Goal: Information Seeking & Learning: Learn about a topic

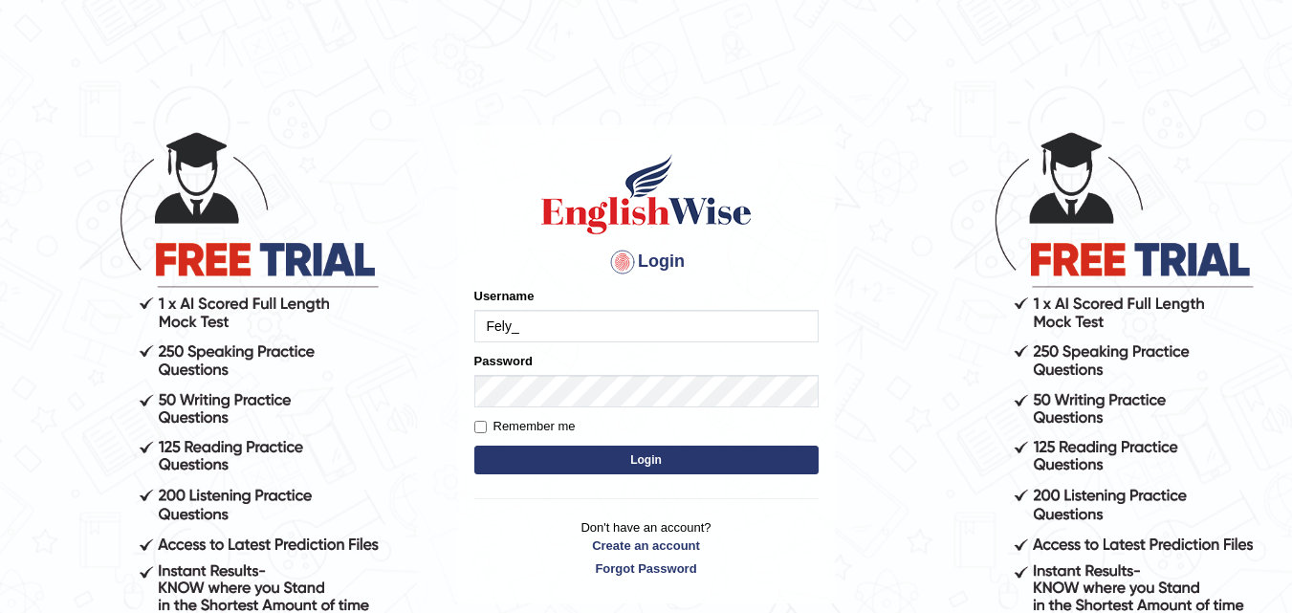
type input "Fely_1975"
click at [588, 468] on button "Login" at bounding box center [646, 460] width 344 height 29
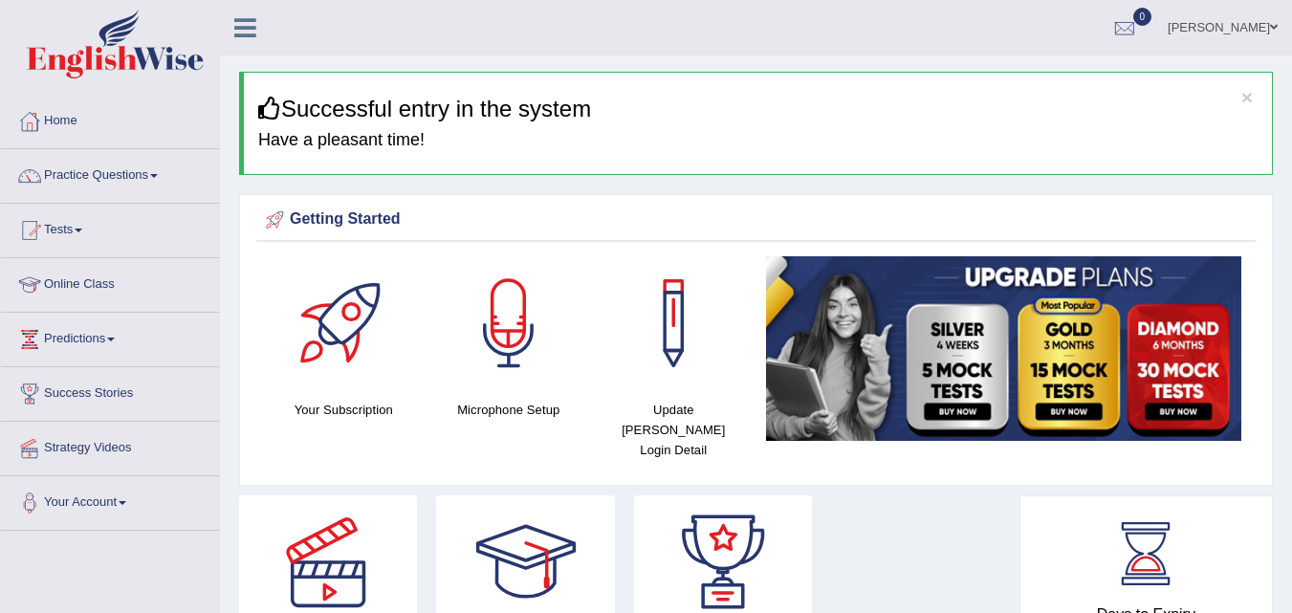
click at [839, 495] on div "Strategy Videos Book PTE Exam Success Stories" at bounding box center [624, 605] width 790 height 220
click at [612, 341] on div at bounding box center [673, 323] width 134 height 134
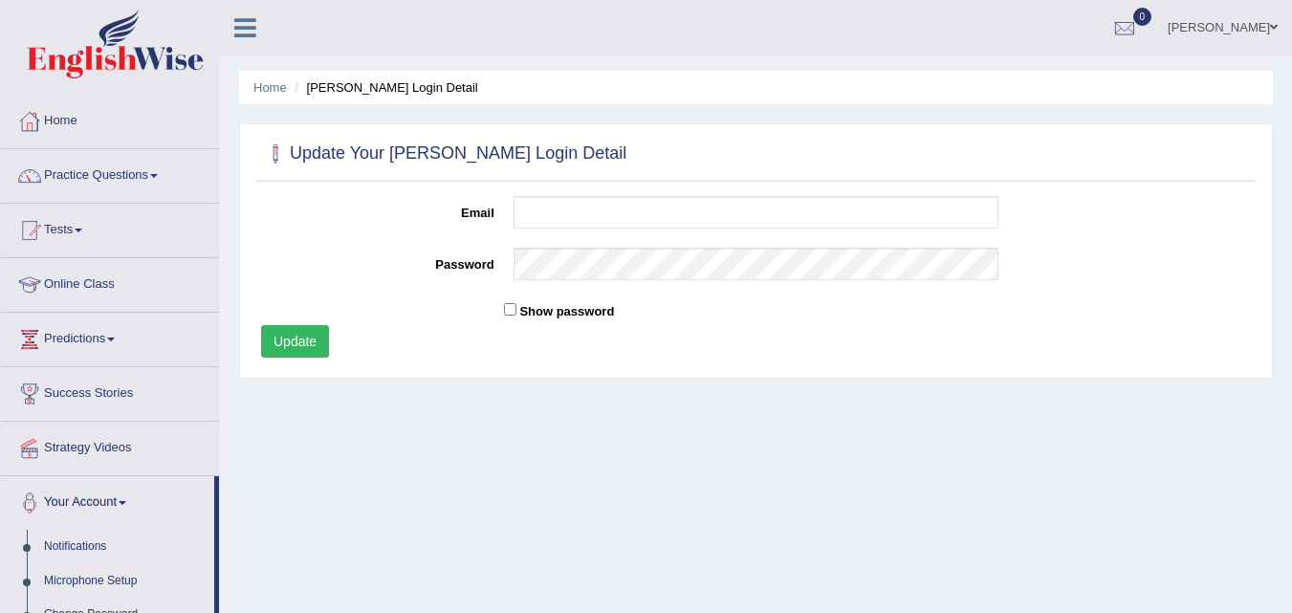
click at [301, 234] on div "Email" at bounding box center [755, 217] width 1009 height 42
click at [100, 179] on link "Practice Questions" at bounding box center [110, 173] width 218 height 48
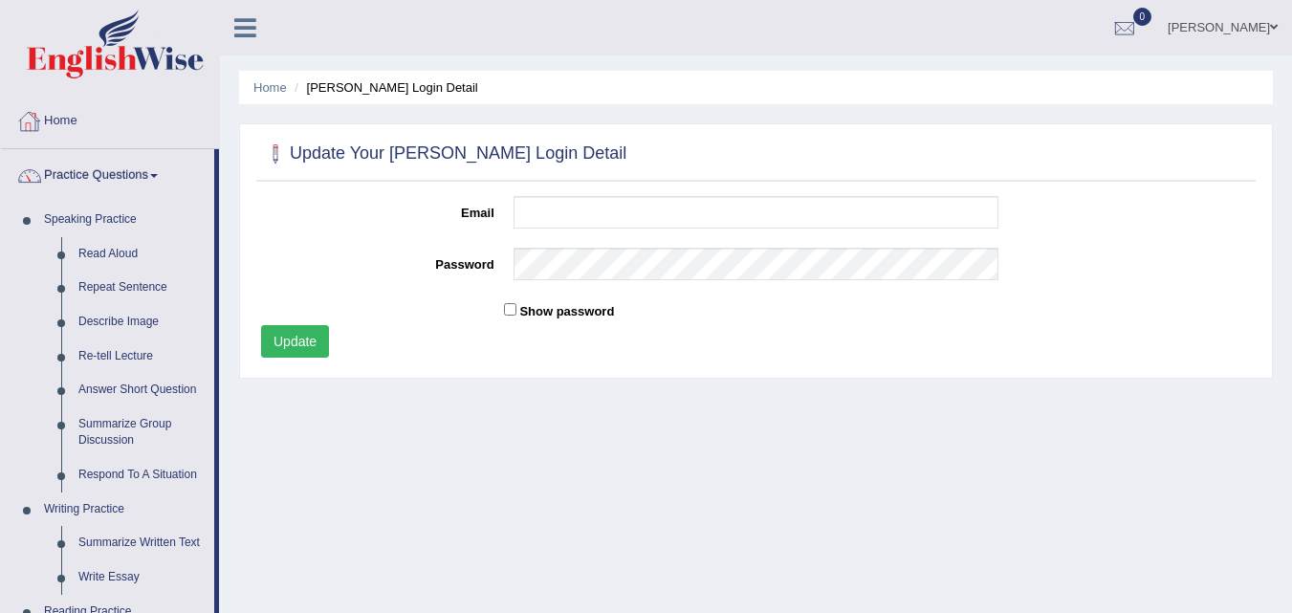
click at [47, 115] on link "Home" at bounding box center [110, 119] width 218 height 48
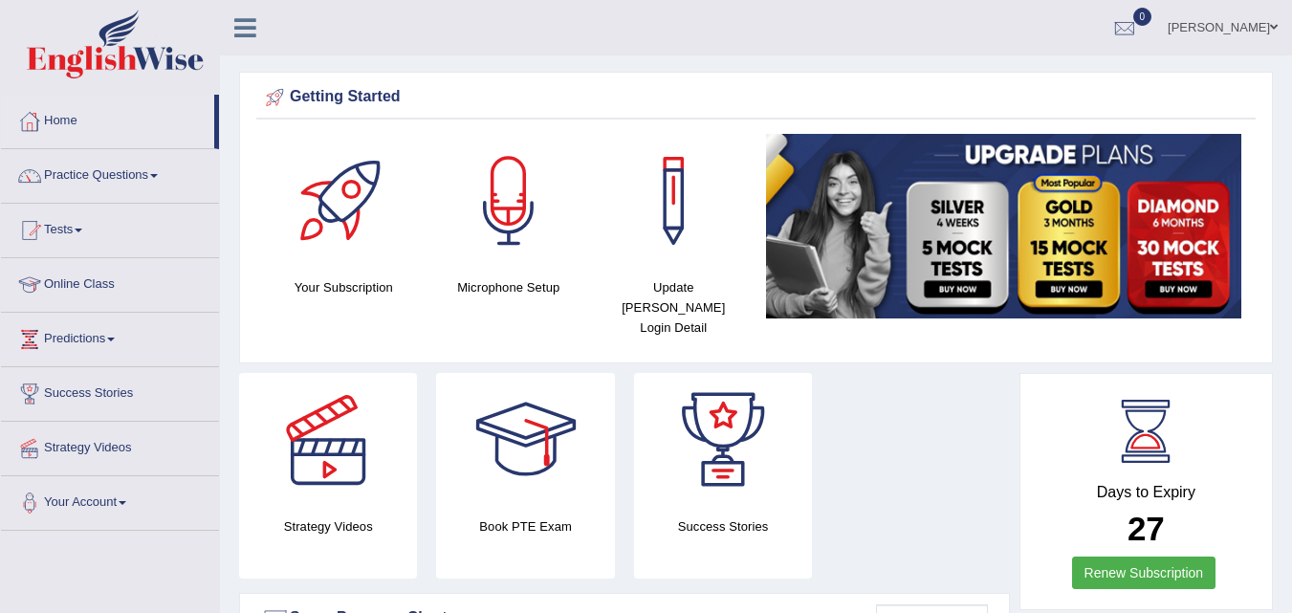
click at [158, 176] on span at bounding box center [154, 176] width 8 height 4
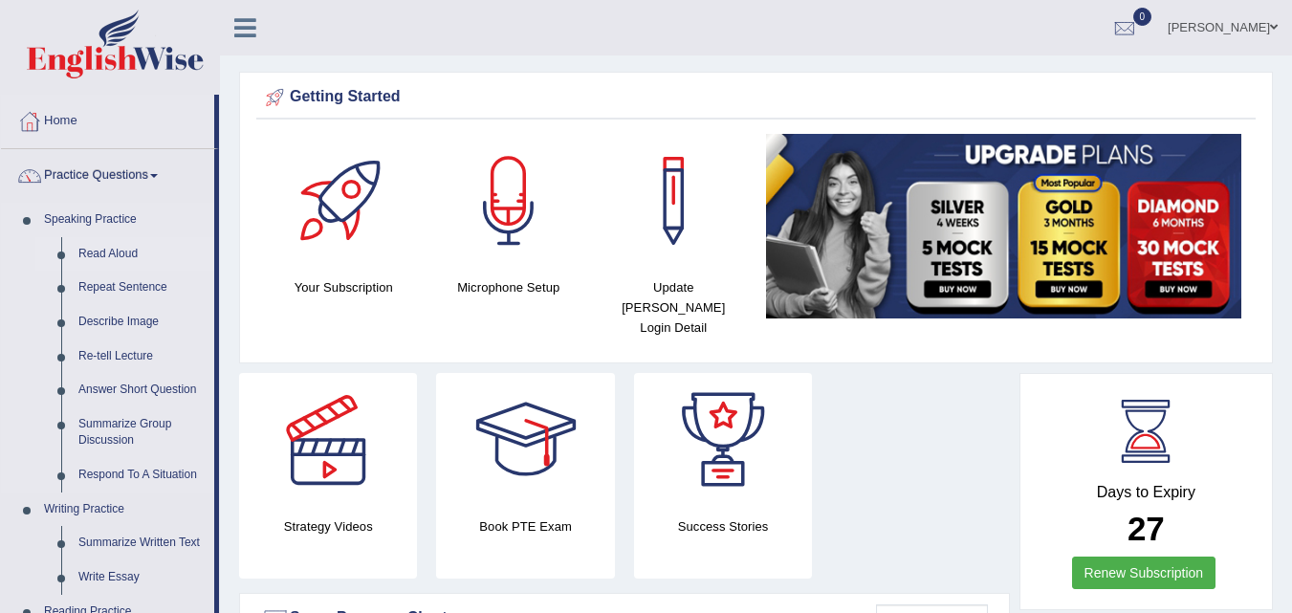
click at [120, 248] on link "Read Aloud" at bounding box center [142, 254] width 144 height 34
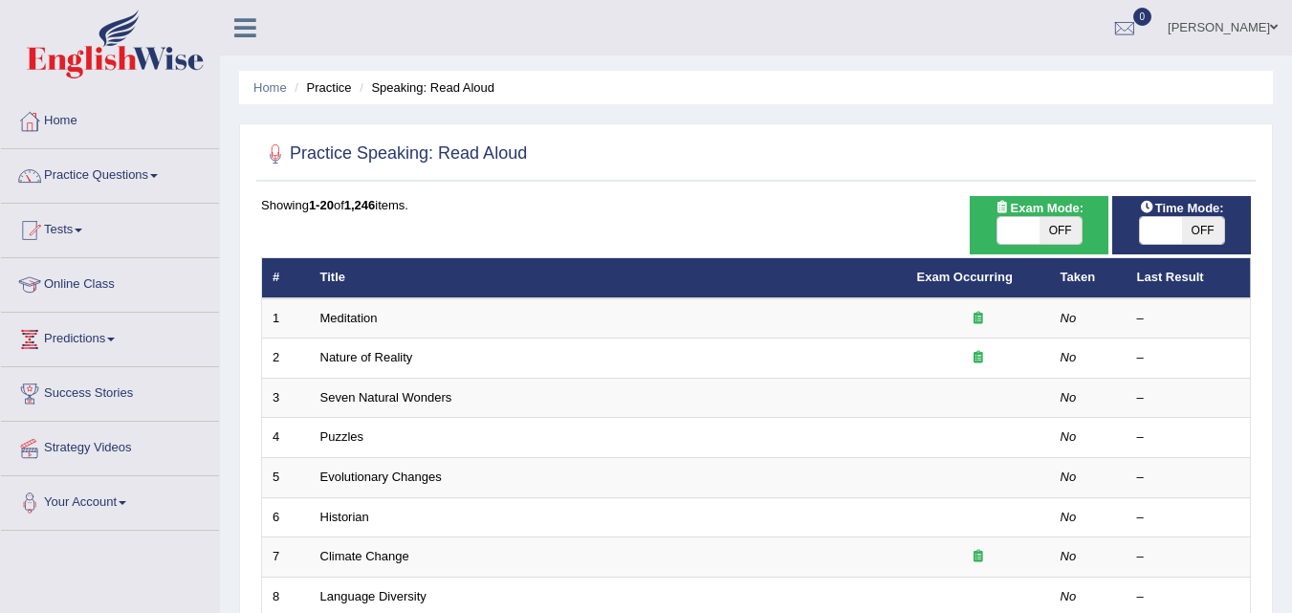
click at [1059, 229] on span "OFF" at bounding box center [1060, 230] width 42 height 27
click at [1024, 230] on span "ON" at bounding box center [1018, 230] width 42 height 27
checkbox input "false"
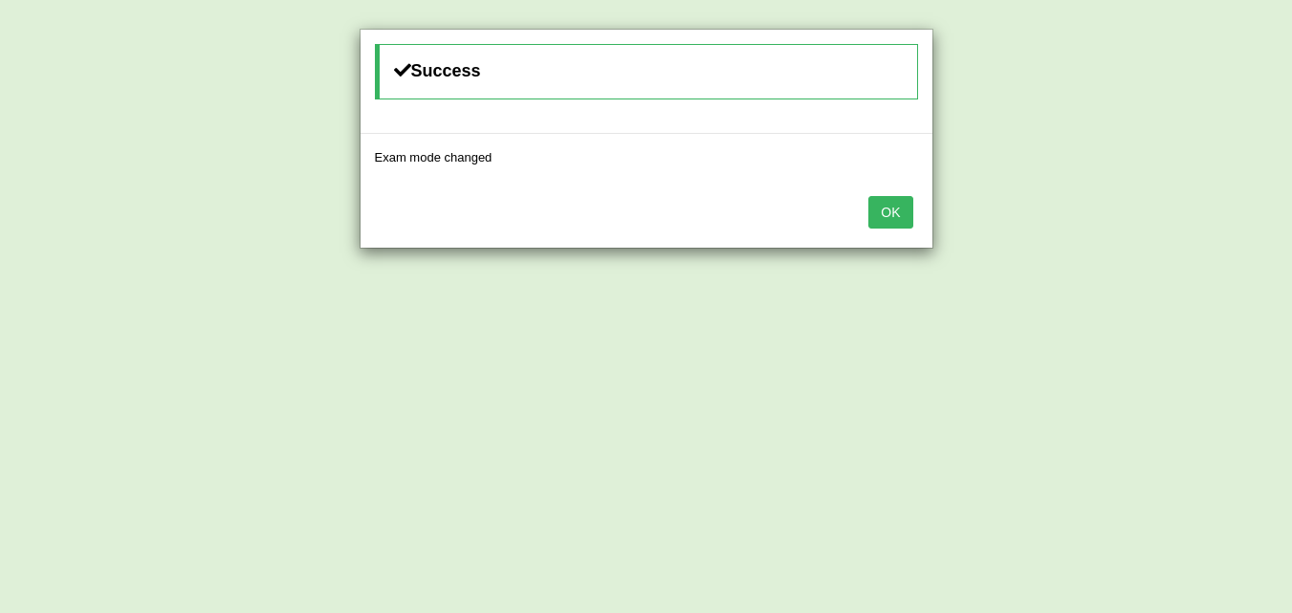
click at [1074, 237] on div "Success Exam mode changed OK" at bounding box center [646, 306] width 1292 height 613
drag, startPoint x: 1074, startPoint y: 237, endPoint x: 1019, endPoint y: 225, distance: 55.9
click at [1019, 225] on div "Success Exam mode changed OK" at bounding box center [646, 306] width 1292 height 613
click at [1065, 229] on div "Success Exam mode changed OK" at bounding box center [646, 306] width 1292 height 613
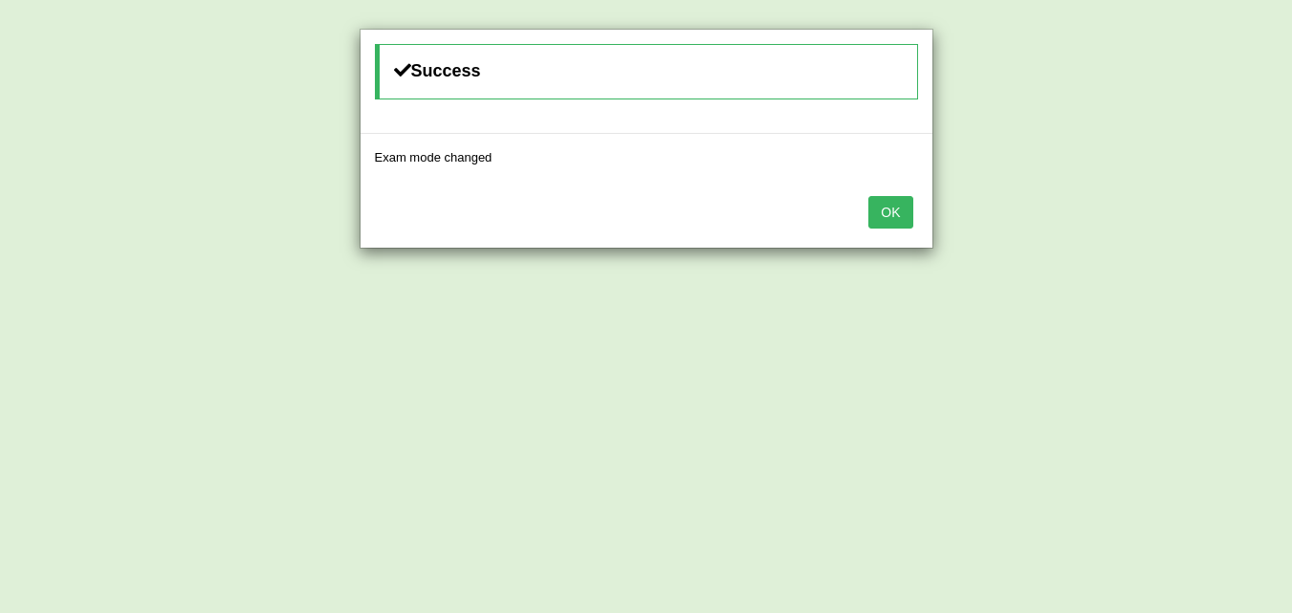
click at [1065, 229] on div "Success Exam mode changed OK" at bounding box center [646, 306] width 1292 height 613
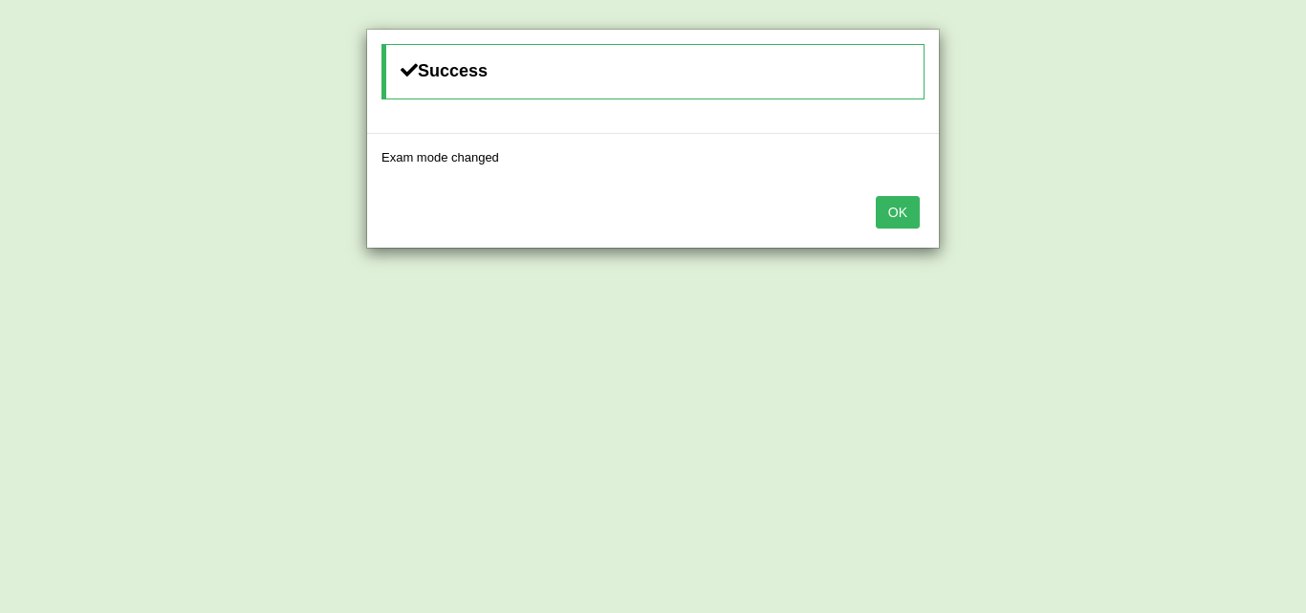
click at [908, 211] on button "OK" at bounding box center [898, 212] width 44 height 33
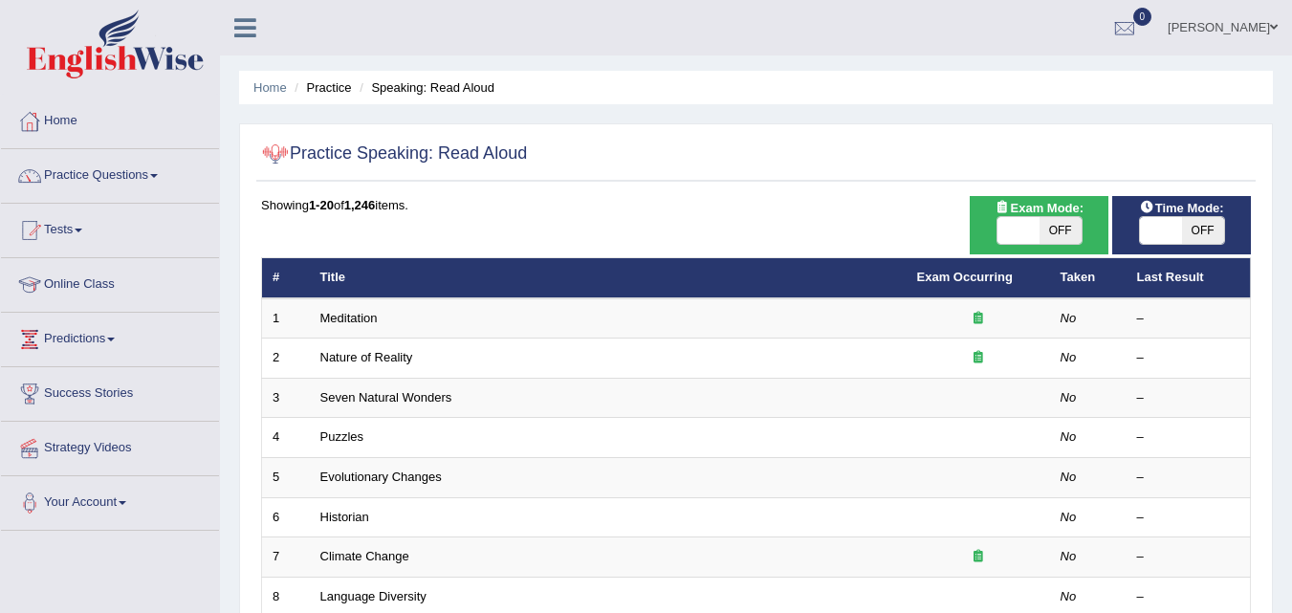
click at [280, 156] on div at bounding box center [275, 154] width 29 height 29
click at [313, 157] on h2 "Practice Speaking: Read Aloud" at bounding box center [394, 154] width 266 height 29
click at [273, 157] on div at bounding box center [275, 154] width 29 height 29
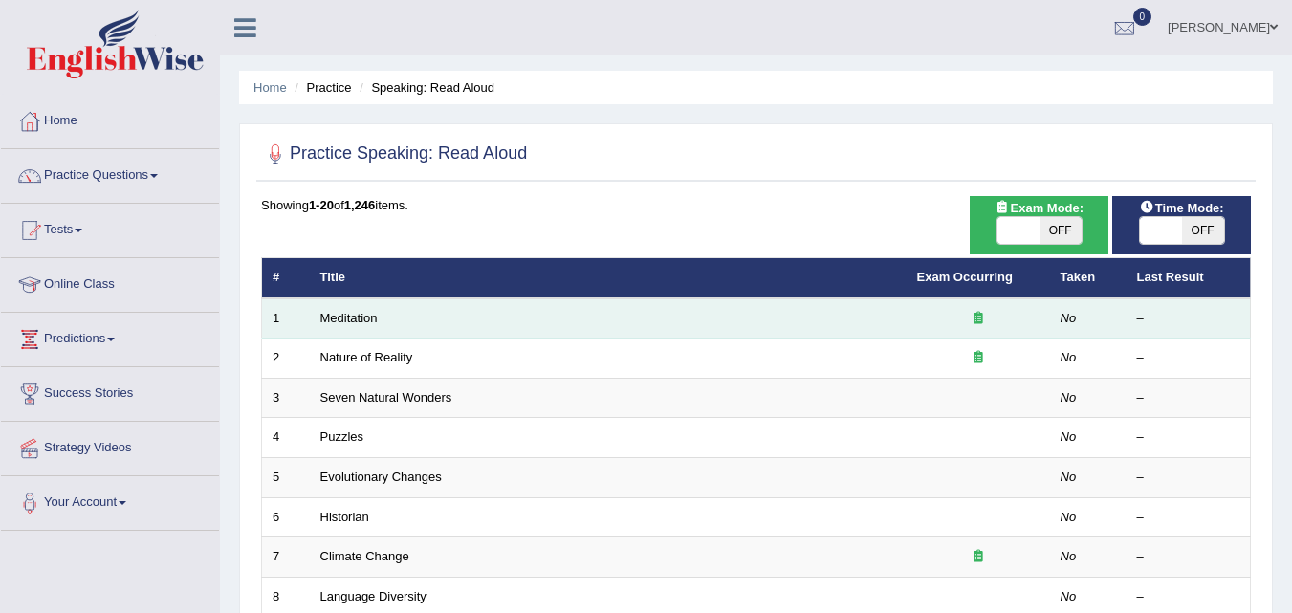
click at [977, 313] on icon at bounding box center [978, 318] width 10 height 12
click at [354, 319] on link "Meditation" at bounding box center [348, 318] width 57 height 14
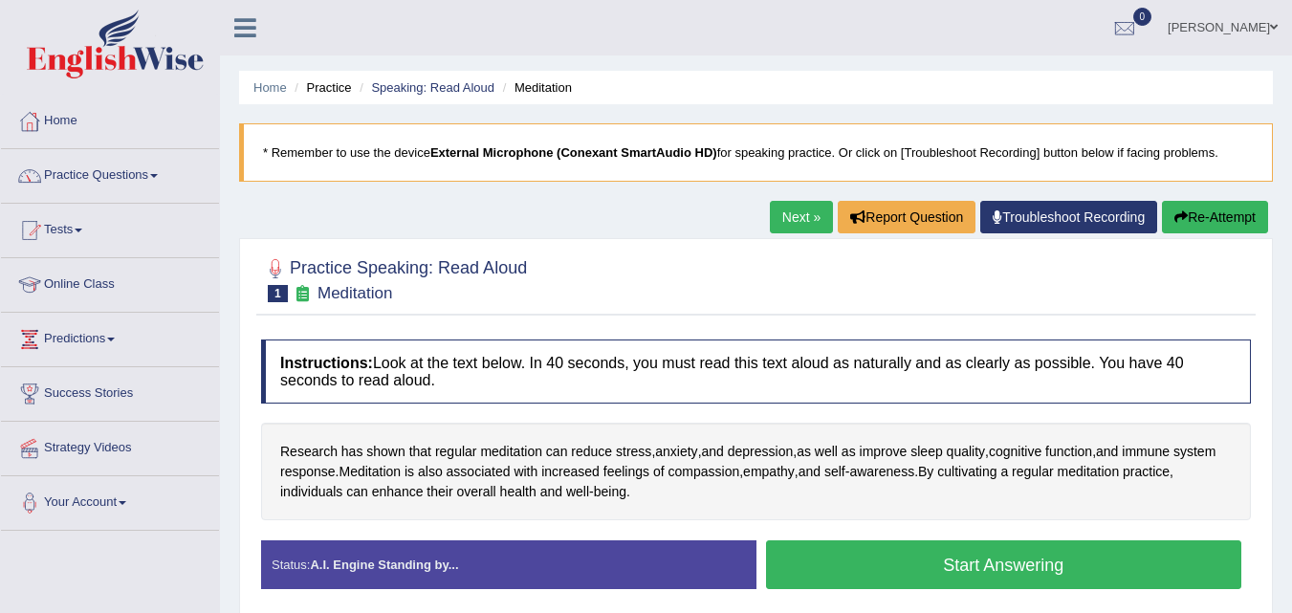
click at [54, 115] on link "Home" at bounding box center [110, 119] width 218 height 48
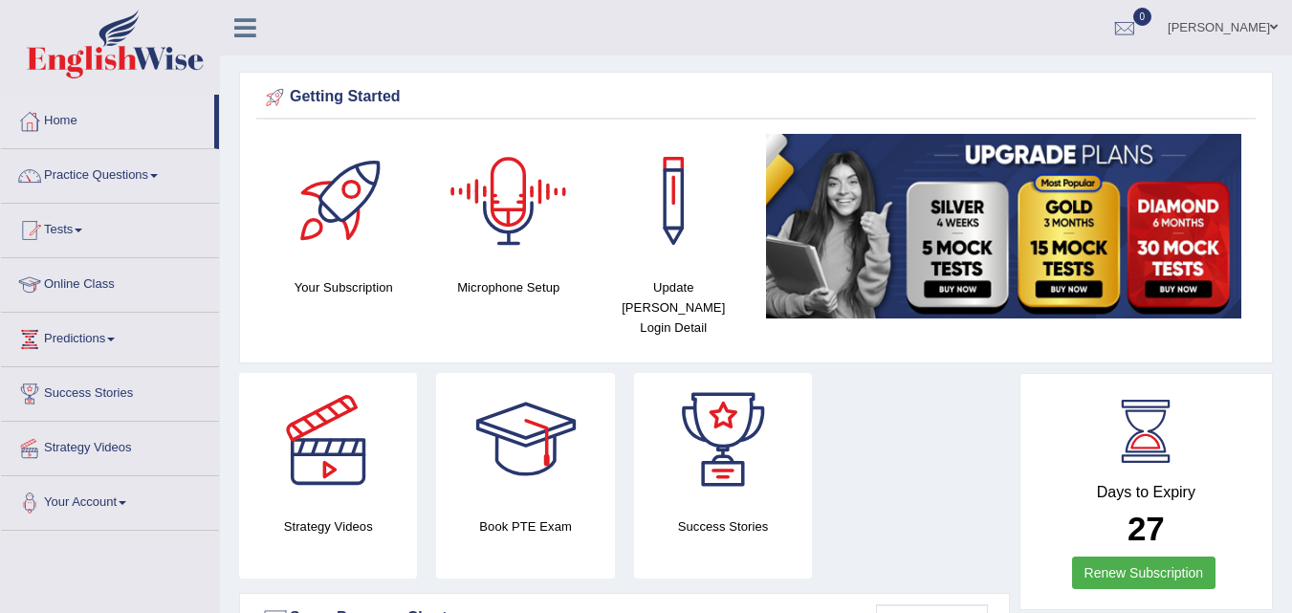
click at [525, 207] on div at bounding box center [509, 201] width 134 height 134
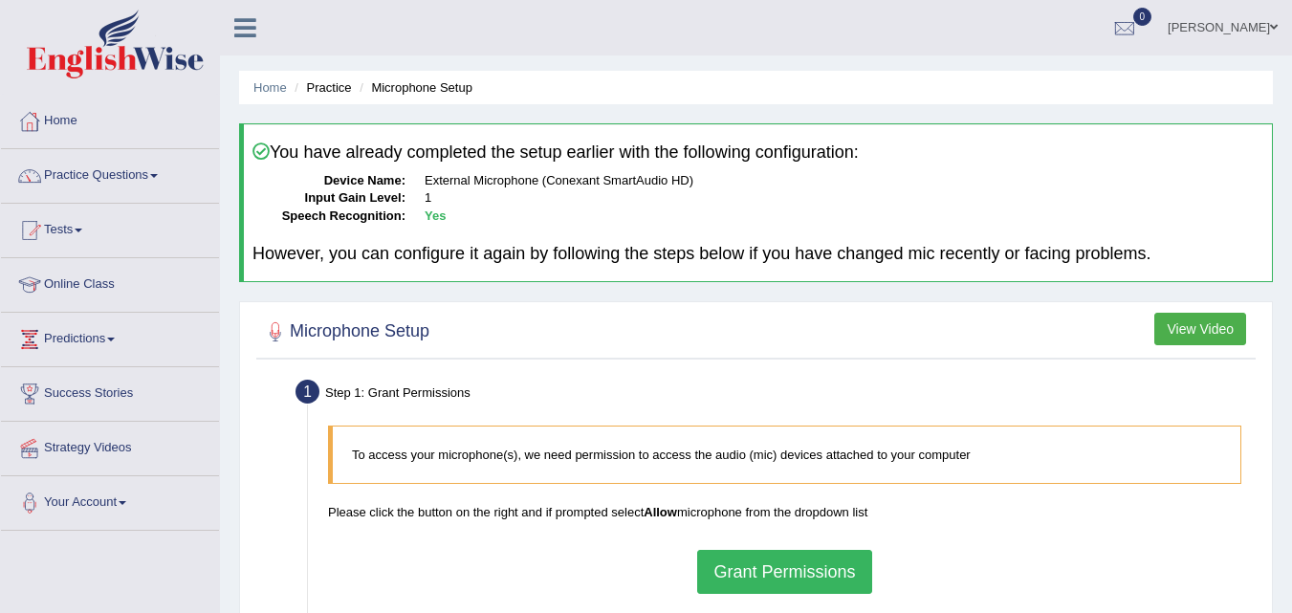
click at [749, 579] on button "Grant Permissions" at bounding box center [784, 572] width 174 height 44
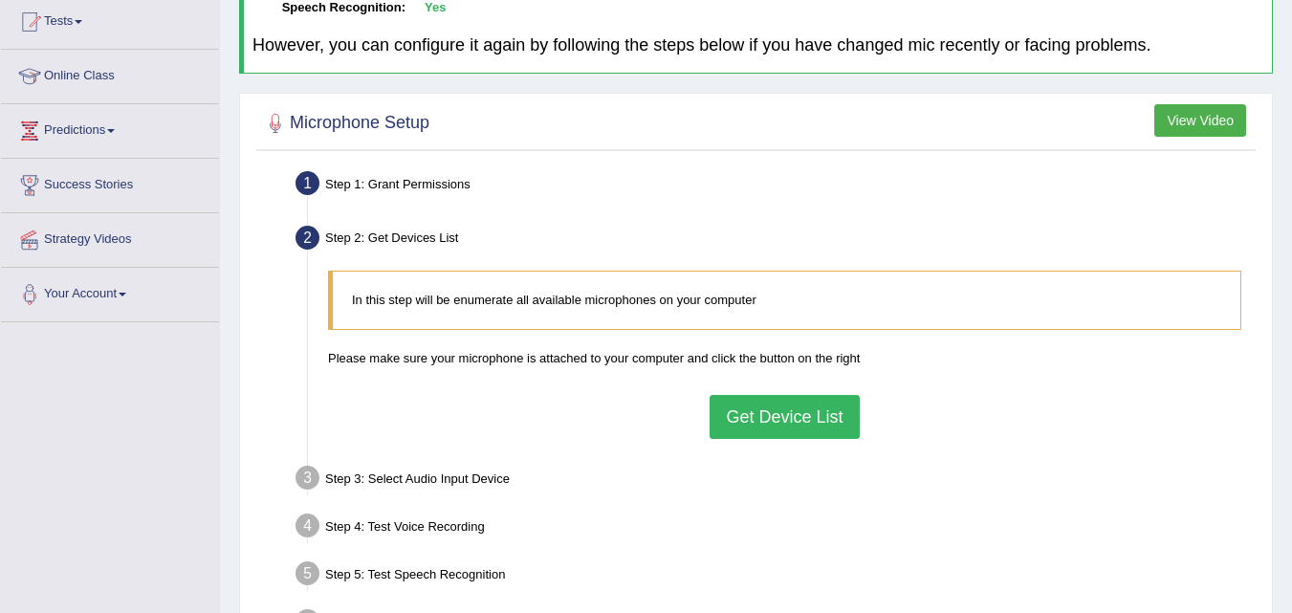
scroll to position [209, 0]
drag, startPoint x: 753, startPoint y: 612, endPoint x: 801, endPoint y: 421, distance: 197.1
click at [801, 421] on div "In this step will be enumerate all available microphones on your computer Pleas…" at bounding box center [784, 353] width 932 height 186
click at [801, 421] on button "Get Device List" at bounding box center [783, 416] width 149 height 44
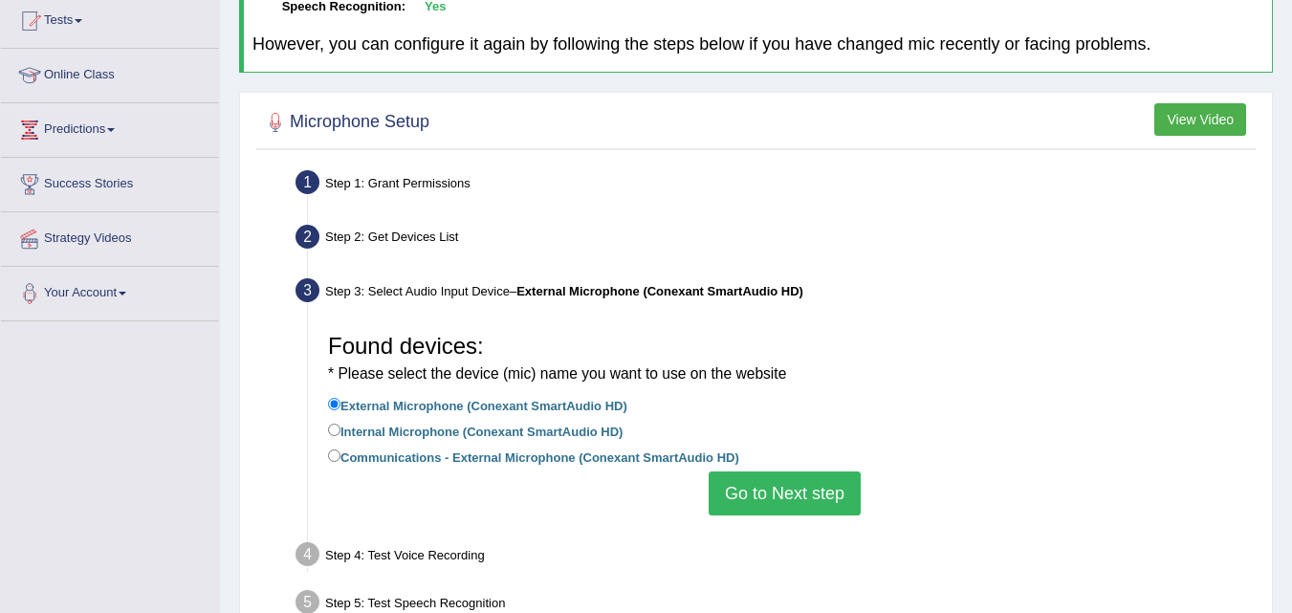
click at [795, 493] on button "Go to Next step" at bounding box center [784, 493] width 152 height 44
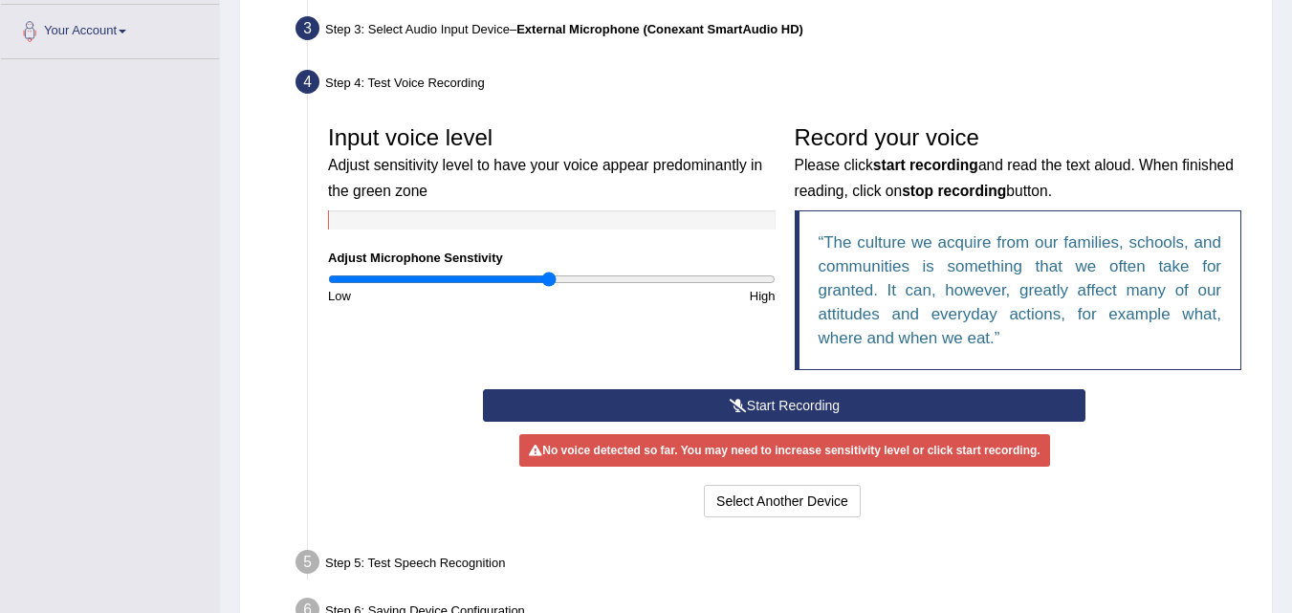
scroll to position [481, 0]
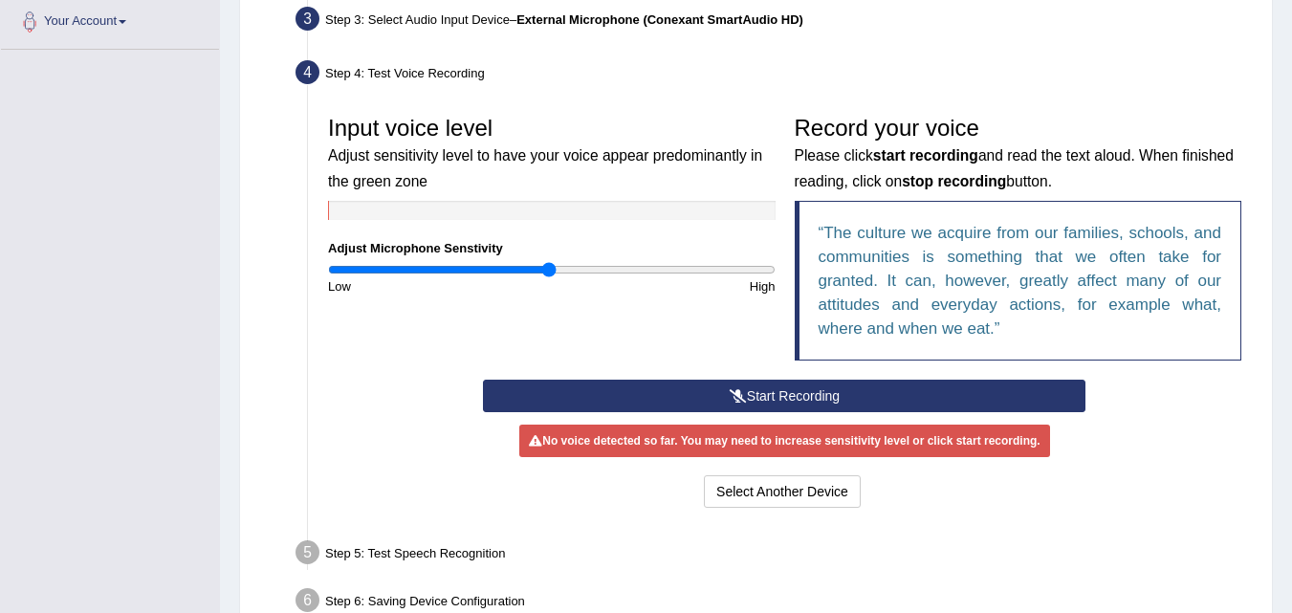
click at [721, 389] on button "Start Recording" at bounding box center [784, 396] width 602 height 33
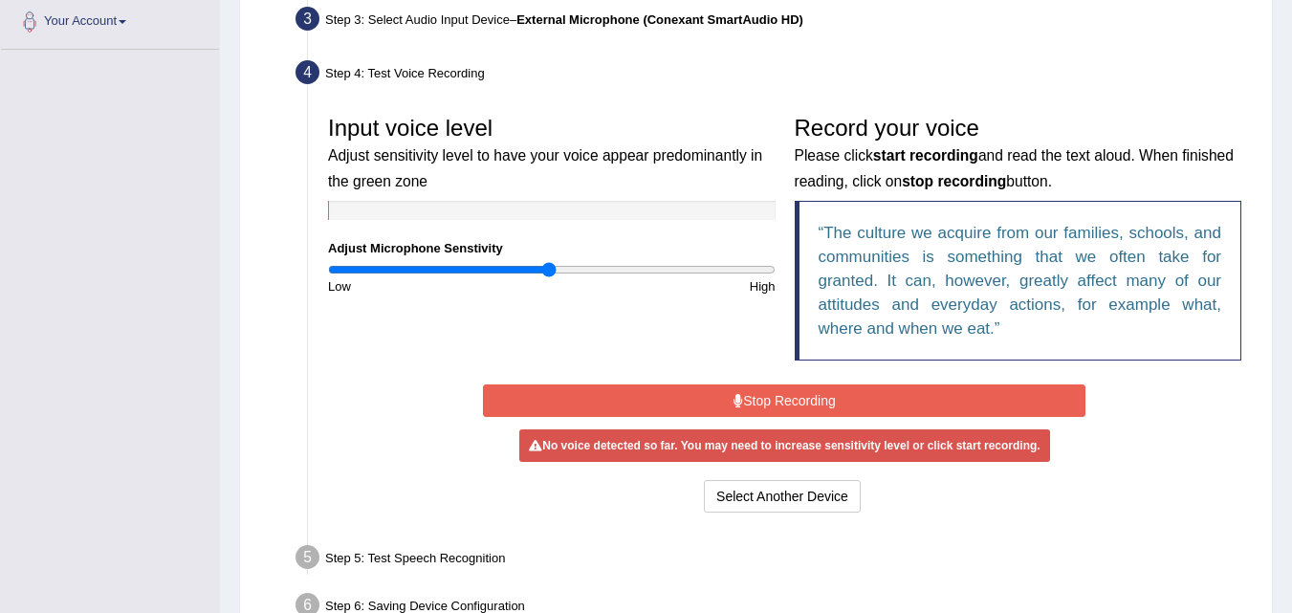
click at [721, 389] on button "Stop Recording" at bounding box center [784, 400] width 602 height 33
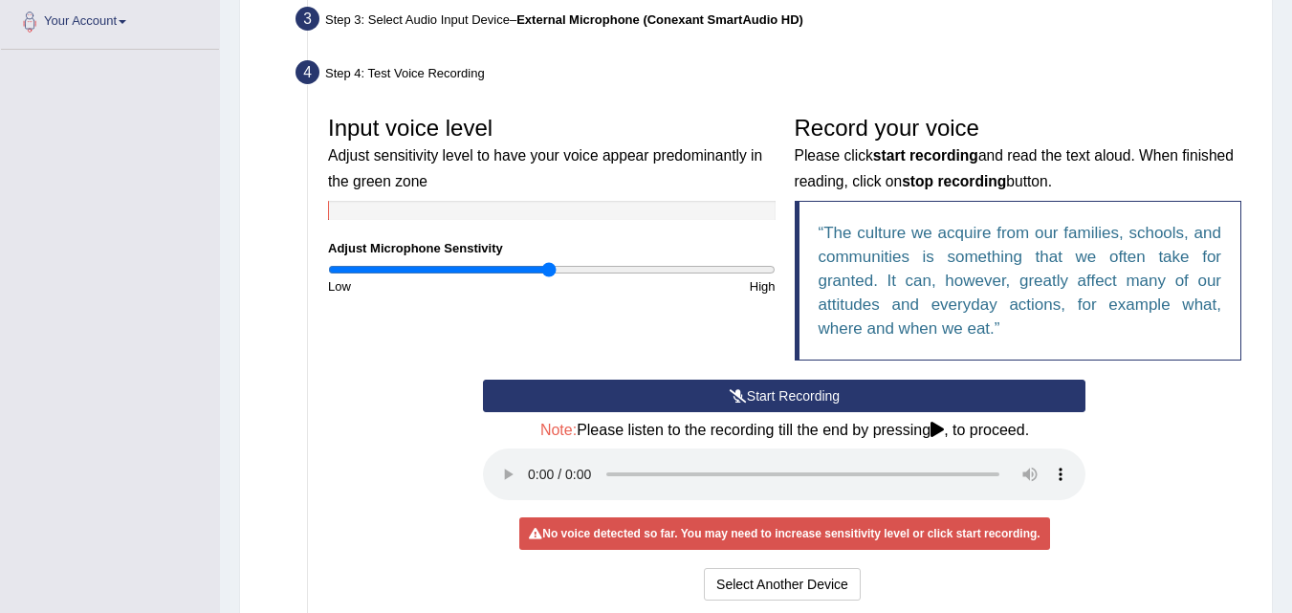
click at [721, 389] on button "Start Recording" at bounding box center [784, 396] width 602 height 33
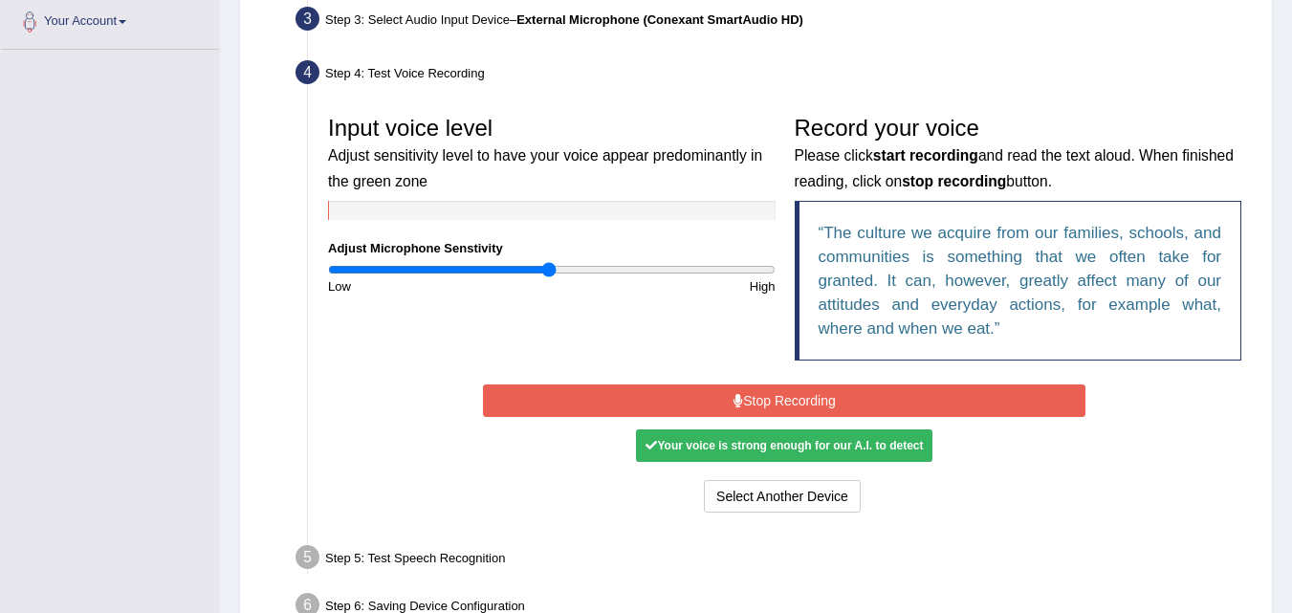
click at [629, 406] on button "Stop Recording" at bounding box center [784, 400] width 602 height 33
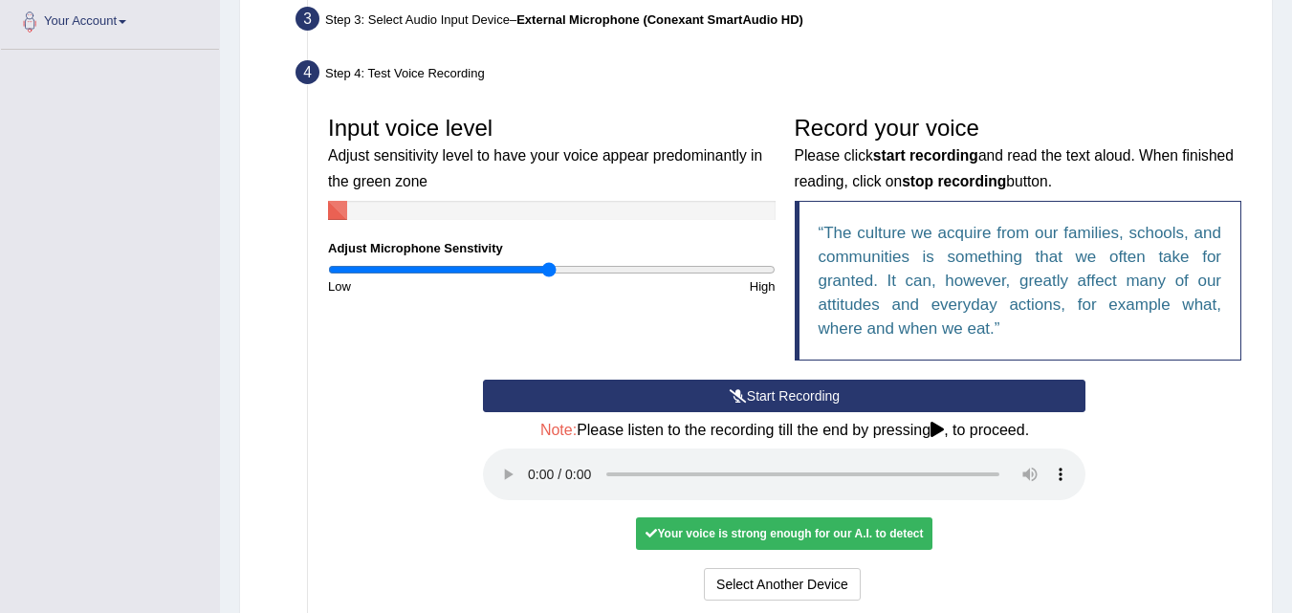
click at [629, 406] on button "Start Recording" at bounding box center [784, 396] width 602 height 33
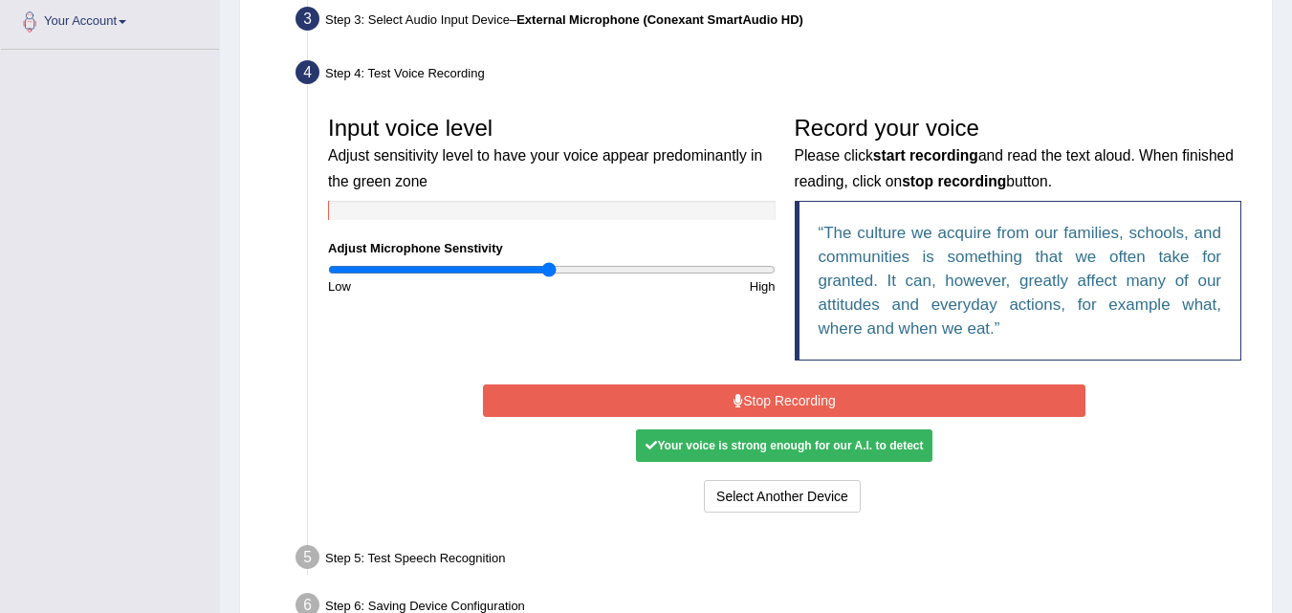
click at [728, 446] on div "Your voice is strong enough for our A.I. to detect" at bounding box center [784, 445] width 296 height 33
click at [695, 398] on button "Stop Recording" at bounding box center [784, 400] width 602 height 33
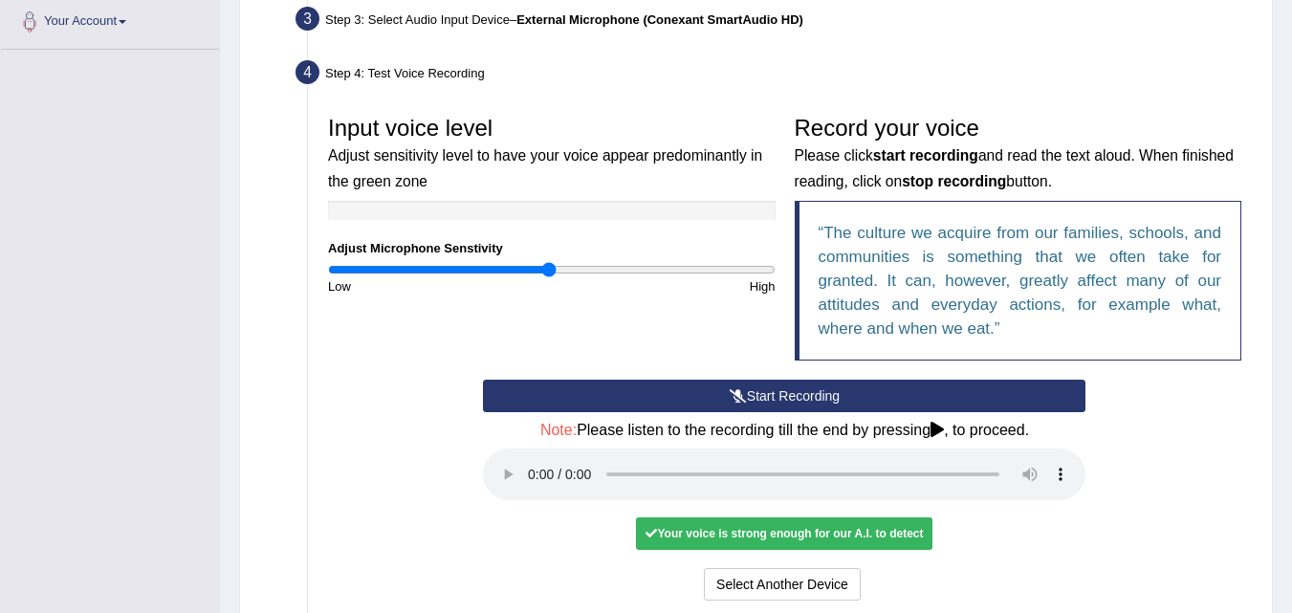
click at [806, 402] on button "Start Recording" at bounding box center [784, 396] width 602 height 33
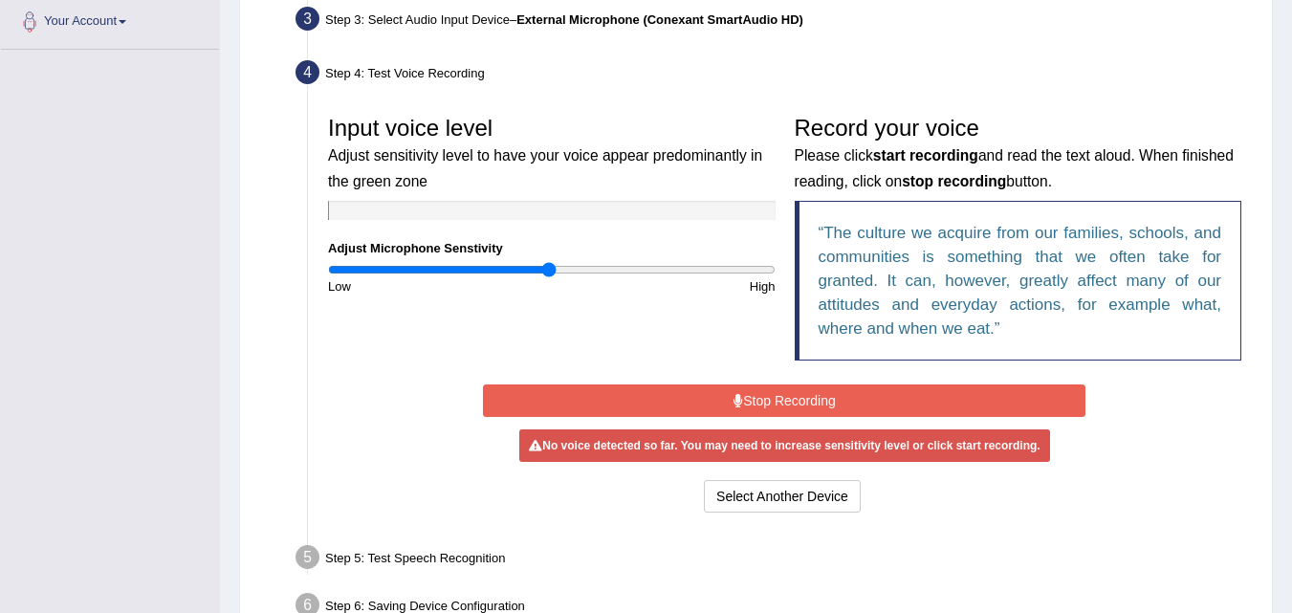
click at [806, 402] on button "Stop Recording" at bounding box center [784, 400] width 602 height 33
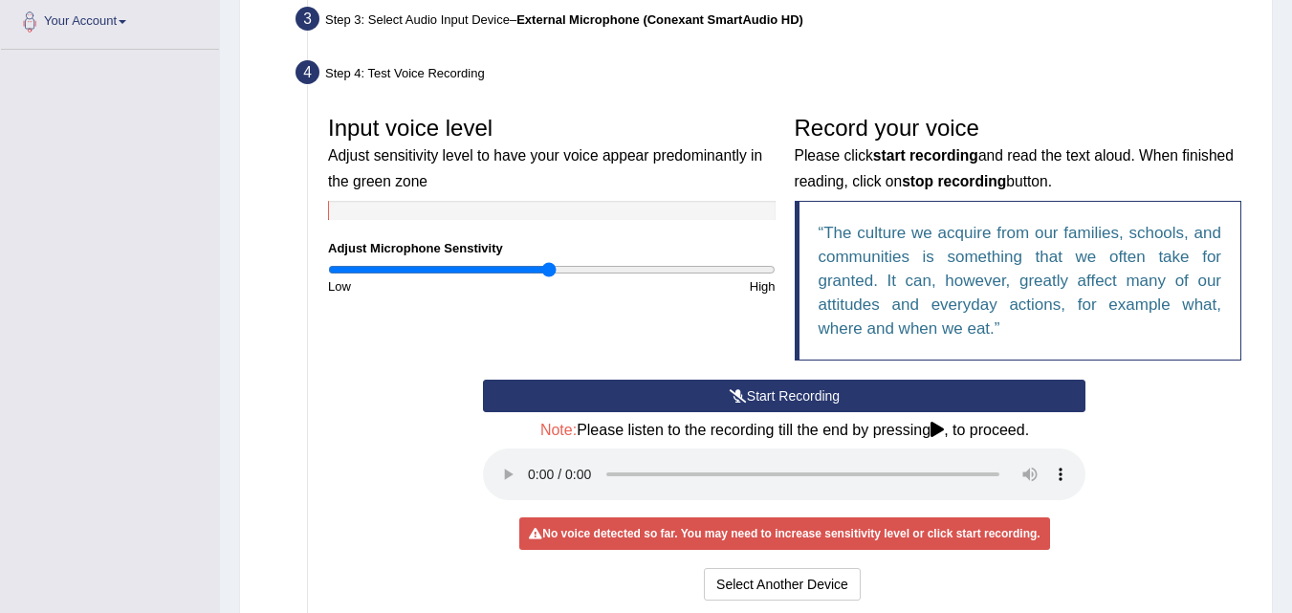
click at [806, 402] on button "Start Recording" at bounding box center [784, 396] width 602 height 33
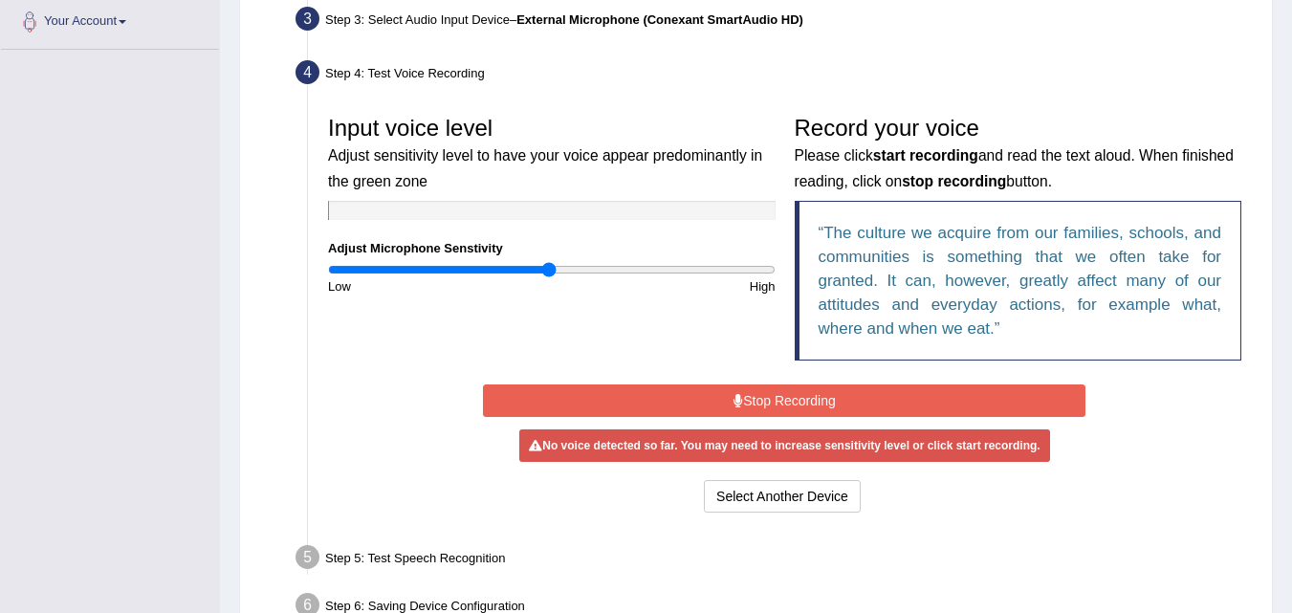
click at [806, 402] on button "Stop Recording" at bounding box center [784, 400] width 602 height 33
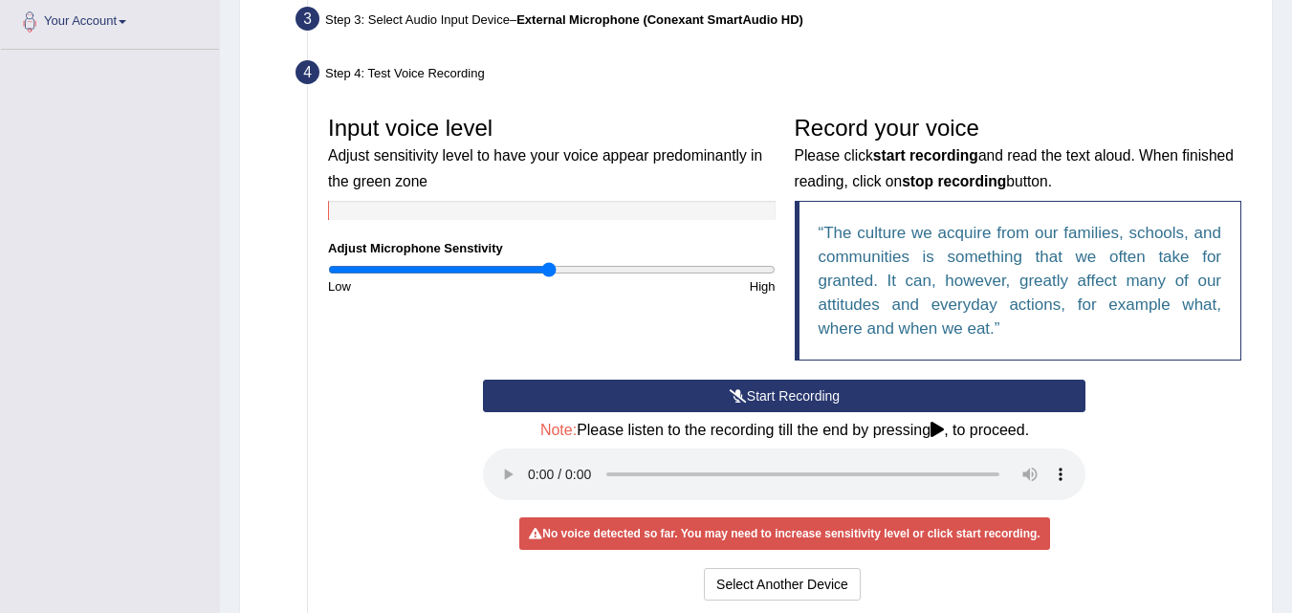
click at [754, 396] on button "Start Recording" at bounding box center [784, 396] width 602 height 33
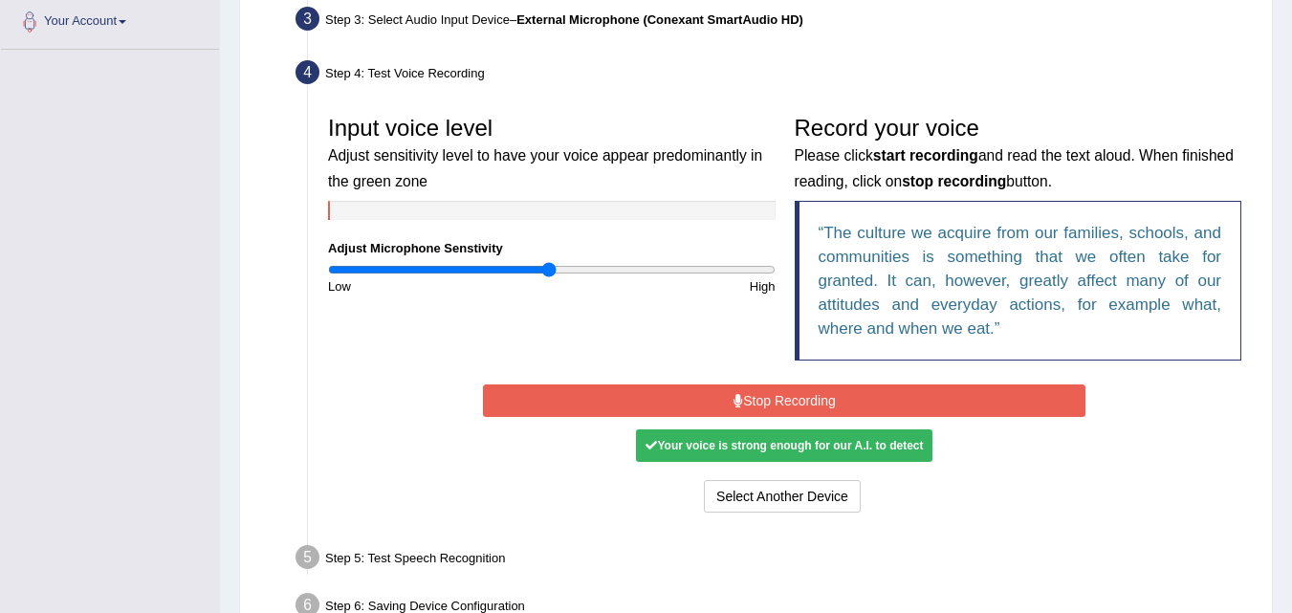
click at [754, 396] on button "Stop Recording" at bounding box center [784, 400] width 602 height 33
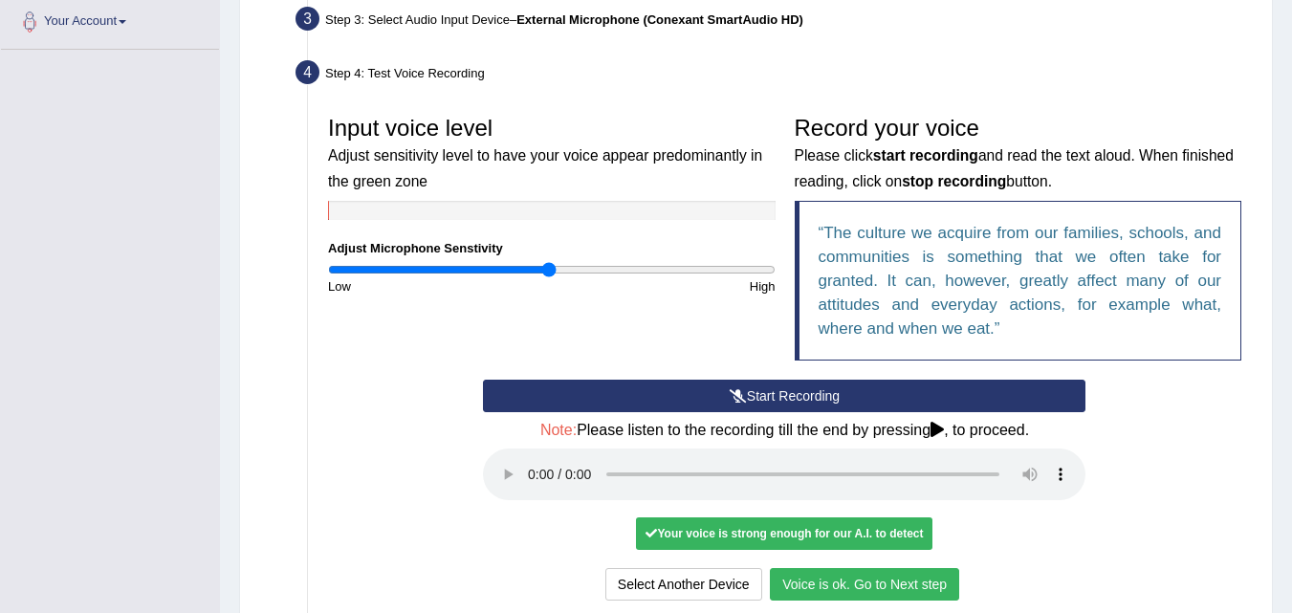
click at [818, 585] on button "Voice is ok. Go to Next step" at bounding box center [864, 584] width 189 height 33
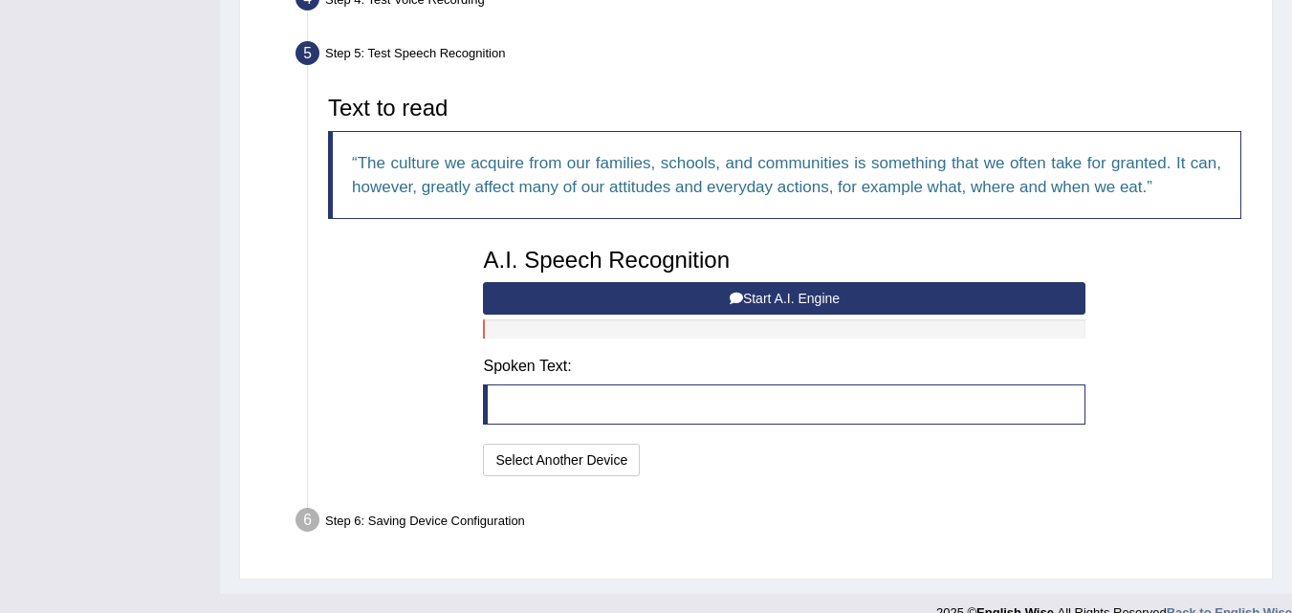
scroll to position [583, 0]
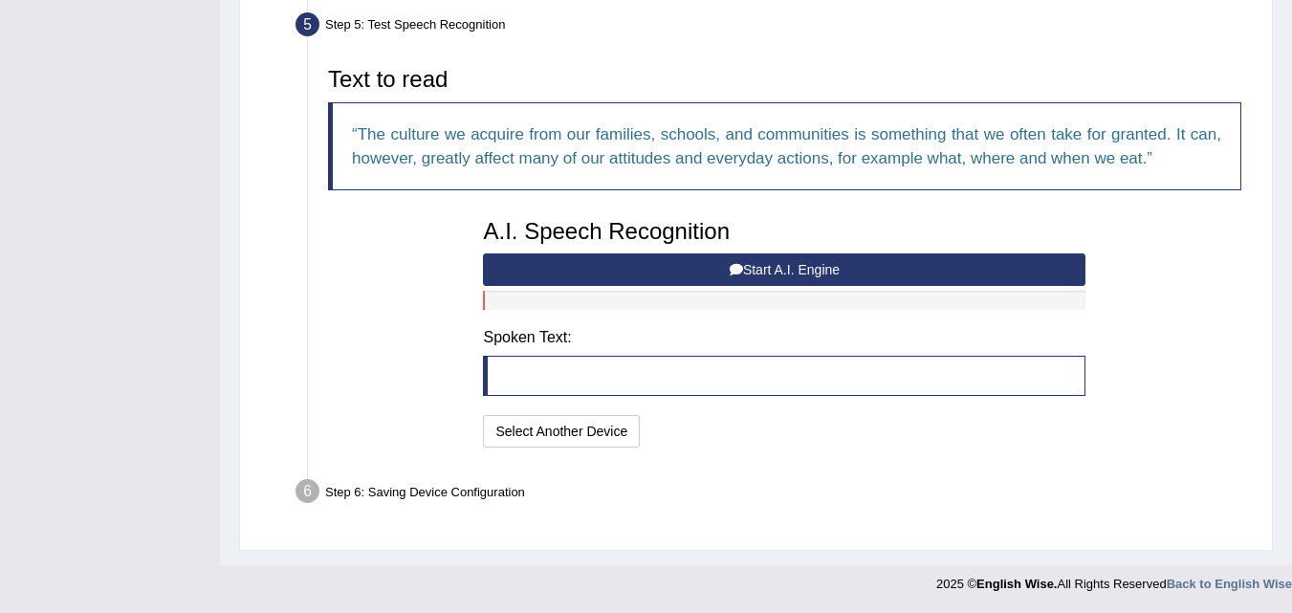
click at [789, 271] on button "Start A.I. Engine" at bounding box center [784, 269] width 602 height 33
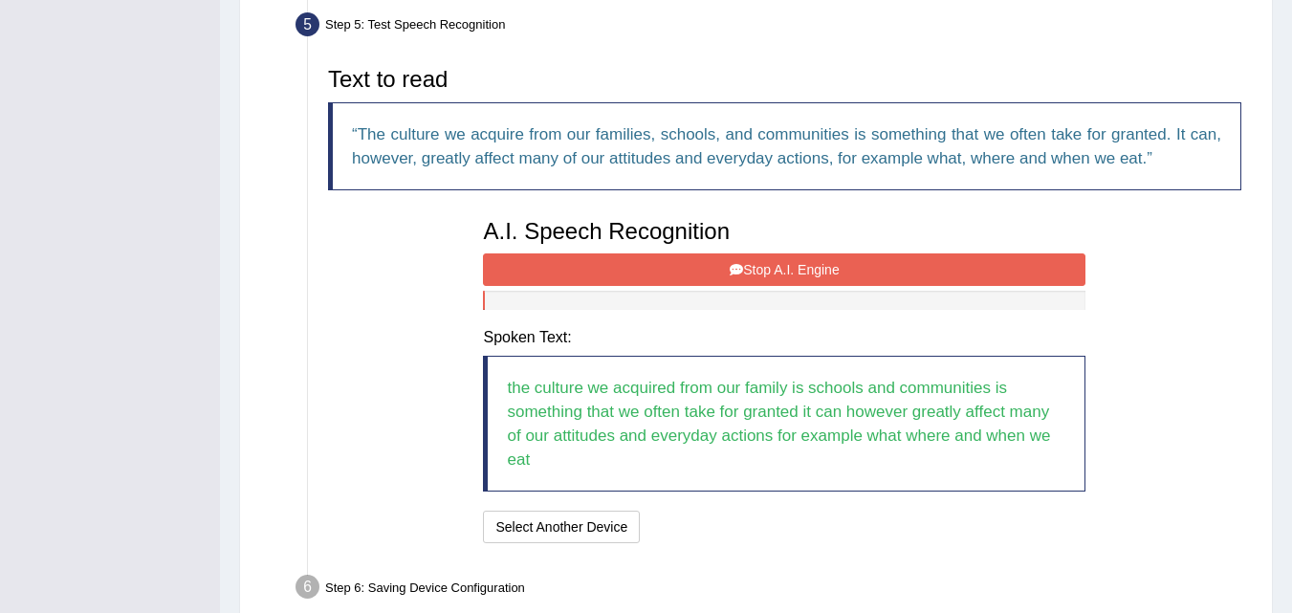
click at [789, 271] on button "Stop A.I. Engine" at bounding box center [784, 269] width 602 height 33
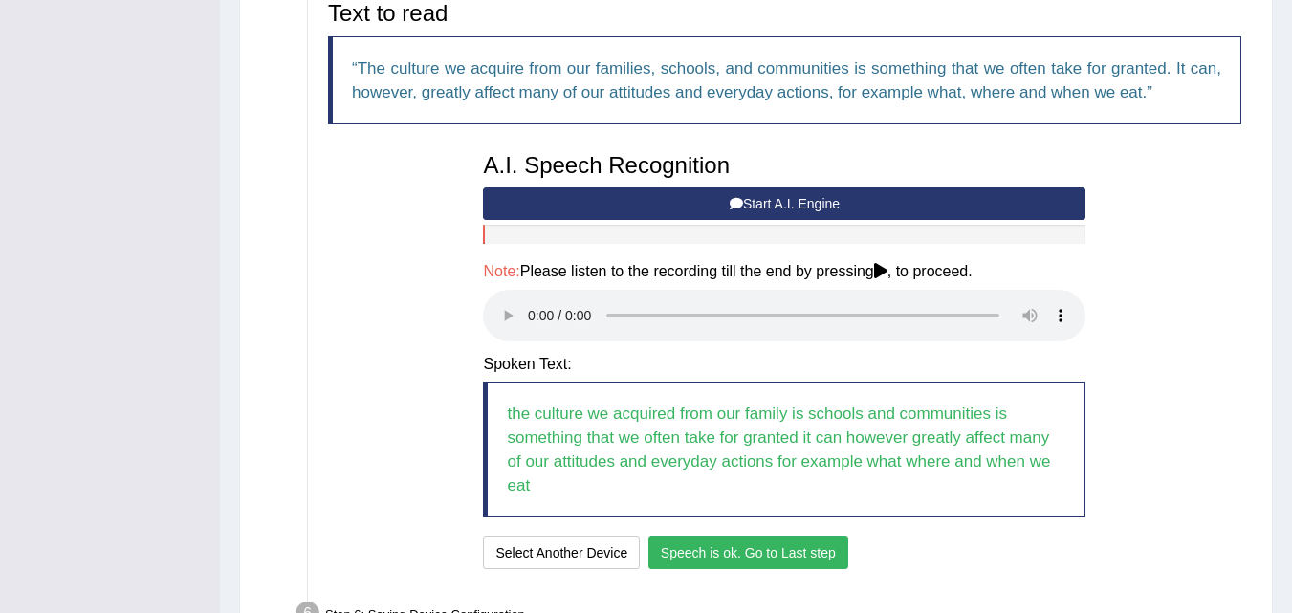
scroll to position [772, 0]
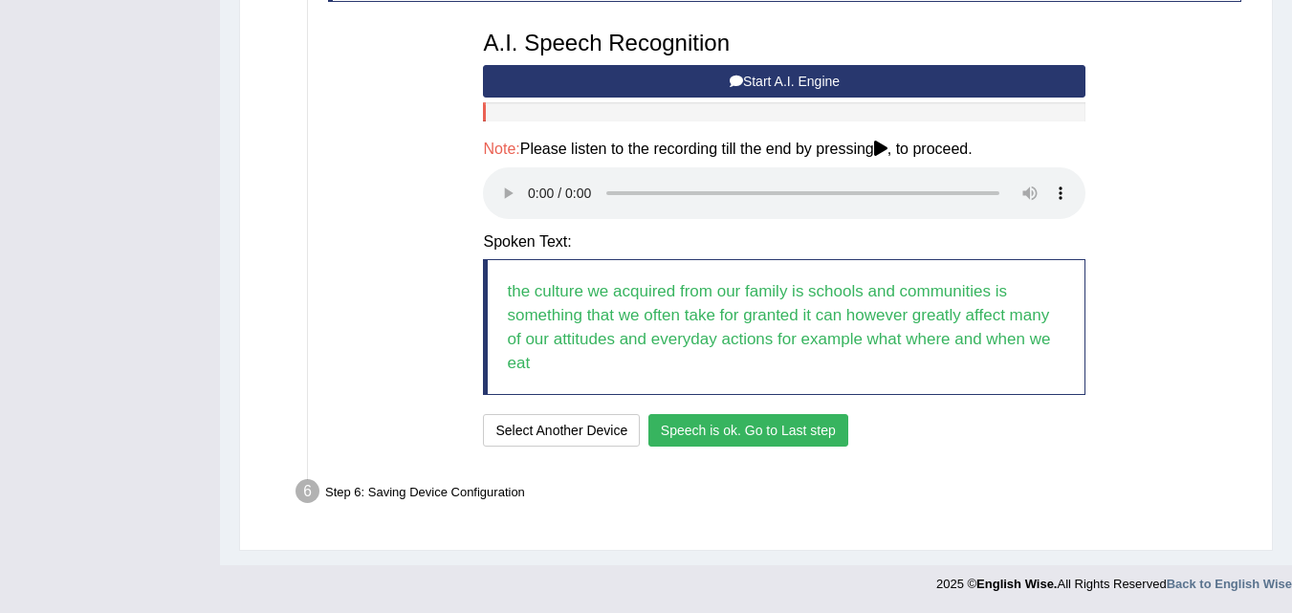
click button "Speech is ok. Go to Last step"
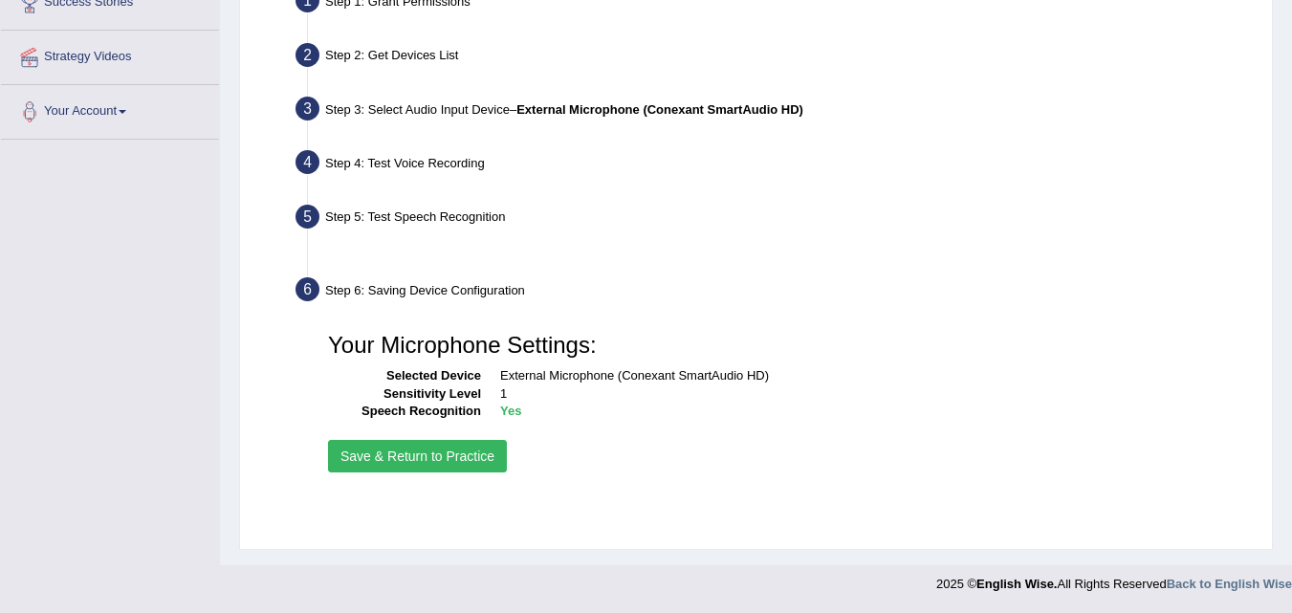
scroll to position [391, 0]
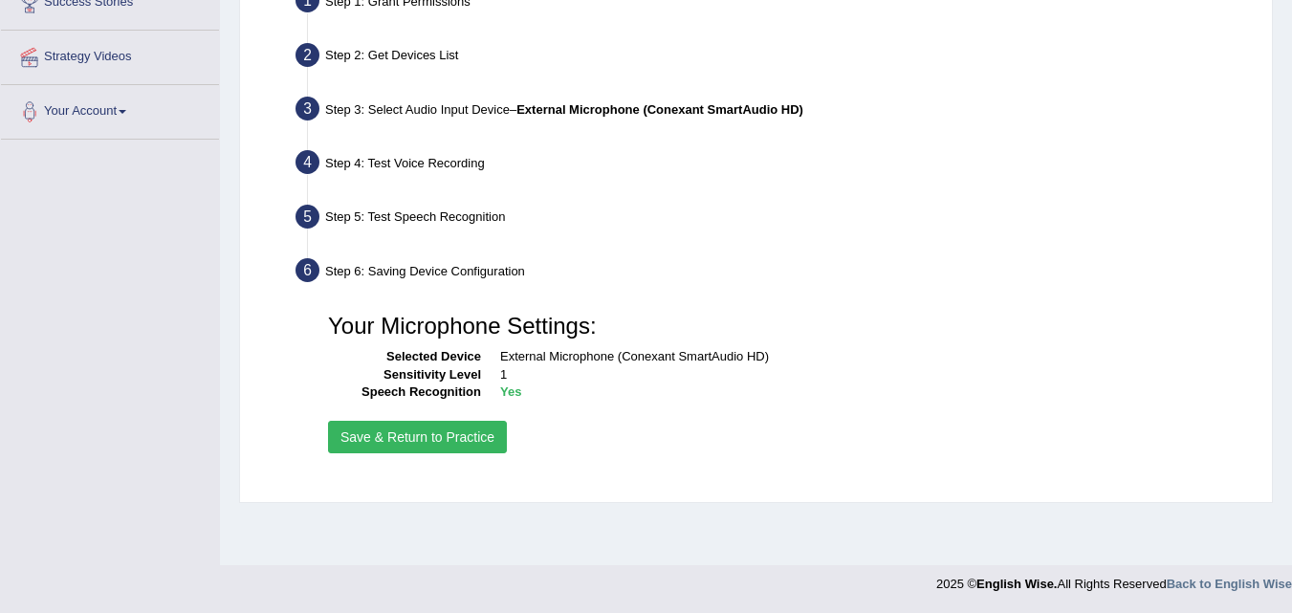
click button "Save & Return to Practice"
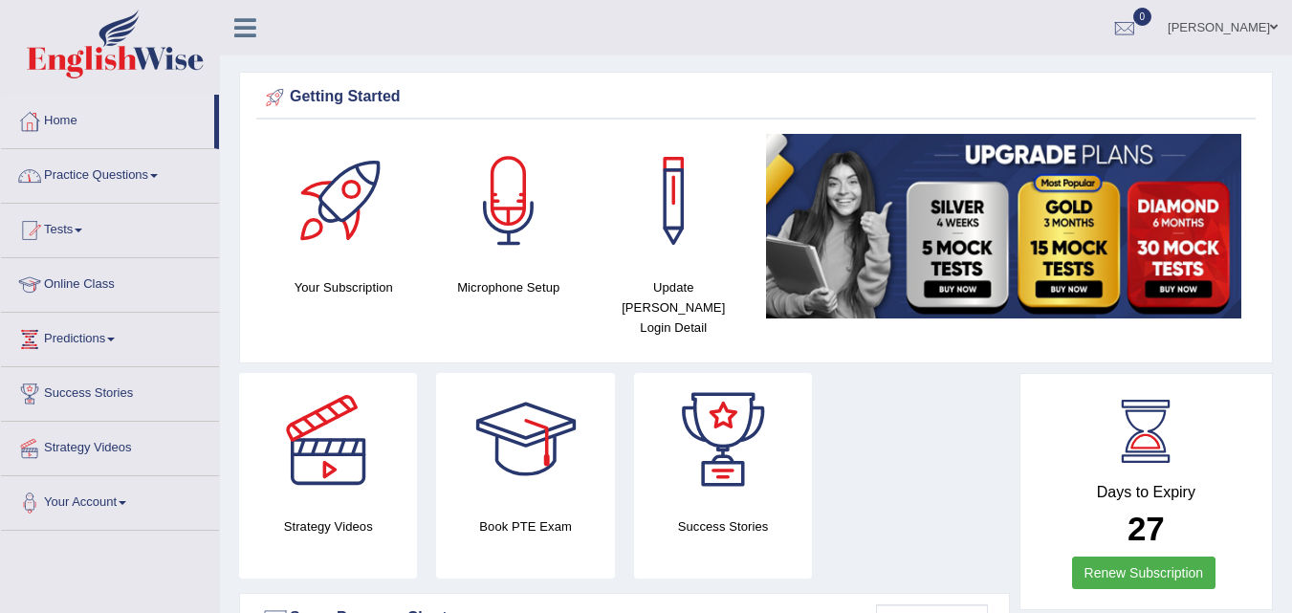
click at [158, 177] on span at bounding box center [154, 176] width 8 height 4
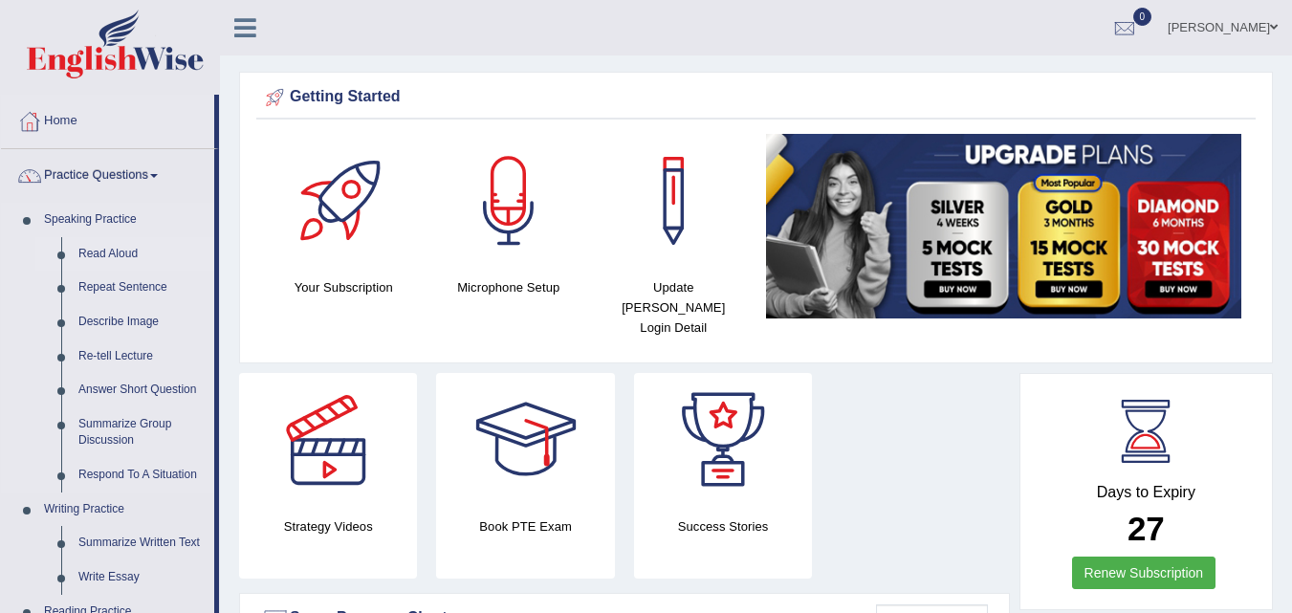
click at [119, 252] on link "Read Aloud" at bounding box center [142, 254] width 144 height 34
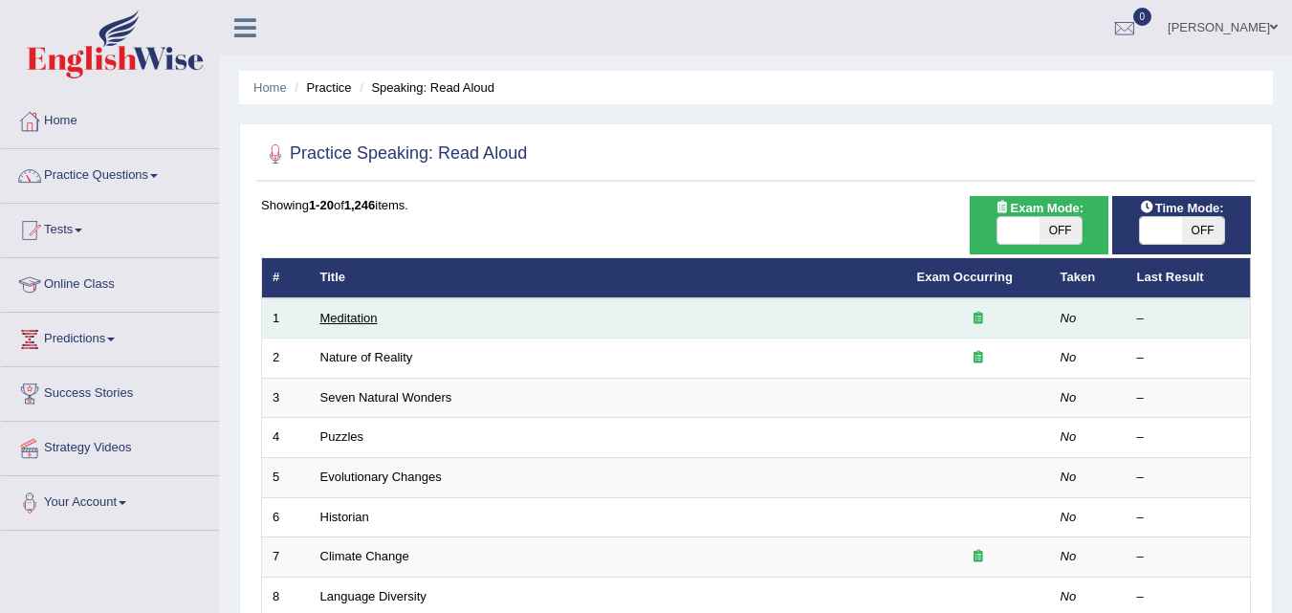
click at [332, 314] on link "Meditation" at bounding box center [348, 318] width 57 height 14
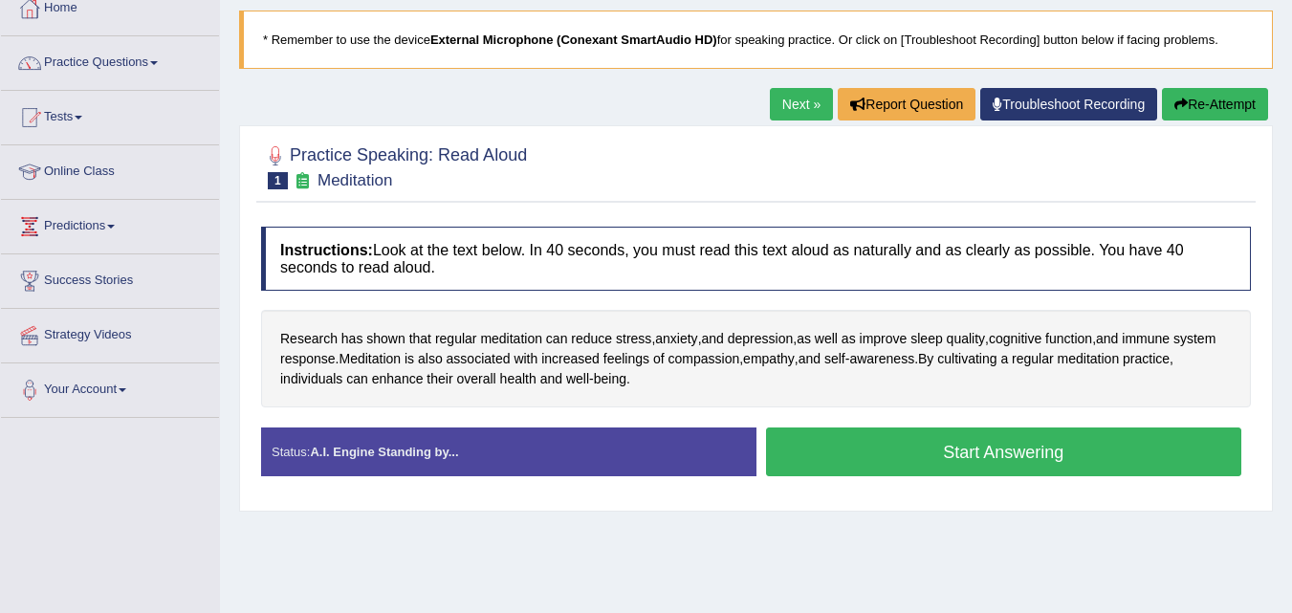
scroll to position [109, 0]
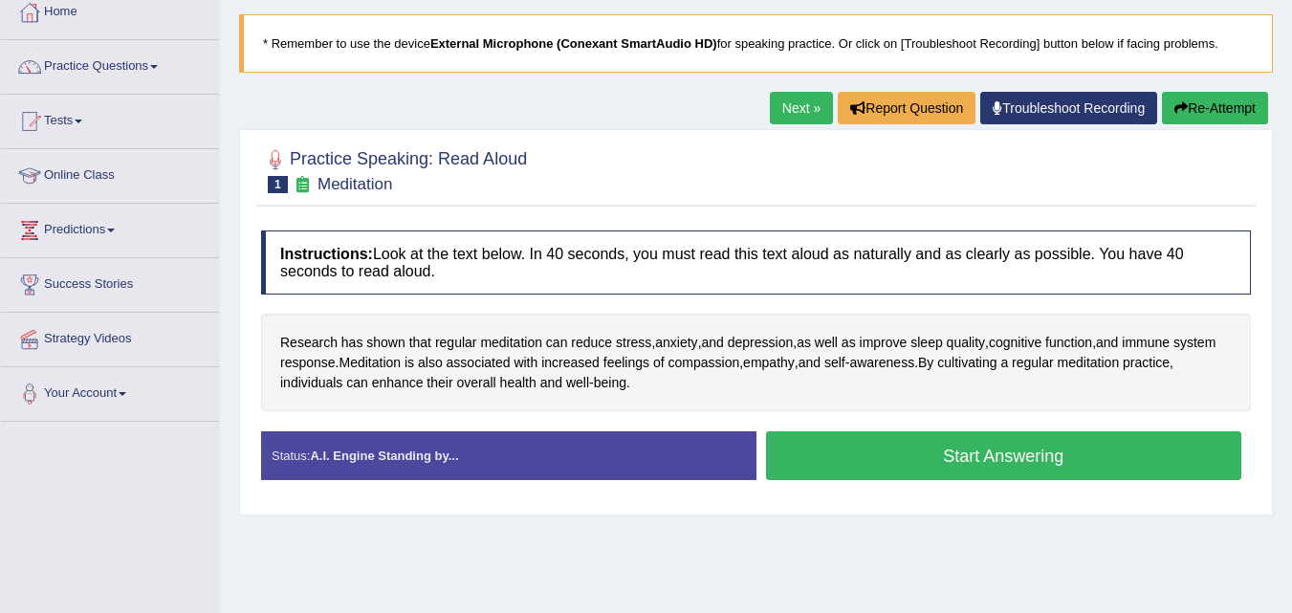
click at [904, 470] on button "Start Answering" at bounding box center [1004, 455] width 476 height 49
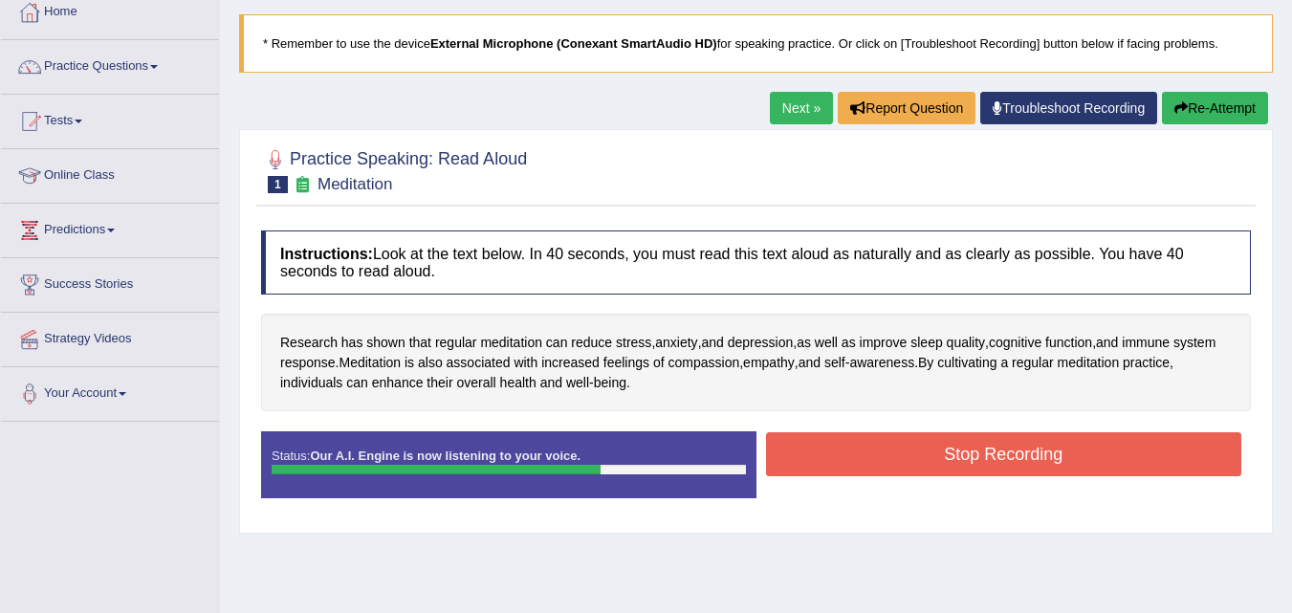
click at [781, 453] on button "Stop Recording" at bounding box center [1004, 454] width 476 height 44
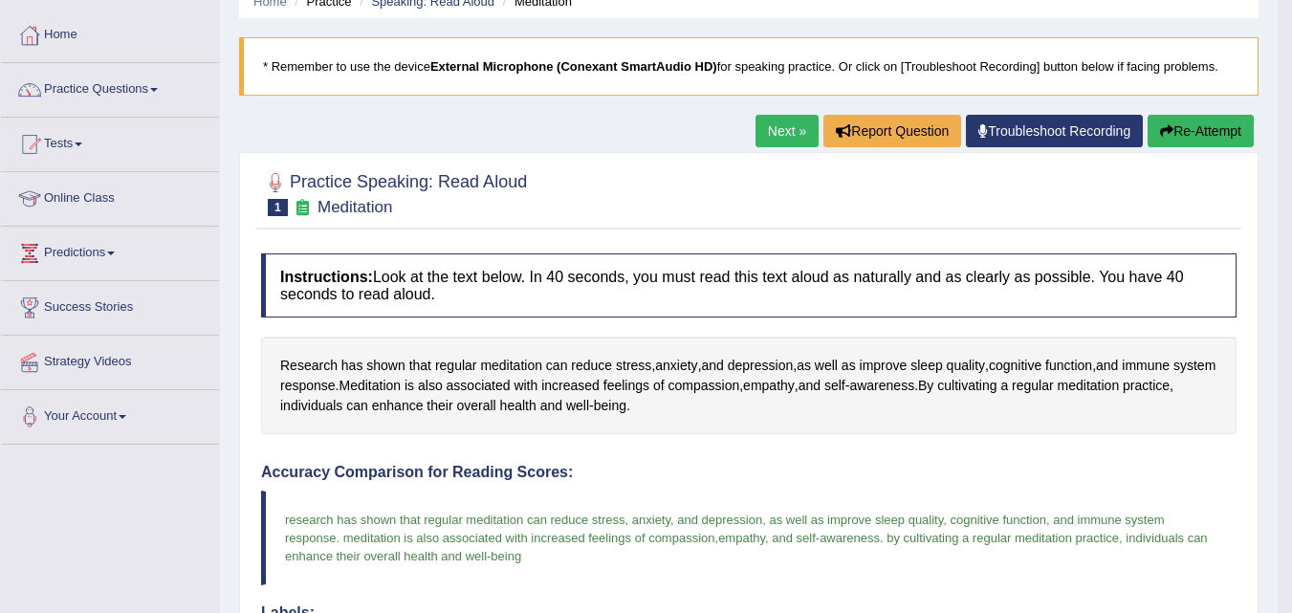
scroll to position [85, 0]
click at [1189, 130] on button "Re-Attempt" at bounding box center [1200, 132] width 106 height 33
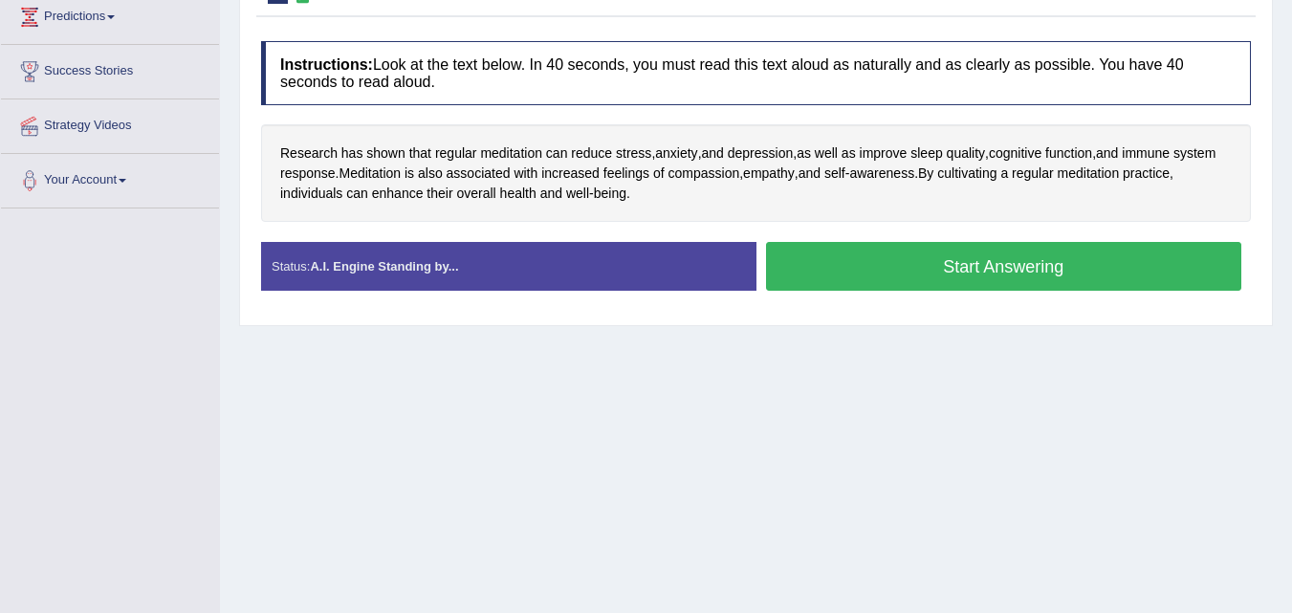
scroll to position [324, 0]
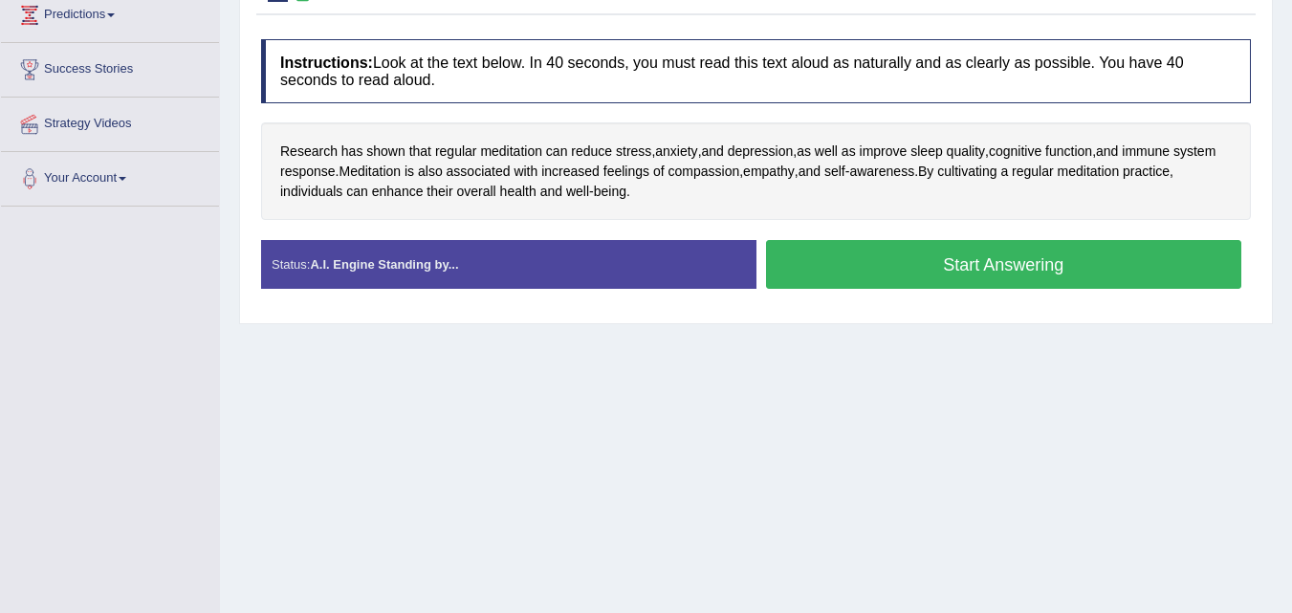
click at [894, 272] on button "Start Answering" at bounding box center [1004, 264] width 476 height 49
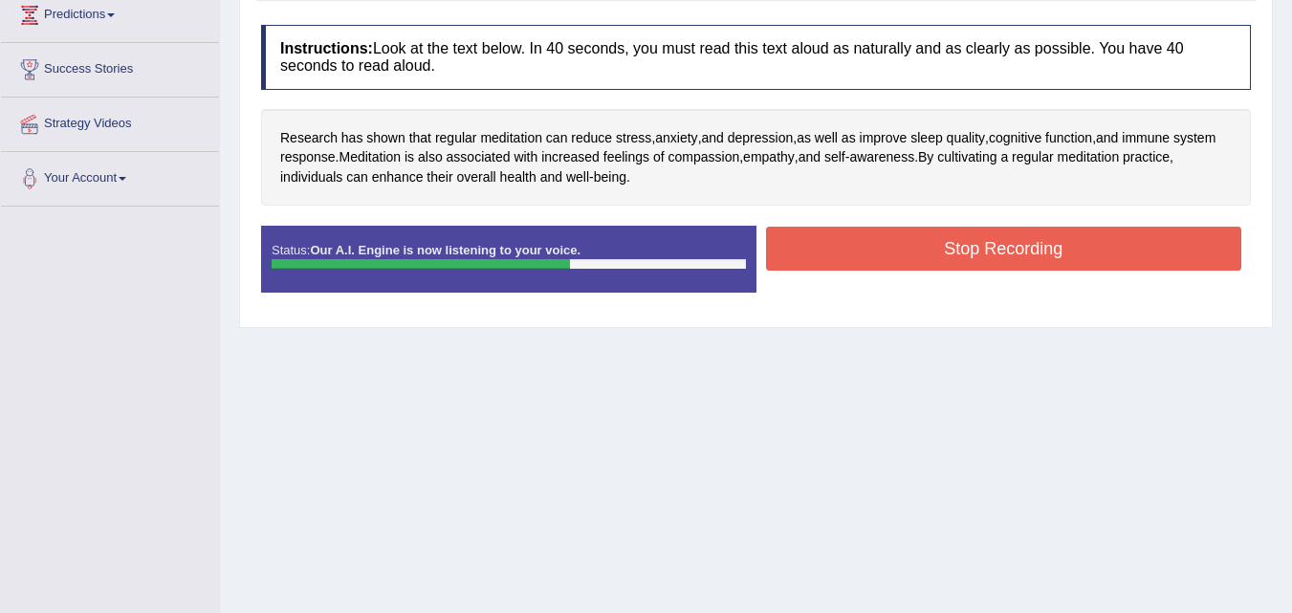
click at [921, 246] on button "Stop Recording" at bounding box center [1004, 249] width 476 height 44
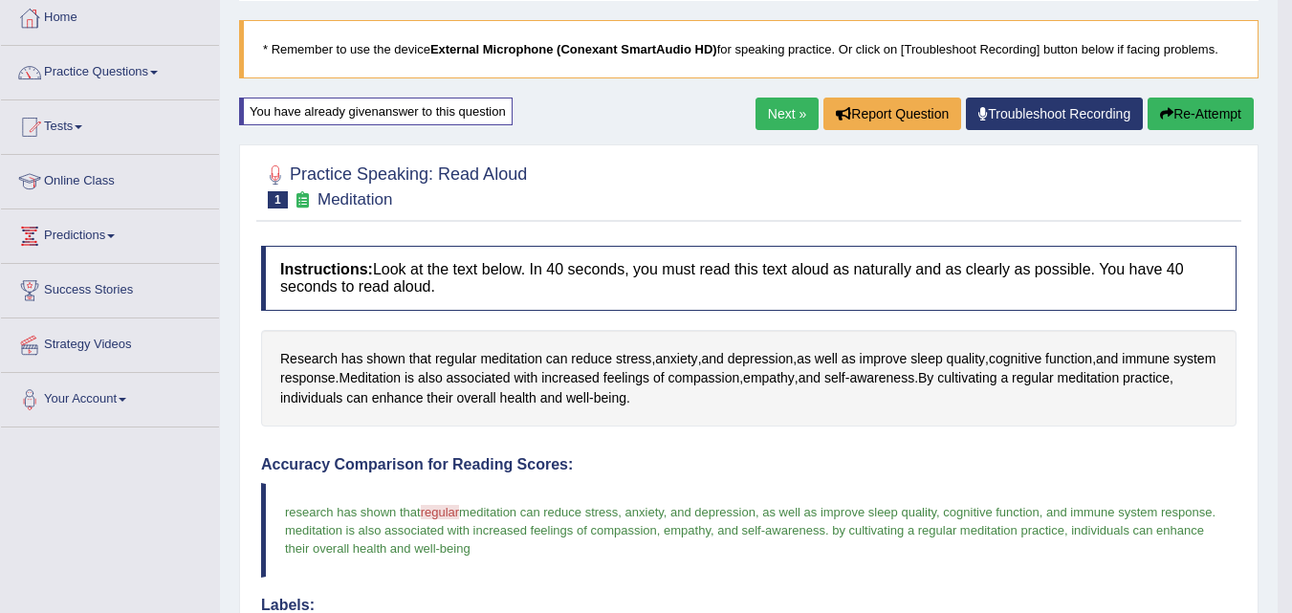
scroll to position [100, 0]
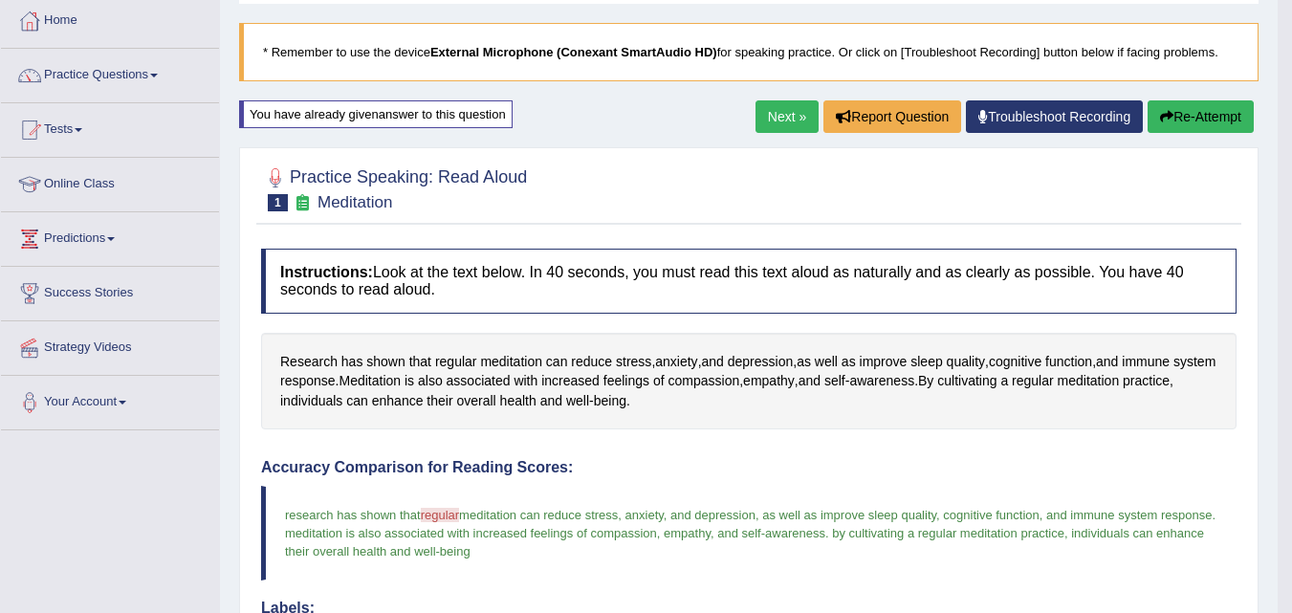
click at [1176, 108] on button "Re-Attempt" at bounding box center [1200, 116] width 106 height 33
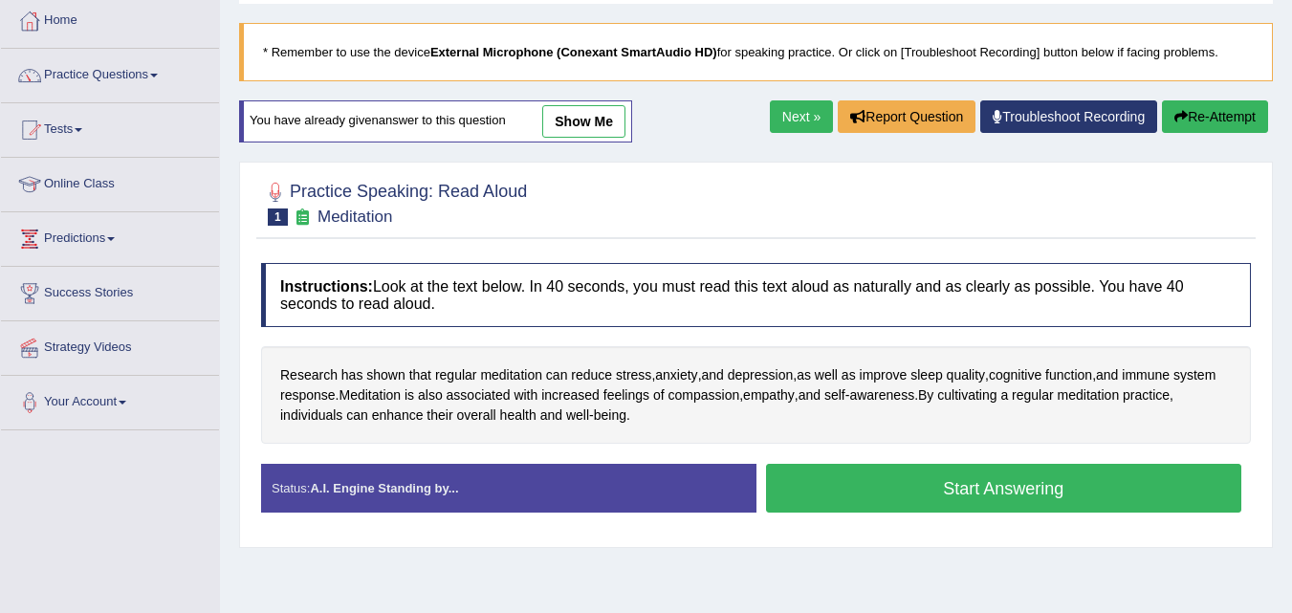
click at [874, 490] on button "Start Answering" at bounding box center [1004, 488] width 476 height 49
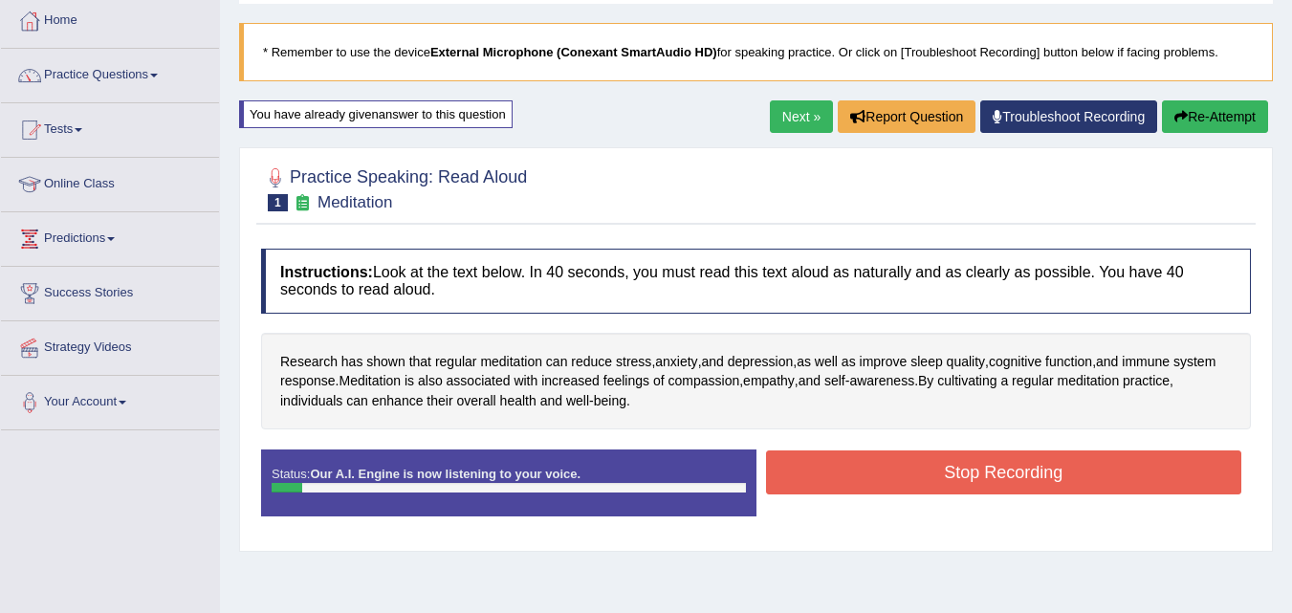
click at [874, 490] on button "Stop Recording" at bounding box center [1004, 472] width 476 height 44
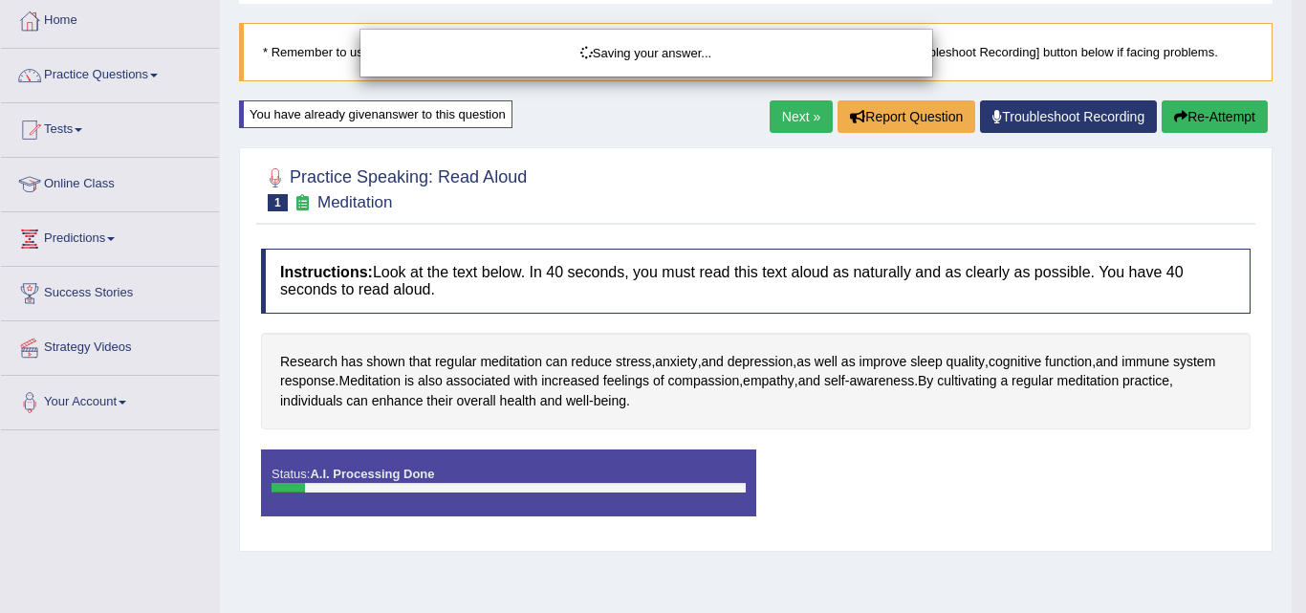
click at [1186, 114] on div "Saving your answer..." at bounding box center [653, 306] width 1306 height 613
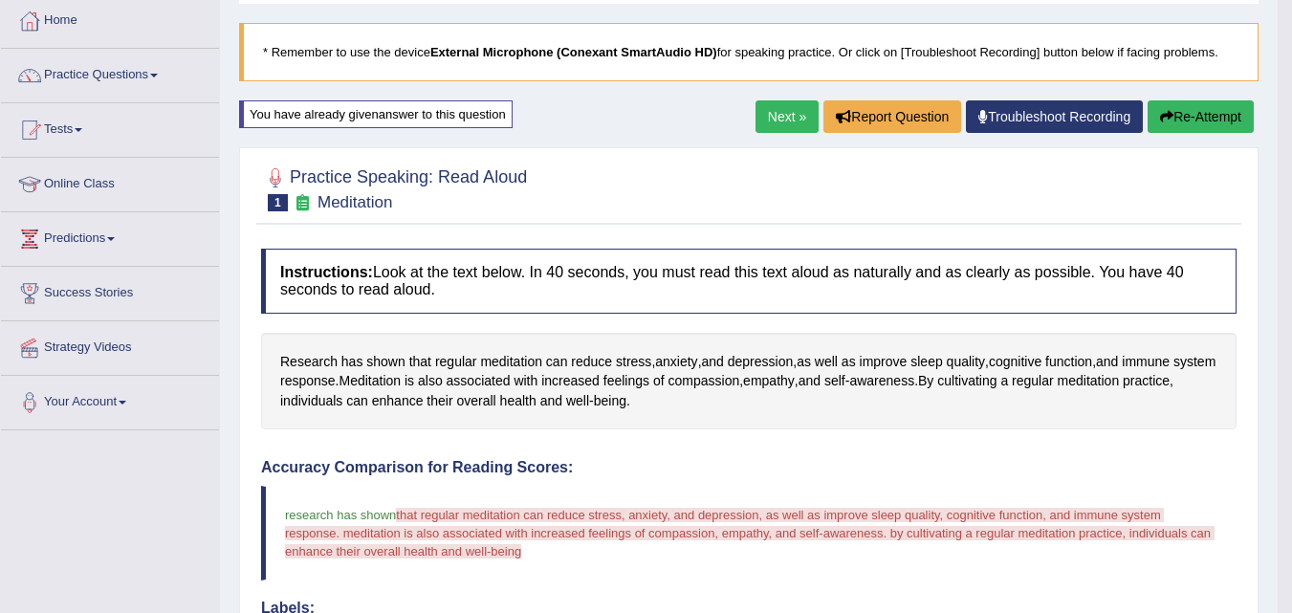
click at [1186, 114] on button "Re-Attempt" at bounding box center [1200, 116] width 106 height 33
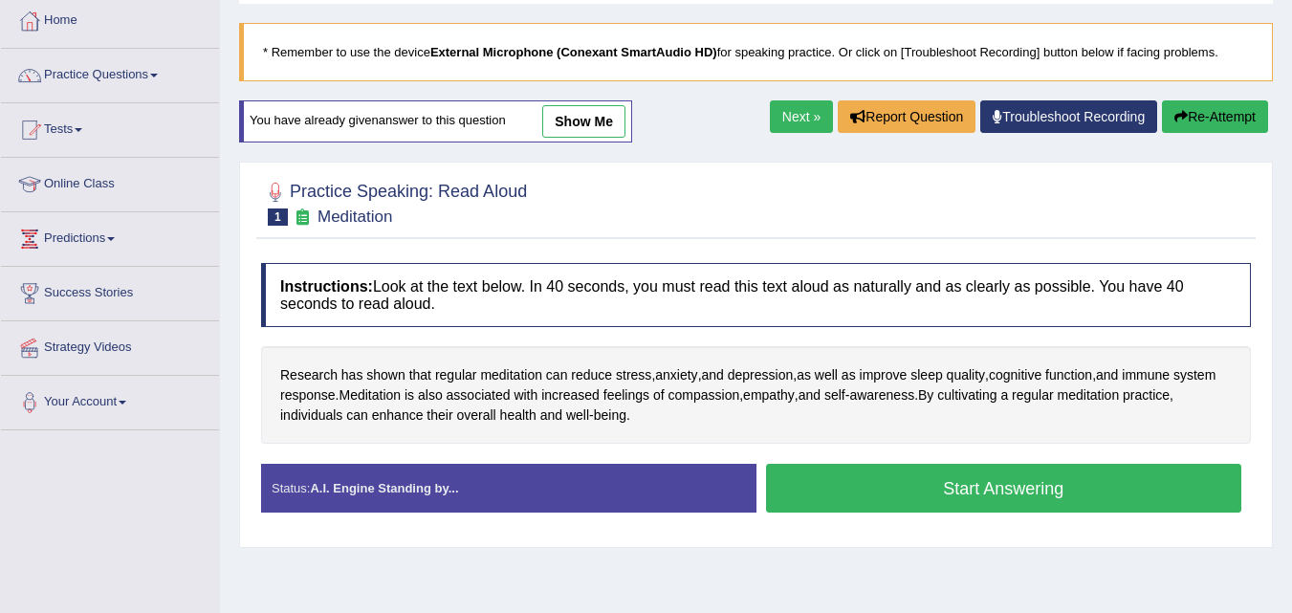
click at [873, 486] on button "Start Answering" at bounding box center [1004, 488] width 476 height 49
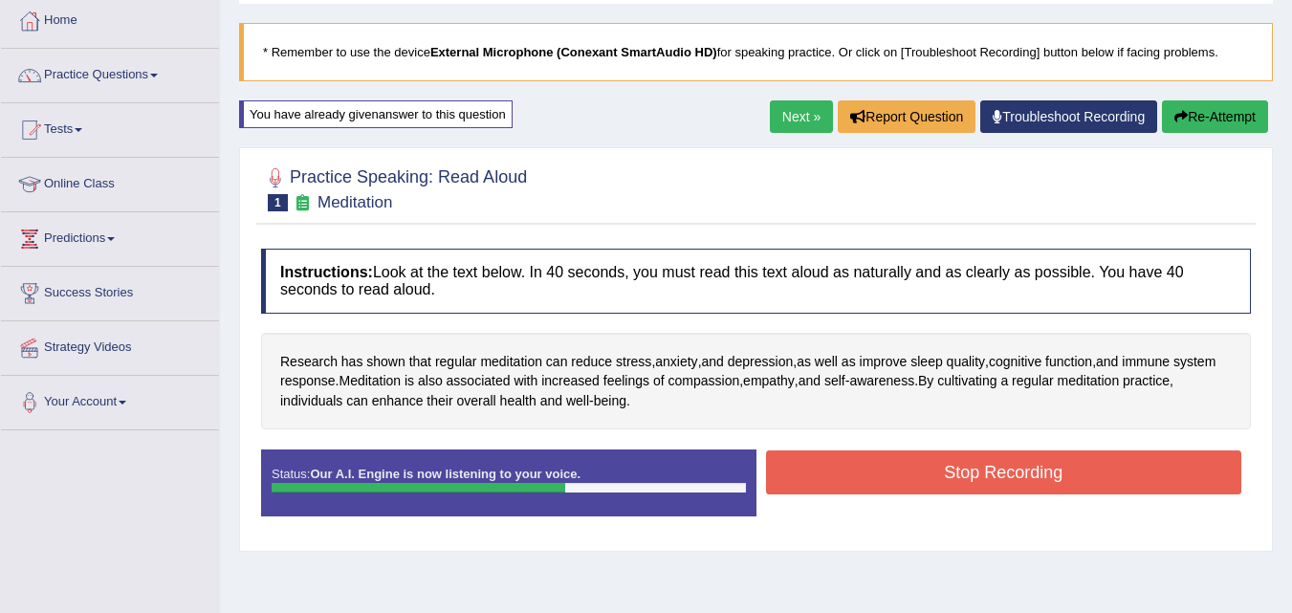
click at [873, 486] on button "Stop Recording" at bounding box center [1004, 472] width 476 height 44
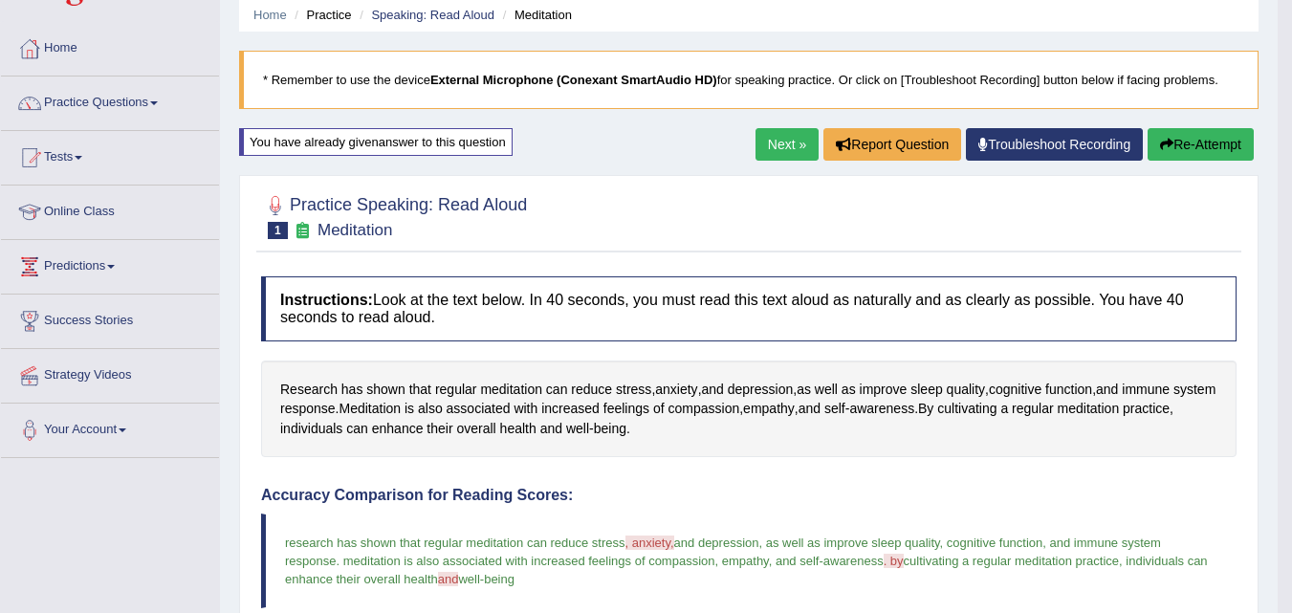
scroll to position [58, 0]
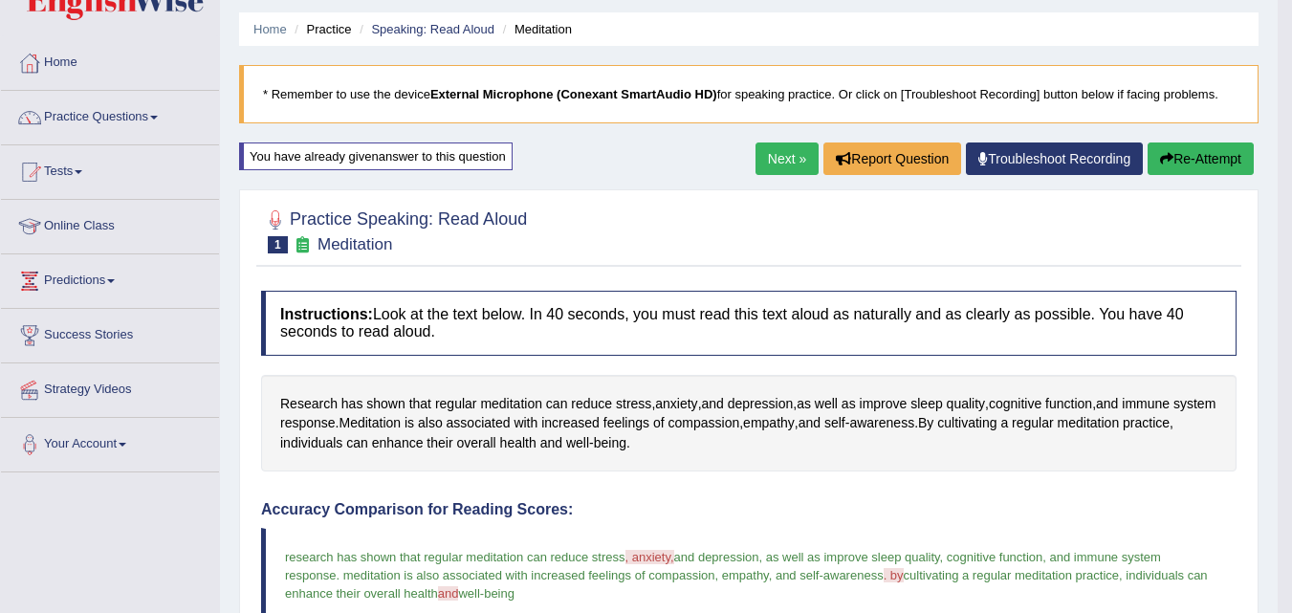
click at [1170, 163] on button "Re-Attempt" at bounding box center [1200, 158] width 106 height 33
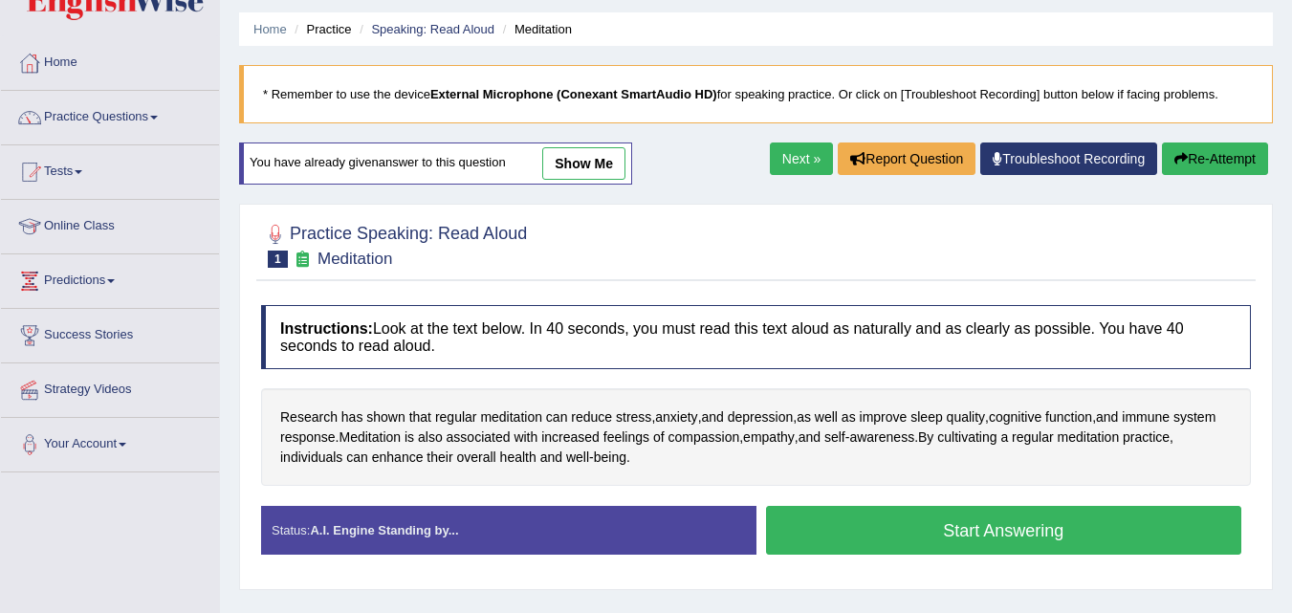
scroll to position [58, 0]
click at [902, 530] on button "Start Answering" at bounding box center [1004, 530] width 476 height 49
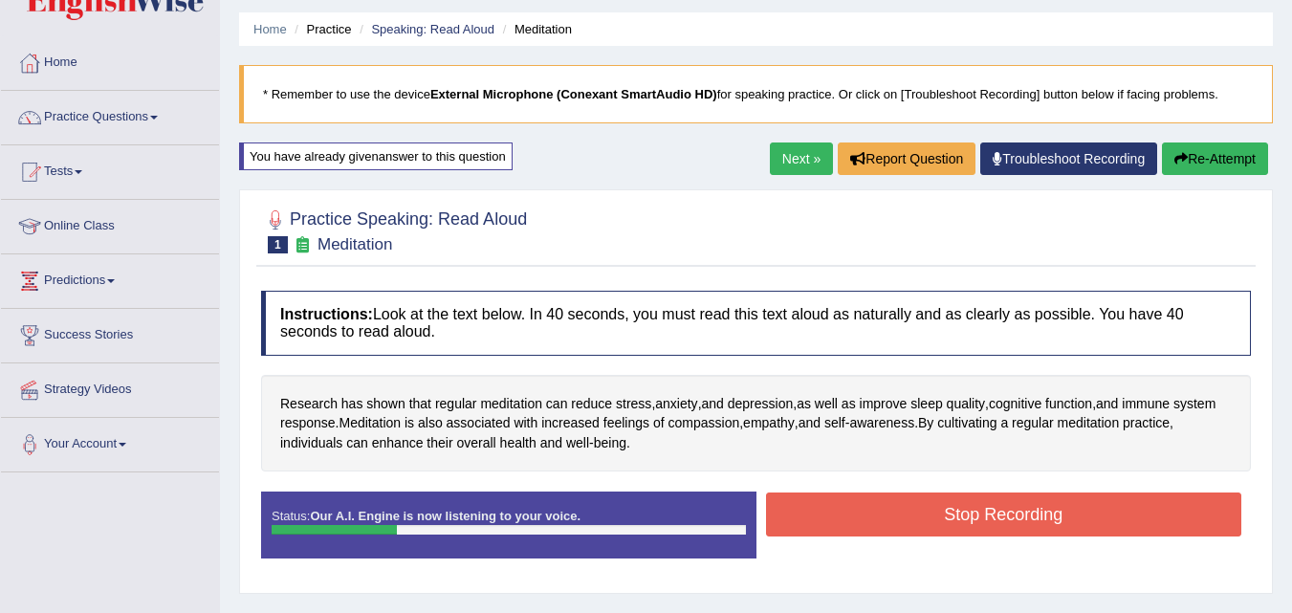
click at [902, 530] on button "Stop Recording" at bounding box center [1004, 514] width 476 height 44
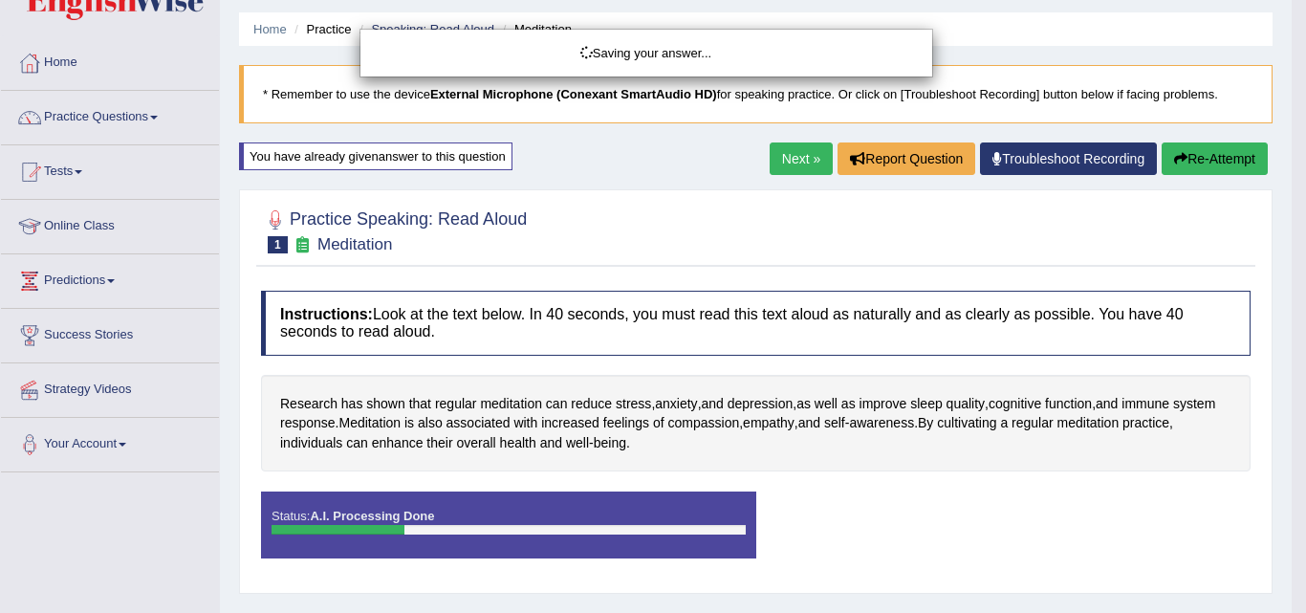
click at [1217, 160] on div "Saving your answer..." at bounding box center [653, 306] width 1306 height 613
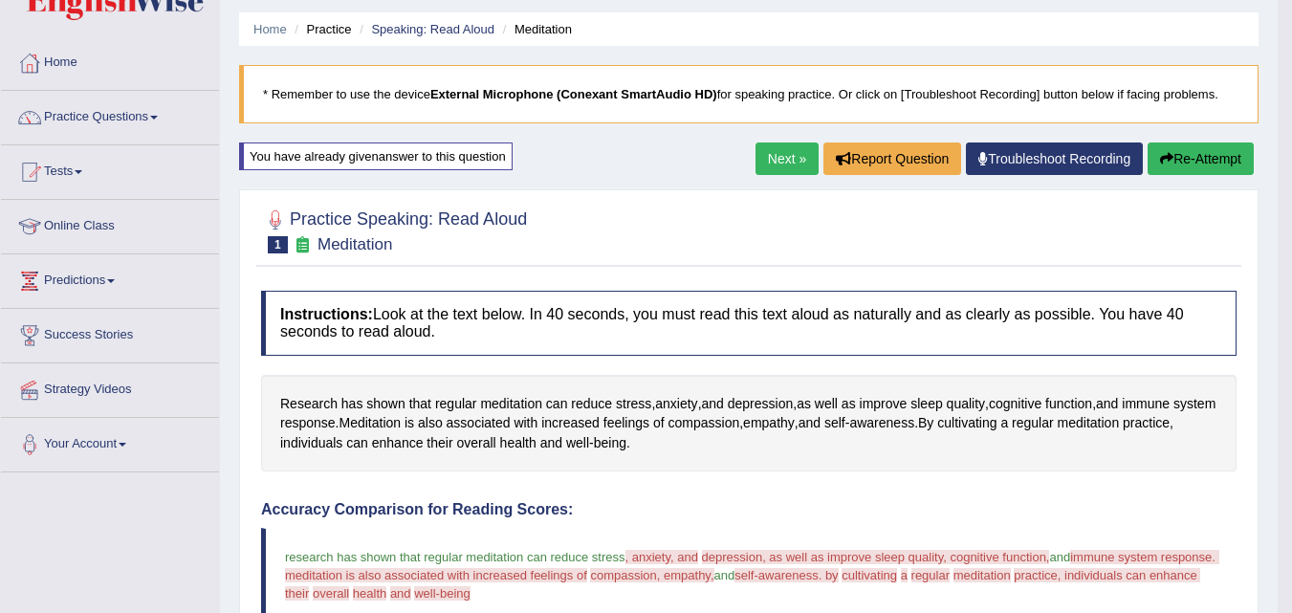
click at [1217, 160] on button "Re-Attempt" at bounding box center [1200, 158] width 106 height 33
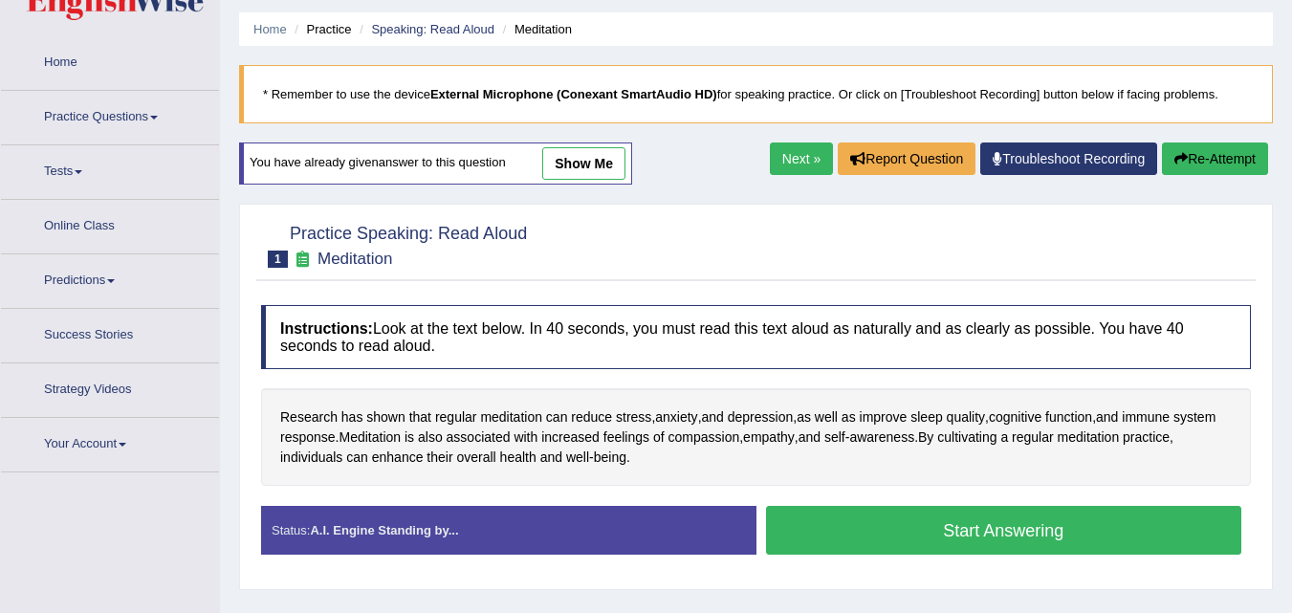
scroll to position [58, 0]
click at [817, 531] on button "Start Answering" at bounding box center [1004, 530] width 476 height 49
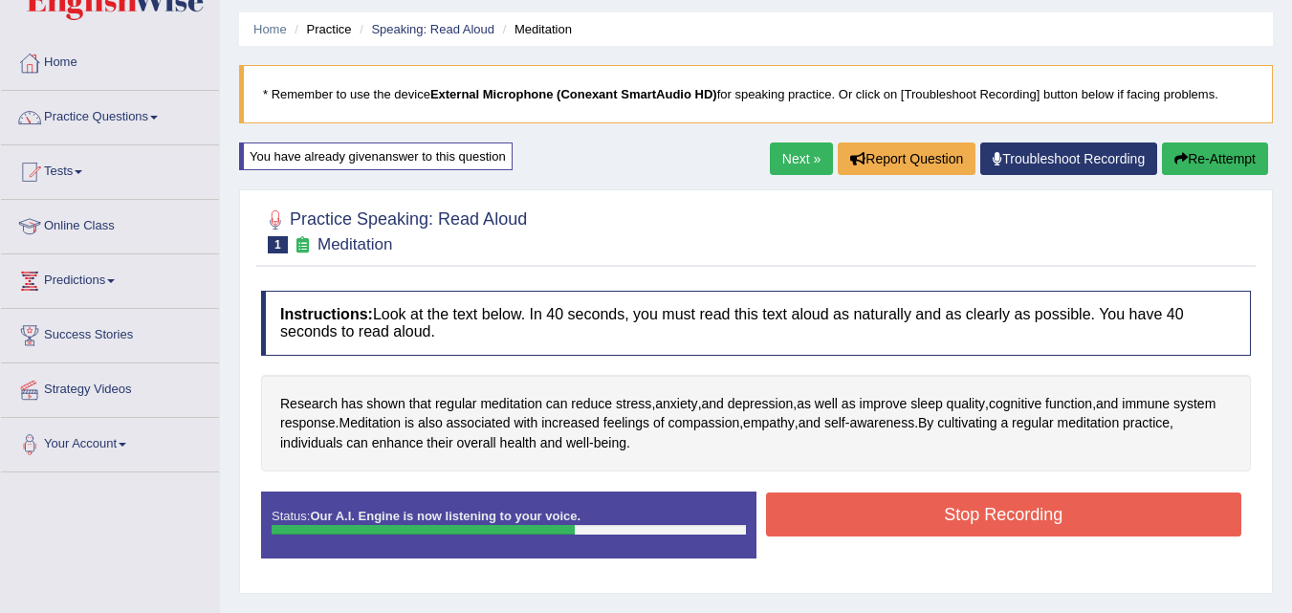
click at [817, 531] on button "Stop Recording" at bounding box center [1004, 514] width 476 height 44
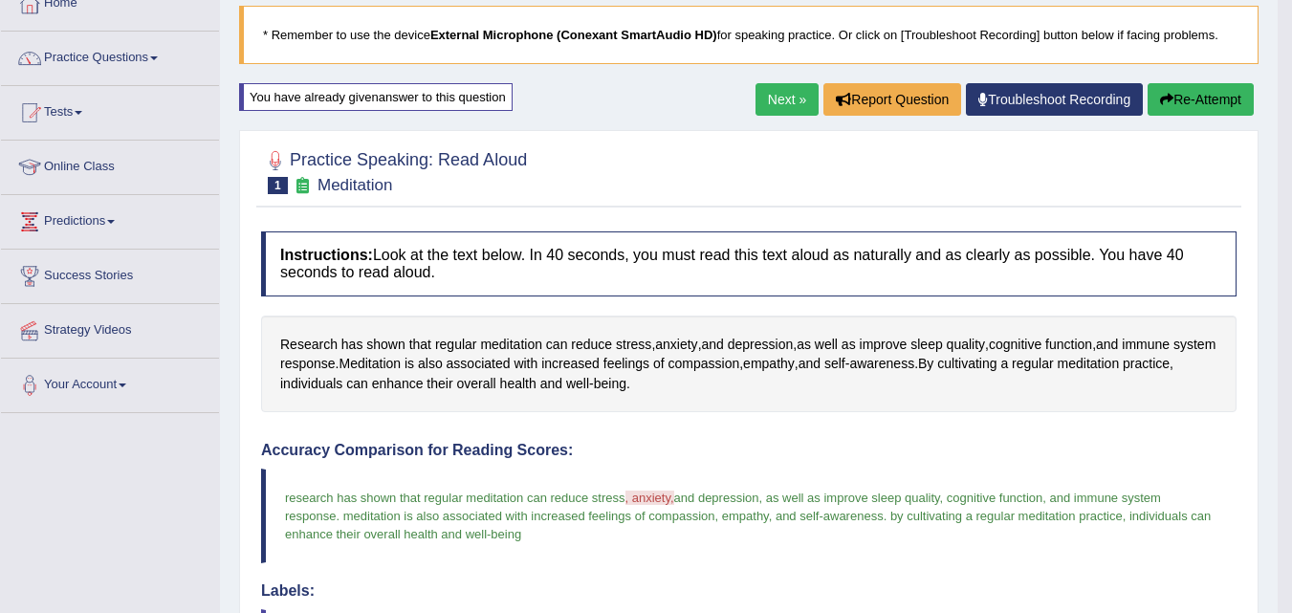
scroll to position [102, 0]
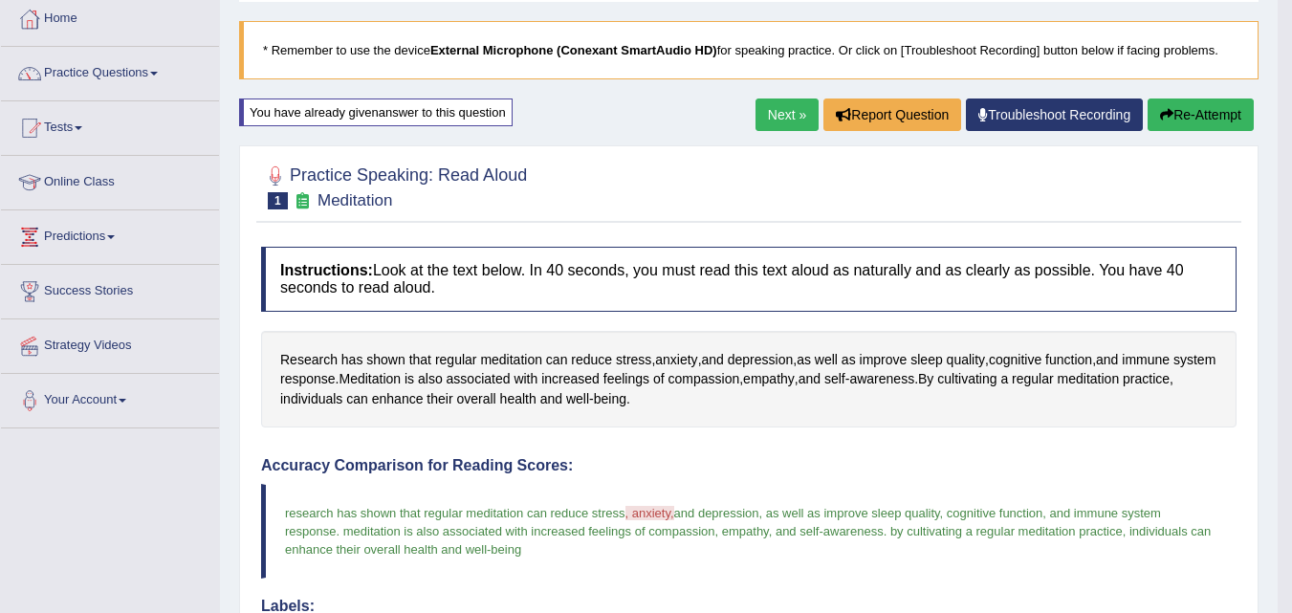
click at [1192, 114] on button "Re-Attempt" at bounding box center [1200, 114] width 106 height 33
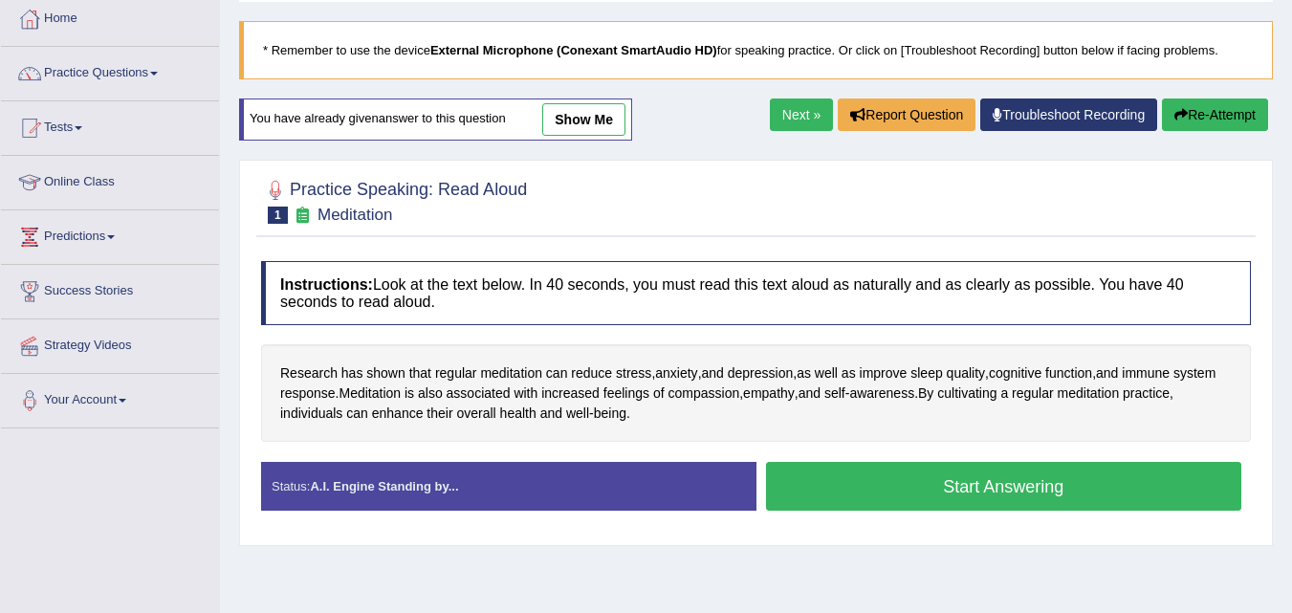
click at [1027, 488] on button "Start Answering" at bounding box center [1004, 486] width 476 height 49
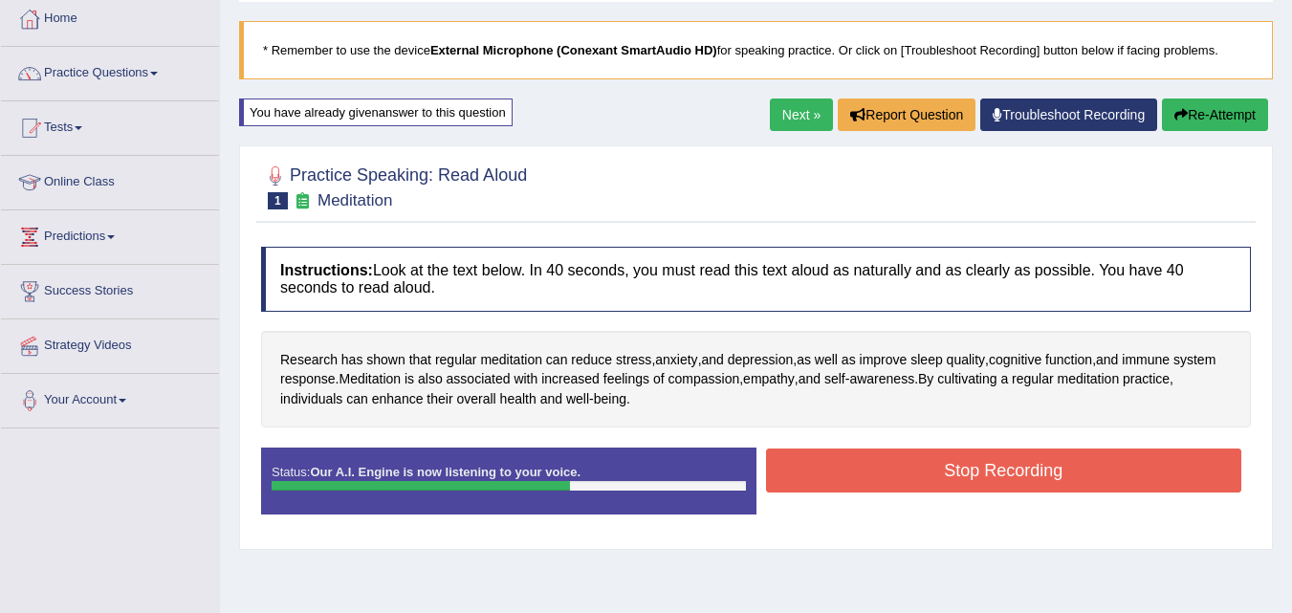
click at [1053, 466] on button "Stop Recording" at bounding box center [1004, 470] width 476 height 44
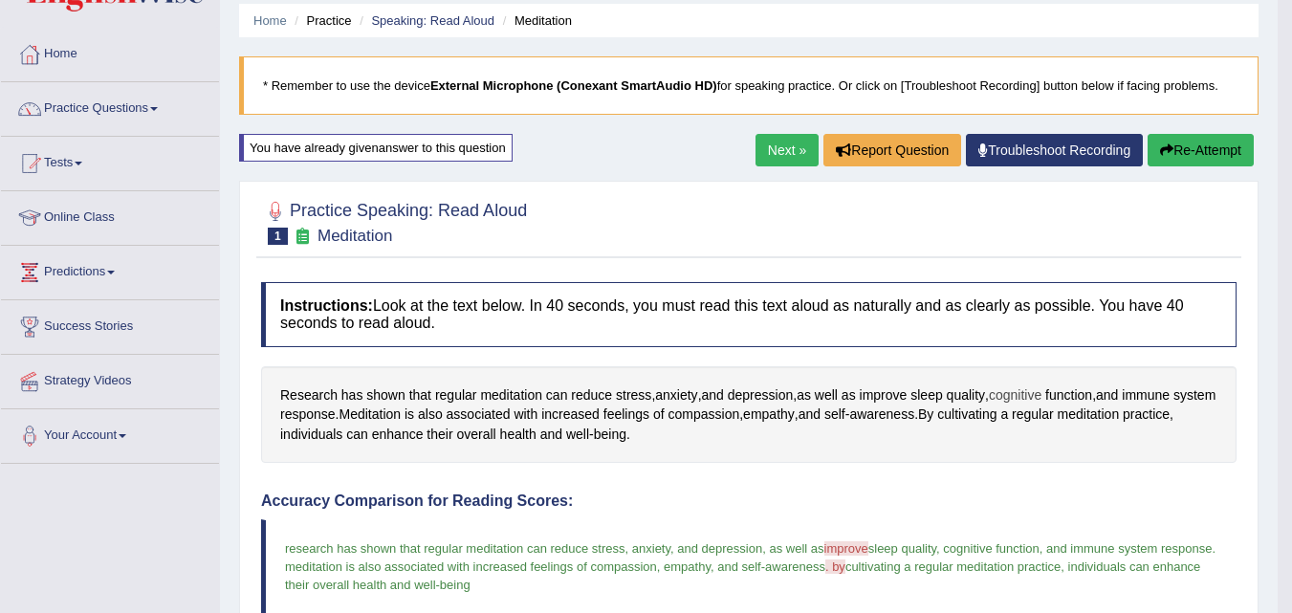
scroll to position [34, 0]
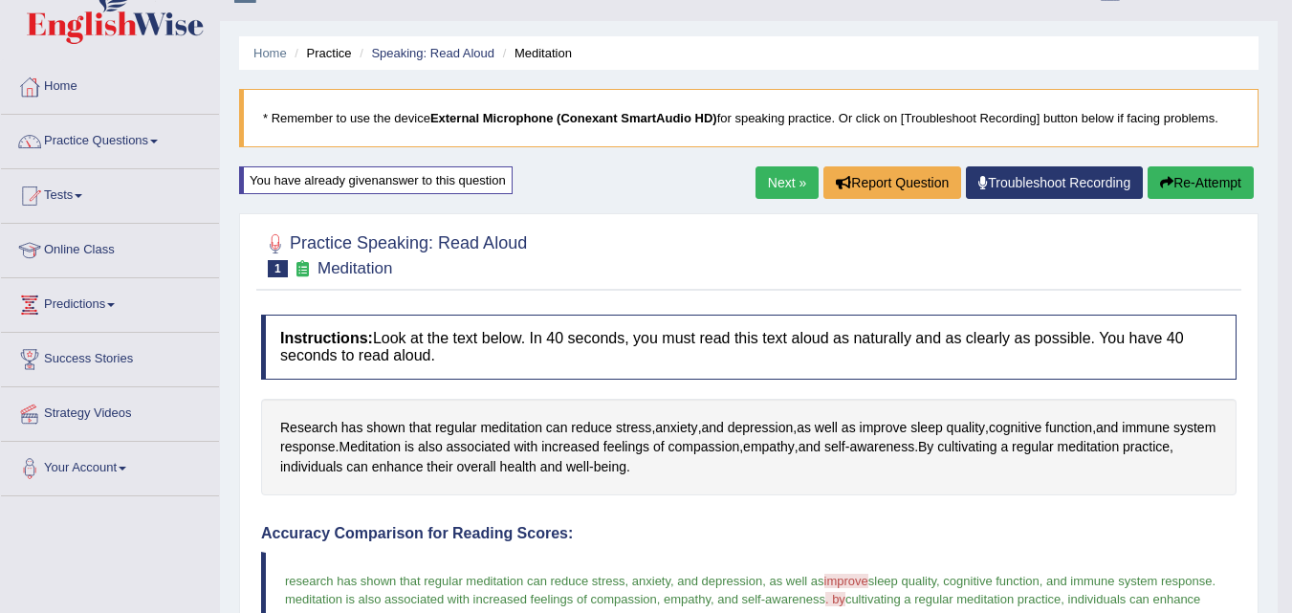
click at [1174, 179] on button "Re-Attempt" at bounding box center [1200, 182] width 106 height 33
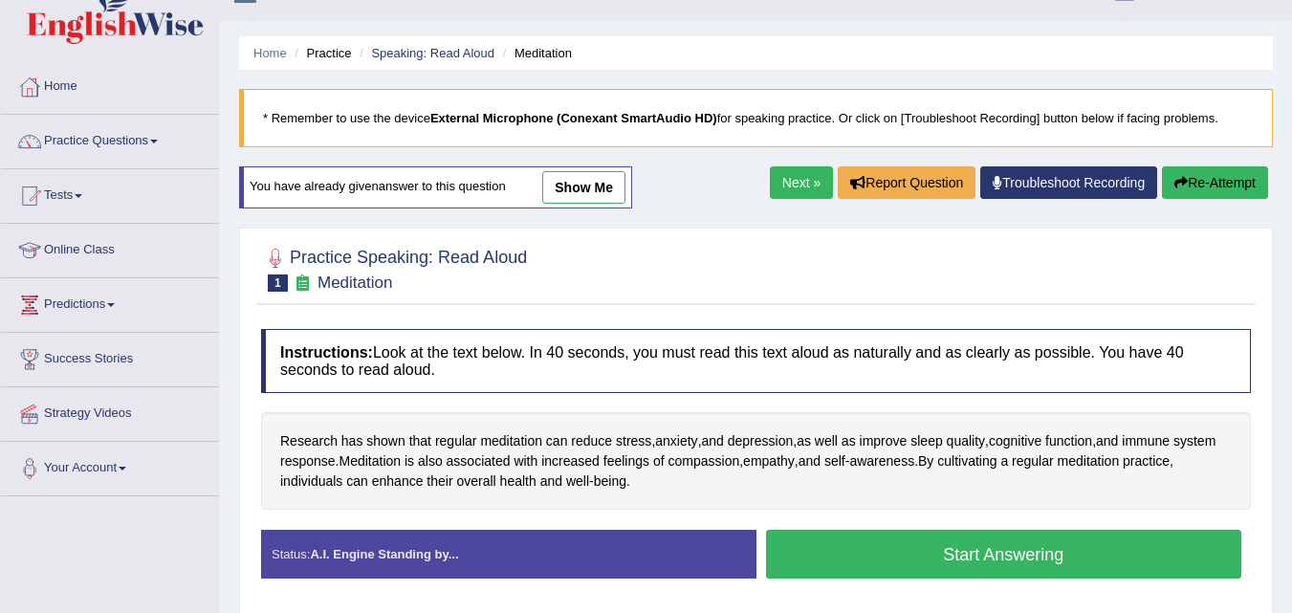
click at [922, 556] on button "Start Answering" at bounding box center [1004, 554] width 476 height 49
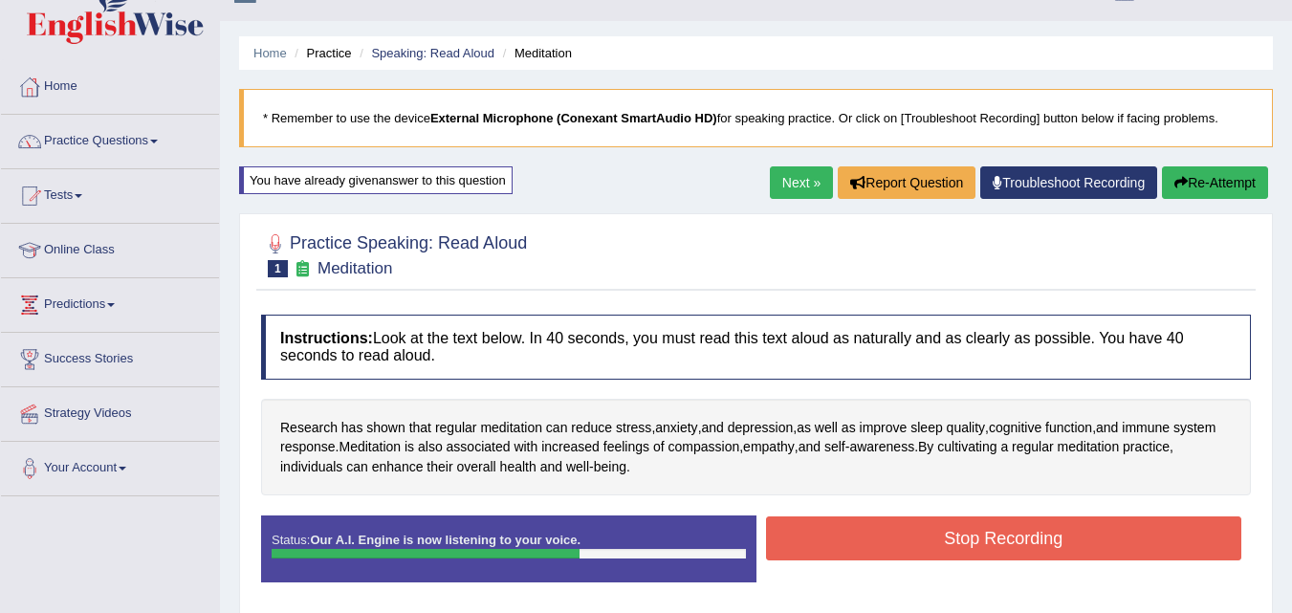
click at [922, 556] on button "Stop Recording" at bounding box center [1004, 538] width 476 height 44
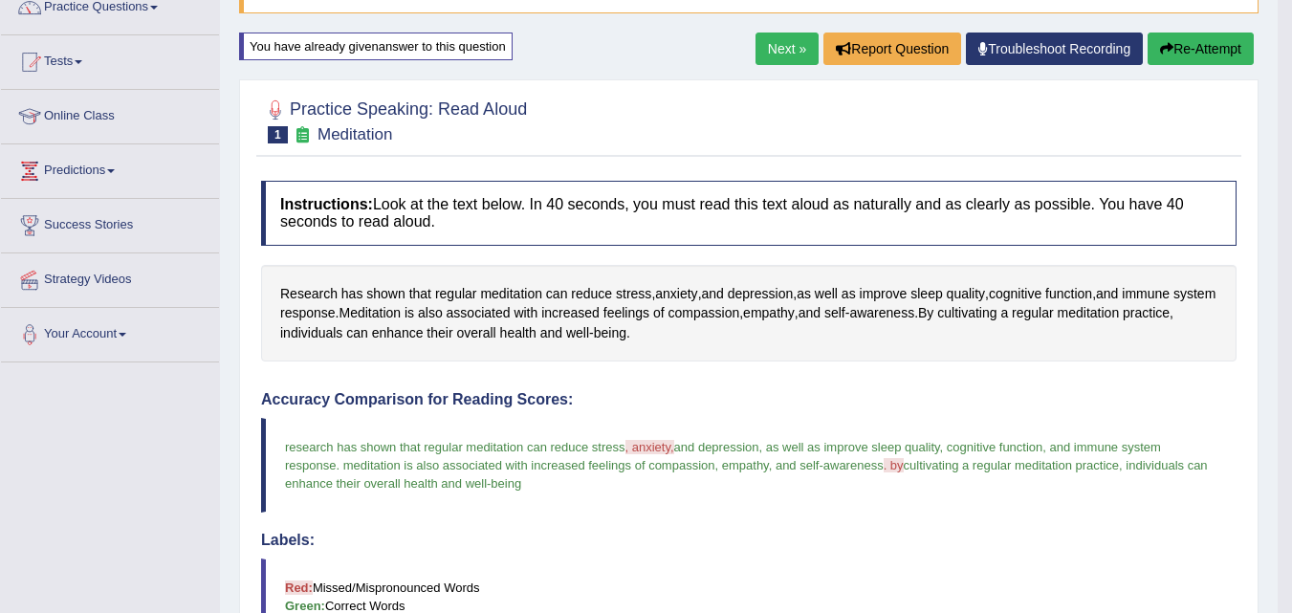
scroll to position [163, 0]
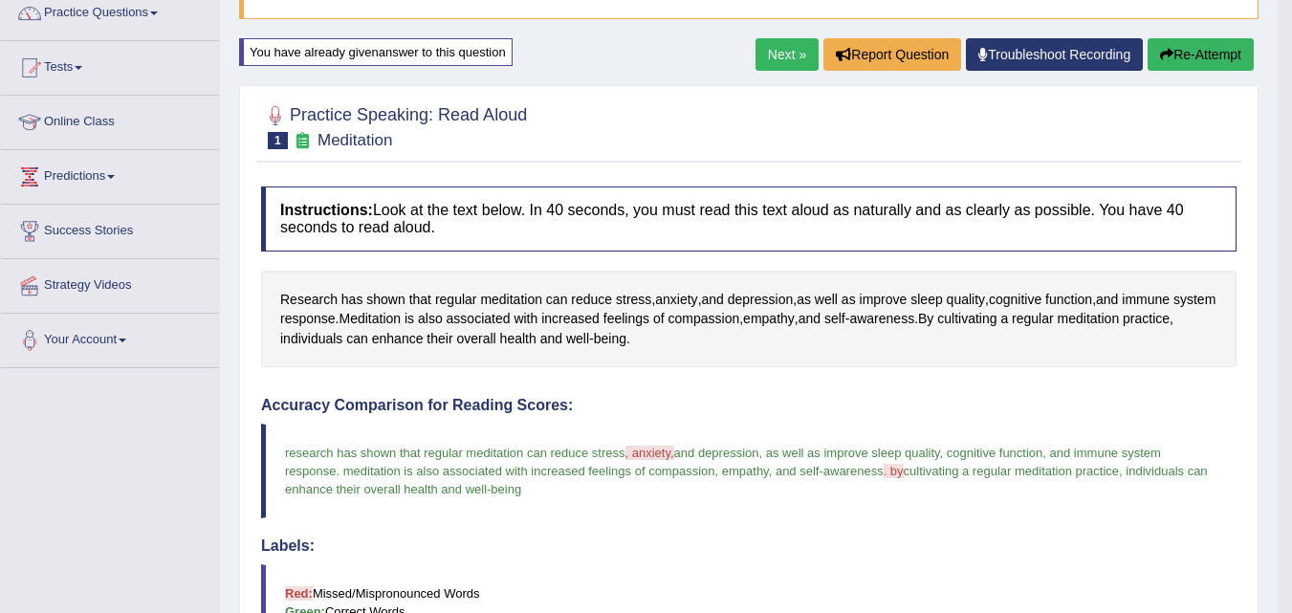
click at [1190, 59] on button "Re-Attempt" at bounding box center [1200, 54] width 106 height 33
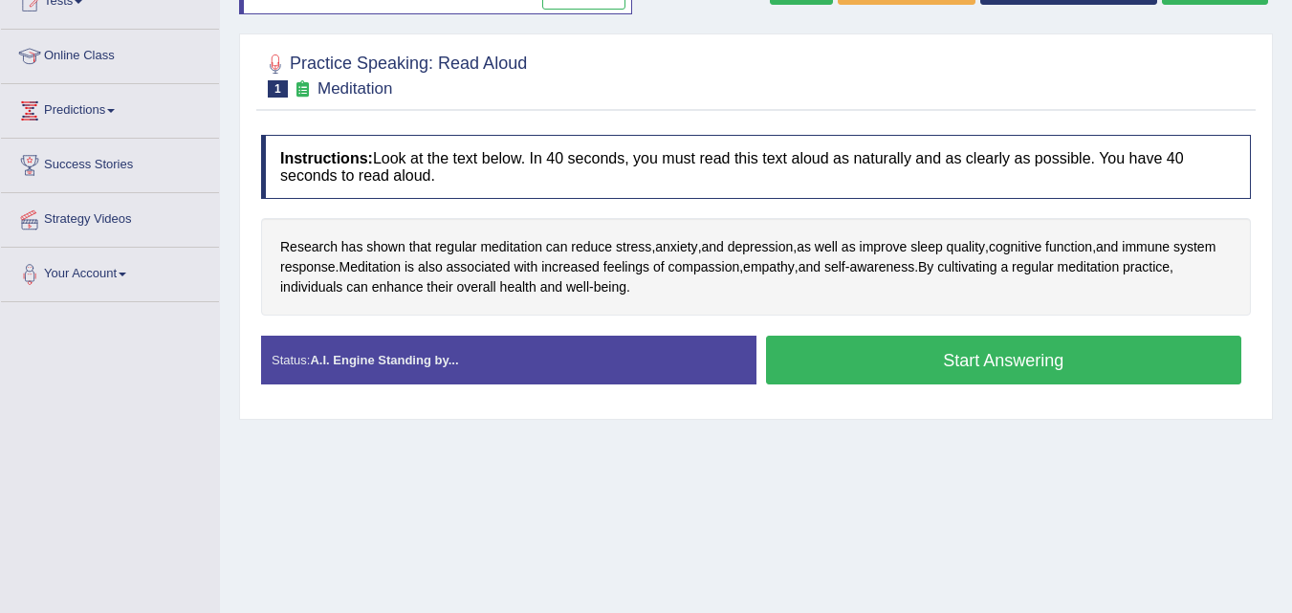
scroll to position [227, 0]
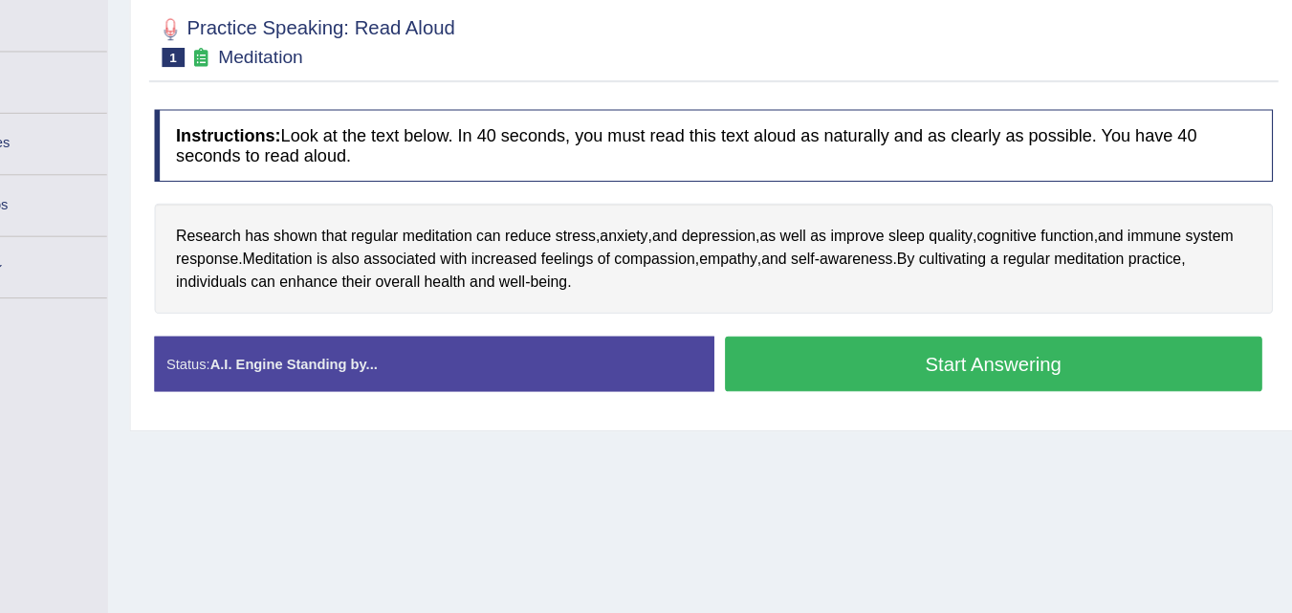
click at [891, 380] on button "Start Answering" at bounding box center [1004, 362] width 476 height 49
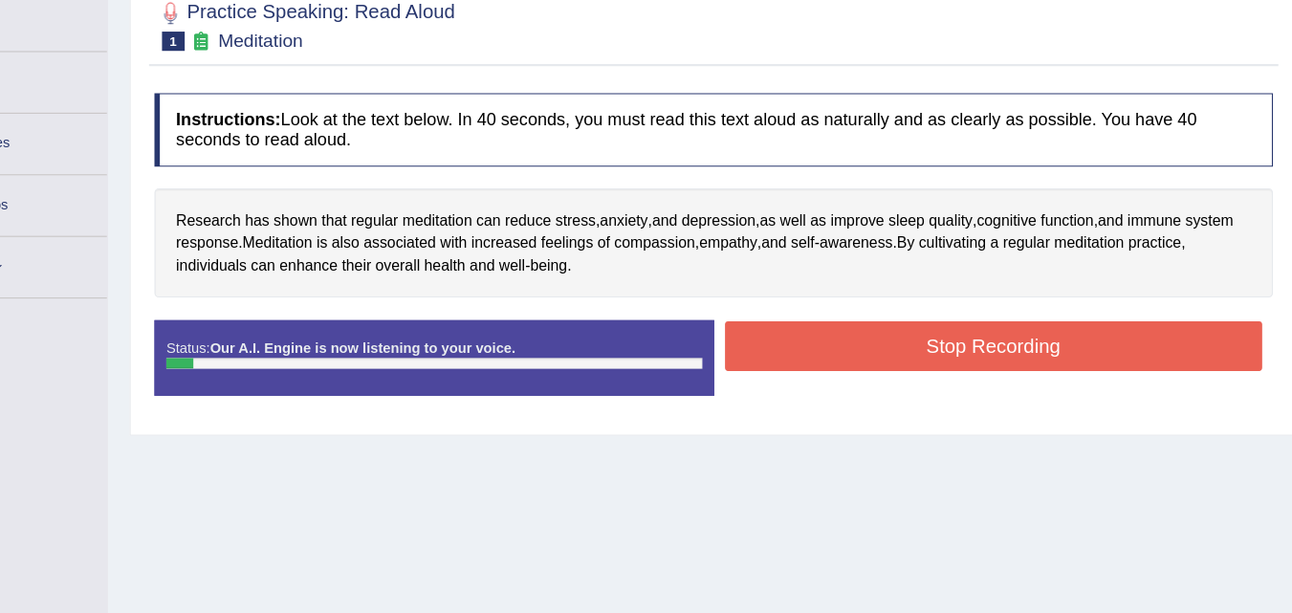
click at [1037, 342] on button "Stop Recording" at bounding box center [1004, 346] width 476 height 44
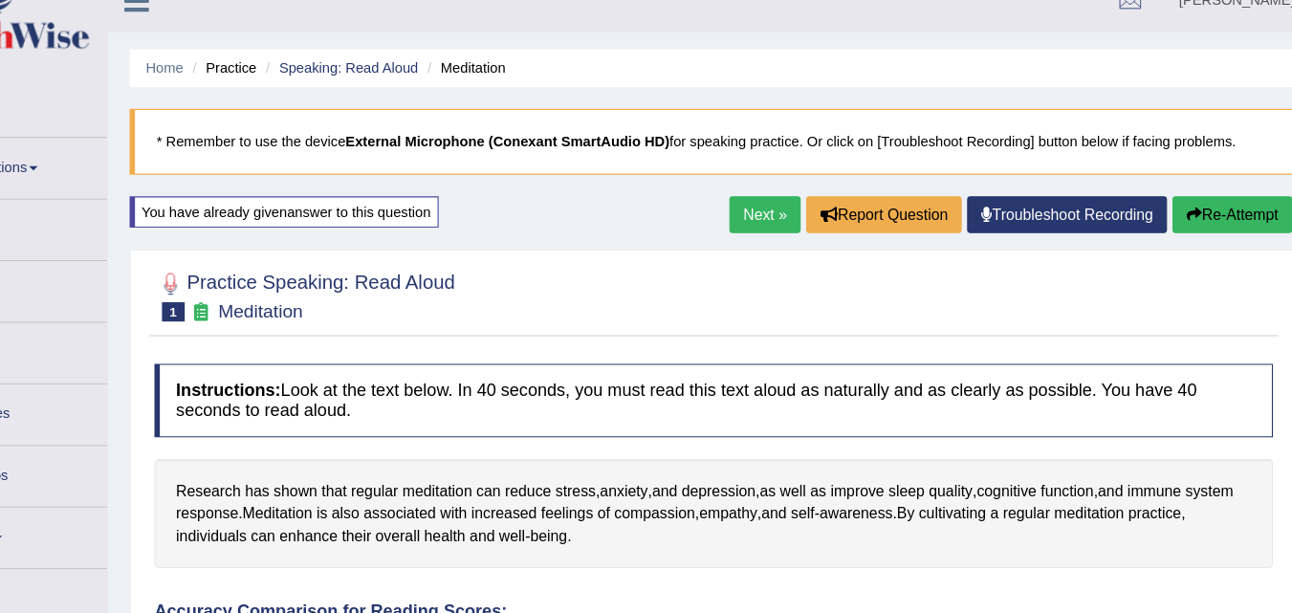
scroll to position [0, 0]
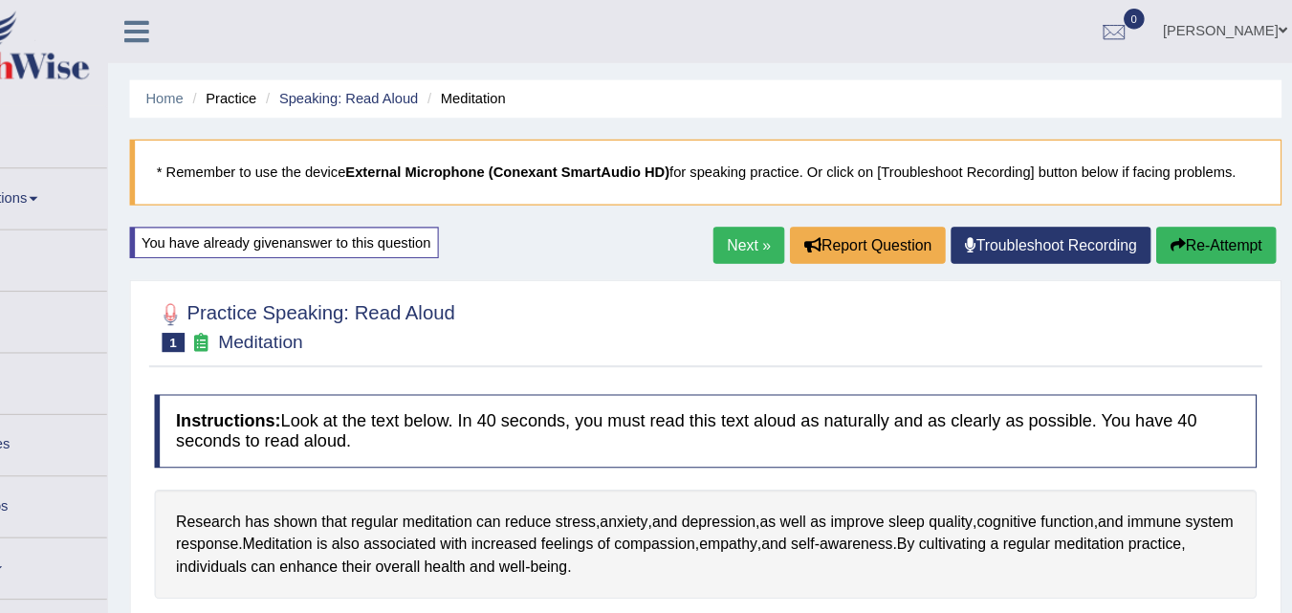
click at [1187, 218] on button "Re-Attempt" at bounding box center [1200, 217] width 106 height 33
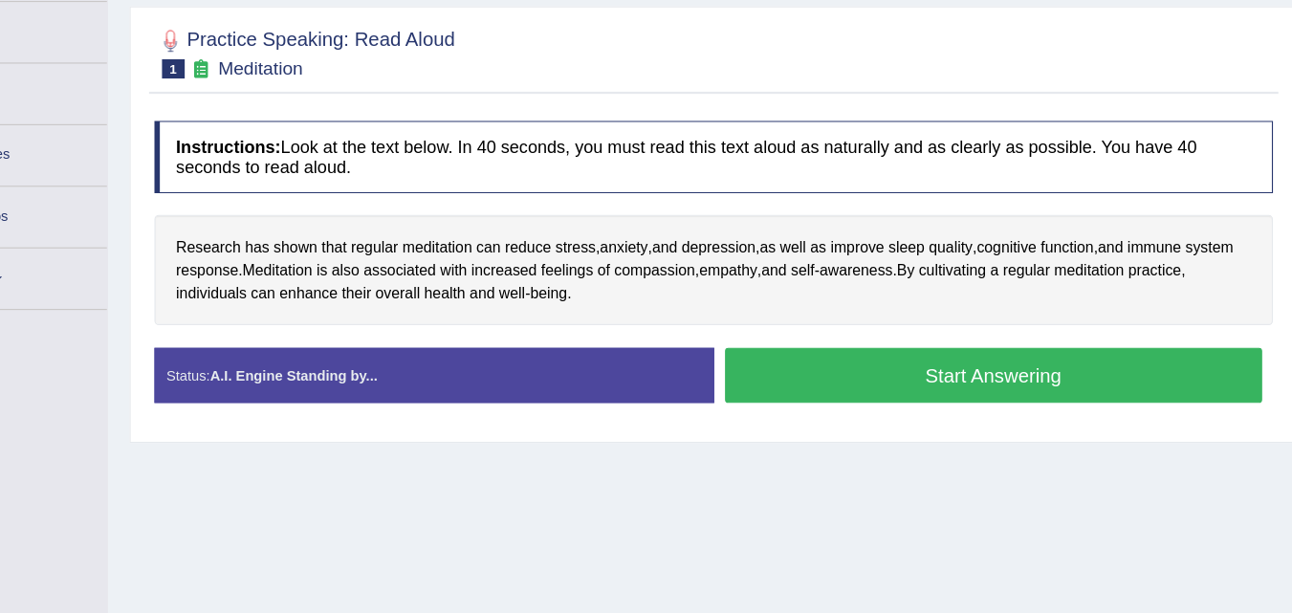
scroll to position [188, 0]
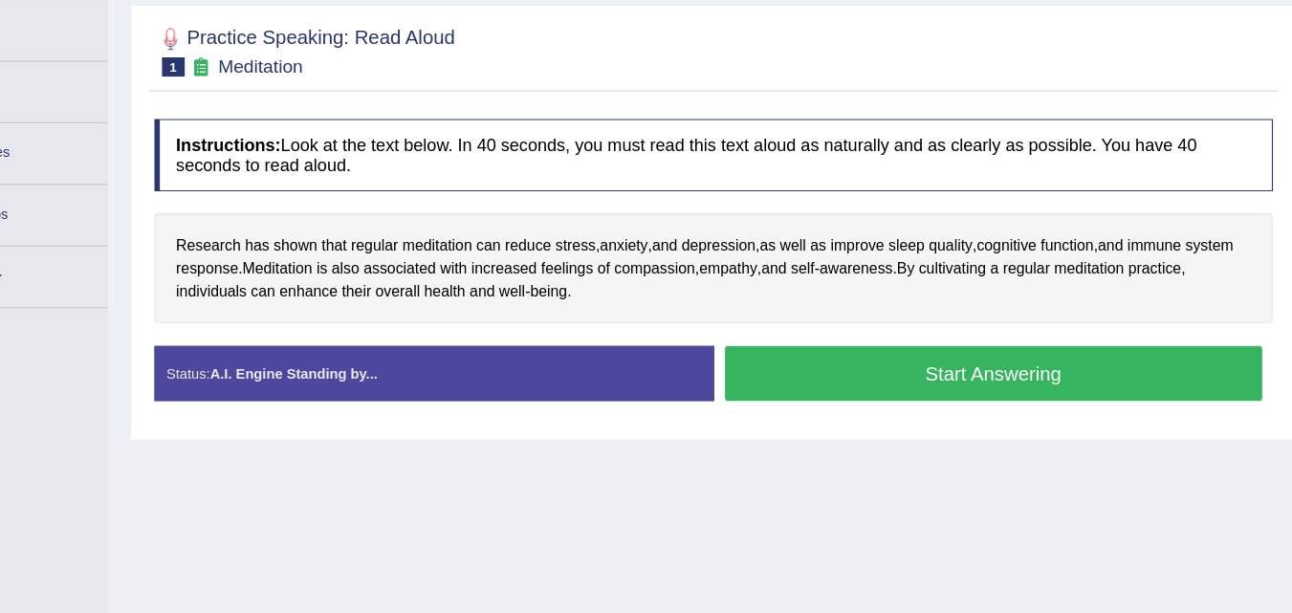
click at [904, 400] on button "Start Answering" at bounding box center [1004, 400] width 476 height 49
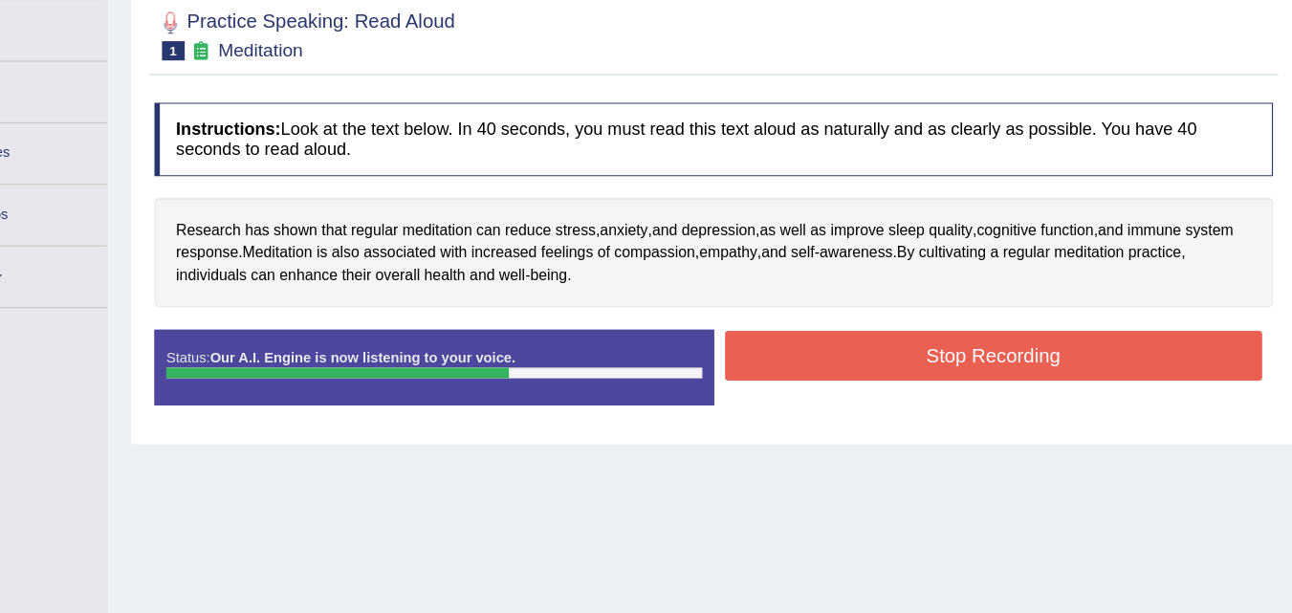
click at [917, 388] on button "Stop Recording" at bounding box center [1004, 384] width 476 height 44
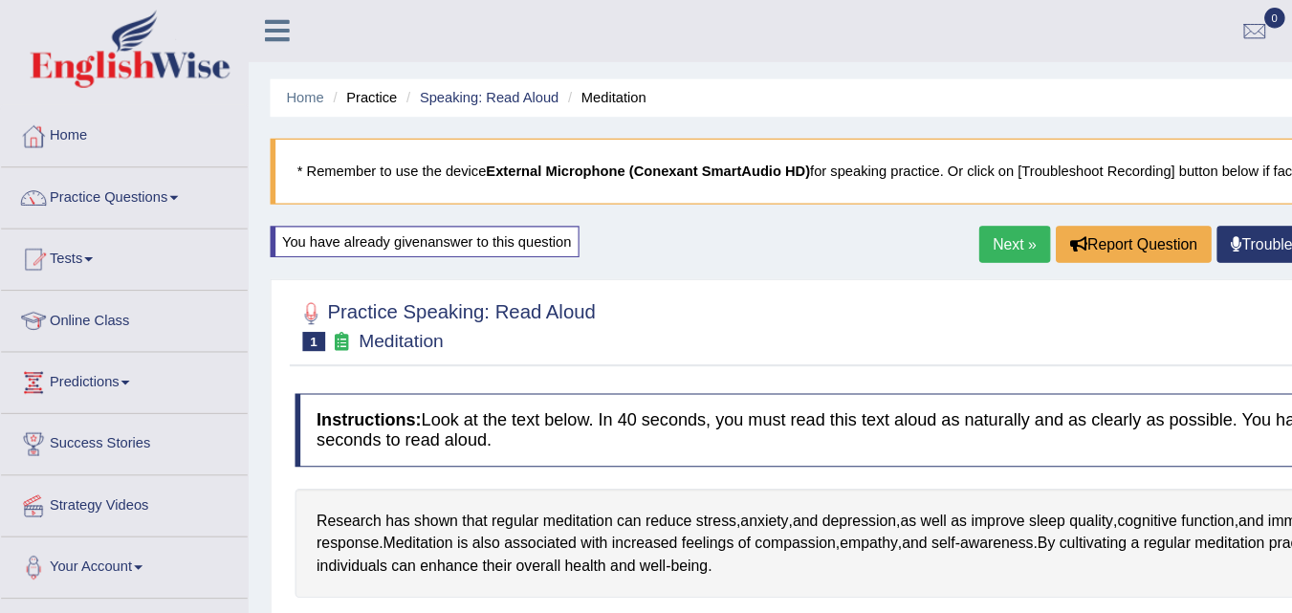
scroll to position [0, 0]
click at [872, 228] on link "Next »" at bounding box center [897, 217] width 63 height 33
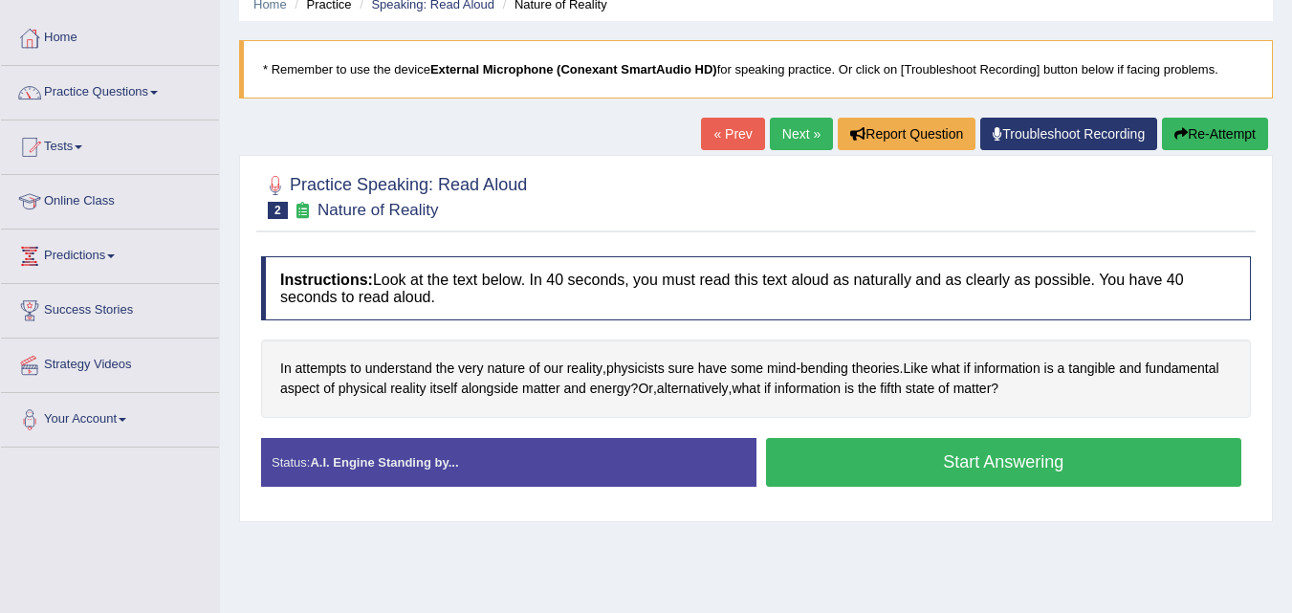
scroll to position [85, 0]
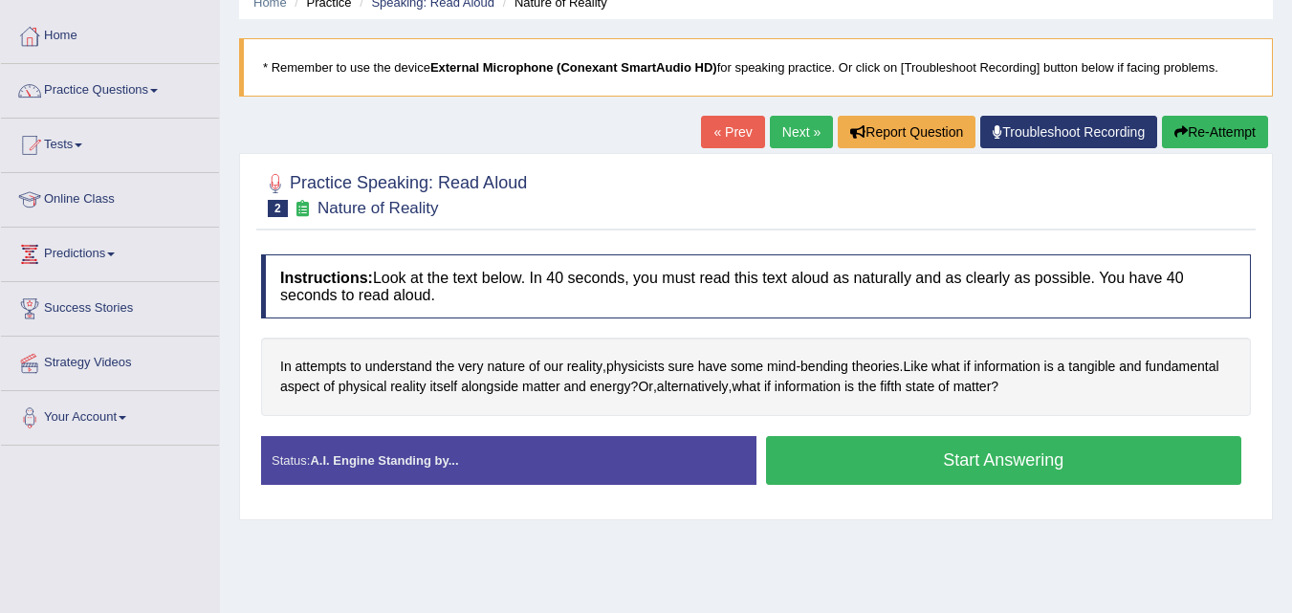
click at [923, 463] on button "Start Answering" at bounding box center [1004, 460] width 476 height 49
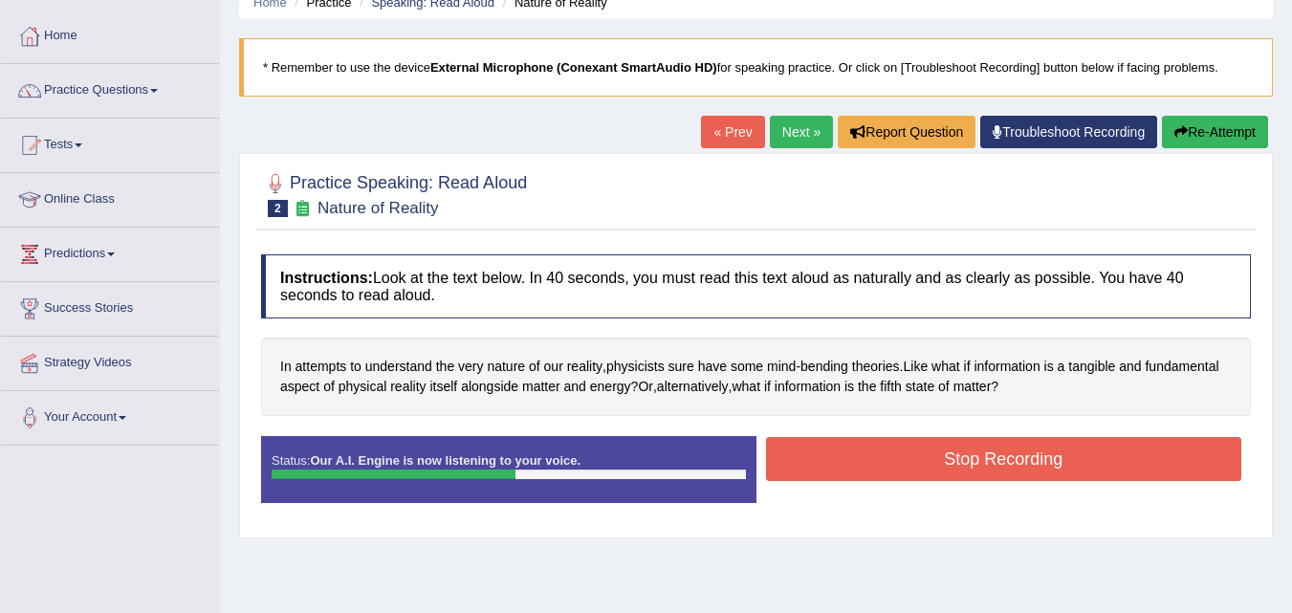
click at [923, 463] on button "Stop Recording" at bounding box center [1004, 459] width 476 height 44
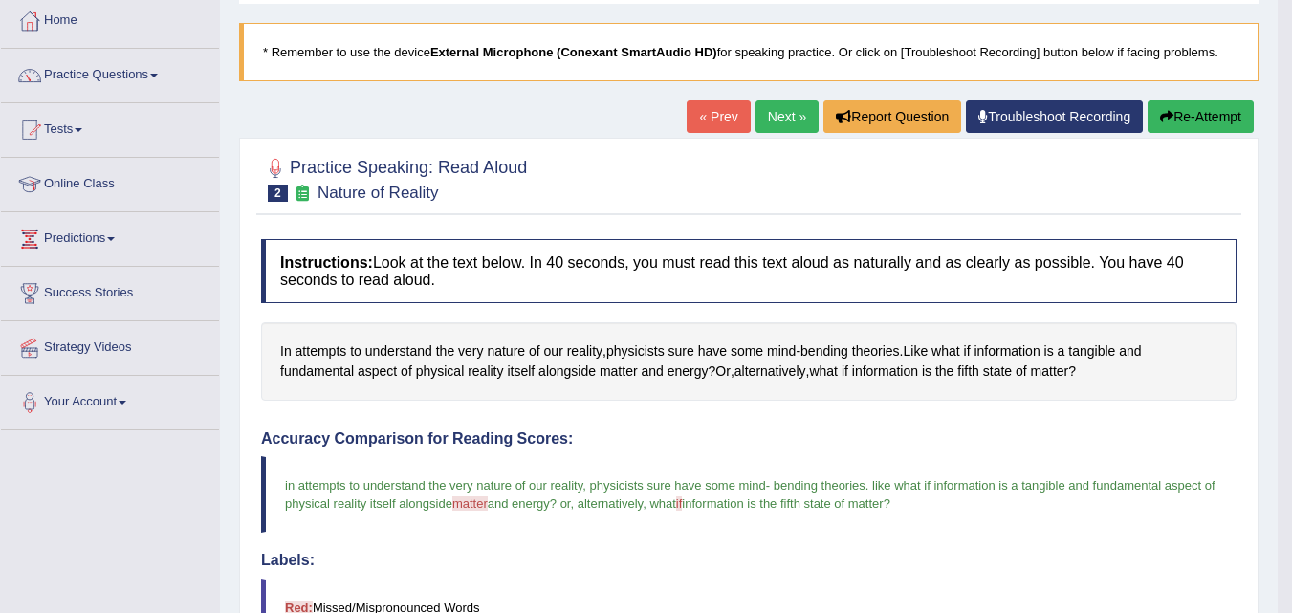
scroll to position [0, 0]
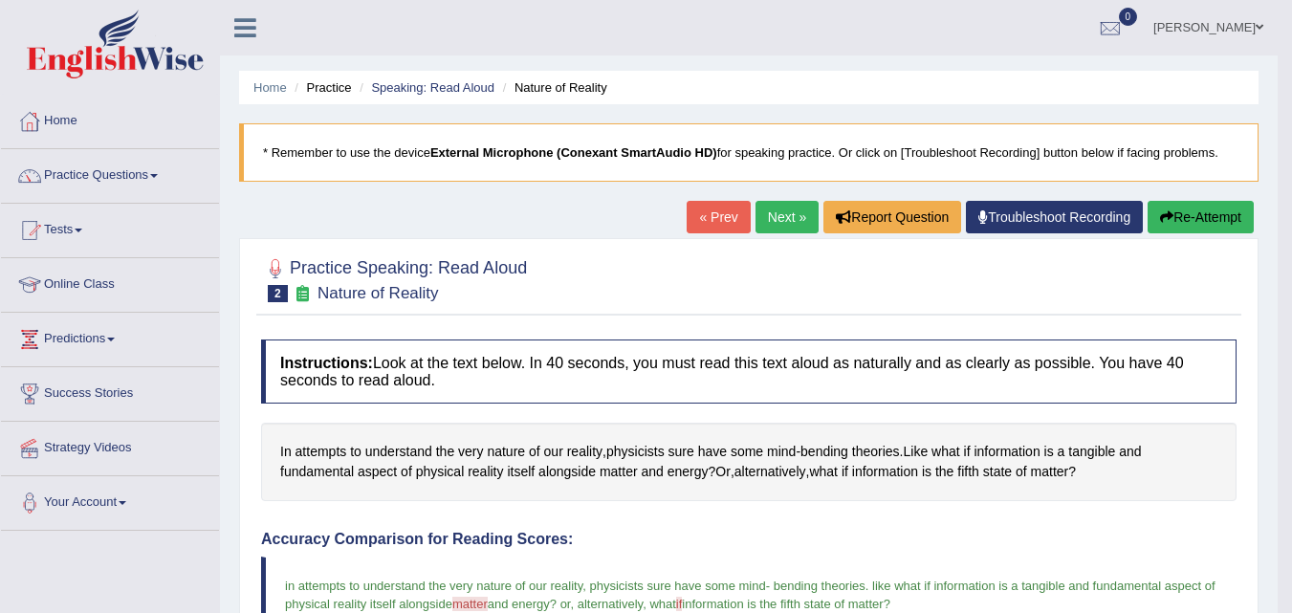
click at [795, 219] on link "Next »" at bounding box center [786, 217] width 63 height 33
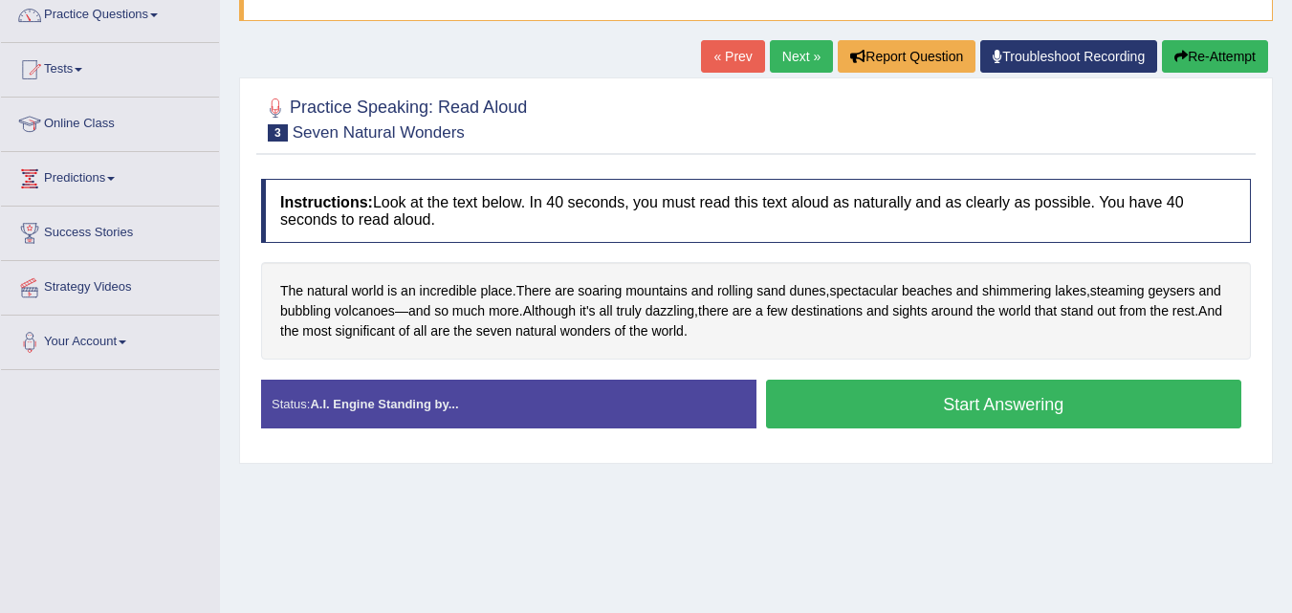
scroll to position [166, 0]
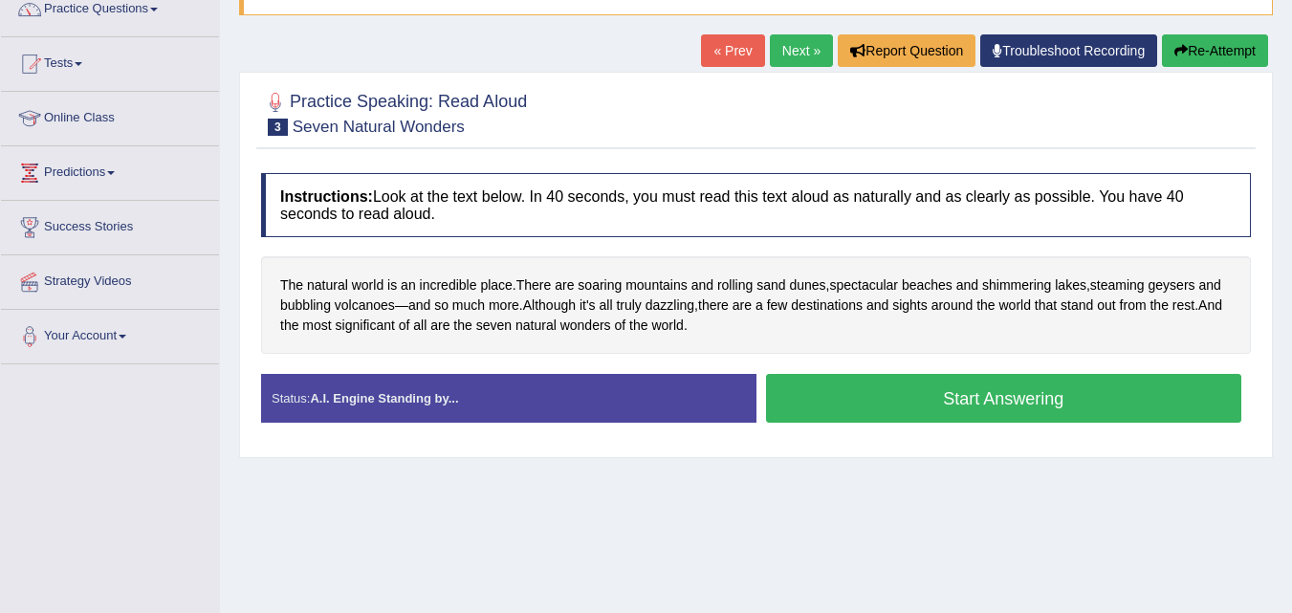
click at [900, 384] on button "Start Answering" at bounding box center [1004, 398] width 476 height 49
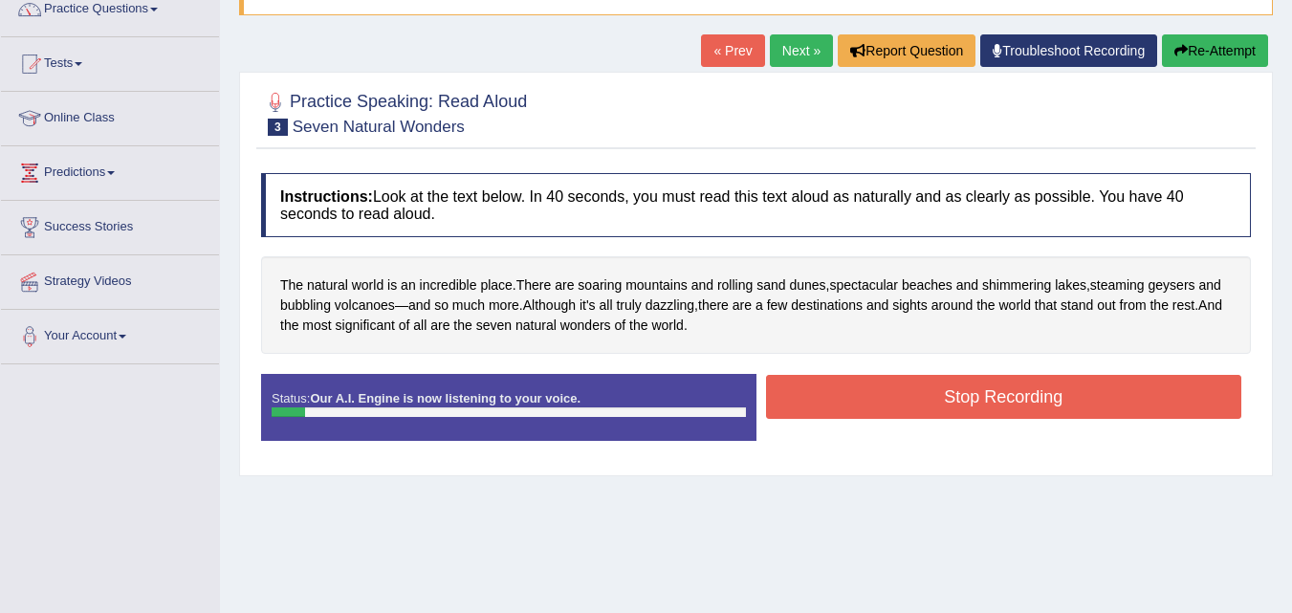
click at [947, 405] on button "Stop Recording" at bounding box center [1004, 397] width 476 height 44
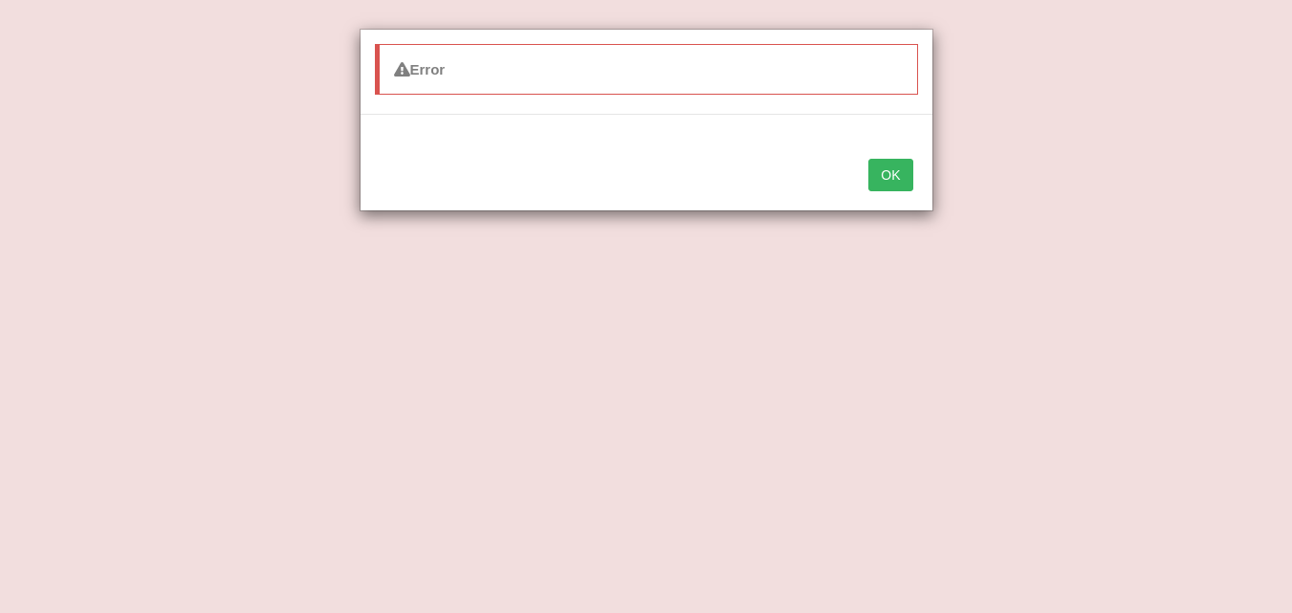
click at [896, 187] on button "OK" at bounding box center [890, 175] width 44 height 33
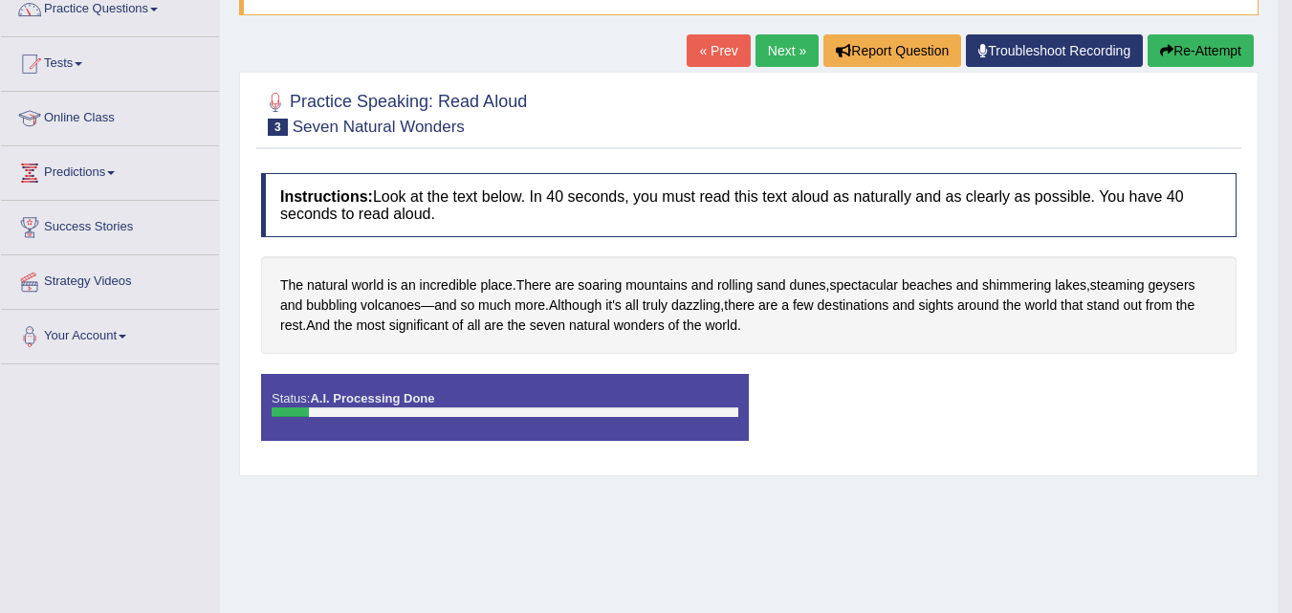
click at [1174, 60] on button "Re-Attempt" at bounding box center [1200, 50] width 106 height 33
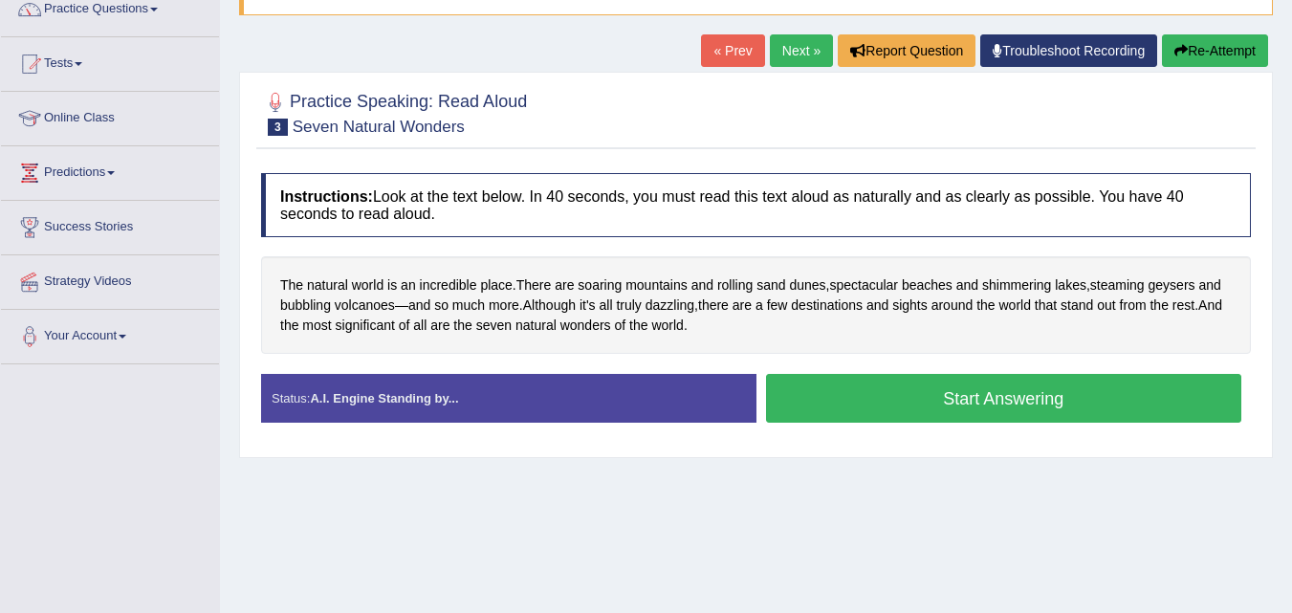
click at [897, 388] on button "Start Answering" at bounding box center [1004, 398] width 476 height 49
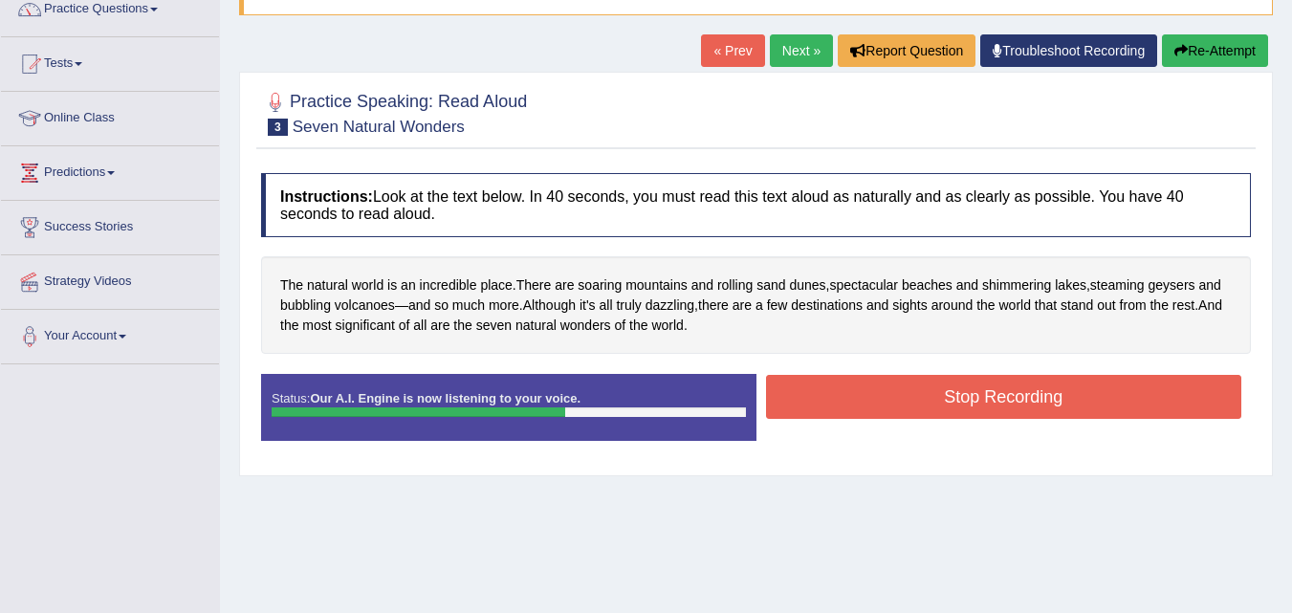
click at [897, 388] on button "Stop Recording" at bounding box center [1004, 397] width 476 height 44
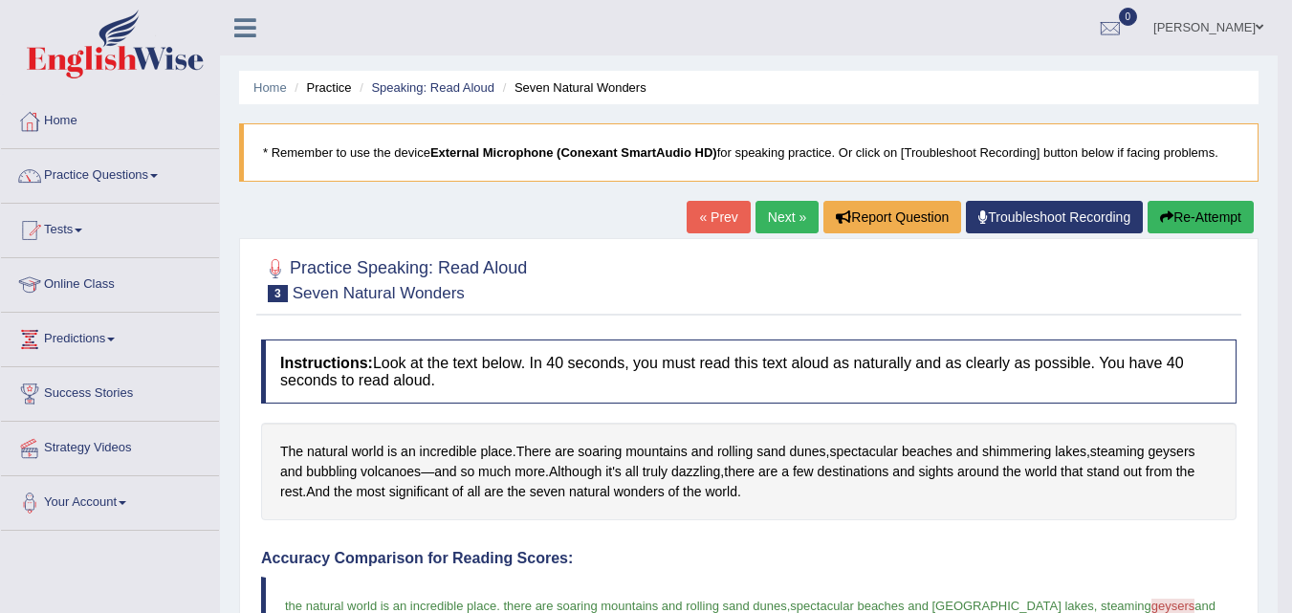
click at [769, 223] on link "Next »" at bounding box center [786, 217] width 63 height 33
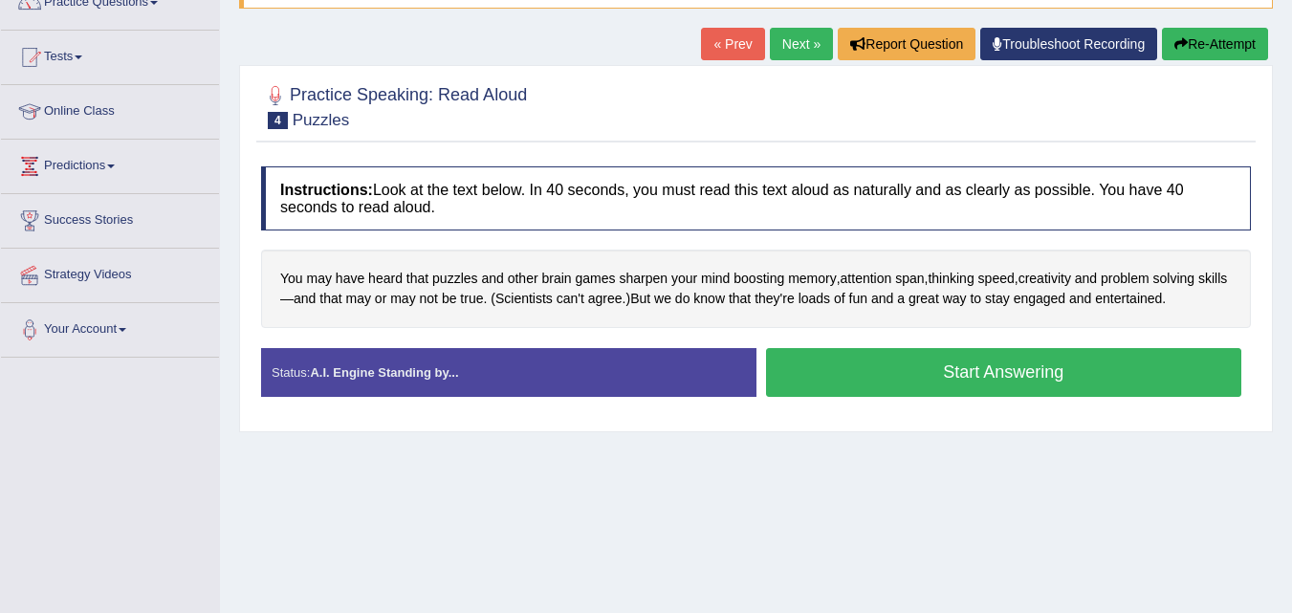
scroll to position [179, 0]
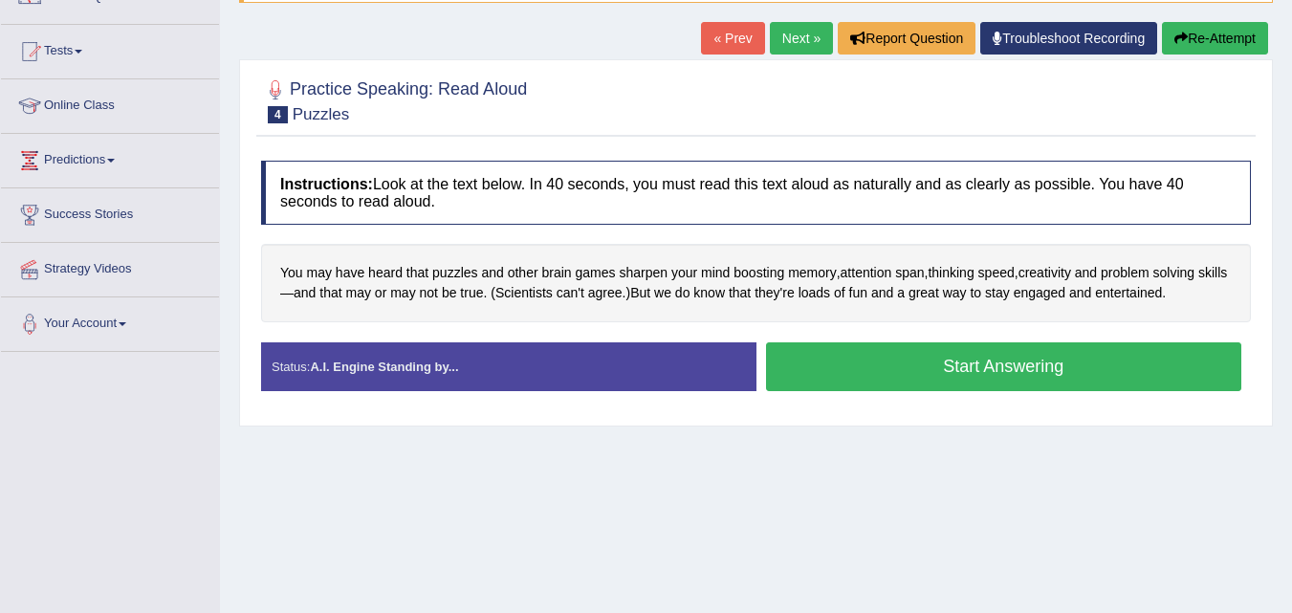
click at [931, 367] on button "Start Answering" at bounding box center [1004, 366] width 476 height 49
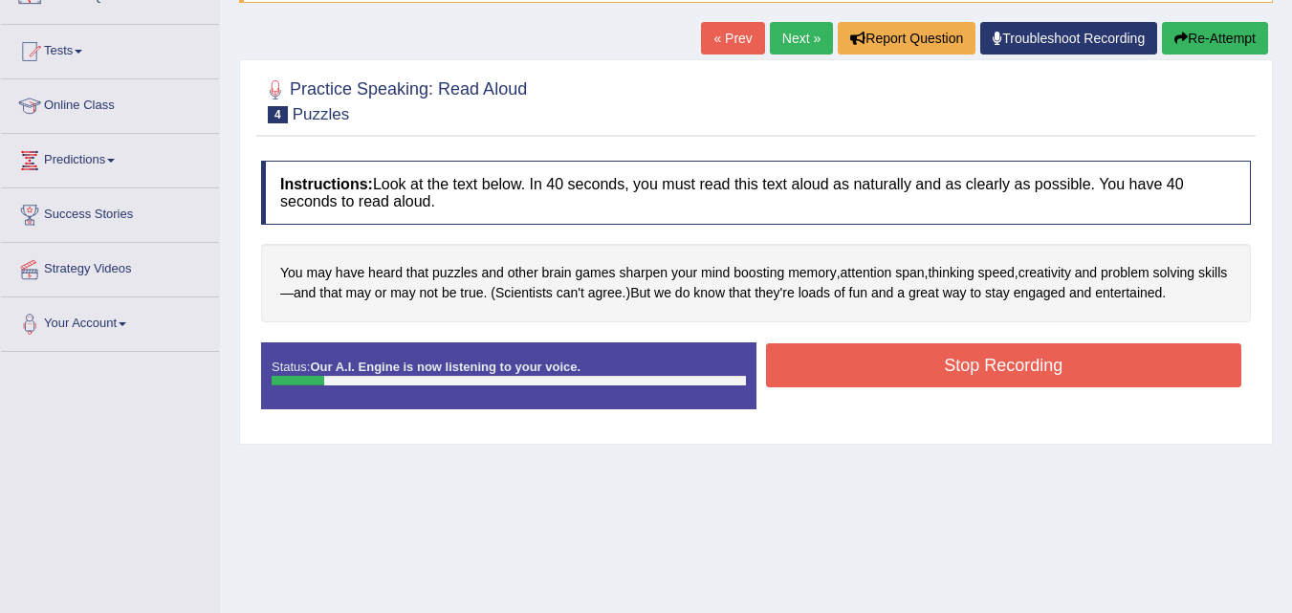
click at [1233, 35] on button "Re-Attempt" at bounding box center [1215, 38] width 106 height 33
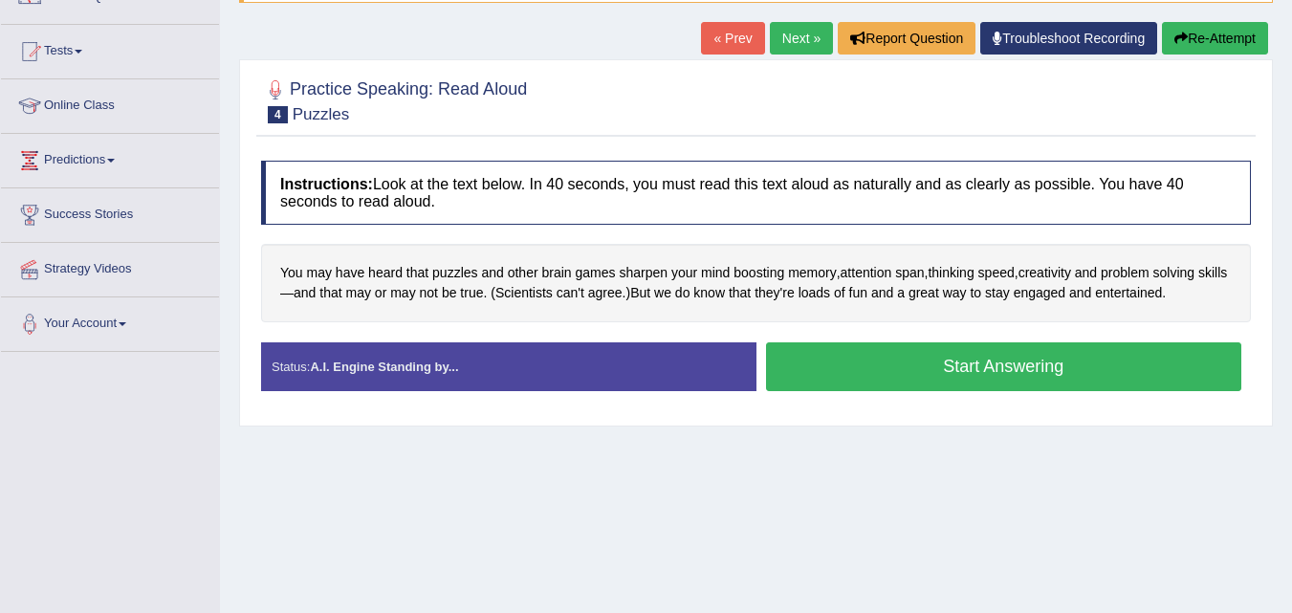
click at [1057, 377] on button "Start Answering" at bounding box center [1004, 366] width 476 height 49
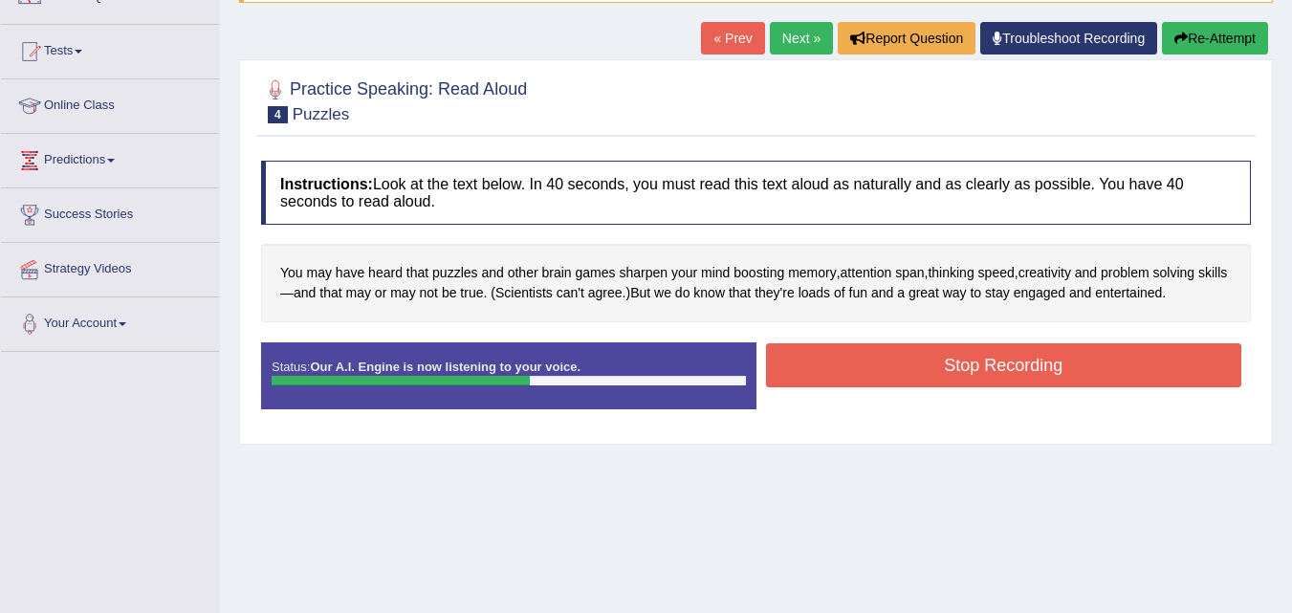
click at [1078, 381] on button "Stop Recording" at bounding box center [1004, 365] width 476 height 44
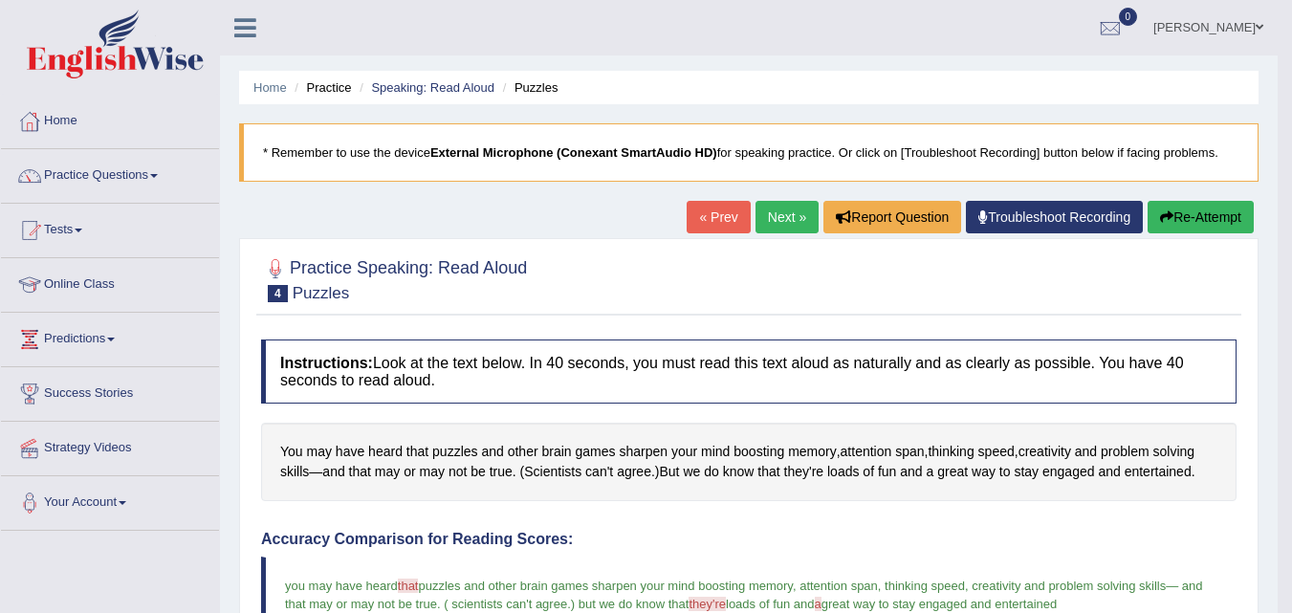
click at [783, 216] on link "Next »" at bounding box center [786, 217] width 63 height 33
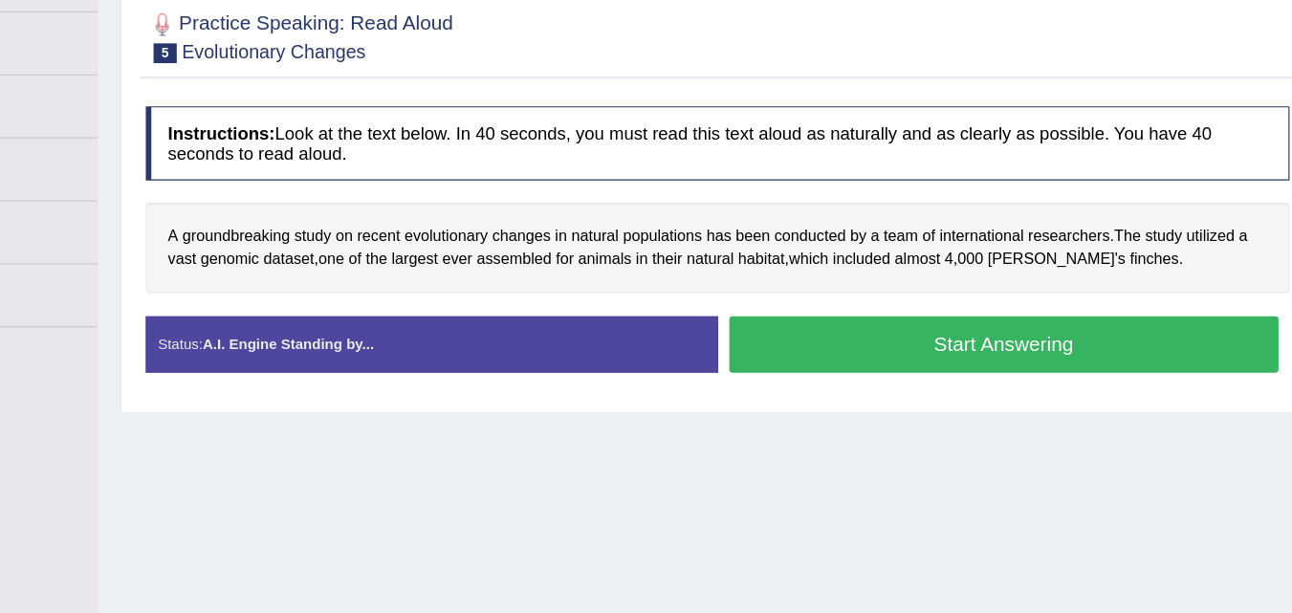
scroll to position [166, 0]
click at [1041, 386] on button "Start Answering" at bounding box center [1004, 379] width 476 height 49
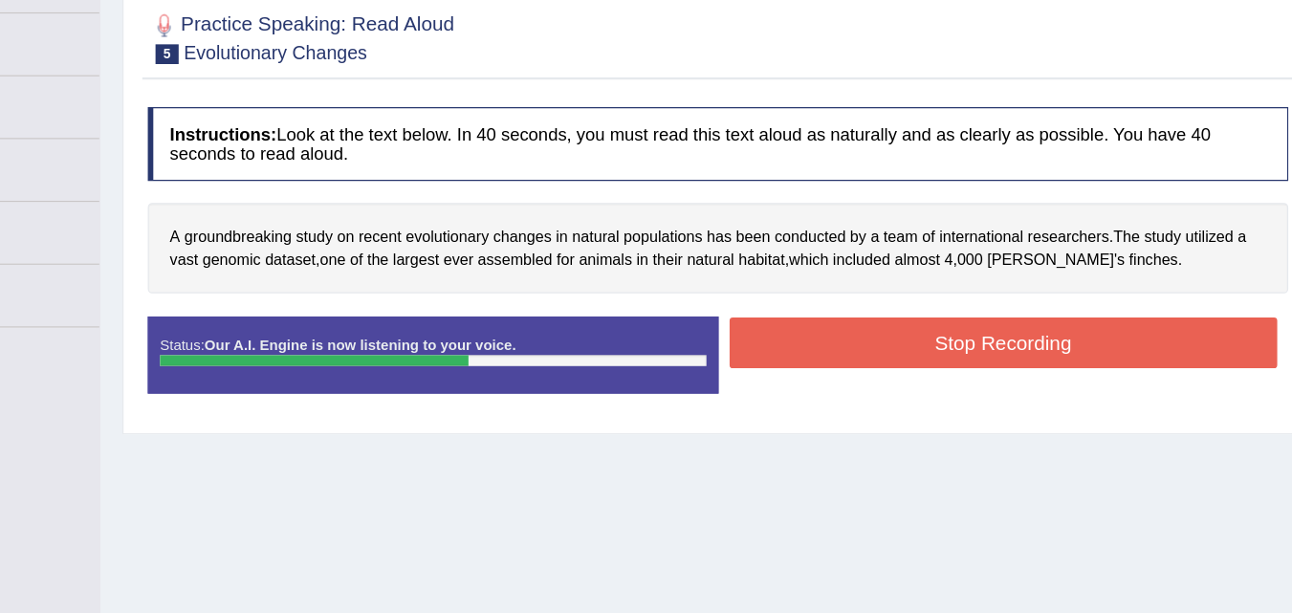
click at [1139, 379] on button "Stop Recording" at bounding box center [1004, 378] width 476 height 44
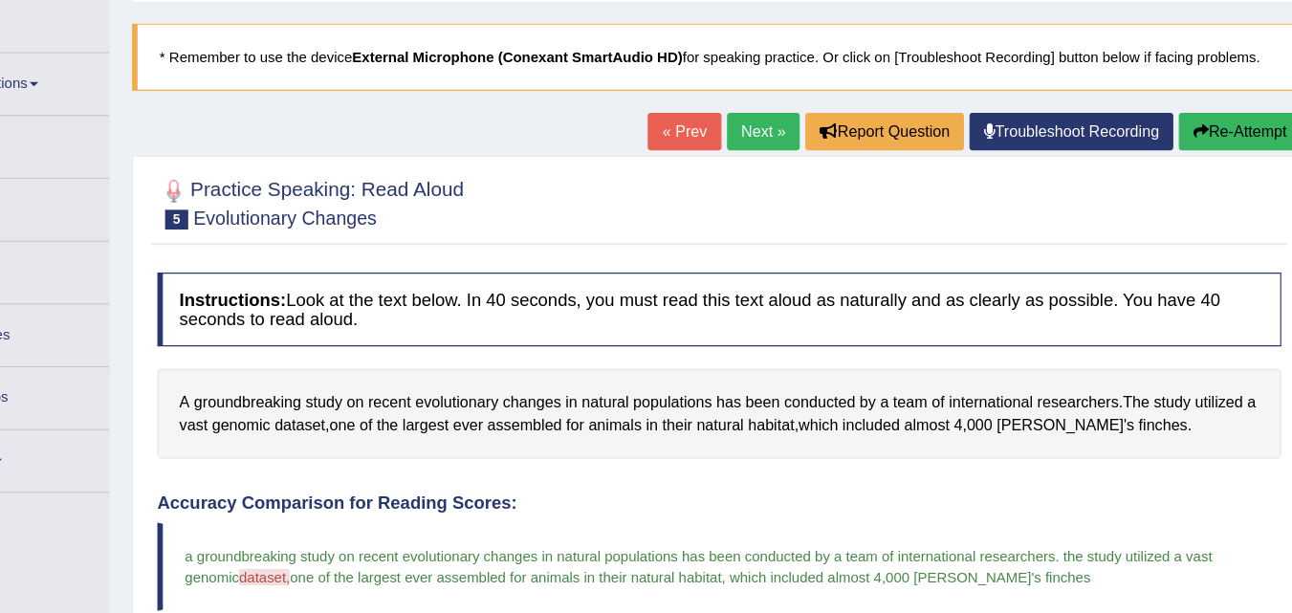
scroll to position [78, 0]
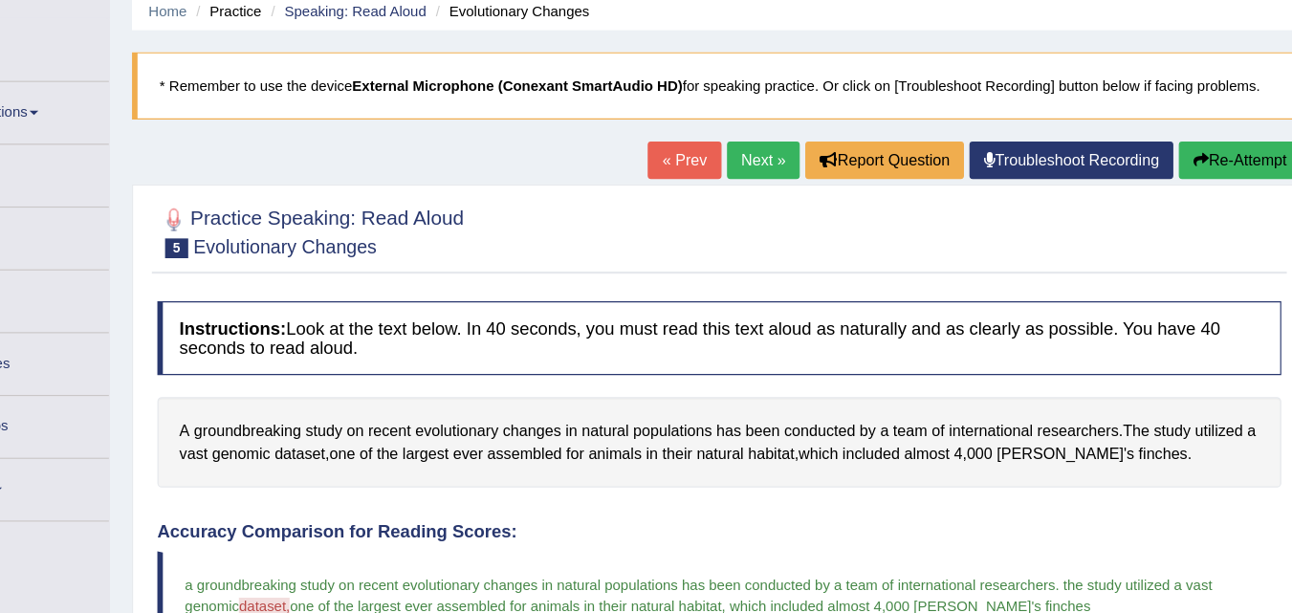
click at [771, 139] on link "Next »" at bounding box center [786, 138] width 63 height 33
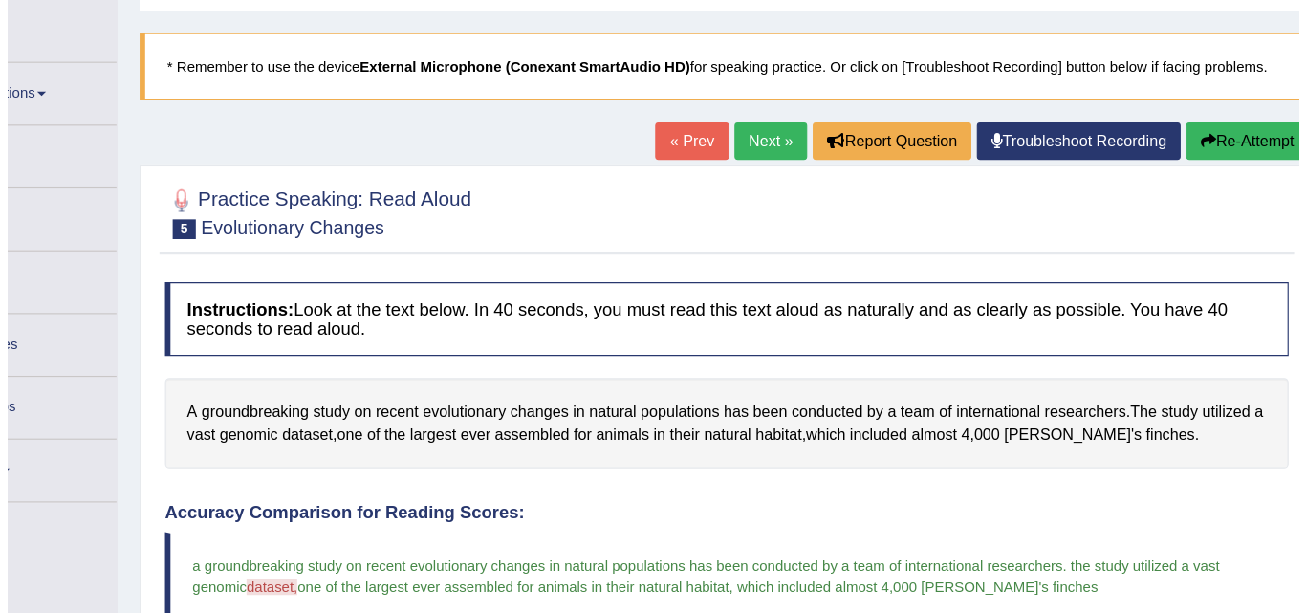
scroll to position [80, 0]
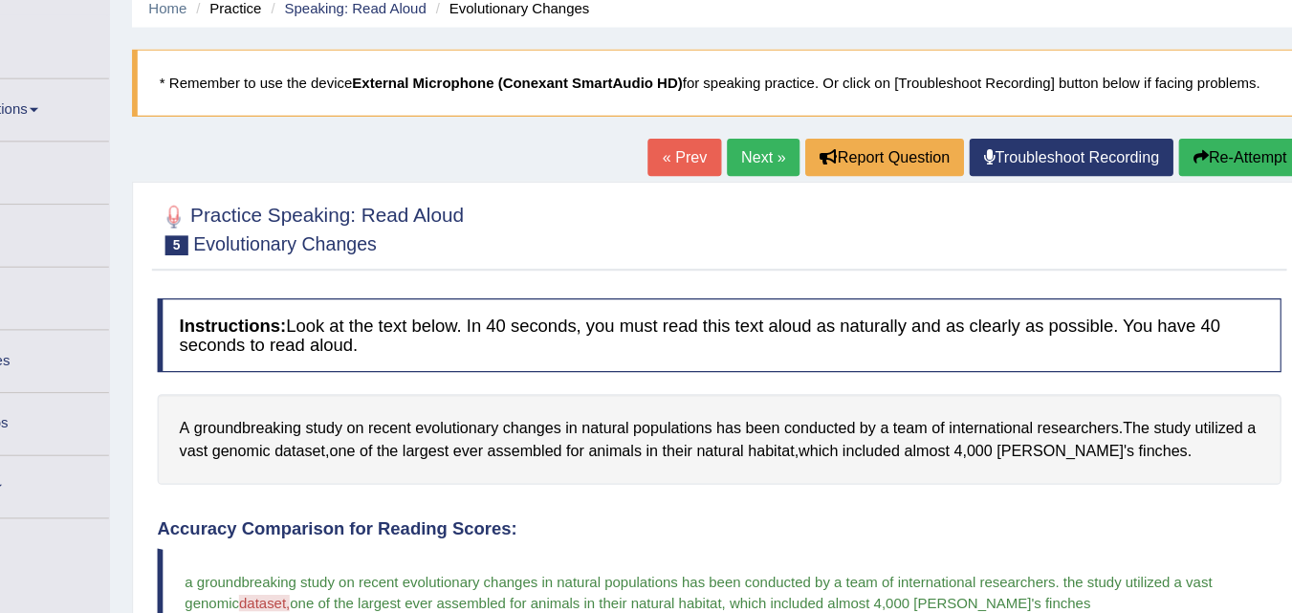
click at [781, 142] on link "Next »" at bounding box center [786, 136] width 63 height 33
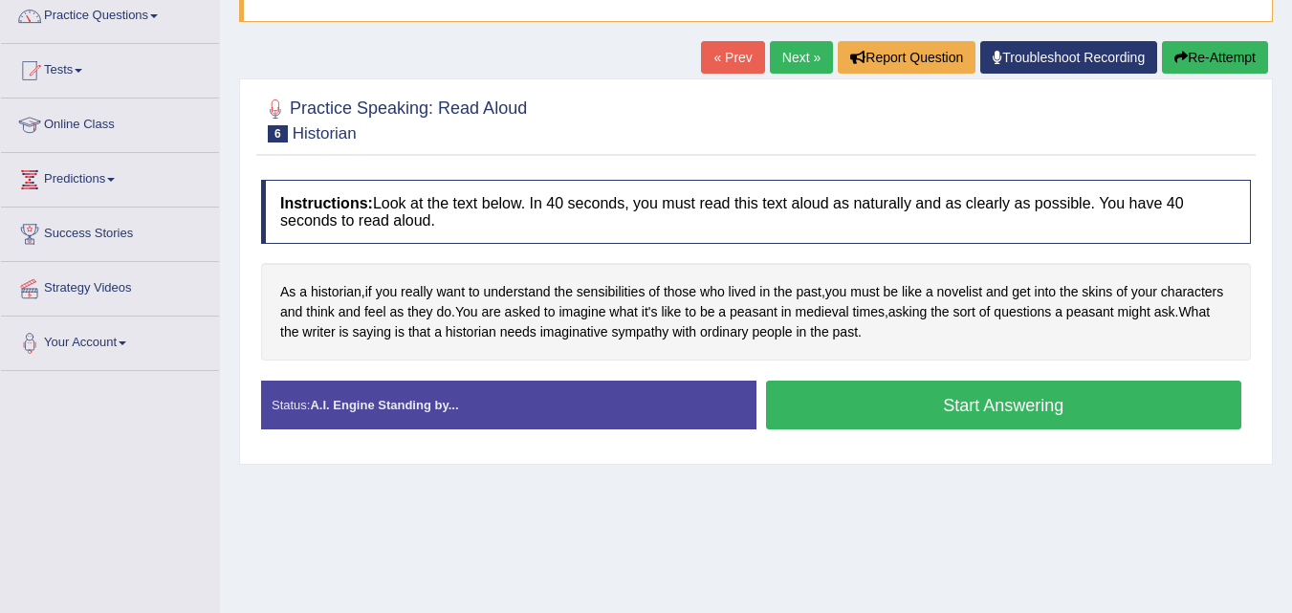
scroll to position [159, 0]
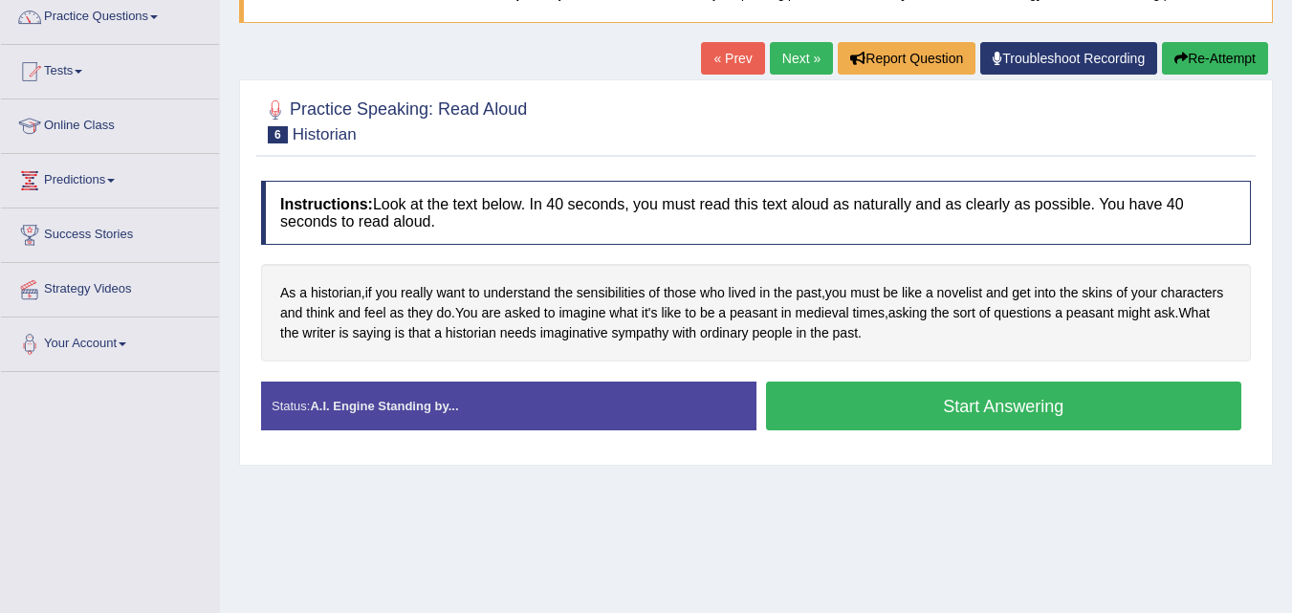
click at [904, 417] on button "Start Answering" at bounding box center [1004, 405] width 476 height 49
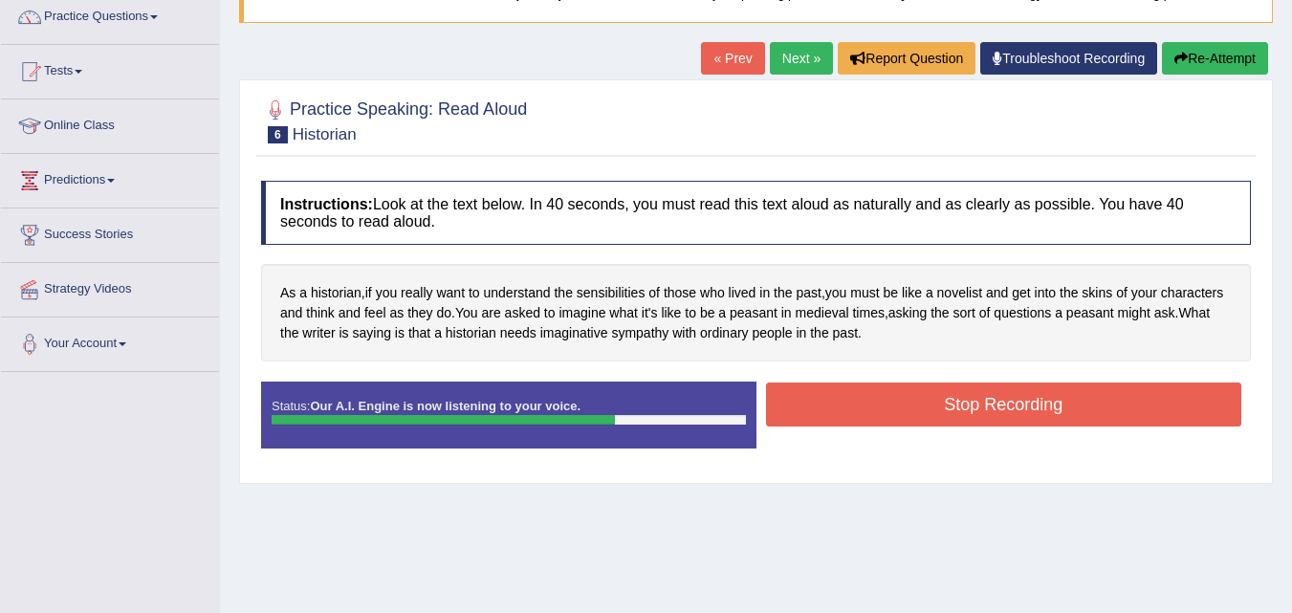
click at [904, 417] on button "Stop Recording" at bounding box center [1004, 404] width 476 height 44
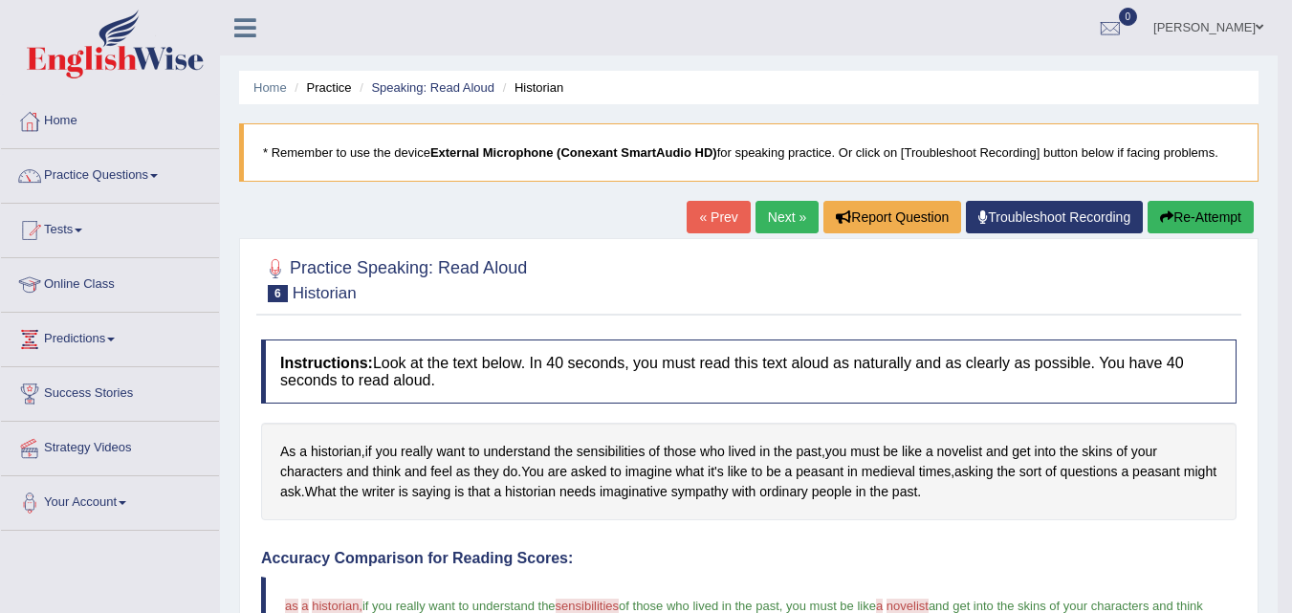
scroll to position [3, 0]
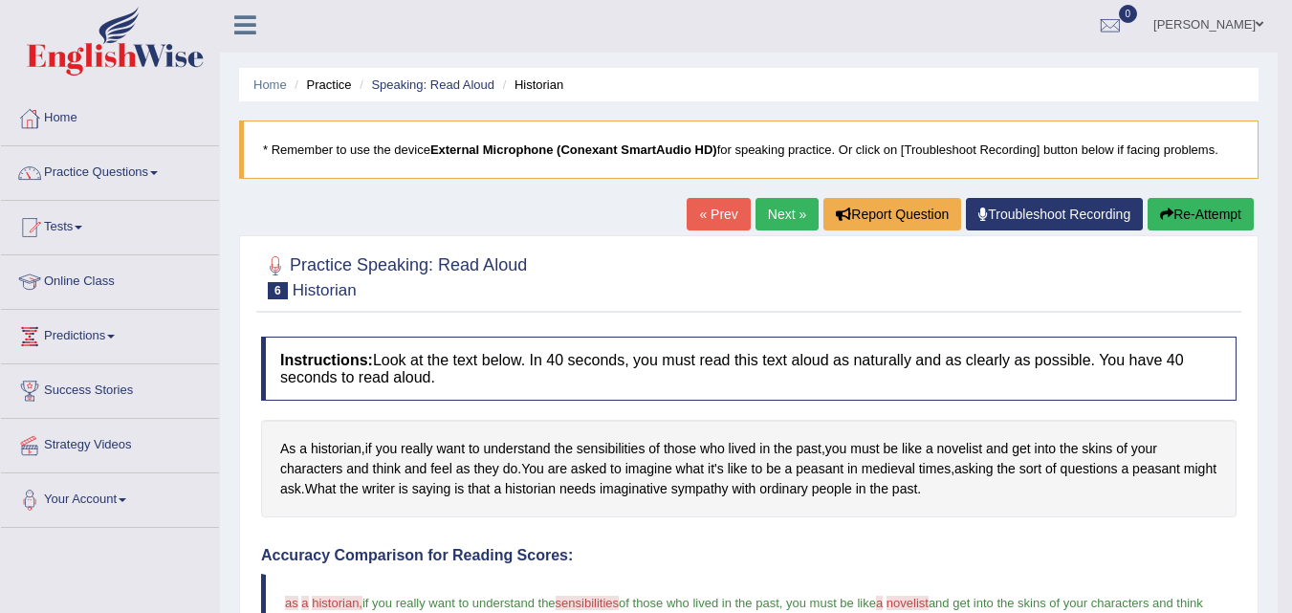
click at [760, 224] on link "Next »" at bounding box center [786, 214] width 63 height 33
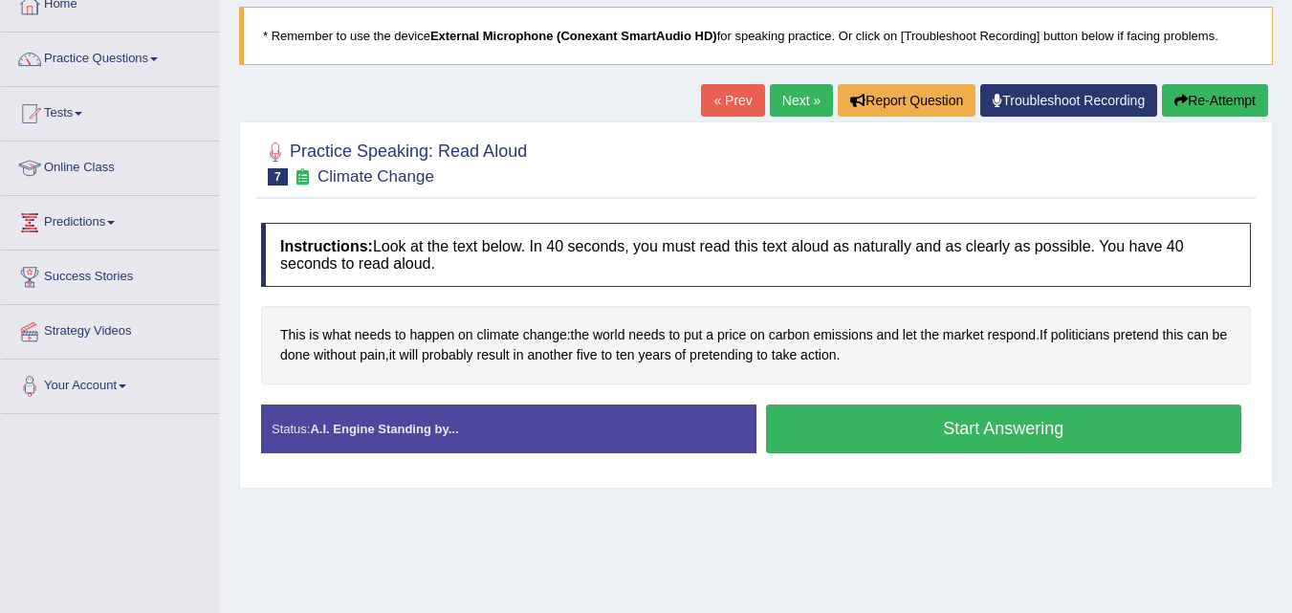
scroll to position [123, 0]
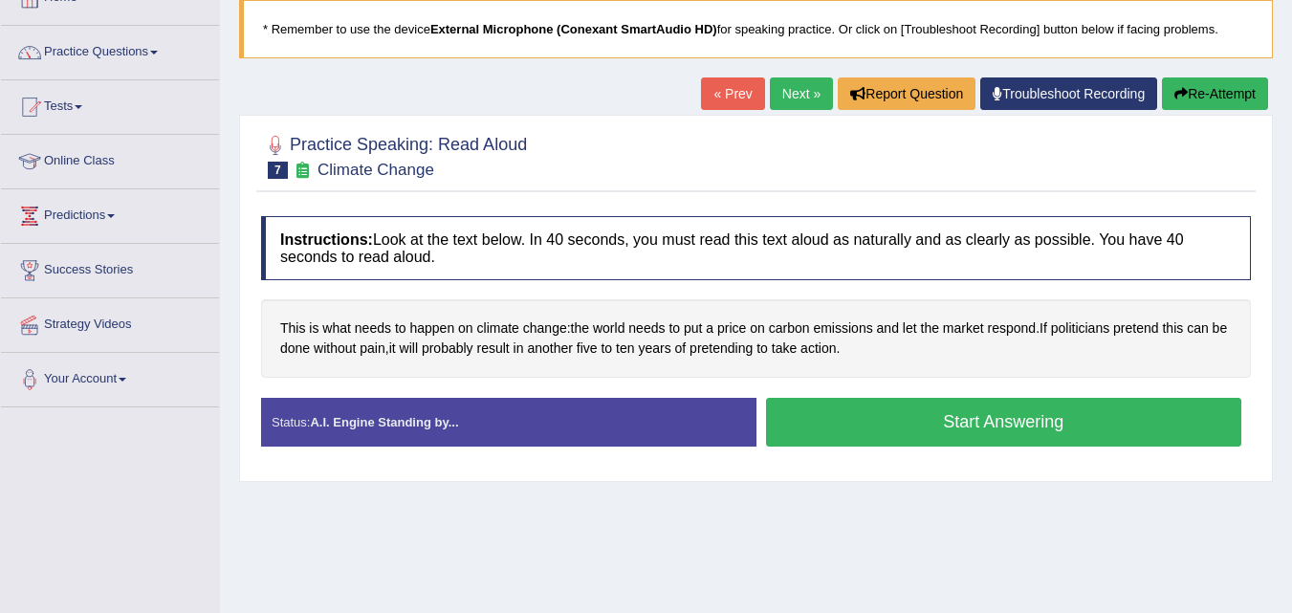
click at [1043, 421] on button "Start Answering" at bounding box center [1004, 422] width 476 height 49
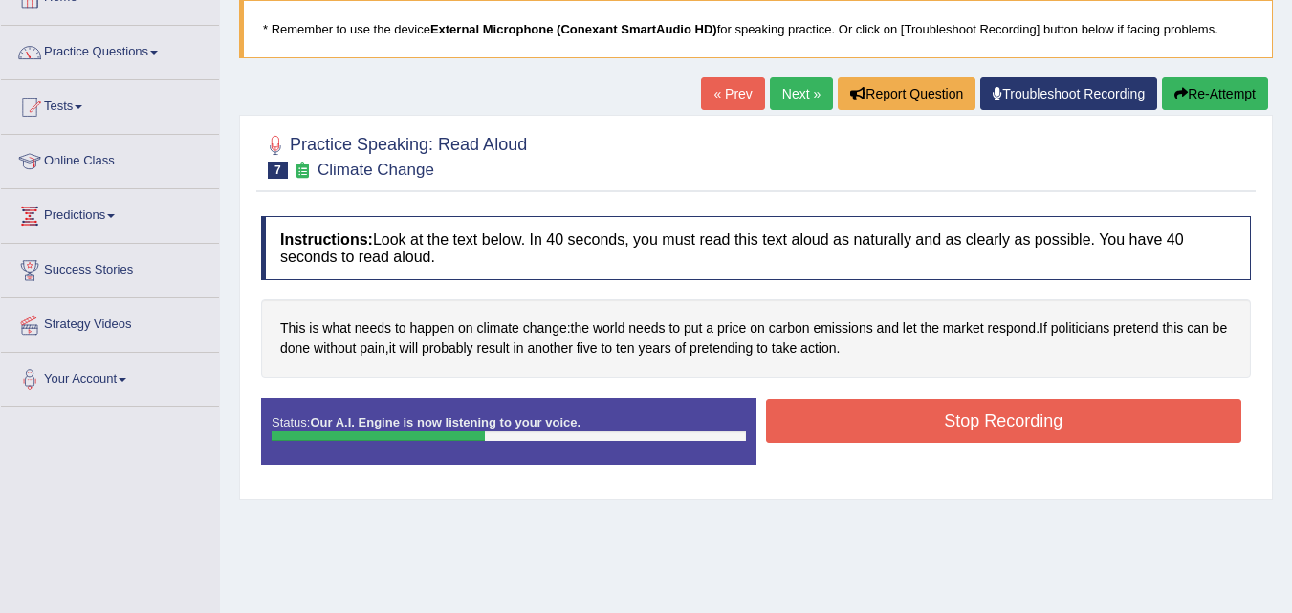
click at [1043, 421] on button "Stop Recording" at bounding box center [1004, 421] width 476 height 44
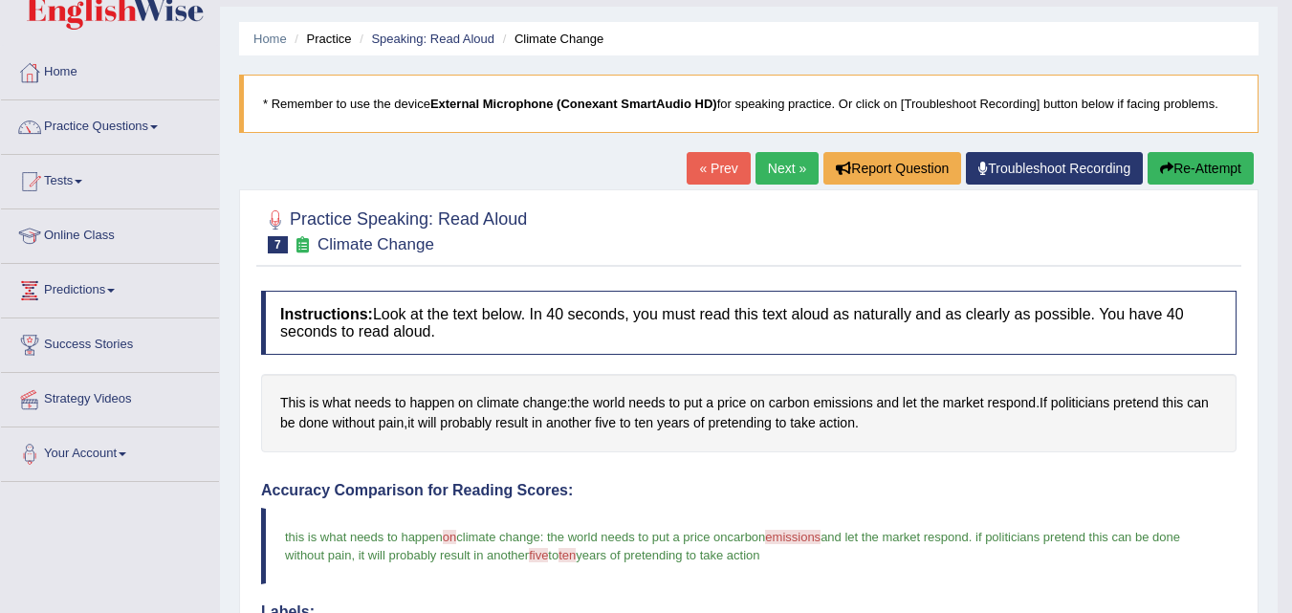
scroll to position [36, 0]
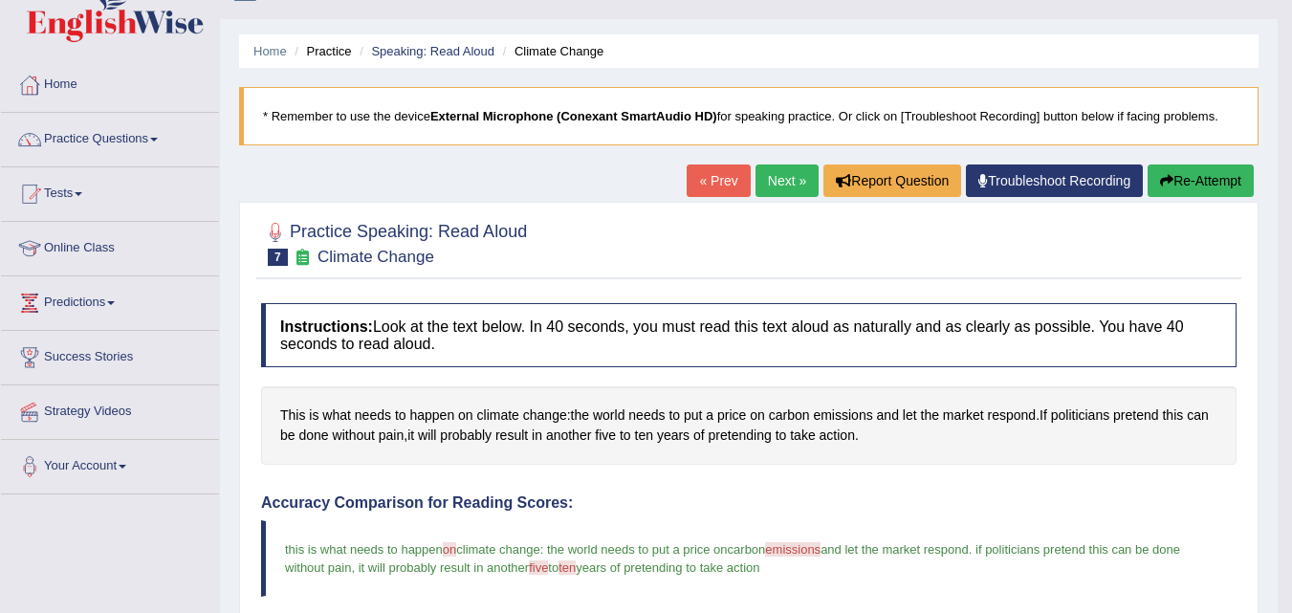
click at [778, 191] on link "Next »" at bounding box center [786, 180] width 63 height 33
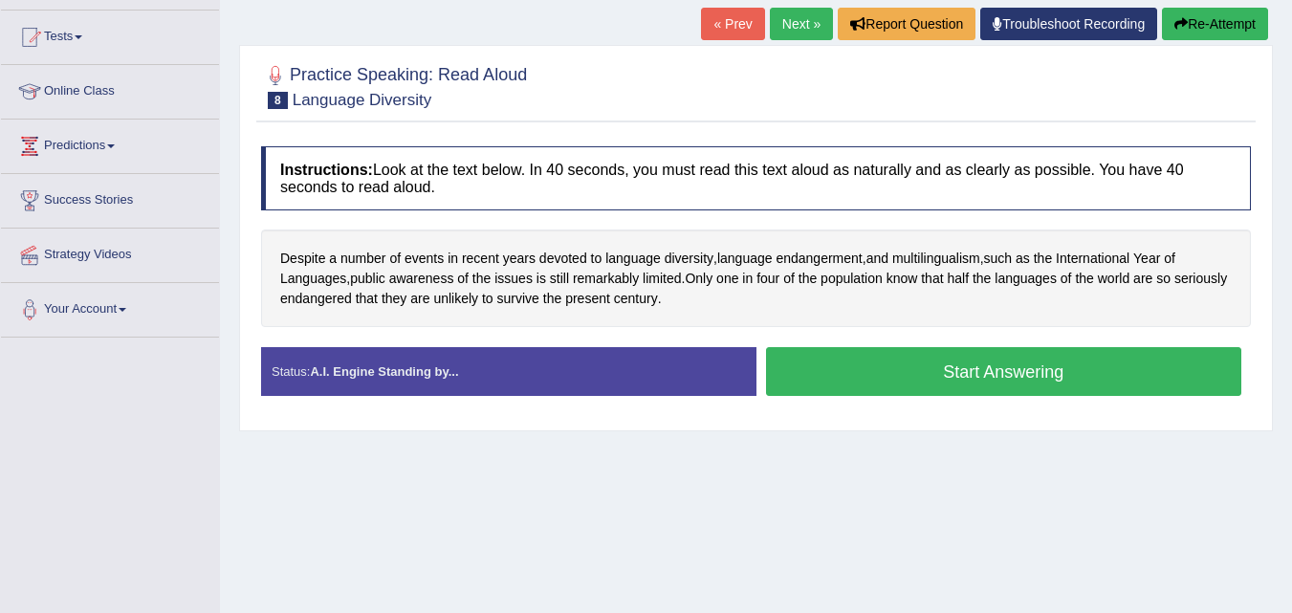
scroll to position [191, 0]
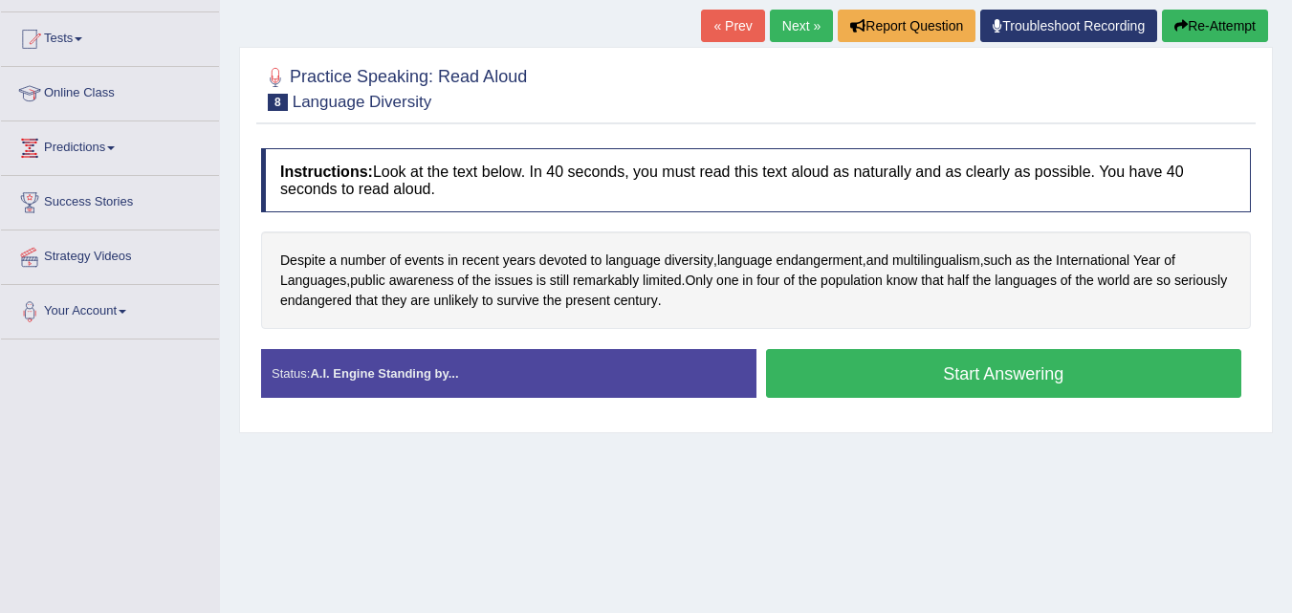
click at [895, 392] on button "Start Answering" at bounding box center [1004, 373] width 476 height 49
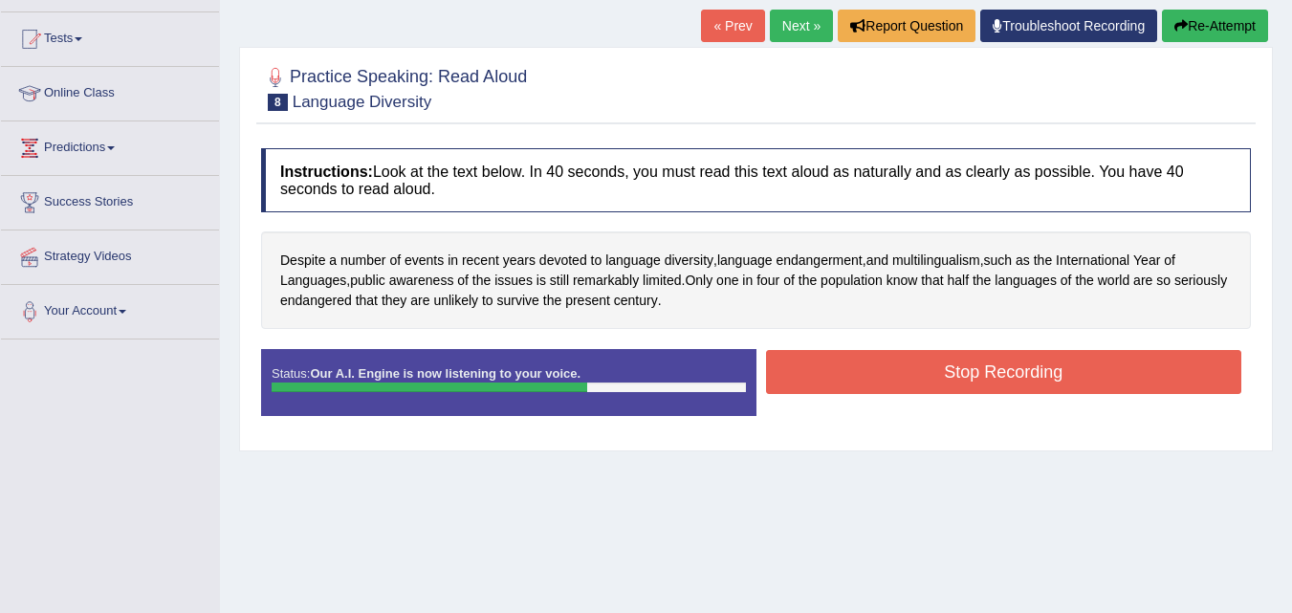
click at [895, 392] on button "Stop Recording" at bounding box center [1004, 372] width 476 height 44
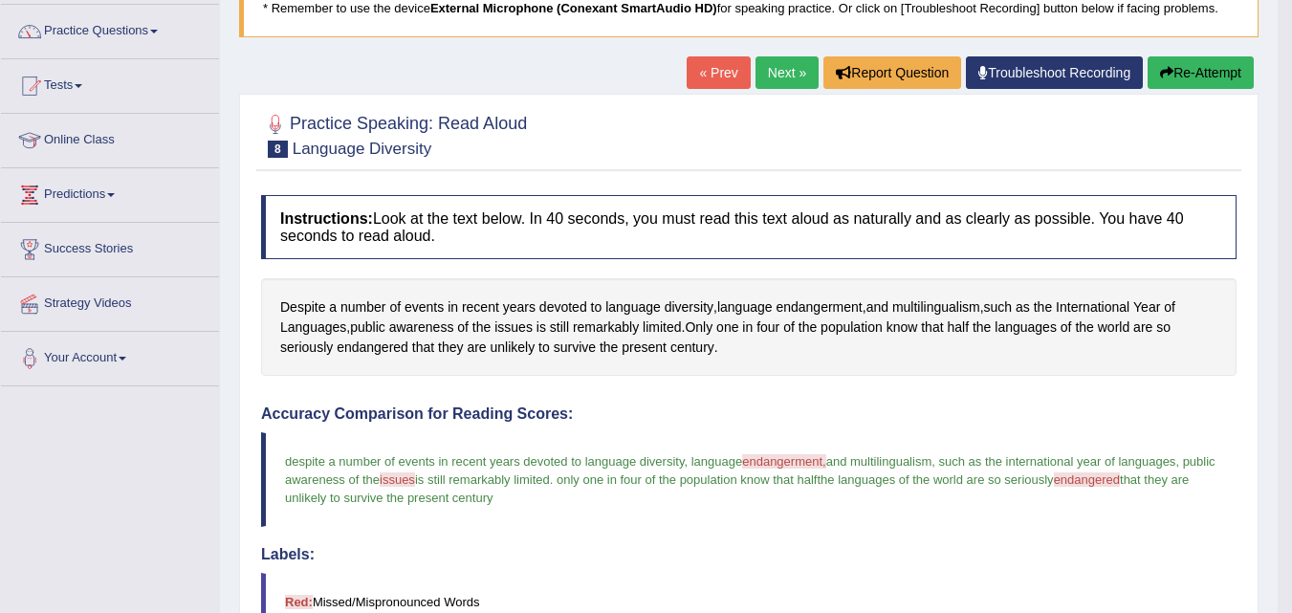
scroll to position [143, 0]
click at [784, 82] on link "Next »" at bounding box center [786, 73] width 63 height 33
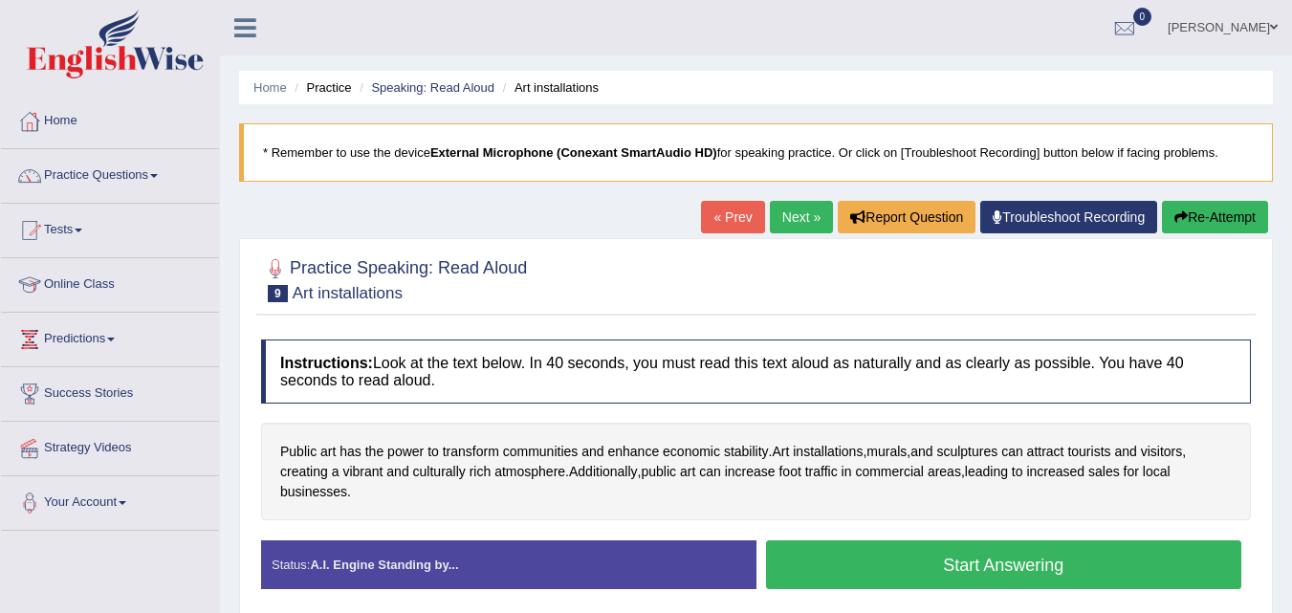
click at [991, 579] on button "Start Answering" at bounding box center [1004, 564] width 476 height 49
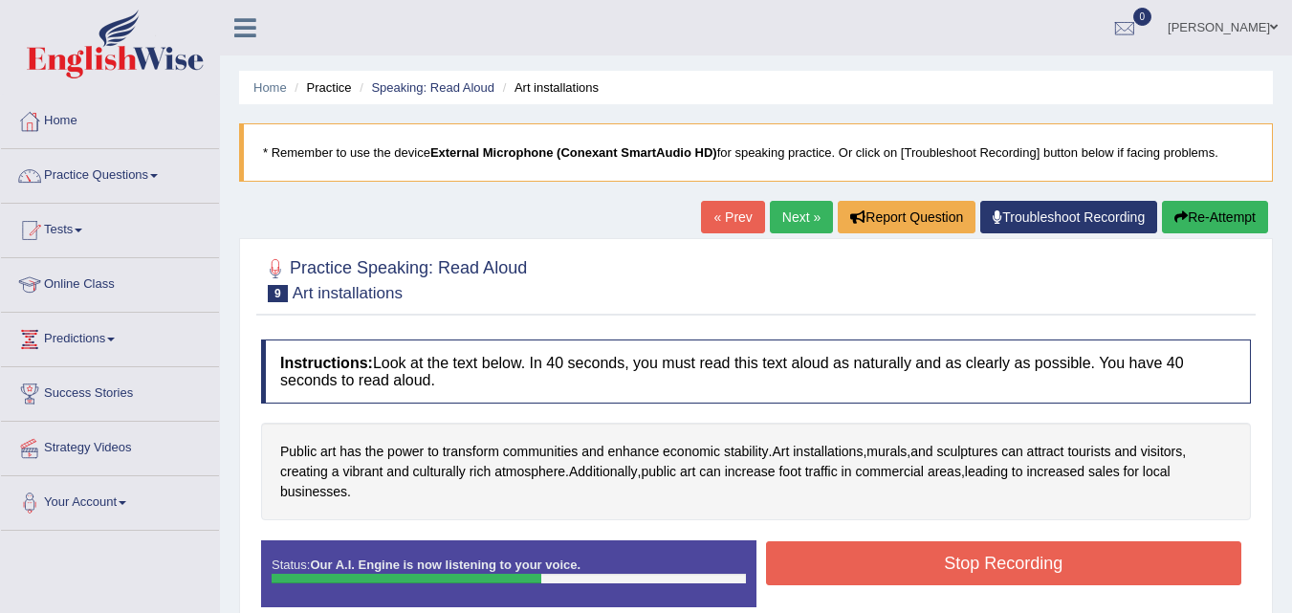
click at [953, 559] on button "Stop Recording" at bounding box center [1004, 563] width 476 height 44
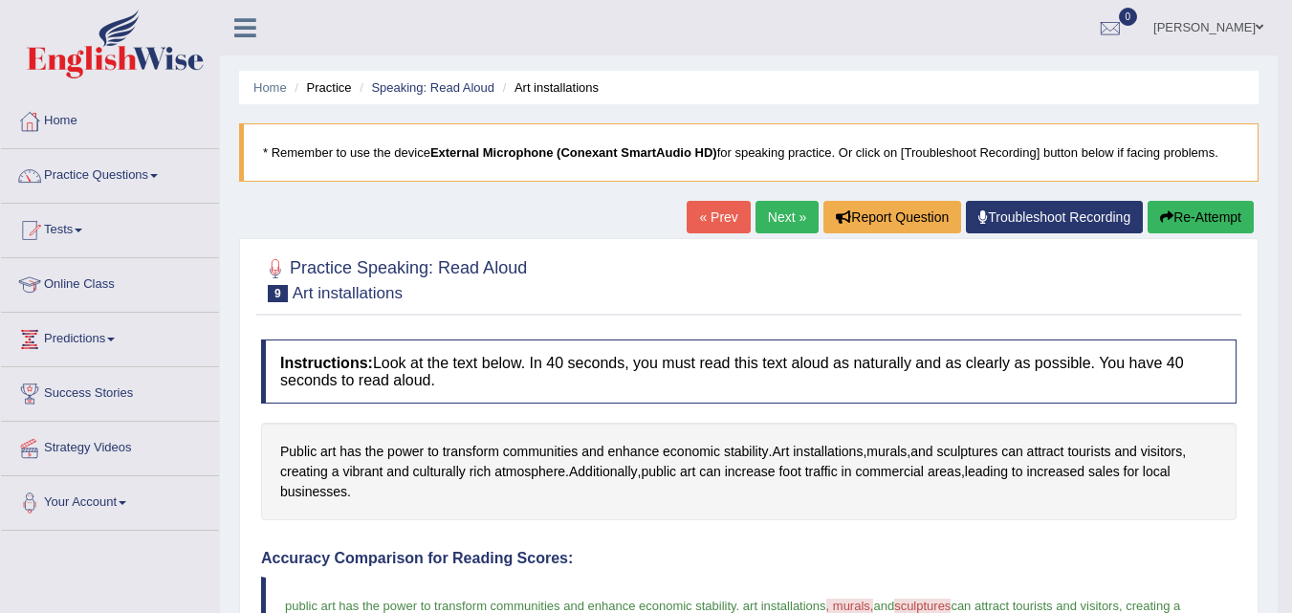
click at [787, 222] on link "Next »" at bounding box center [786, 217] width 63 height 33
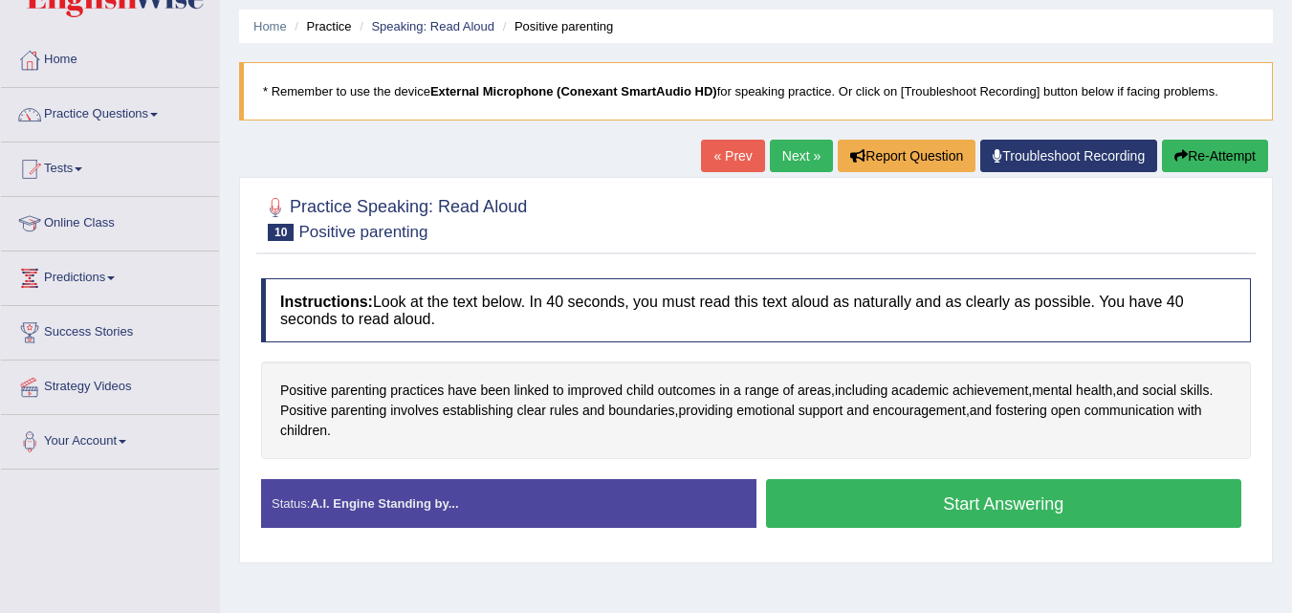
scroll to position [72, 0]
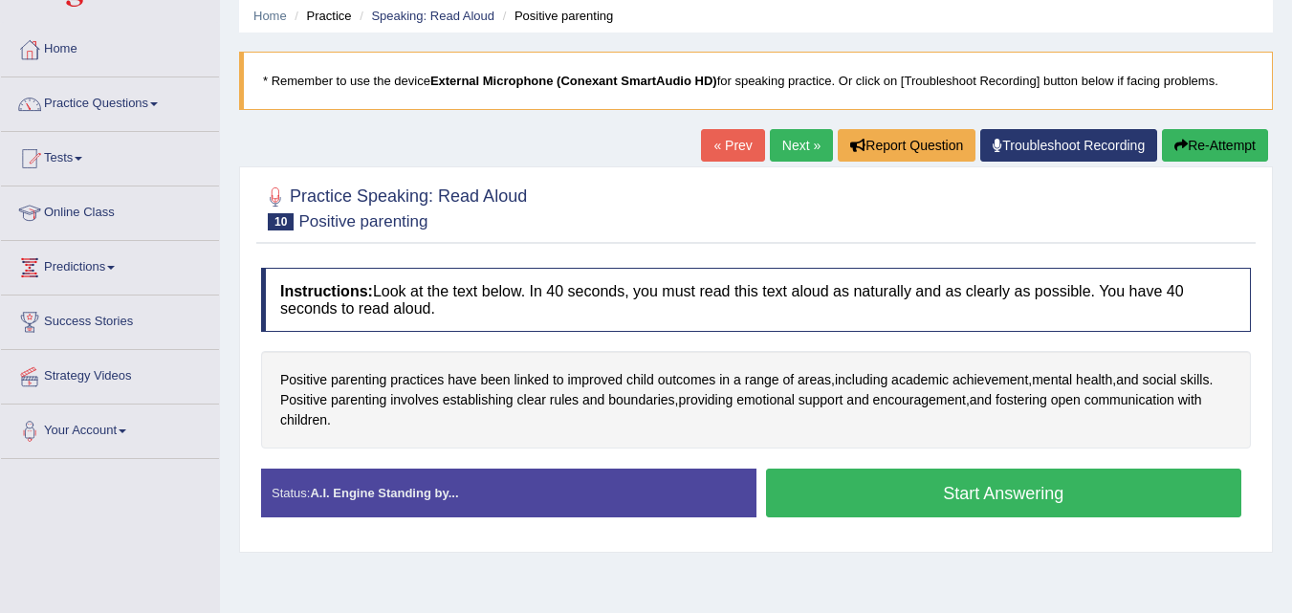
click at [940, 505] on button "Start Answering" at bounding box center [1004, 492] width 476 height 49
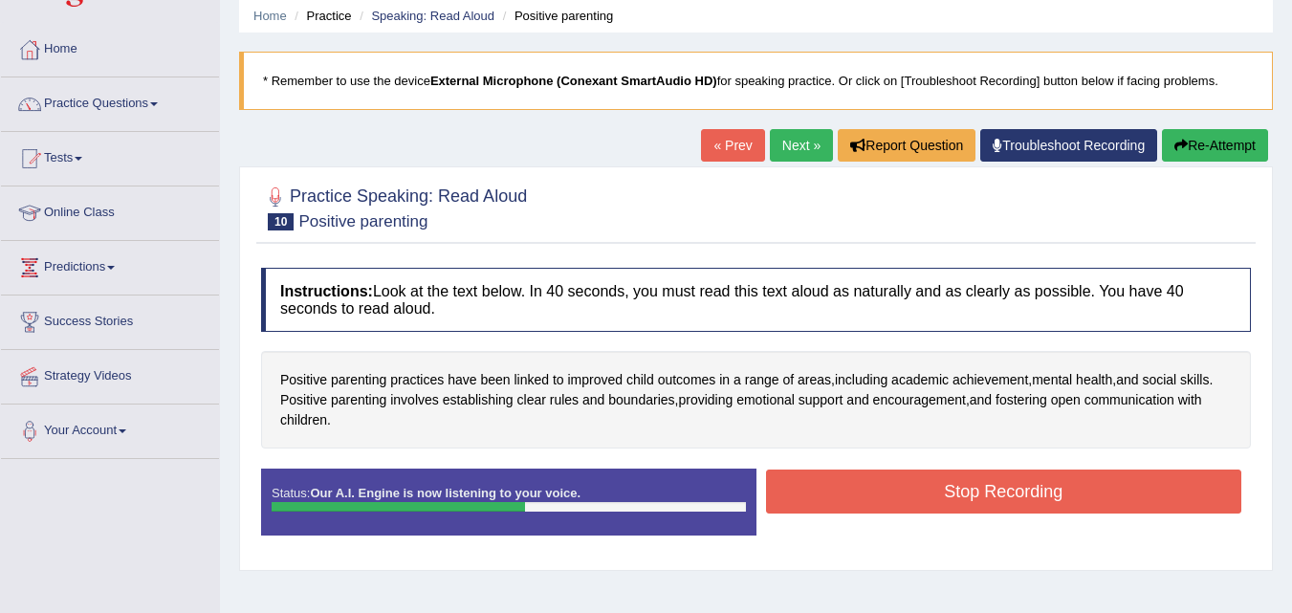
click at [941, 489] on button "Stop Recording" at bounding box center [1004, 491] width 476 height 44
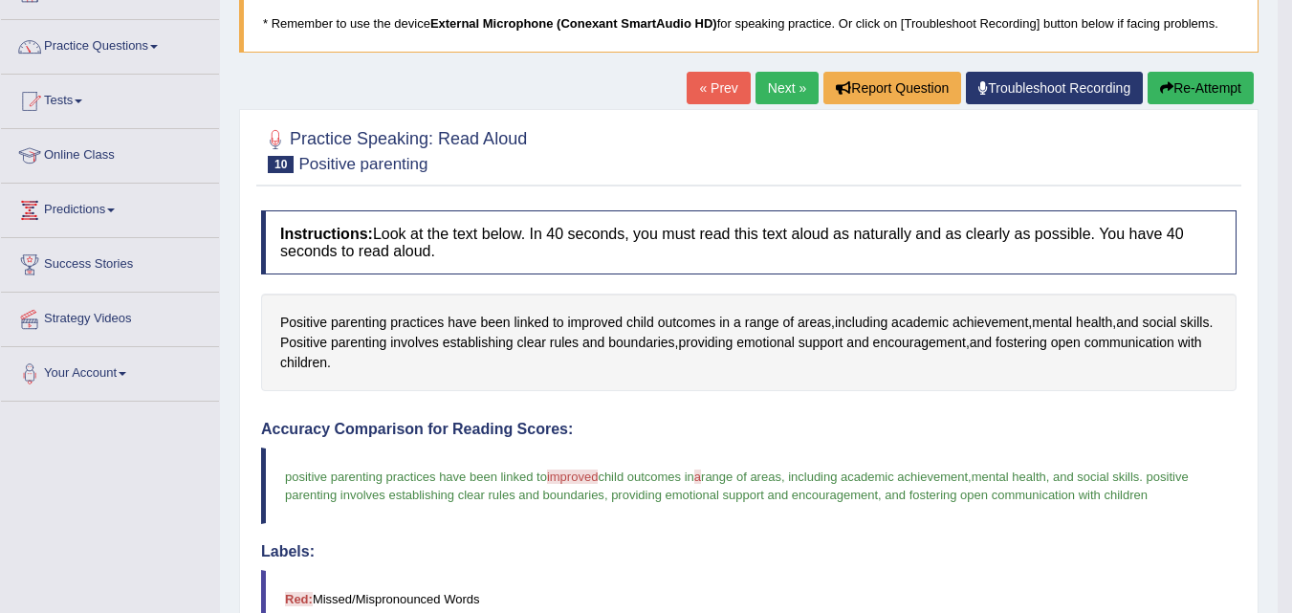
scroll to position [115, 0]
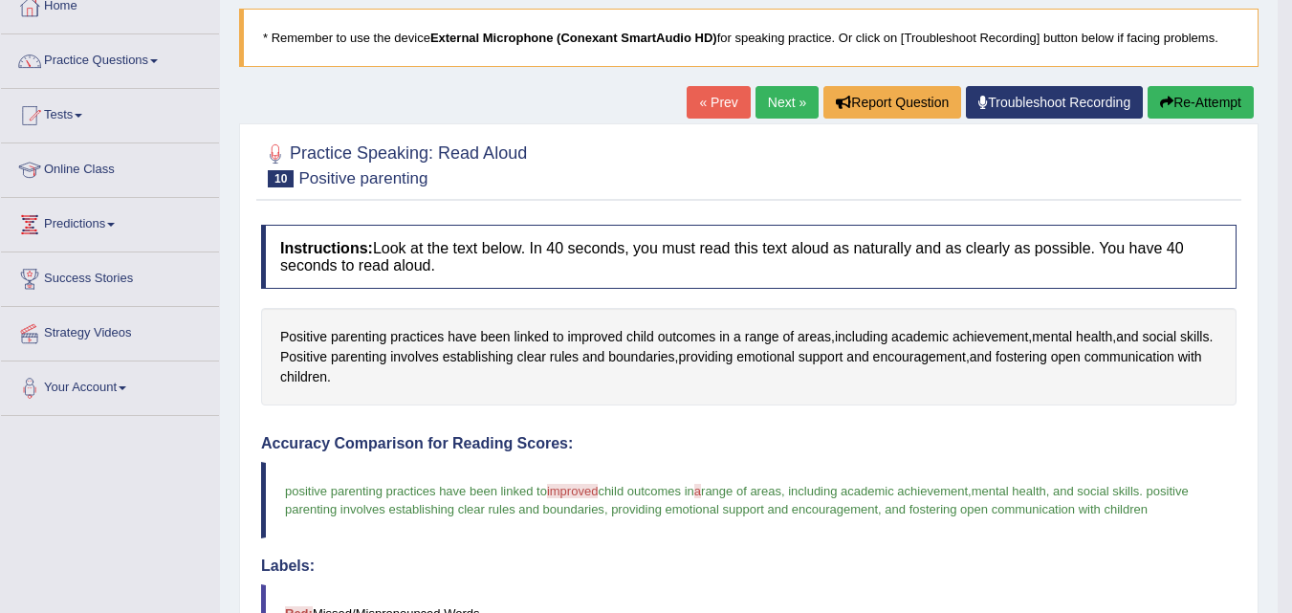
click at [764, 104] on link "Next »" at bounding box center [786, 102] width 63 height 33
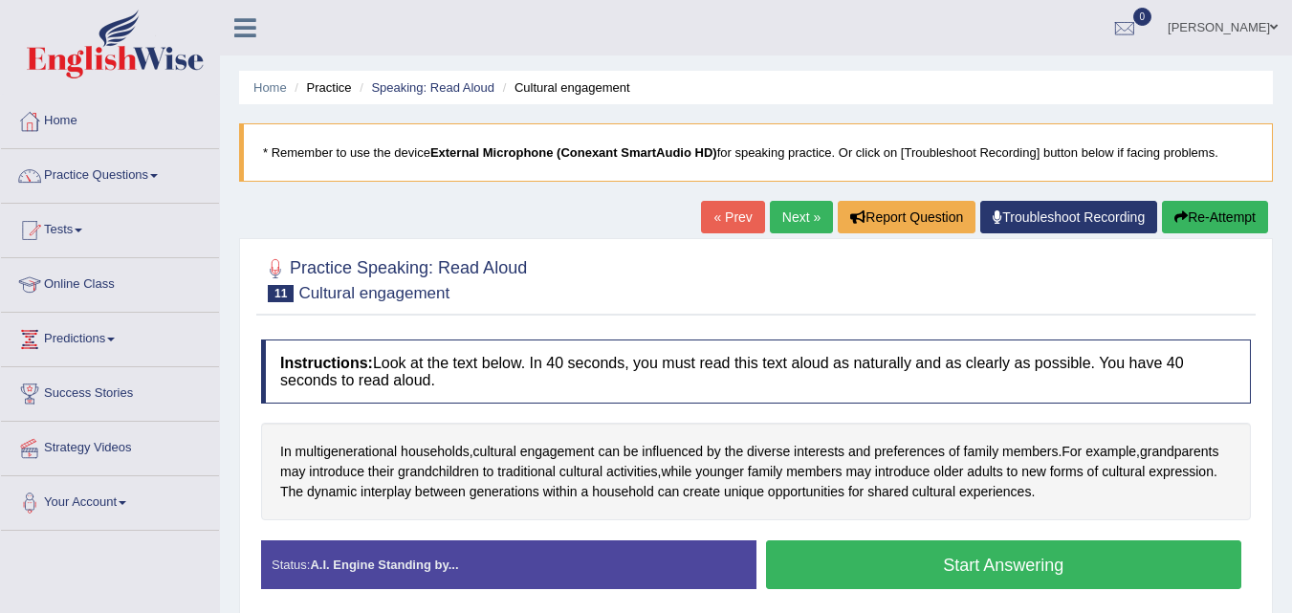
click at [927, 572] on button "Start Answering" at bounding box center [1004, 564] width 476 height 49
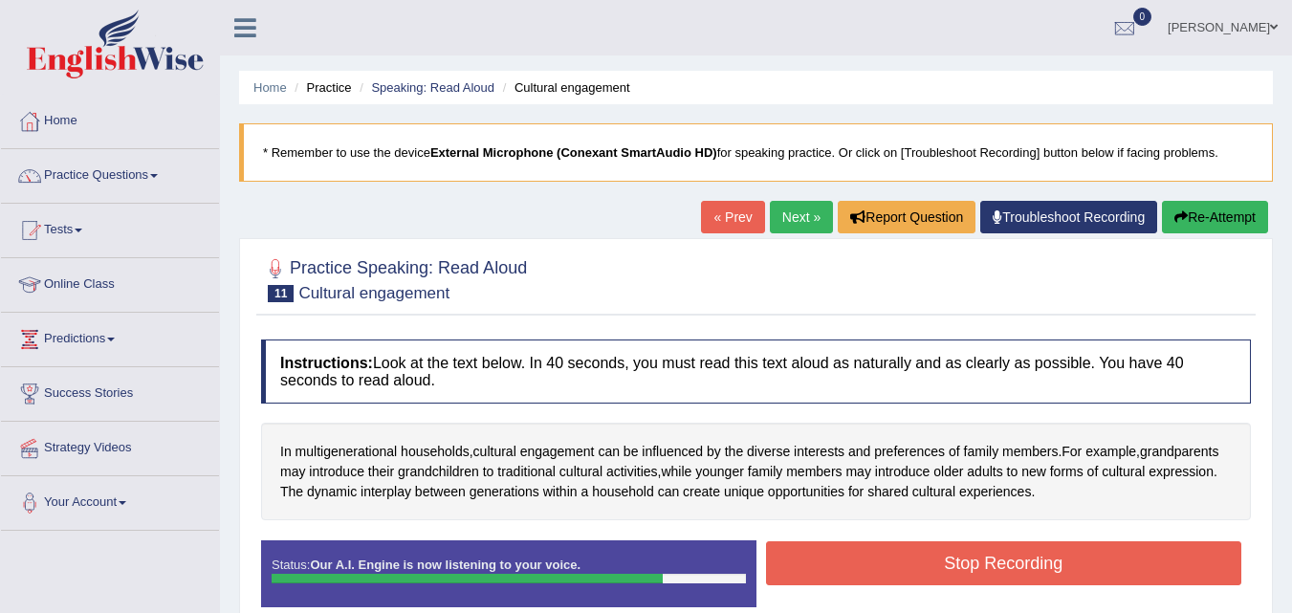
click at [1078, 559] on button "Stop Recording" at bounding box center [1004, 563] width 476 height 44
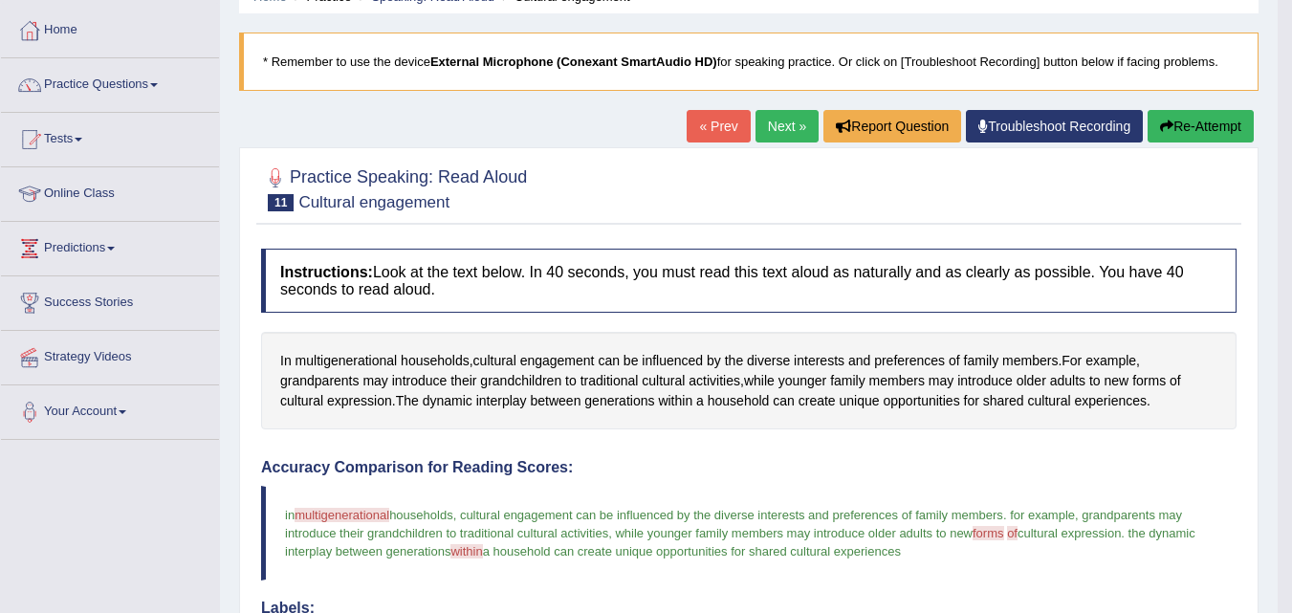
scroll to position [104, 0]
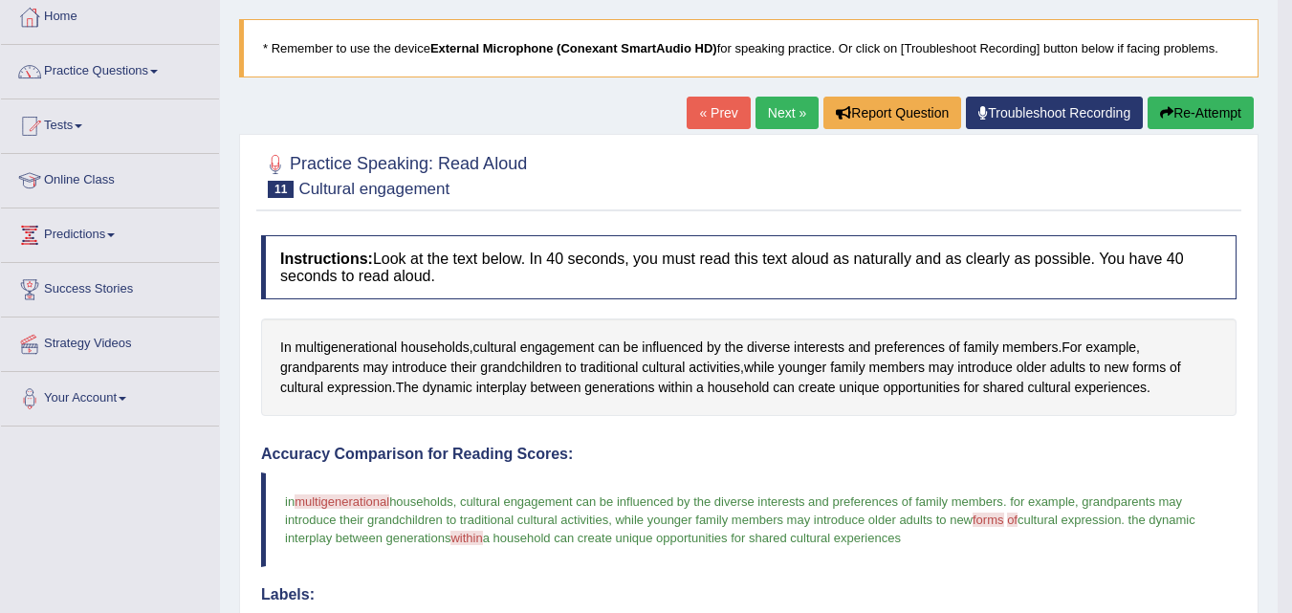
click at [764, 115] on link "Next »" at bounding box center [786, 113] width 63 height 33
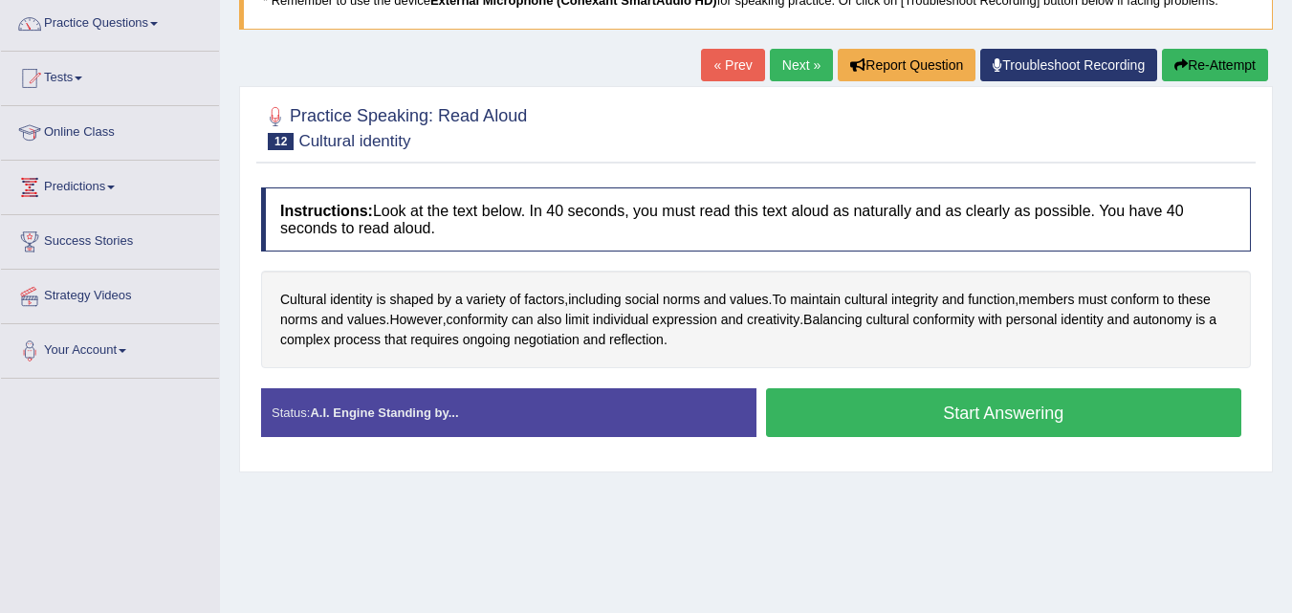
scroll to position [166, 0]
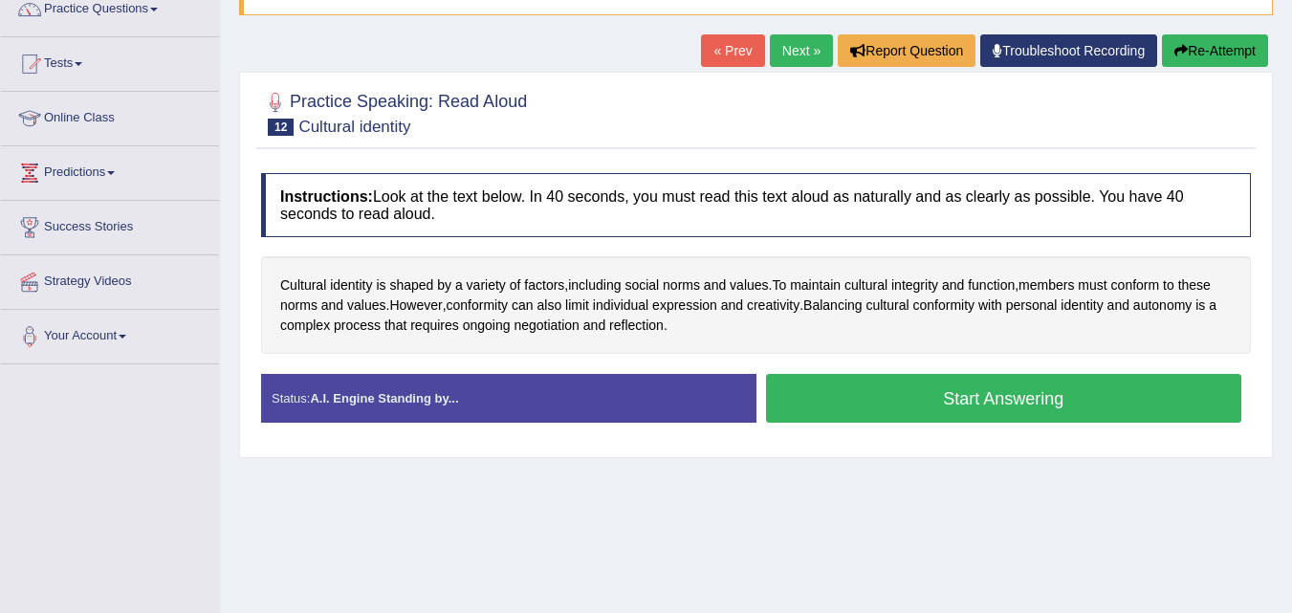
click at [812, 396] on button "Start Answering" at bounding box center [1004, 398] width 476 height 49
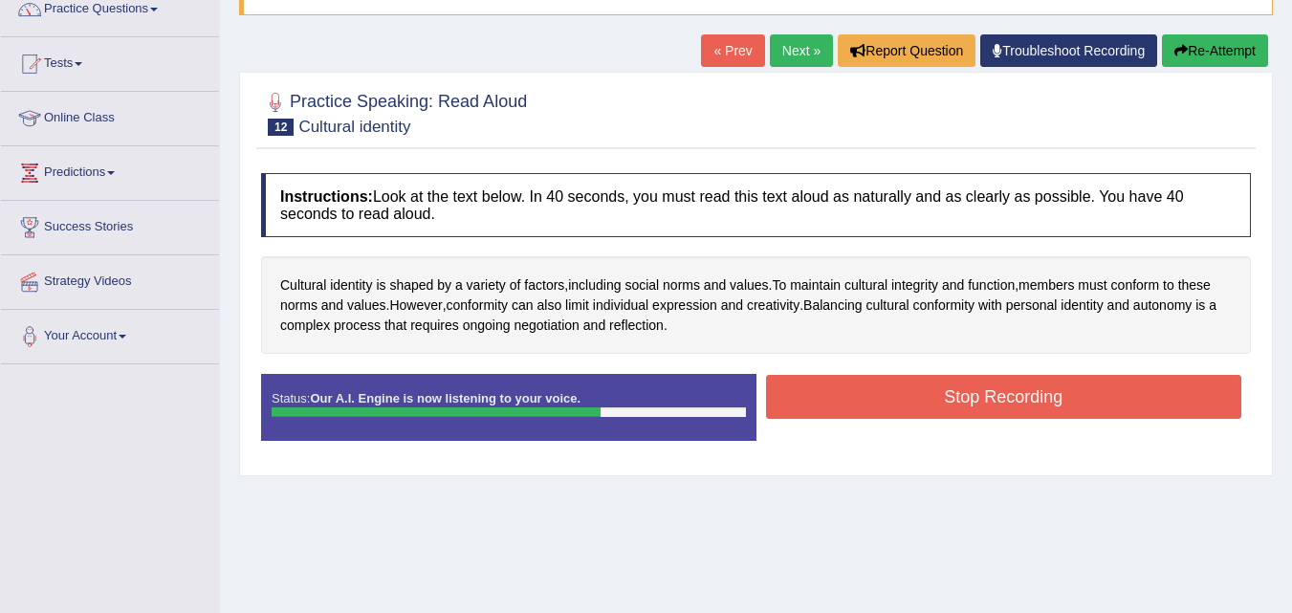
click at [812, 396] on button "Stop Recording" at bounding box center [1004, 397] width 476 height 44
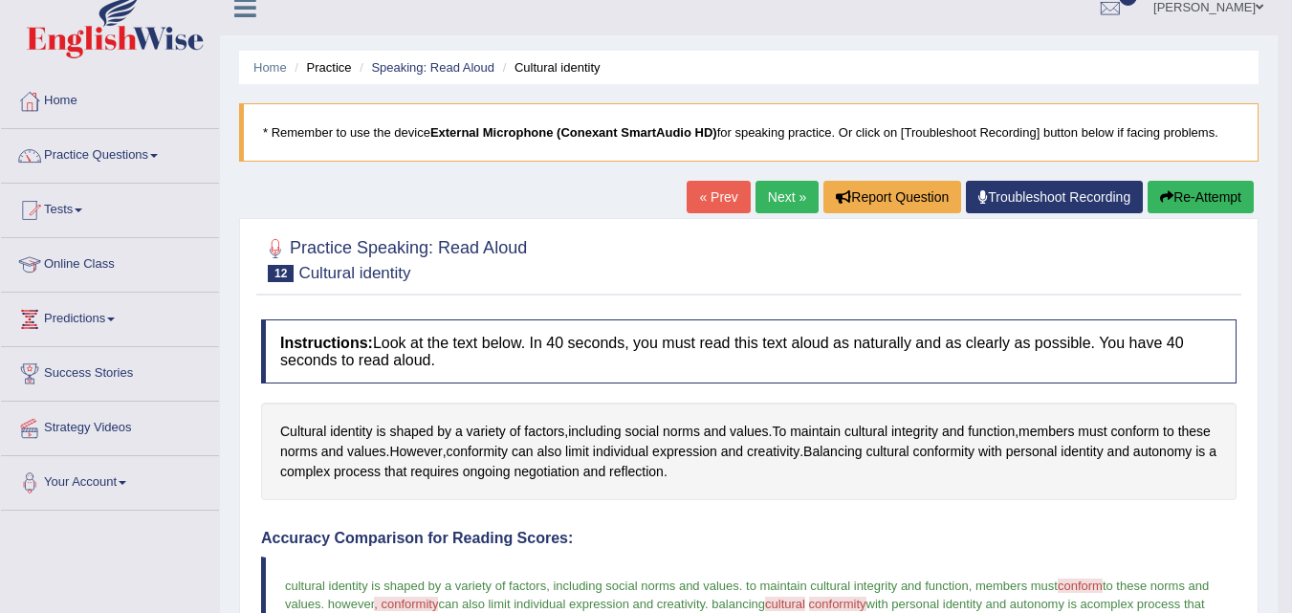
scroll to position [9, 0]
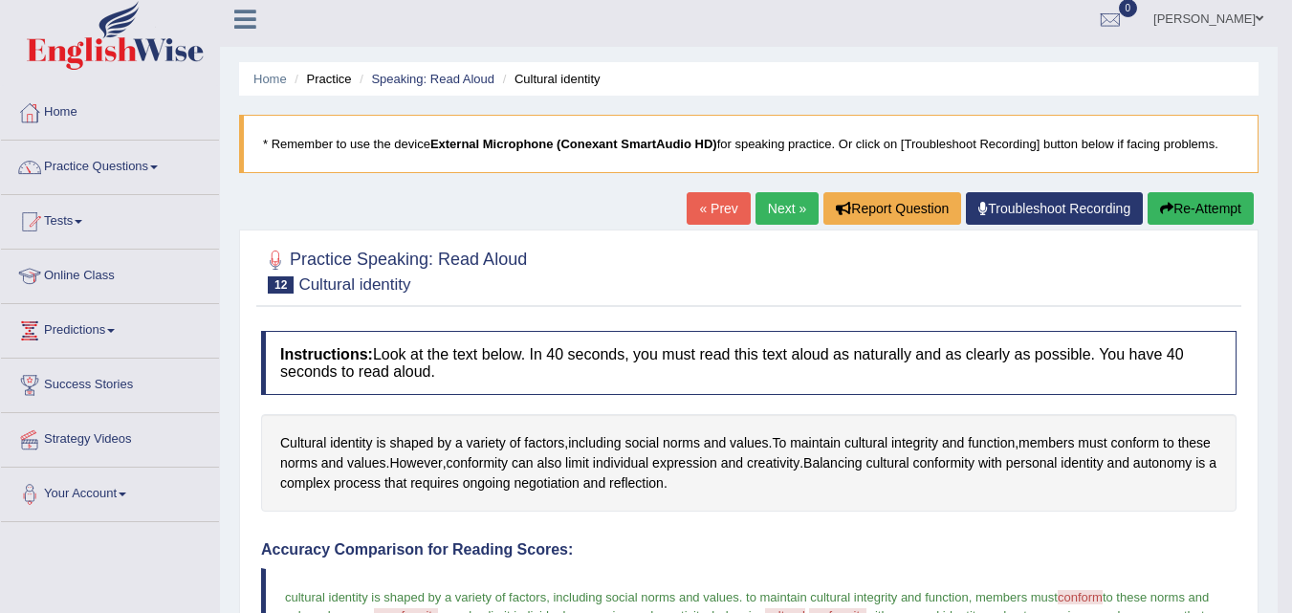
click at [773, 220] on link "Next »" at bounding box center [786, 208] width 63 height 33
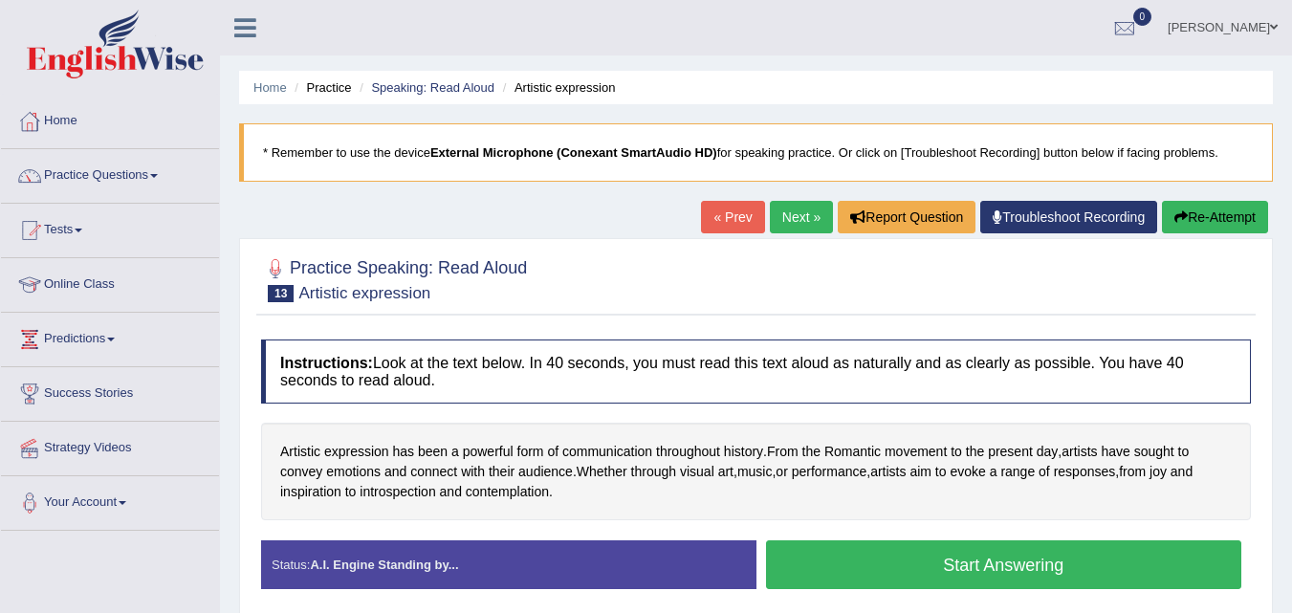
click at [986, 577] on button "Start Answering" at bounding box center [1004, 564] width 476 height 49
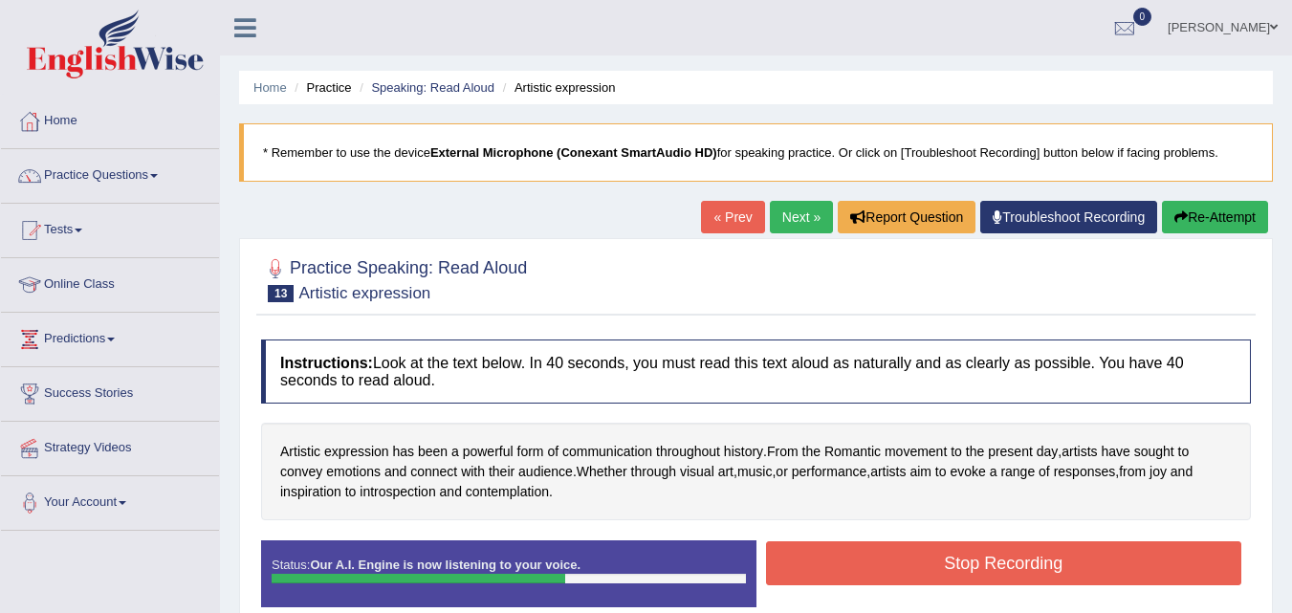
click at [898, 581] on button "Stop Recording" at bounding box center [1004, 563] width 476 height 44
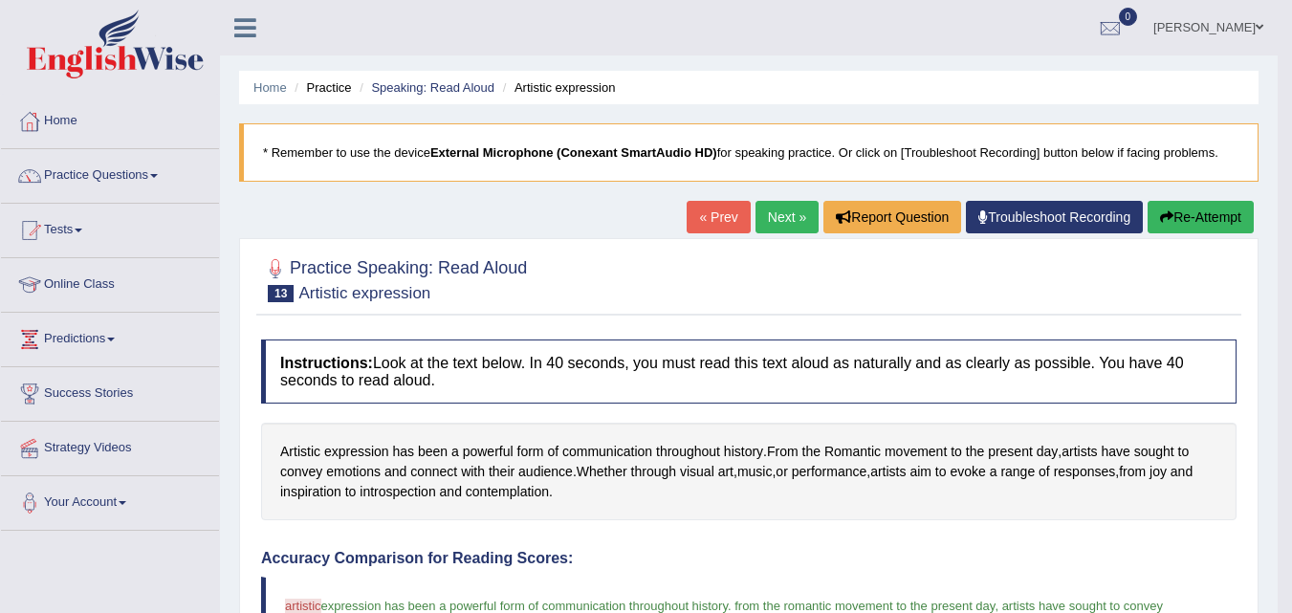
click at [782, 219] on link "Next »" at bounding box center [786, 217] width 63 height 33
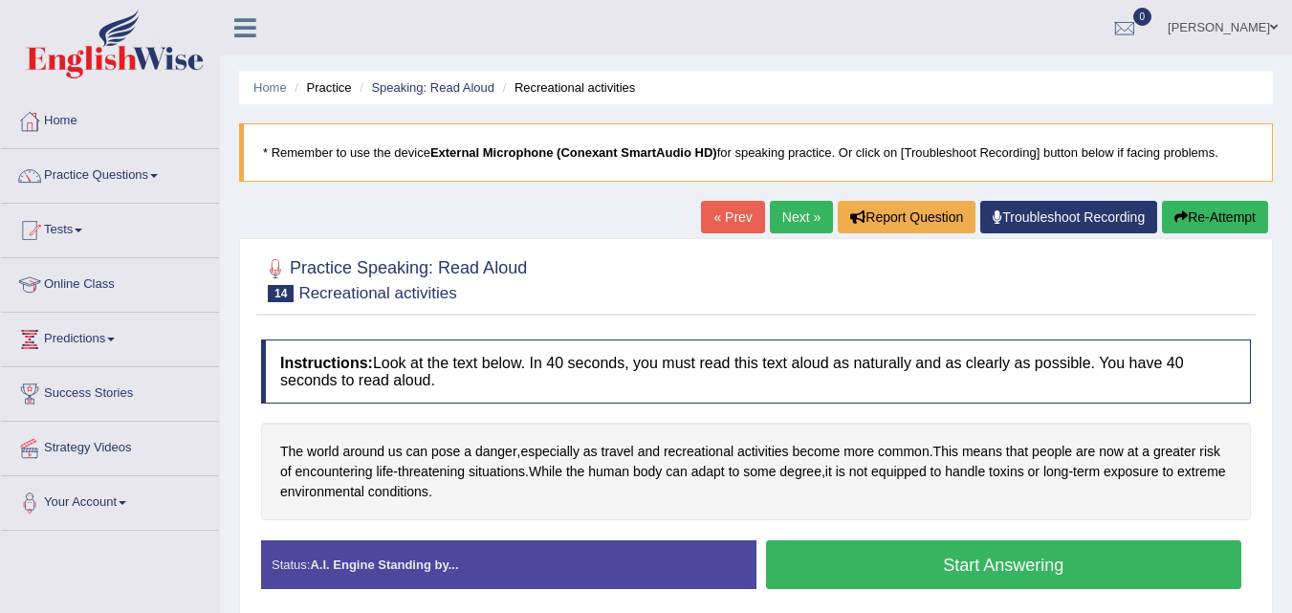
click at [877, 561] on button "Start Answering" at bounding box center [1004, 564] width 476 height 49
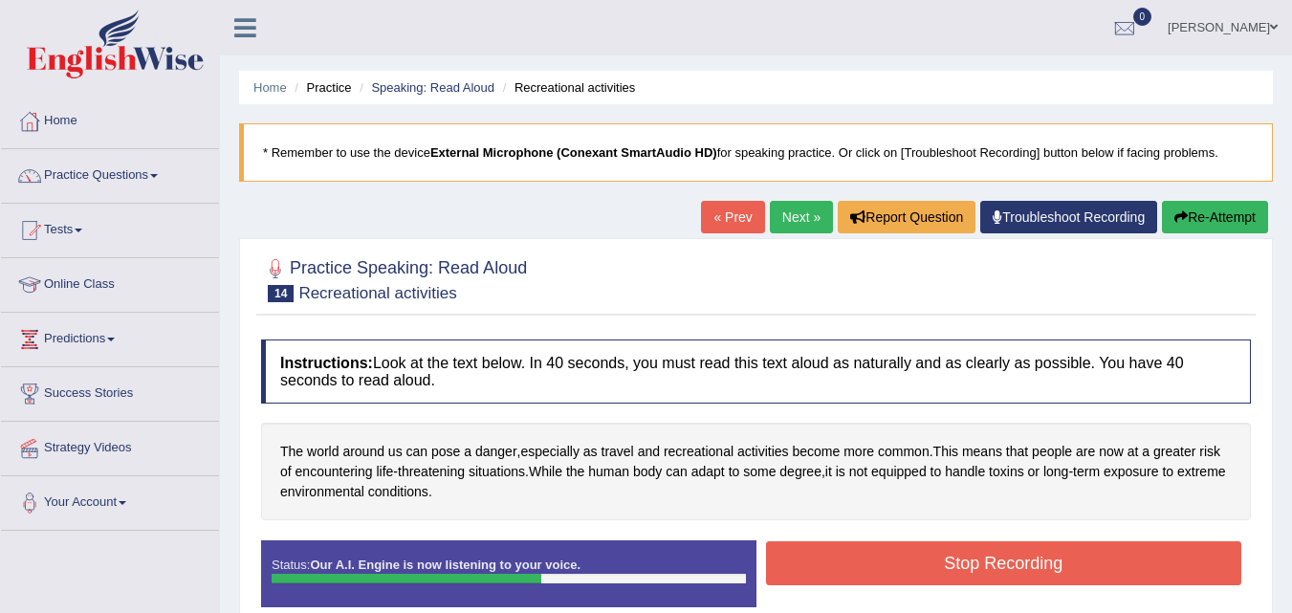
click at [877, 561] on button "Stop Recording" at bounding box center [1004, 563] width 476 height 44
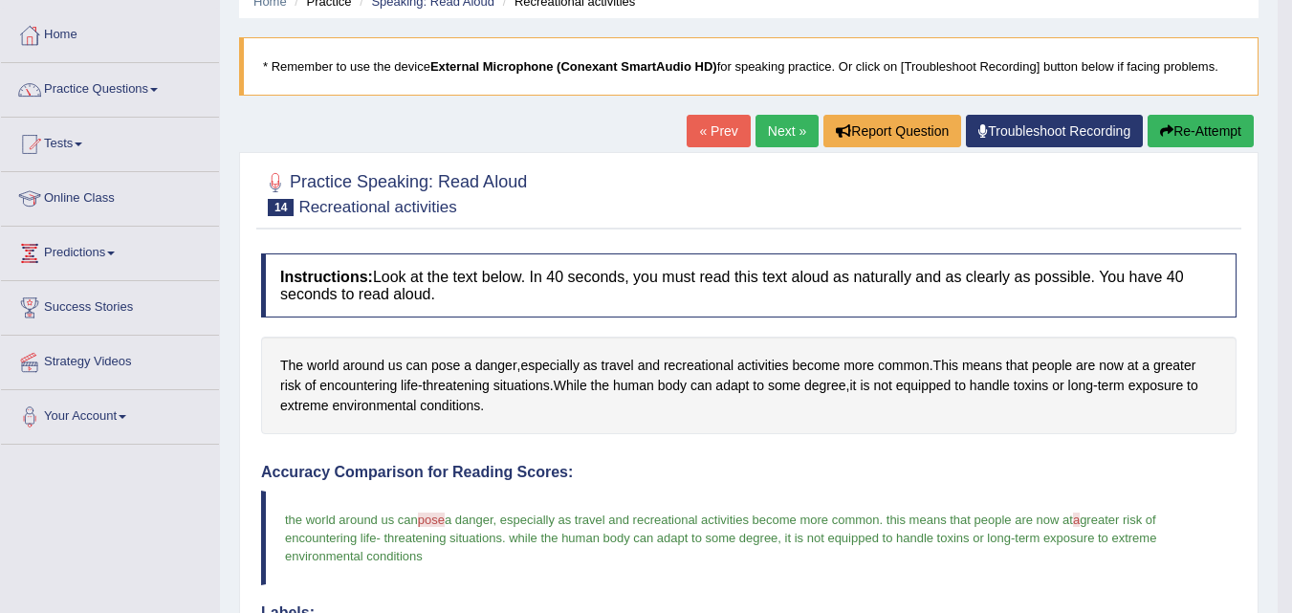
scroll to position [80, 0]
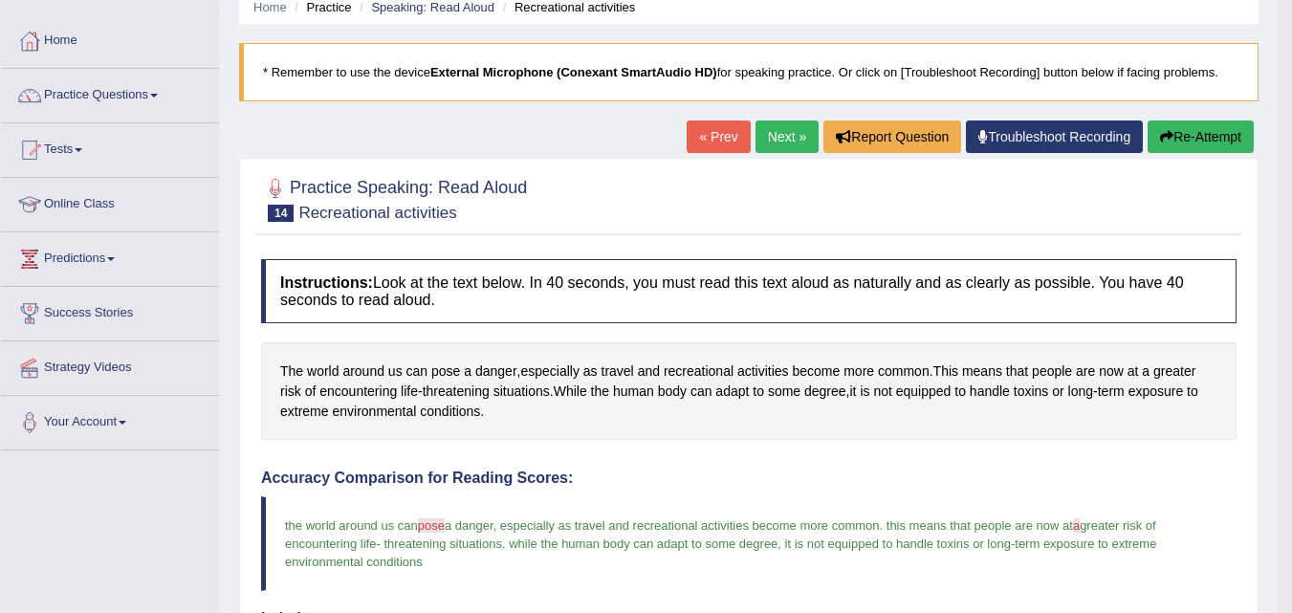
click at [141, 87] on link "Practice Questions" at bounding box center [110, 93] width 218 height 48
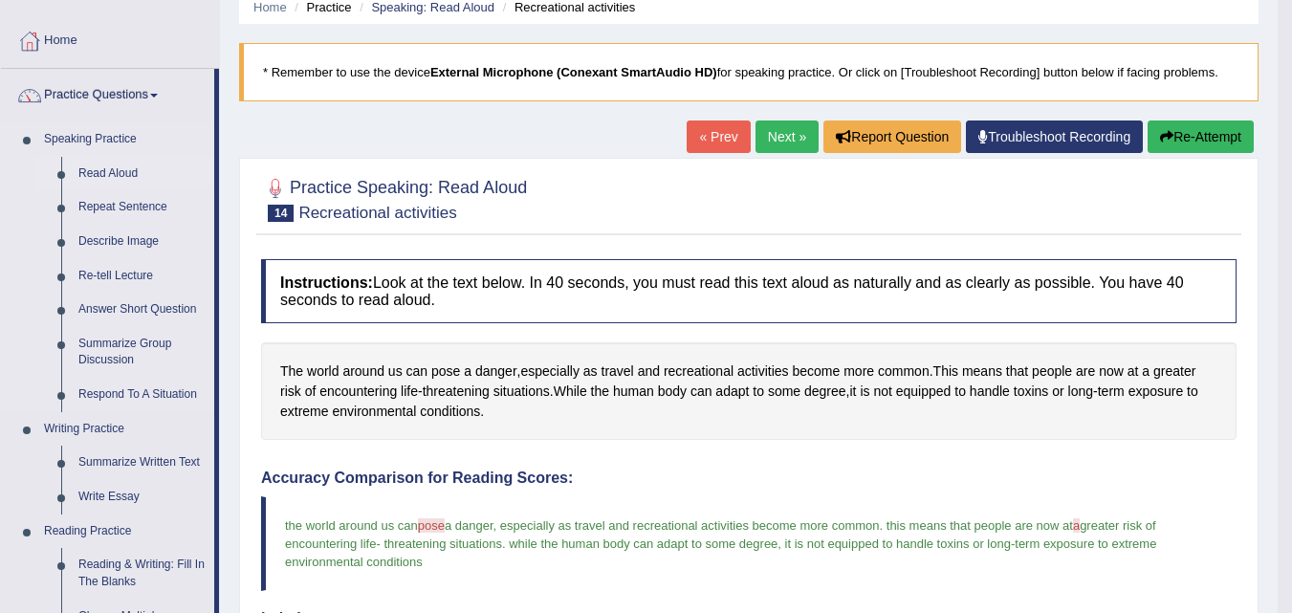
click at [129, 169] on link "Read Aloud" at bounding box center [142, 174] width 144 height 34
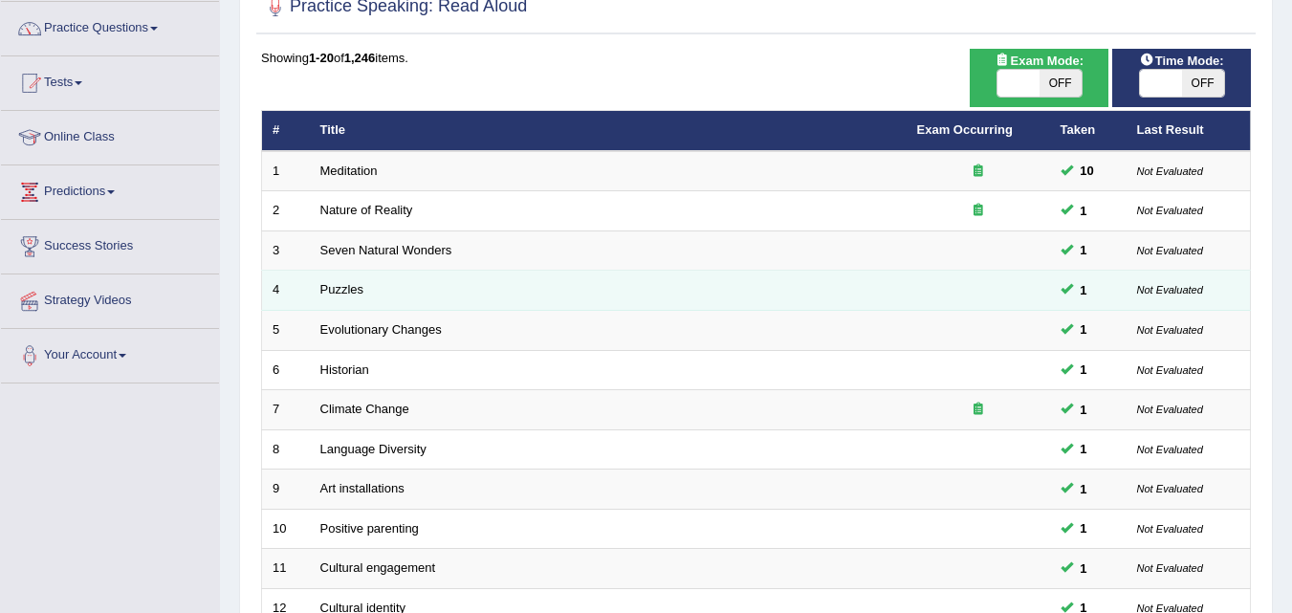
scroll to position [138, 0]
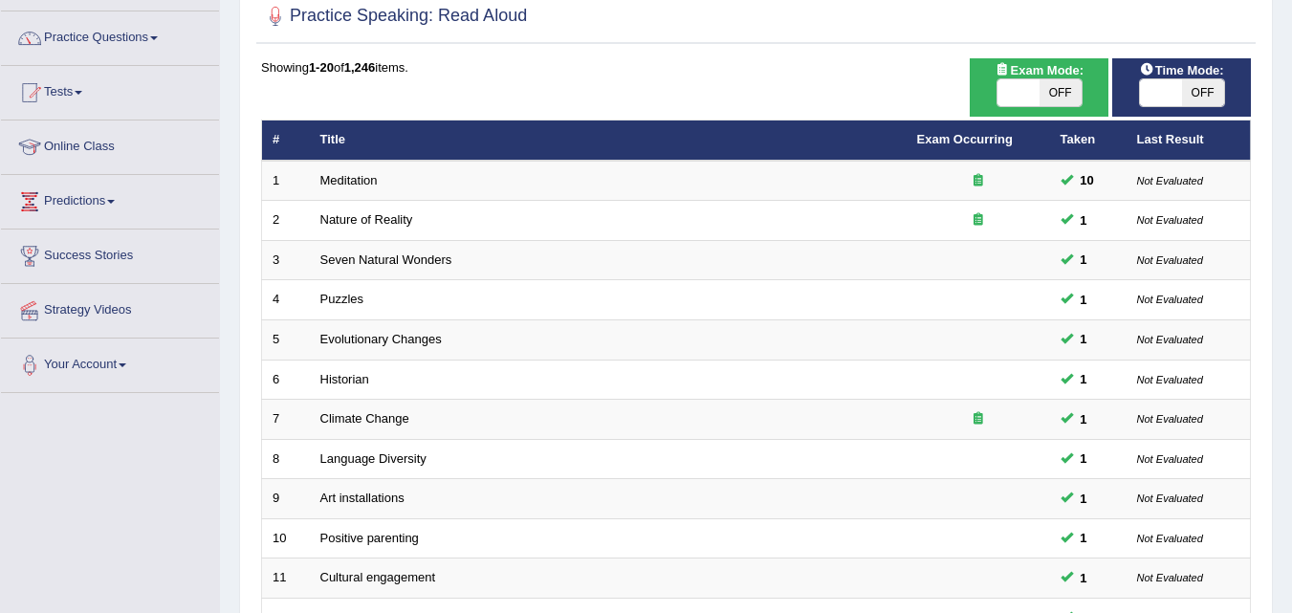
click at [1208, 98] on span "OFF" at bounding box center [1203, 92] width 42 height 27
checkbox input "true"
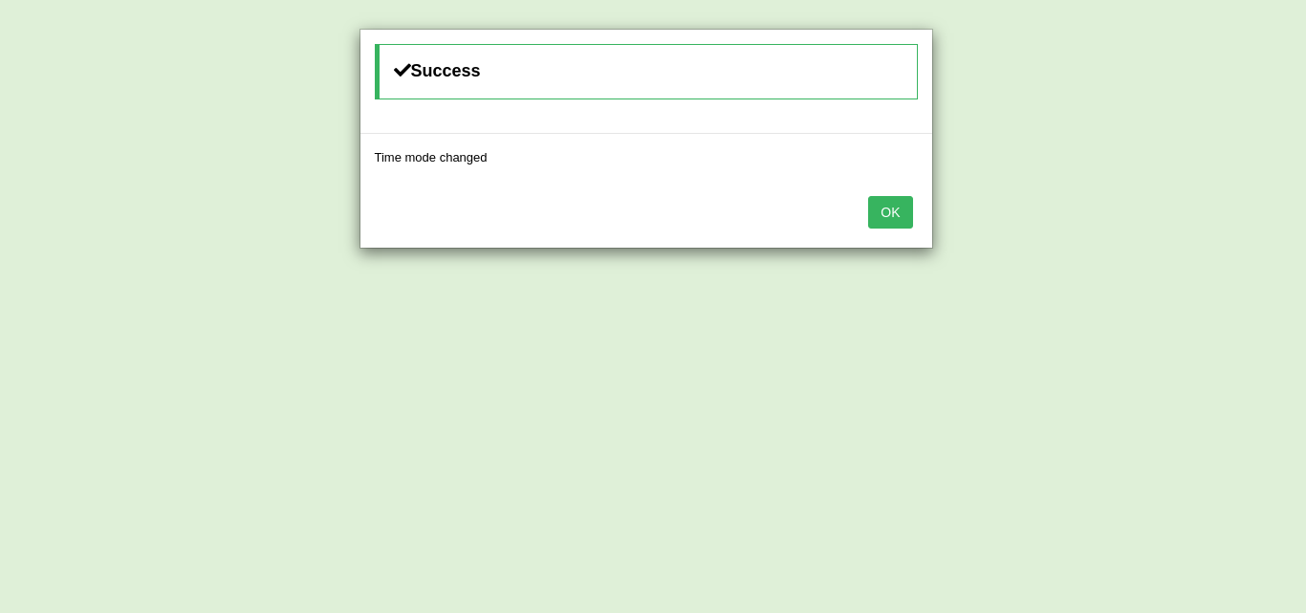
click at [879, 219] on button "OK" at bounding box center [890, 212] width 44 height 33
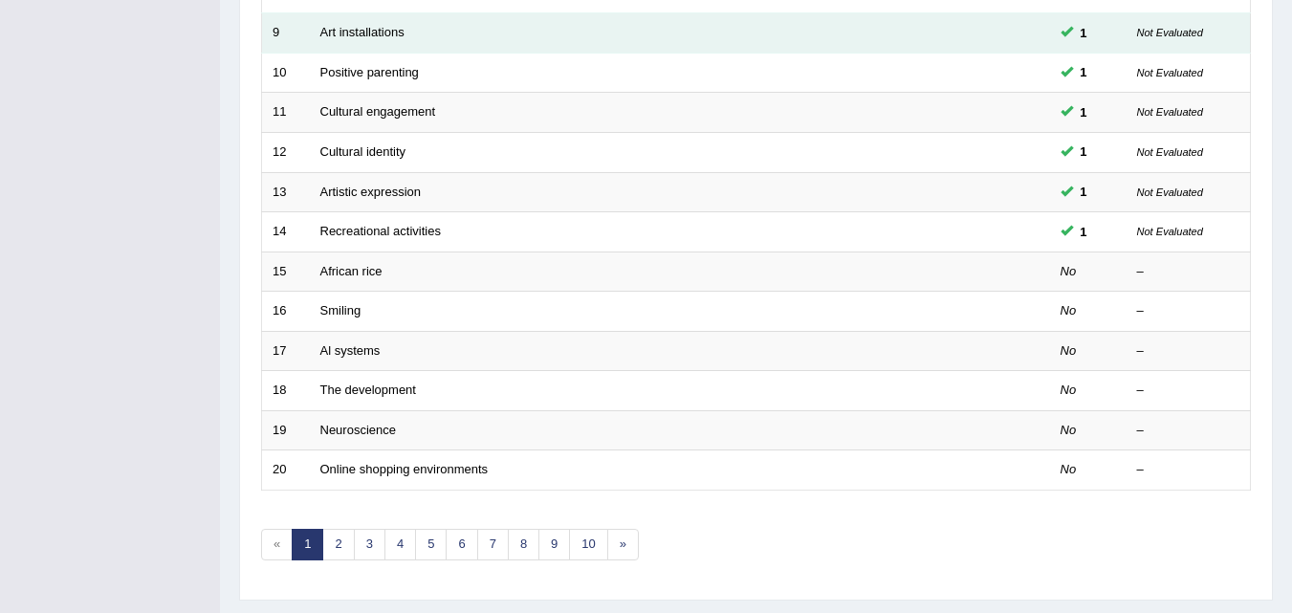
scroll to position [606, 0]
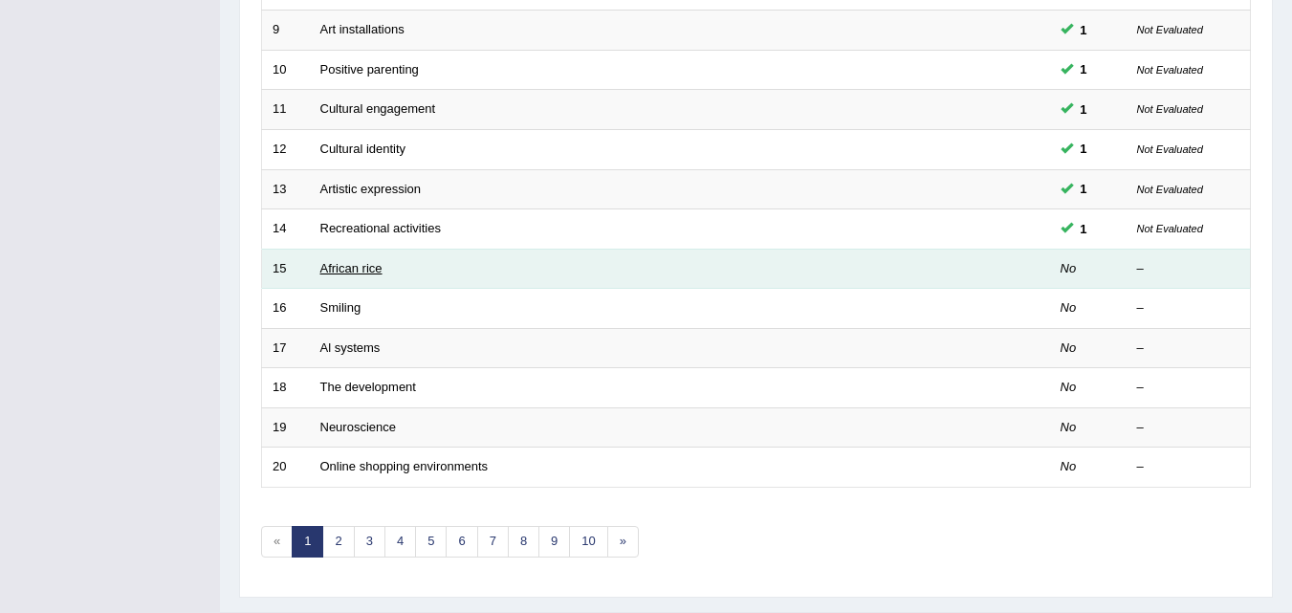
click at [371, 266] on link "African rice" at bounding box center [351, 268] width 62 height 14
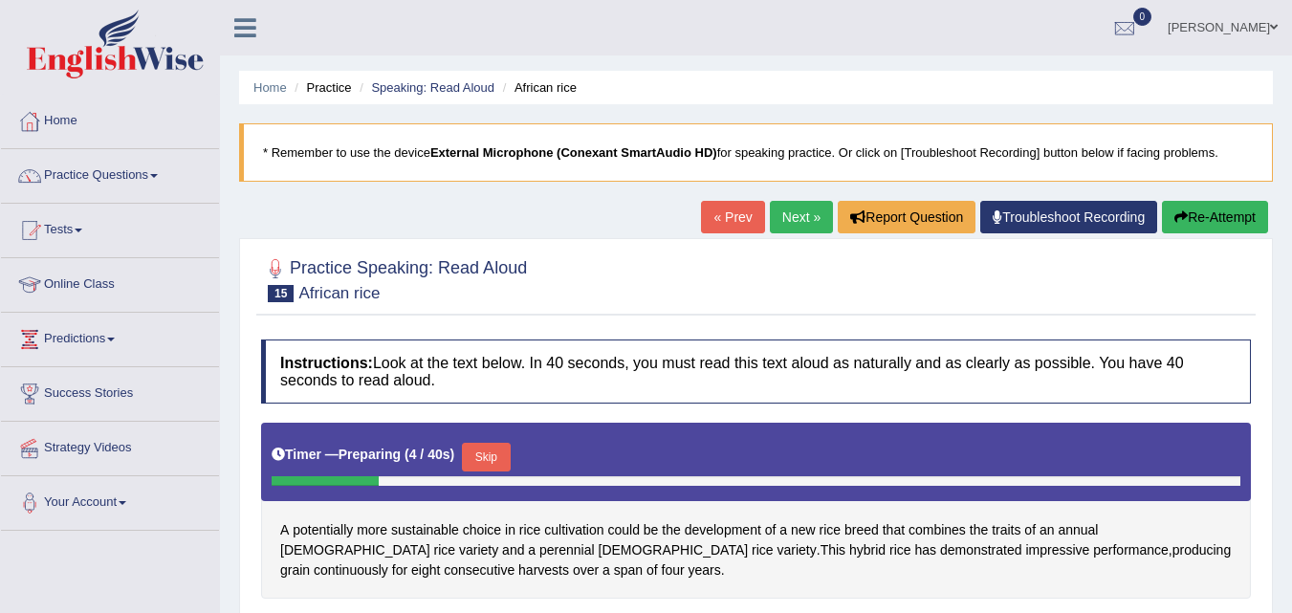
click at [492, 462] on button "Skip" at bounding box center [486, 457] width 48 height 29
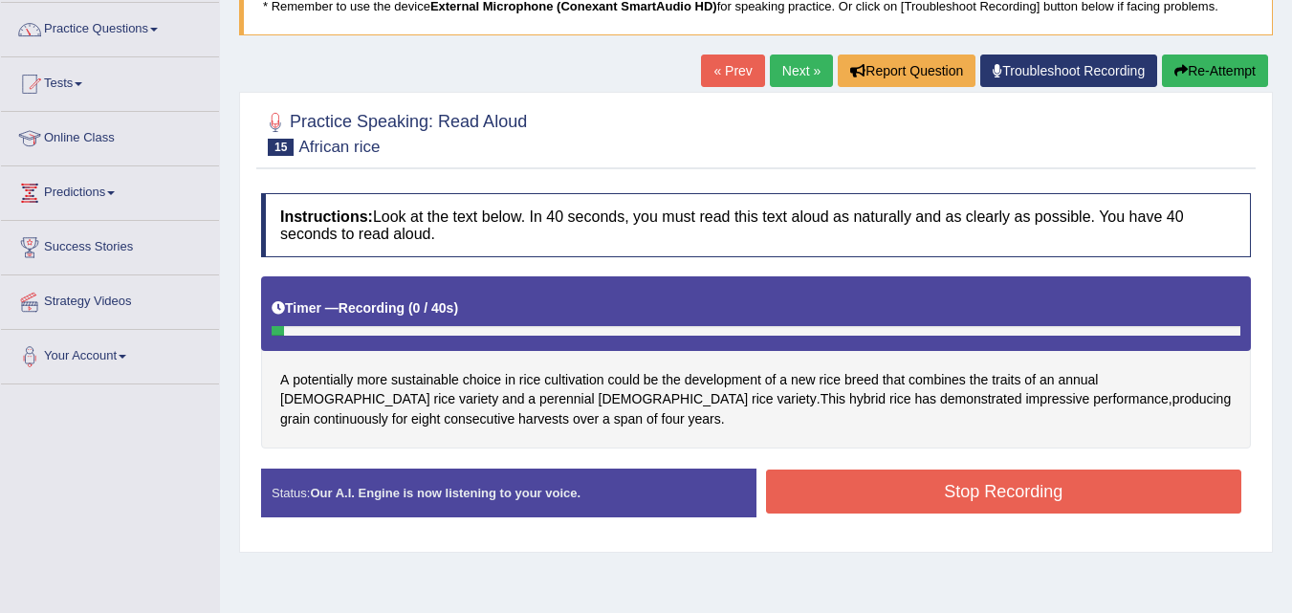
scroll to position [156, 0]
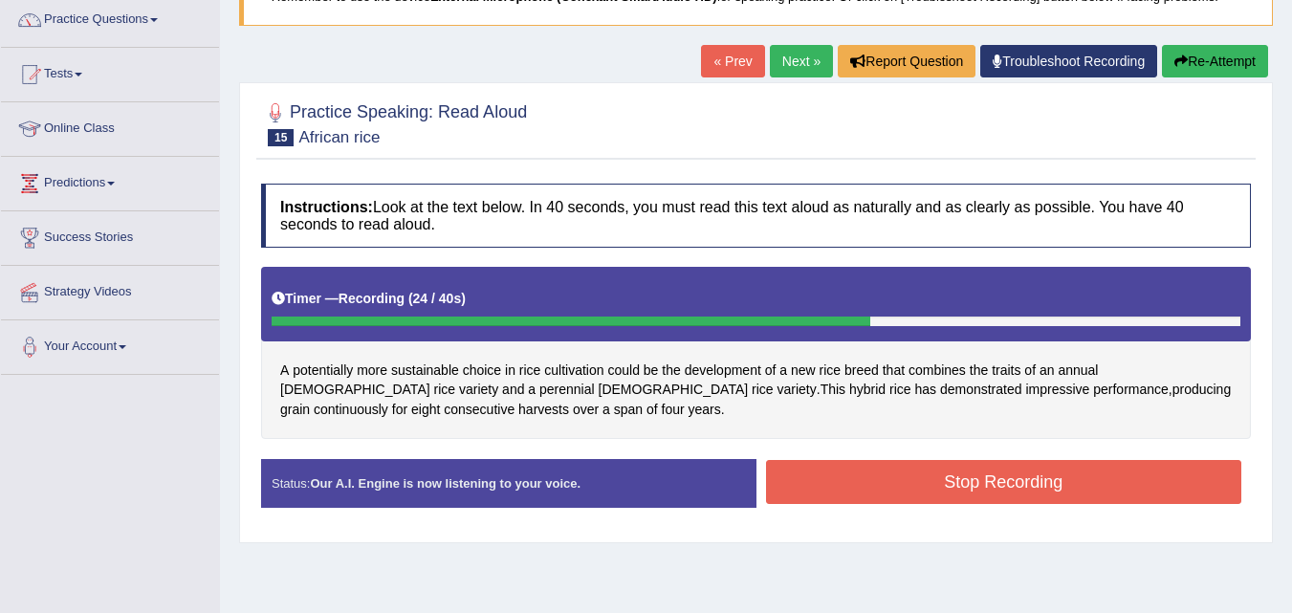
click at [815, 496] on button "Stop Recording" at bounding box center [1004, 482] width 476 height 44
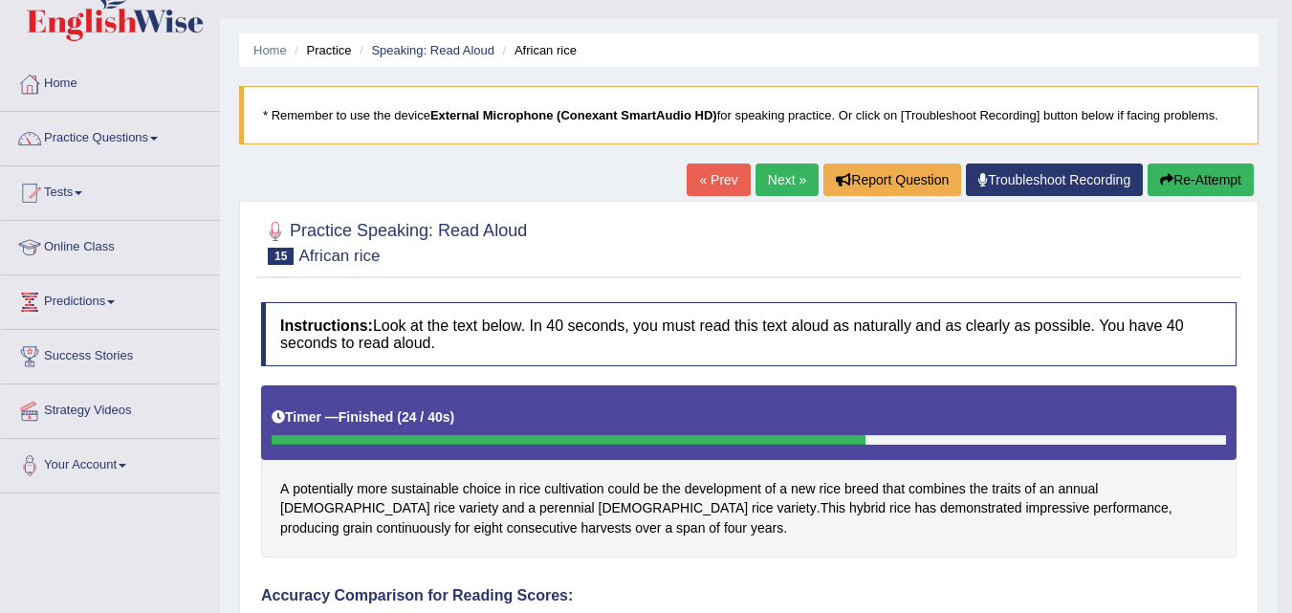
scroll to position [0, 0]
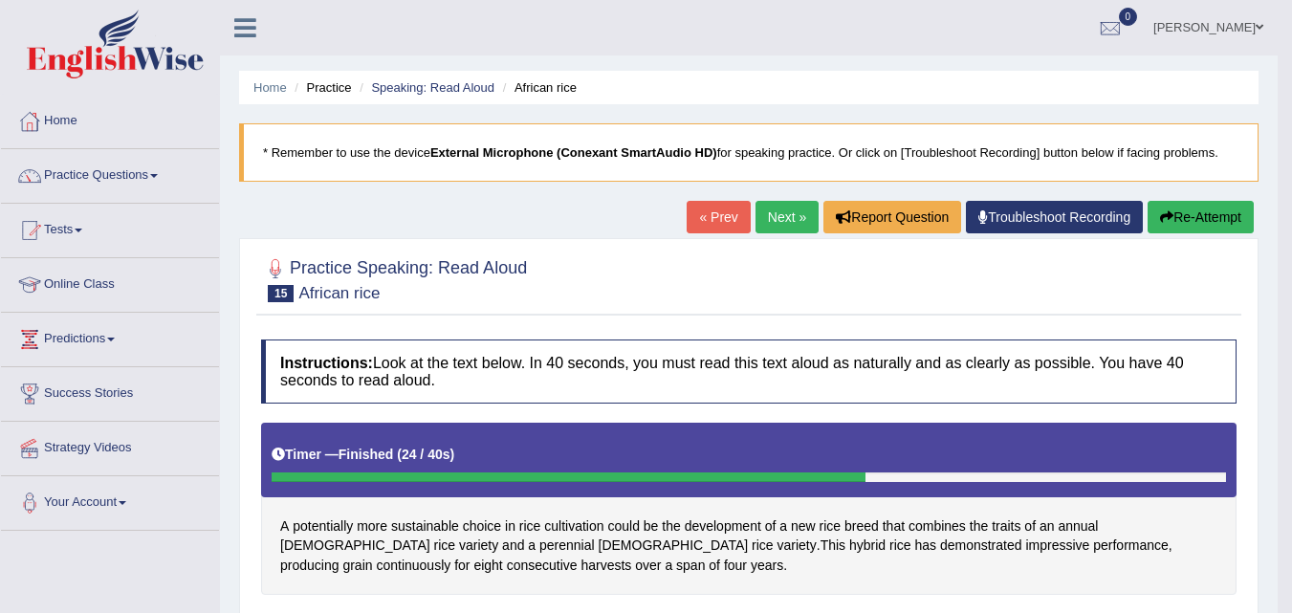
click at [784, 220] on link "Next »" at bounding box center [786, 217] width 63 height 33
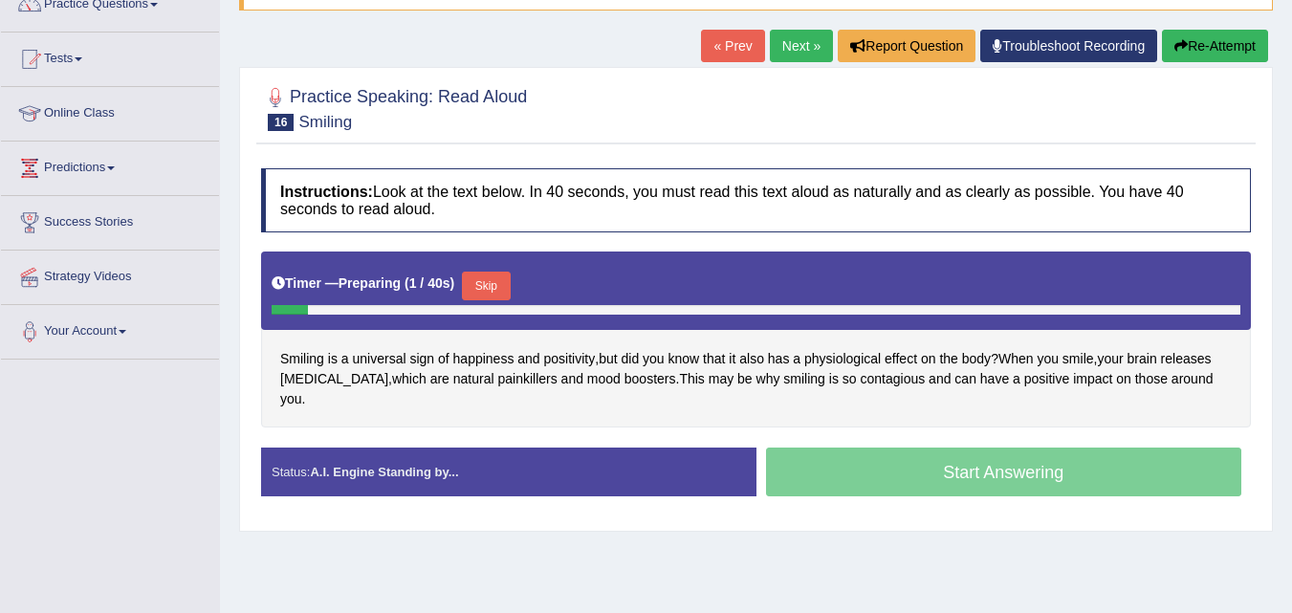
scroll to position [176, 0]
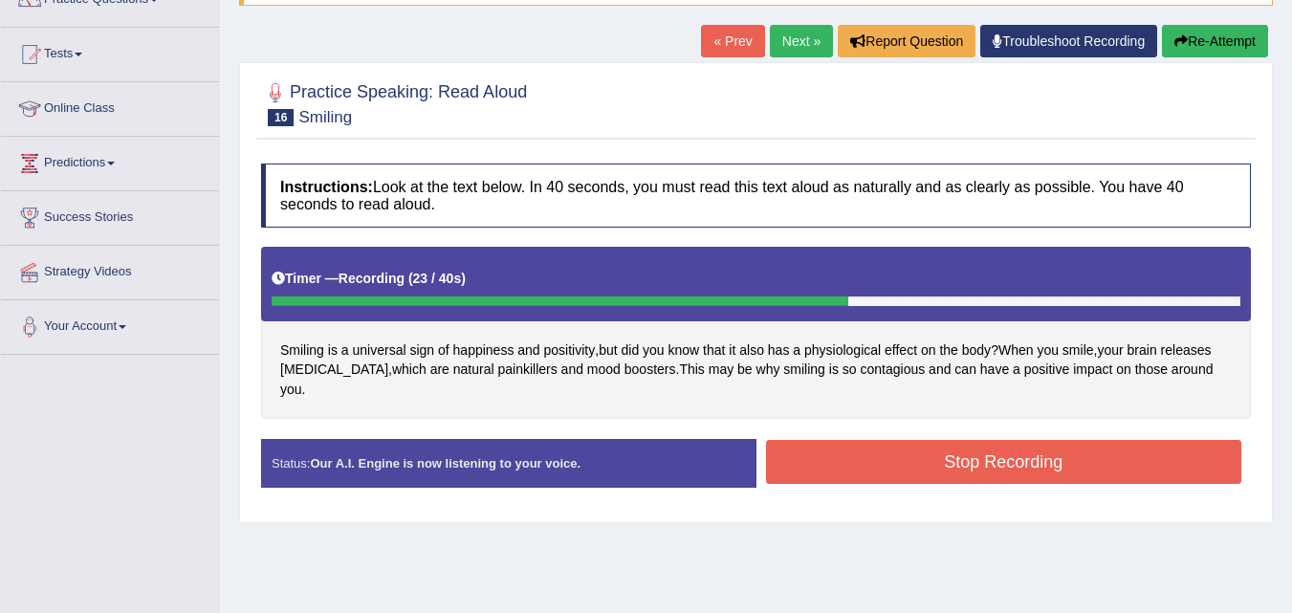
click at [987, 440] on button "Stop Recording" at bounding box center [1004, 462] width 476 height 44
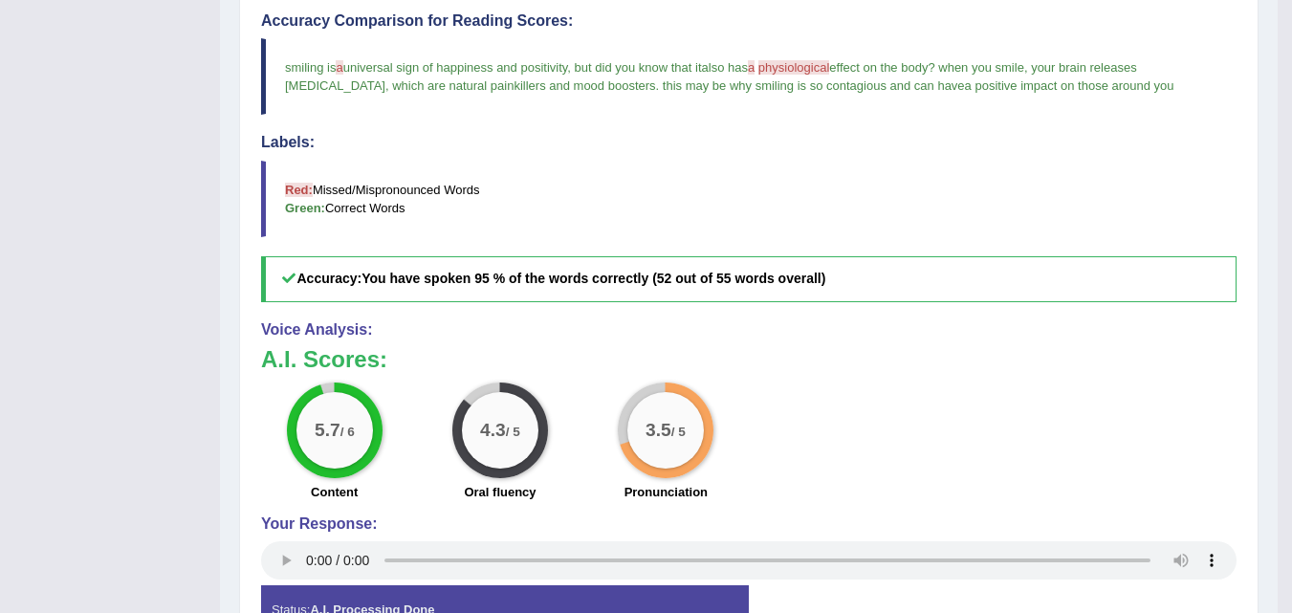
scroll to position [0, 0]
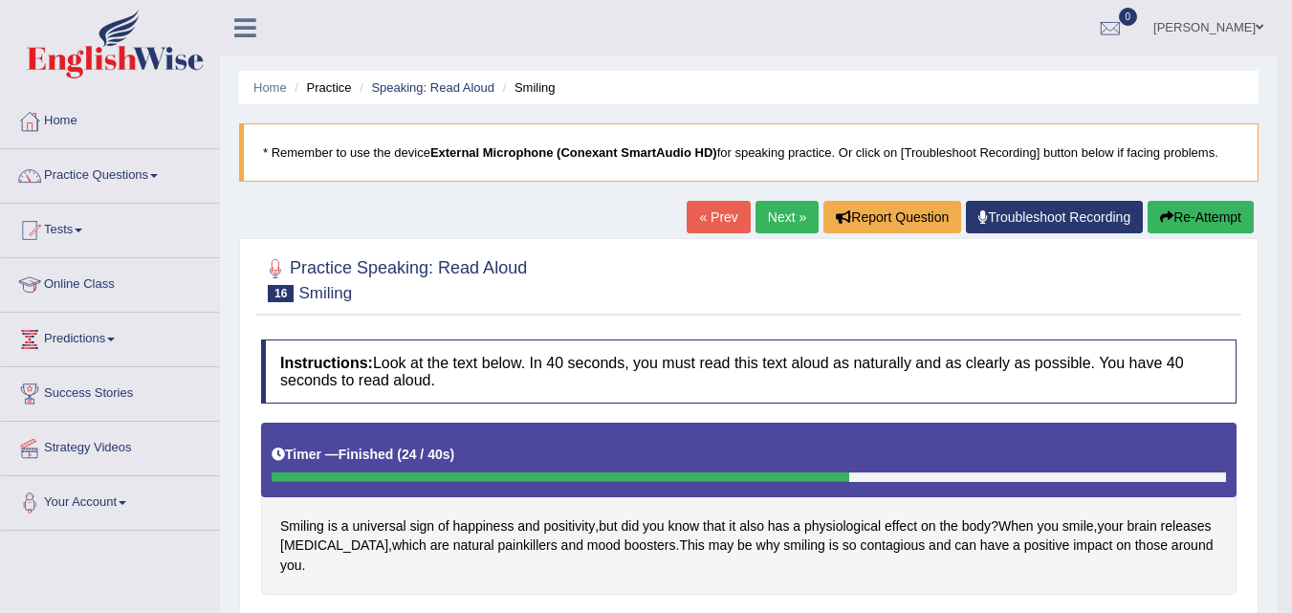
click at [788, 216] on link "Next »" at bounding box center [786, 217] width 63 height 33
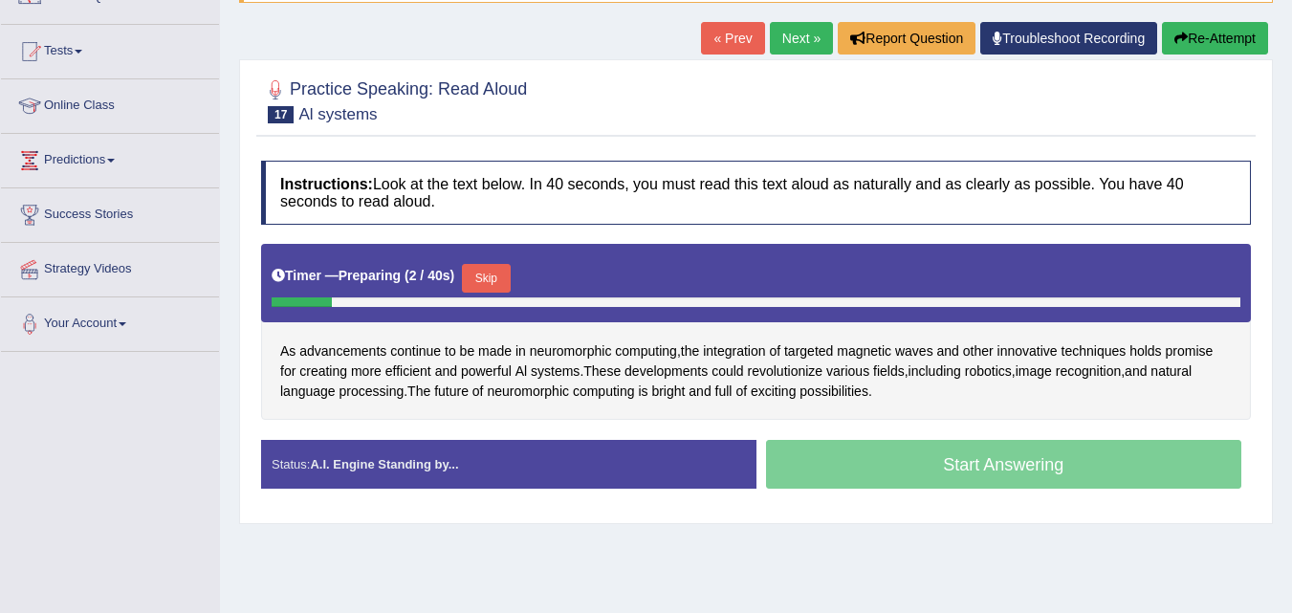
scroll to position [182, 0]
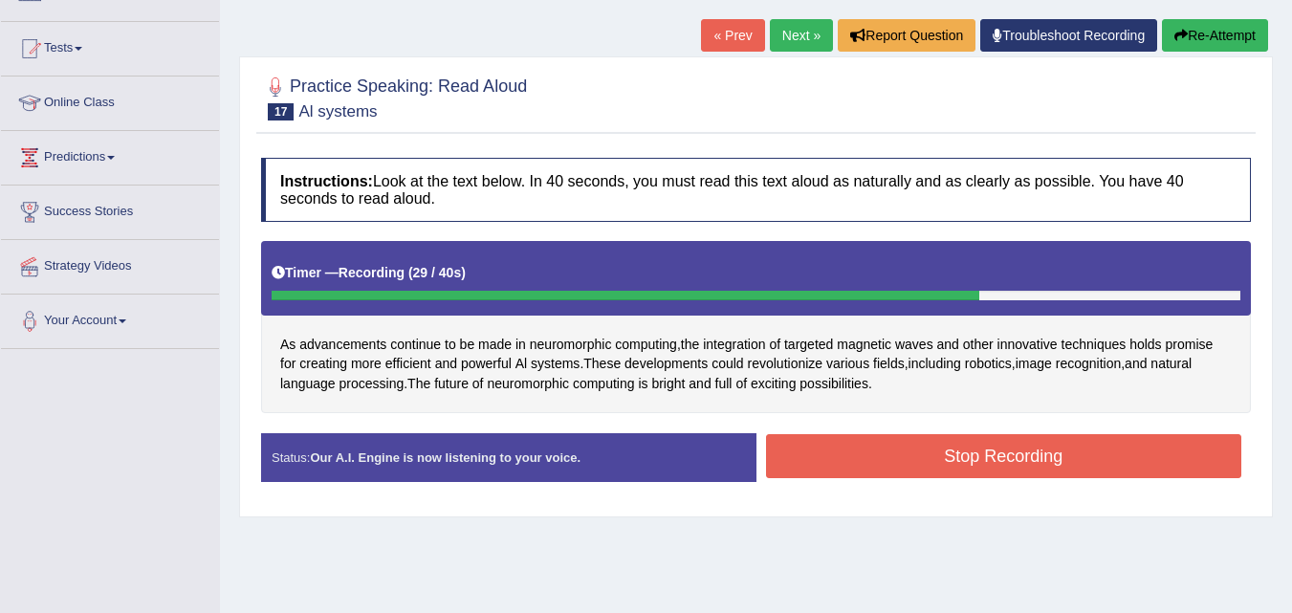
click at [922, 454] on button "Stop Recording" at bounding box center [1004, 456] width 476 height 44
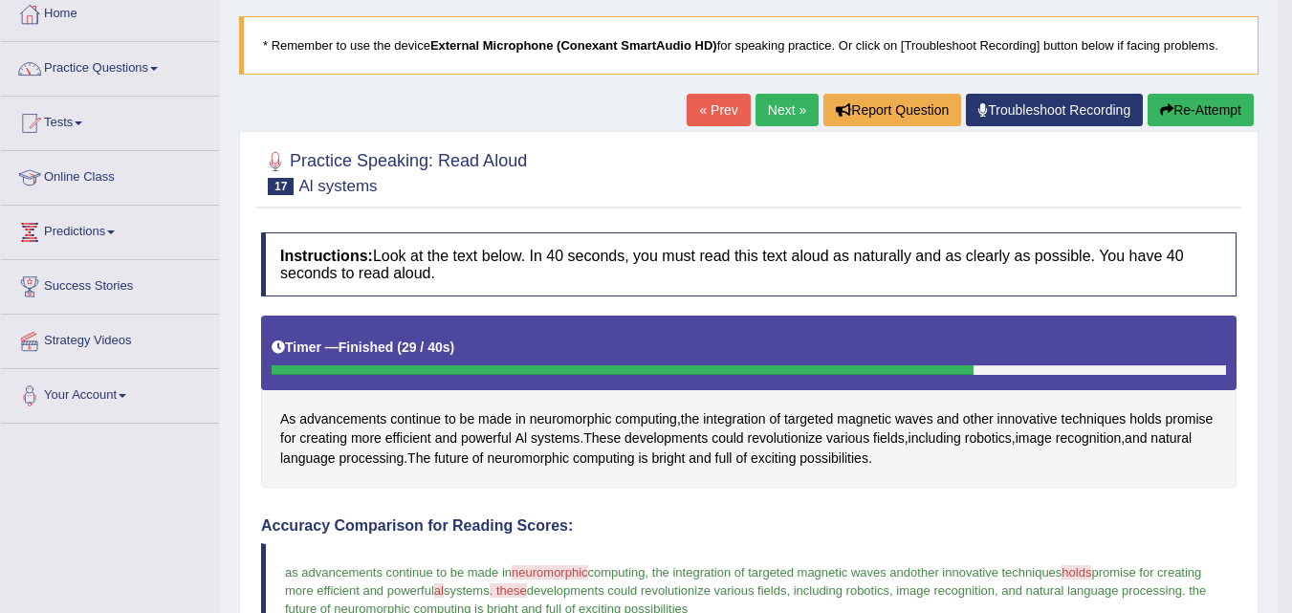
scroll to position [106, 0]
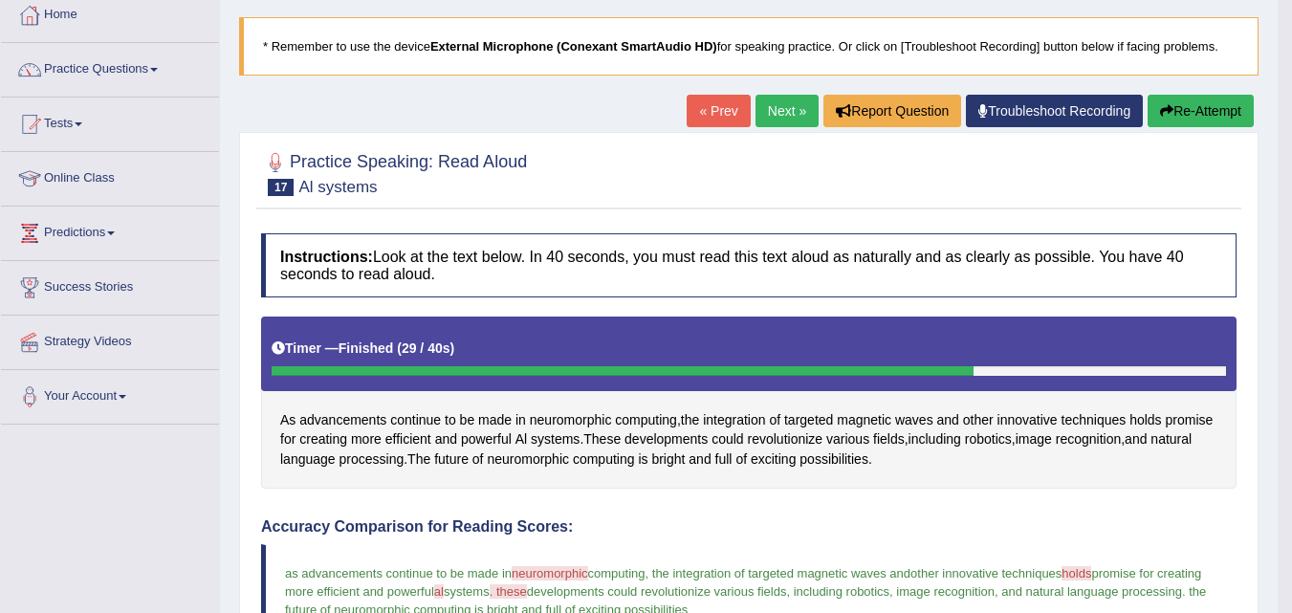
click at [137, 64] on link "Practice Questions" at bounding box center [110, 67] width 218 height 48
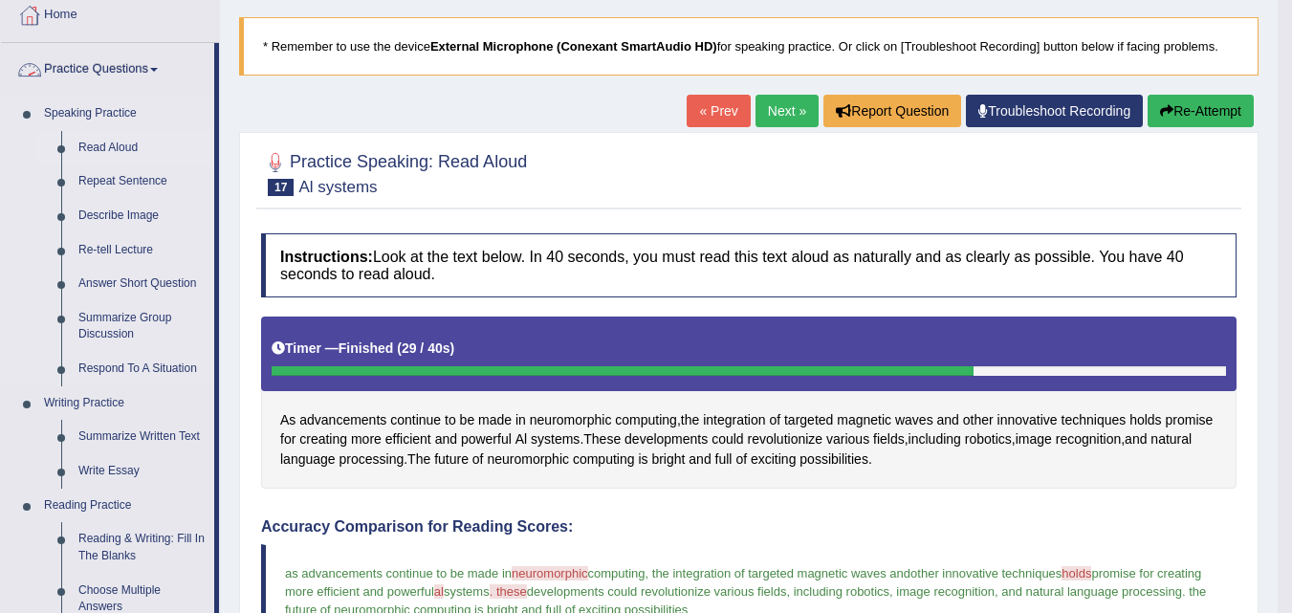
click at [123, 145] on link "Read Aloud" at bounding box center [142, 148] width 144 height 34
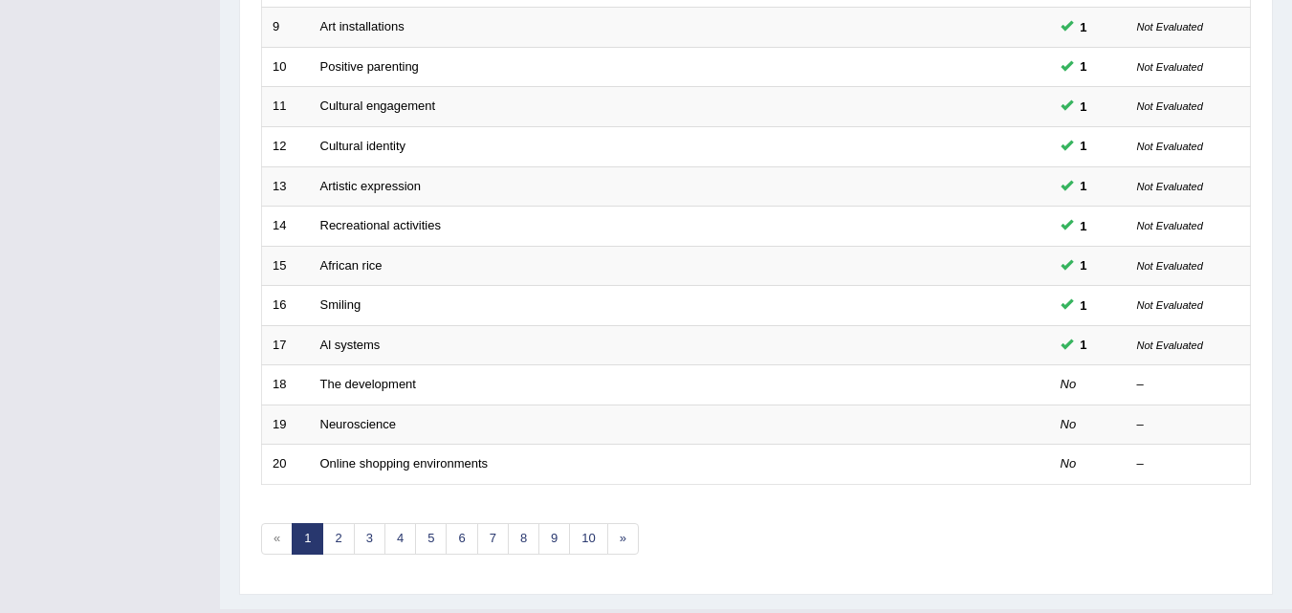
scroll to position [607, 0]
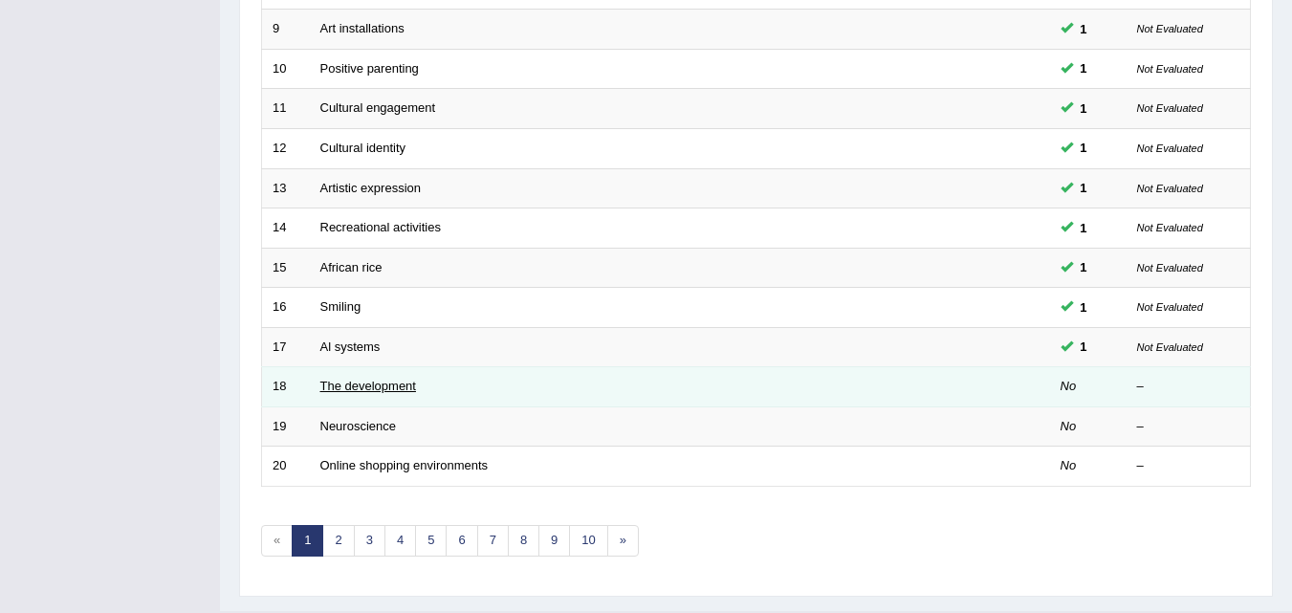
click at [407, 390] on link "The development" at bounding box center [368, 386] width 96 height 14
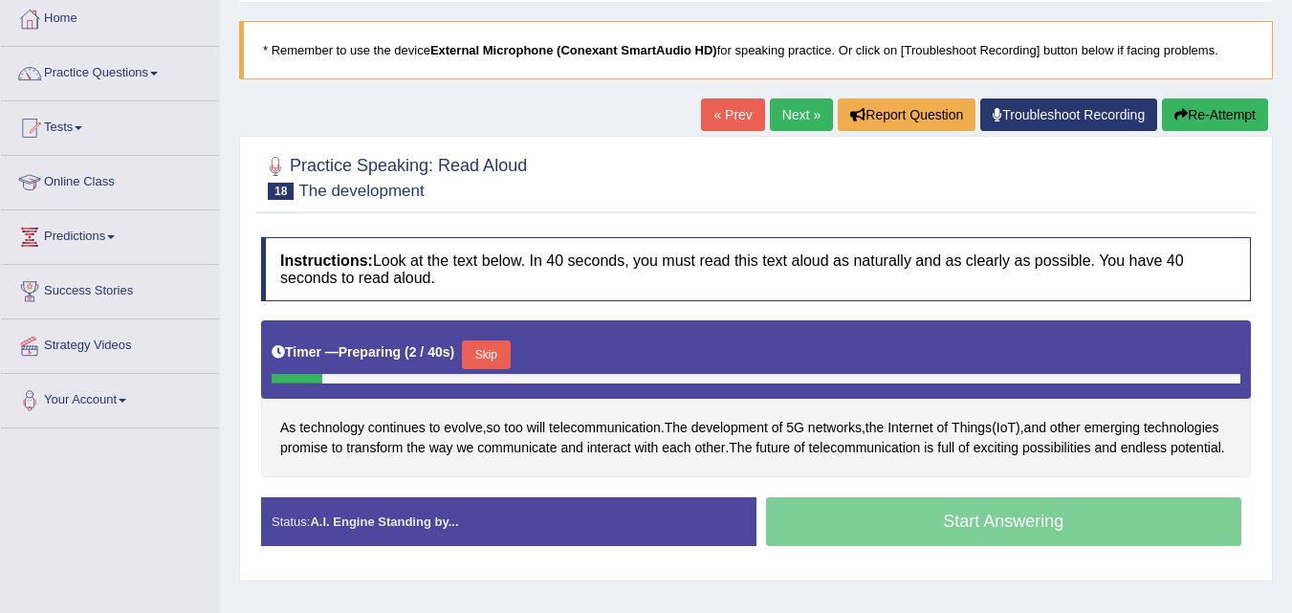
scroll to position [105, 0]
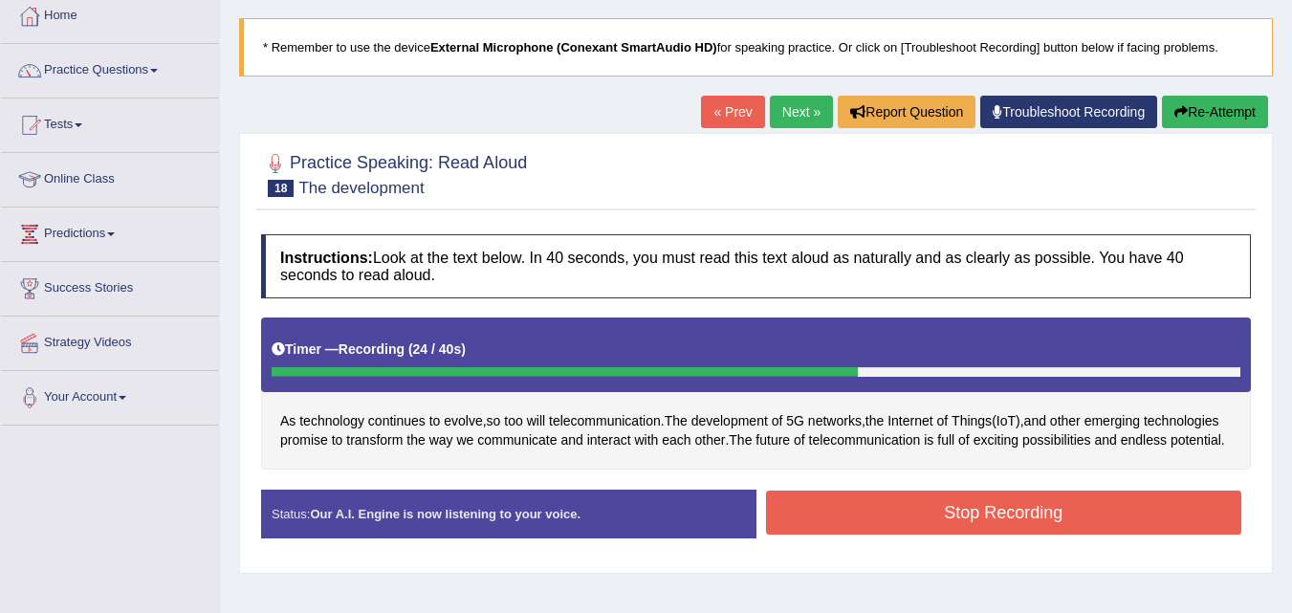
click at [986, 526] on button "Stop Recording" at bounding box center [1004, 512] width 476 height 44
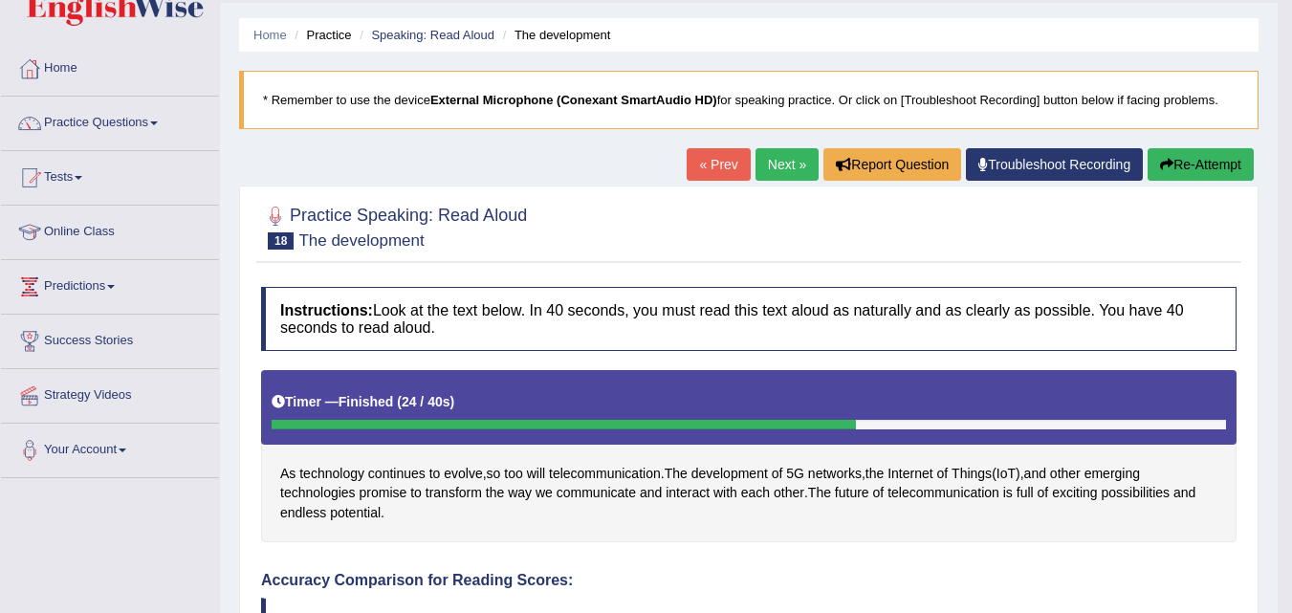
scroll to position [46, 0]
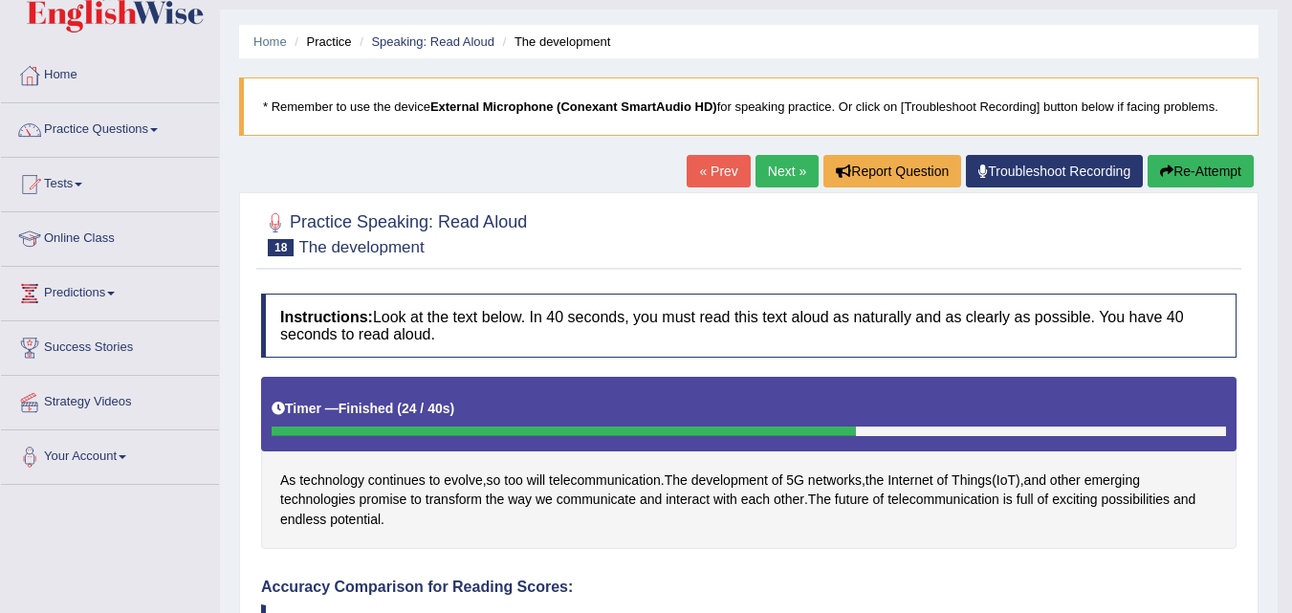
click at [773, 171] on link "Next »" at bounding box center [786, 171] width 63 height 33
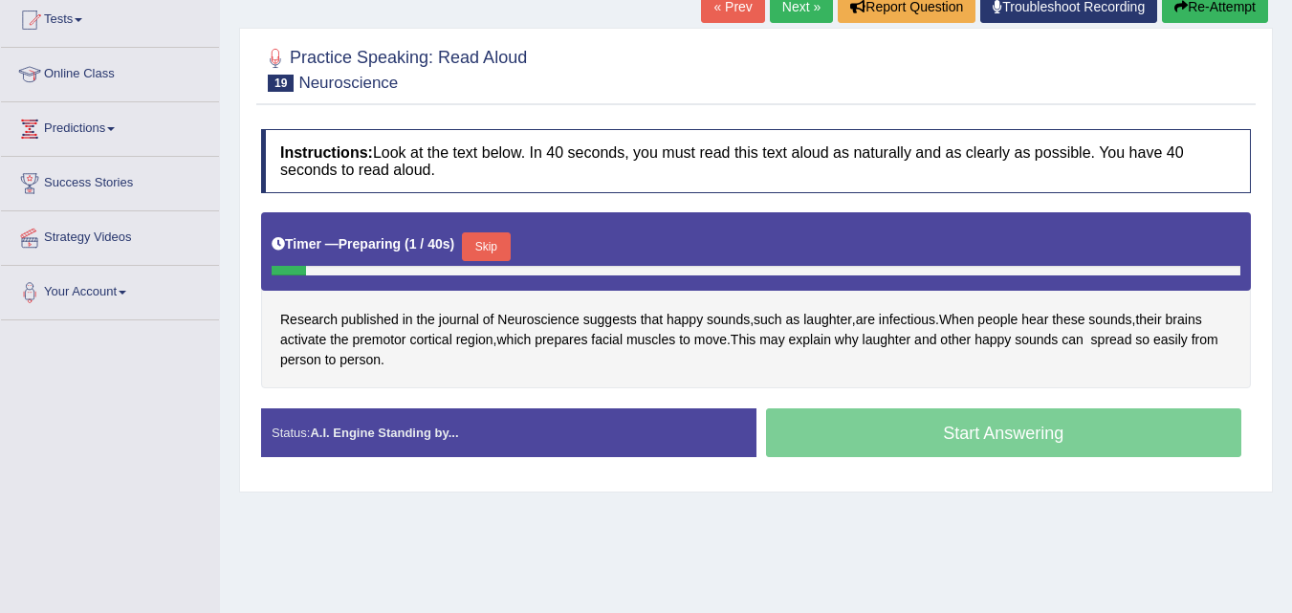
scroll to position [211, 0]
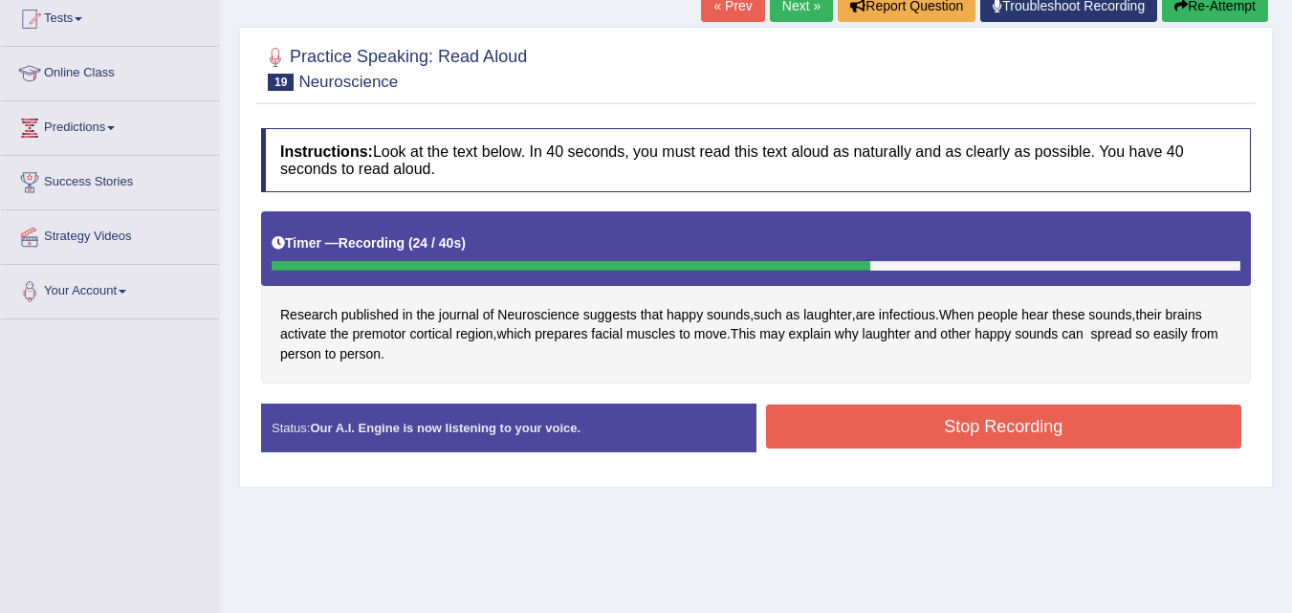
click at [998, 438] on button "Stop Recording" at bounding box center [1004, 426] width 476 height 44
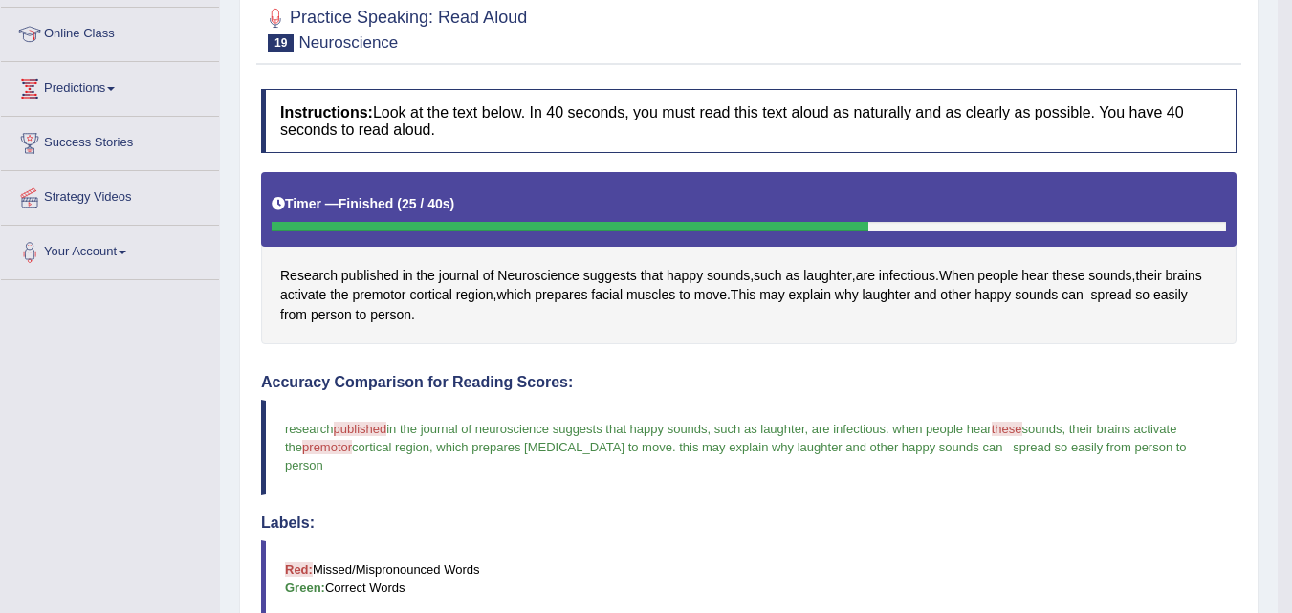
scroll to position [0, 0]
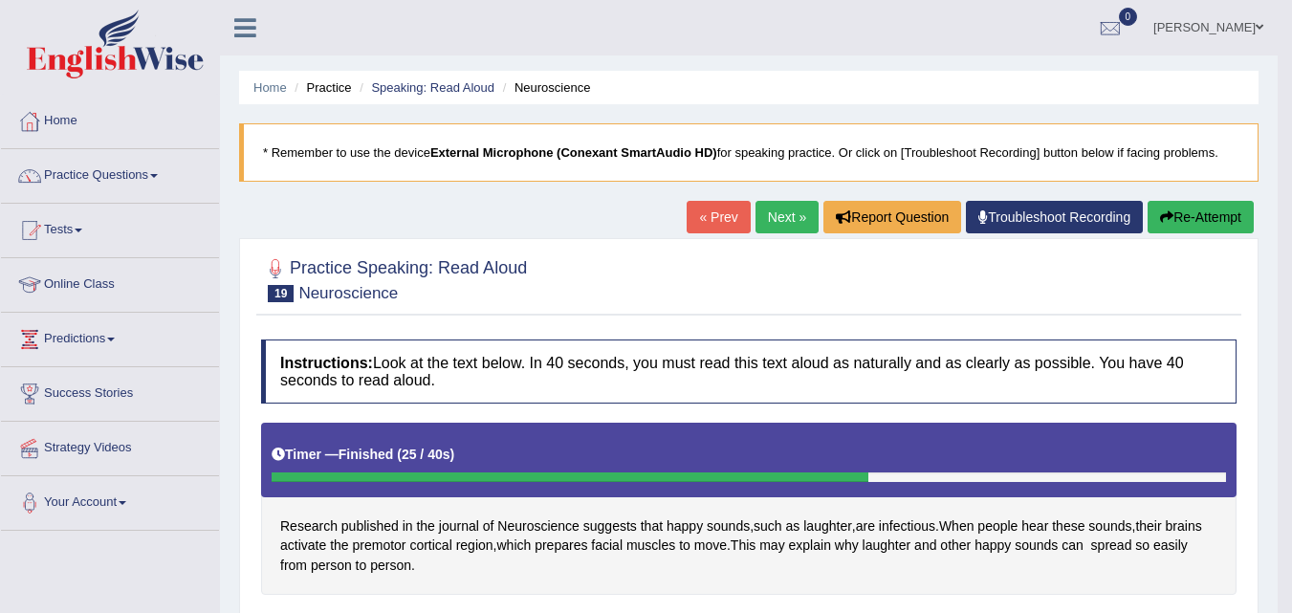
click at [777, 221] on link "Next »" at bounding box center [786, 217] width 63 height 33
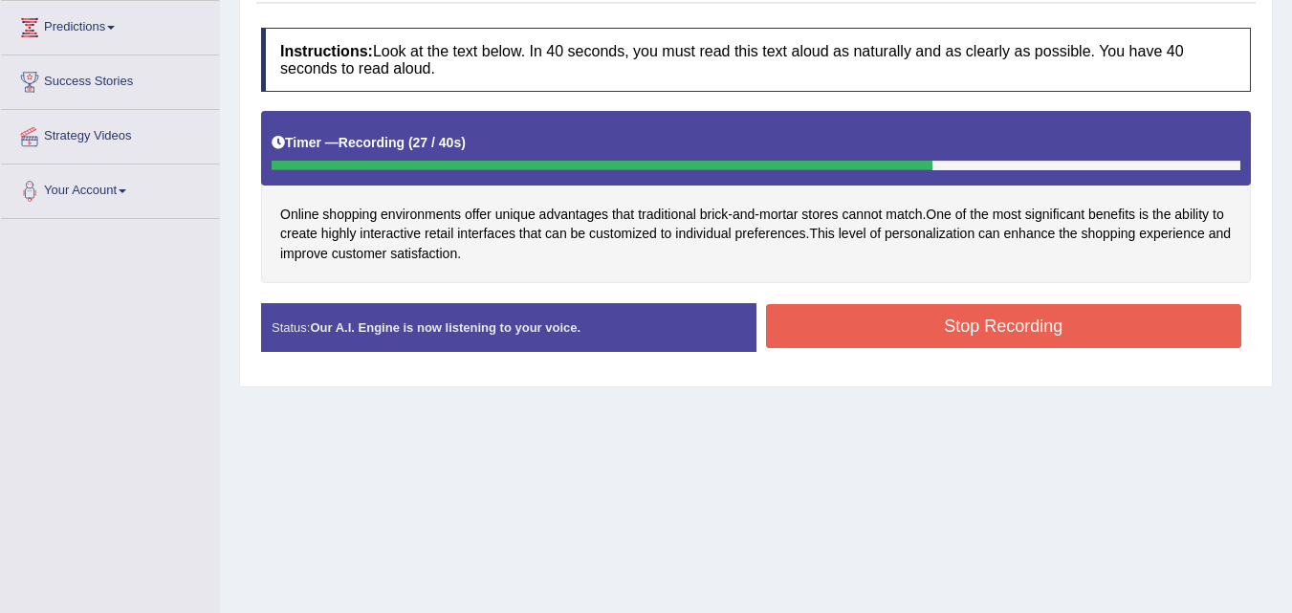
click at [990, 339] on button "Stop Recording" at bounding box center [1004, 326] width 476 height 44
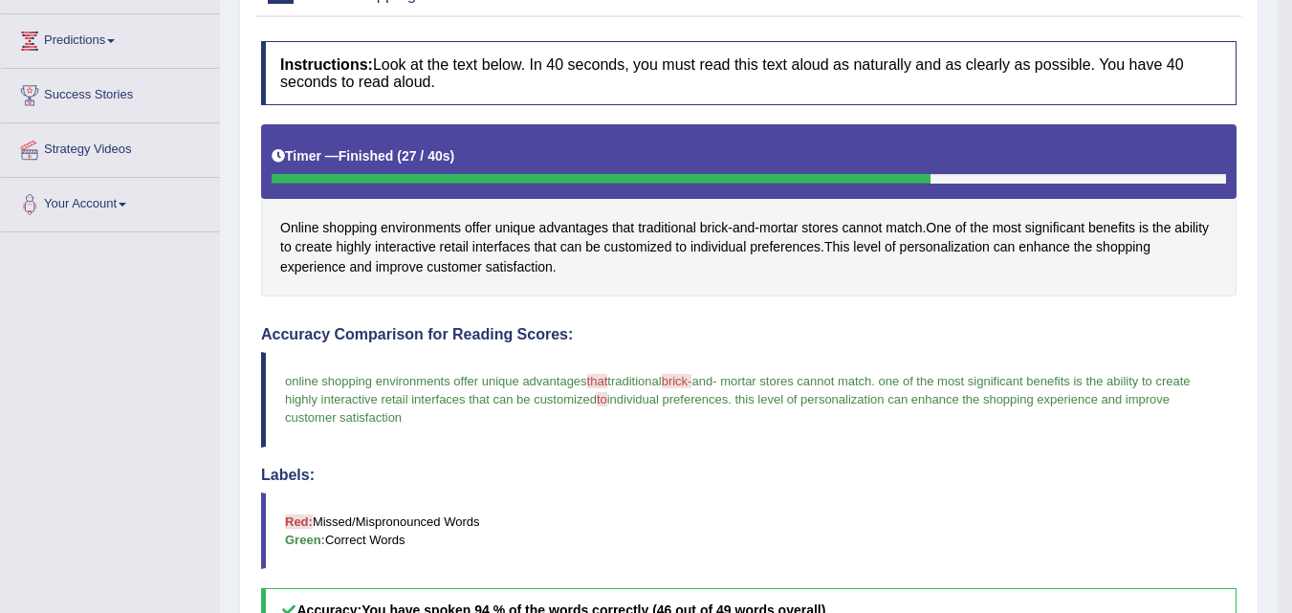
scroll to position [70, 0]
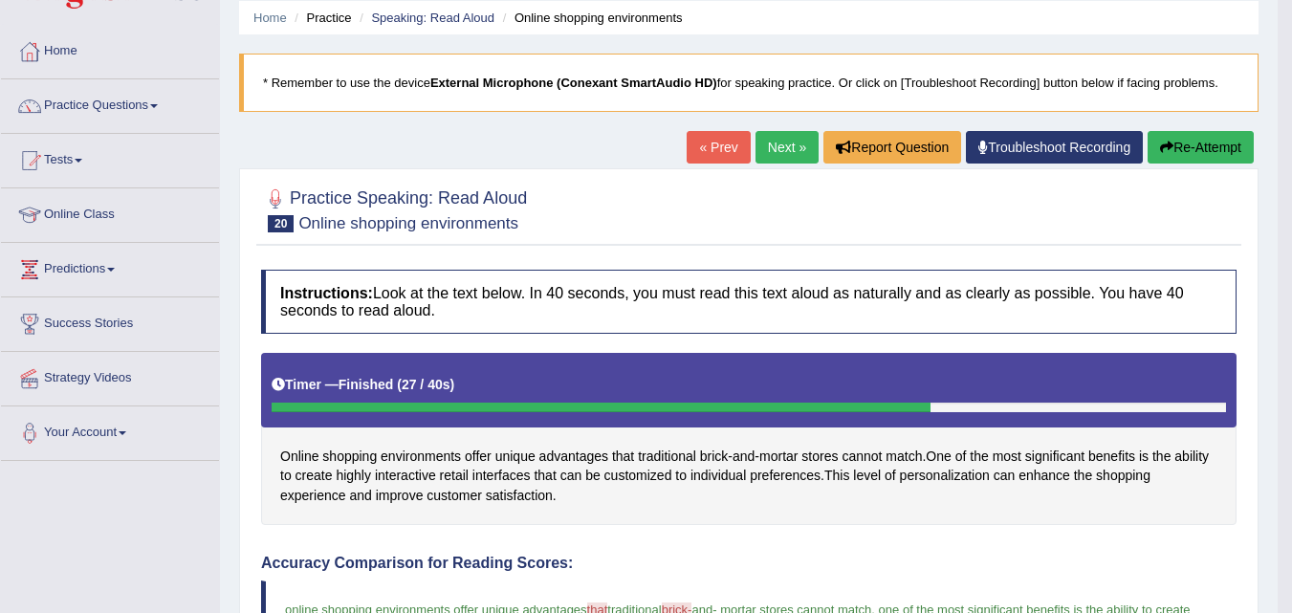
click at [786, 162] on link "Next »" at bounding box center [786, 147] width 63 height 33
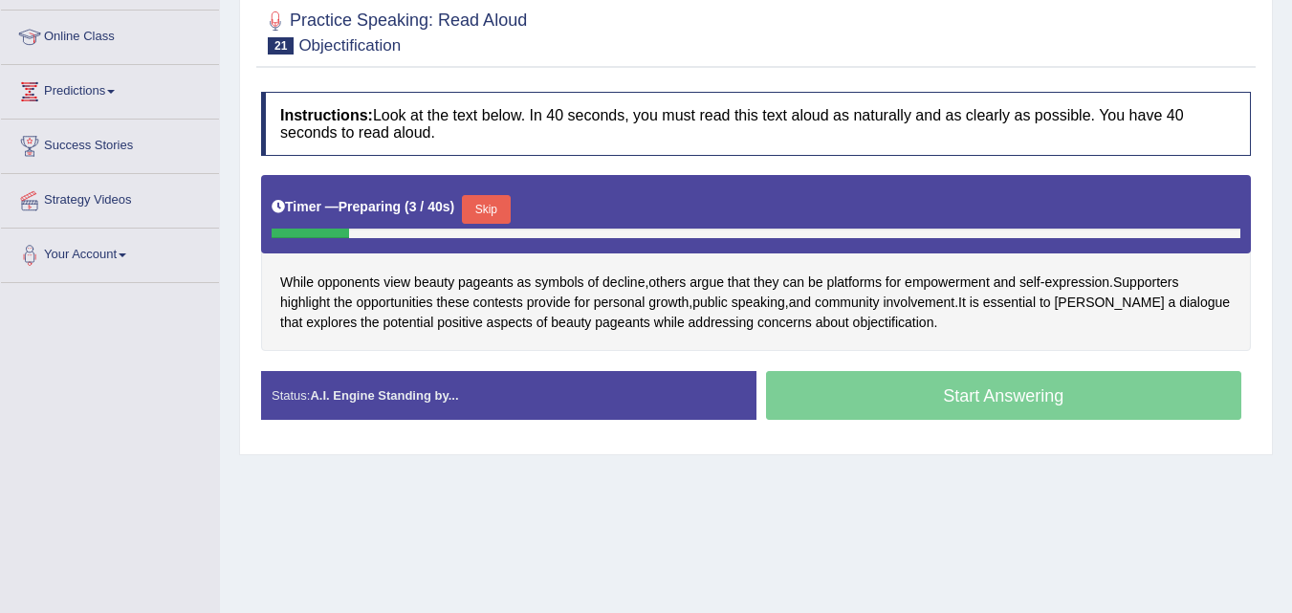
scroll to position [247, 0]
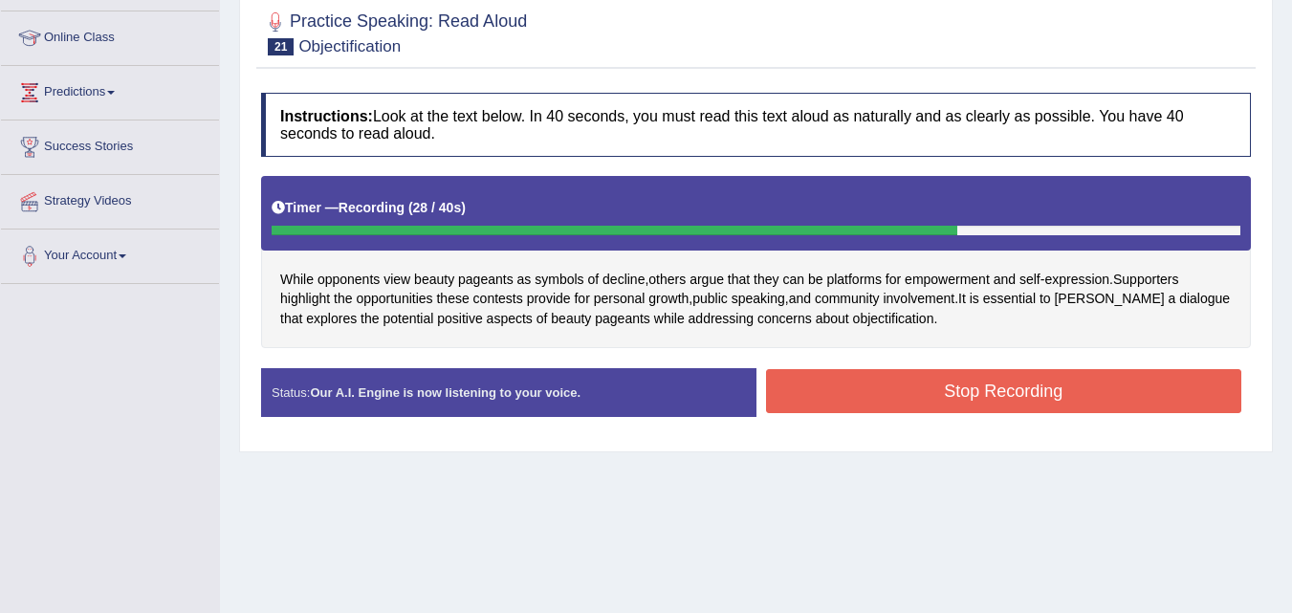
click at [953, 398] on button "Stop Recording" at bounding box center [1004, 391] width 476 height 44
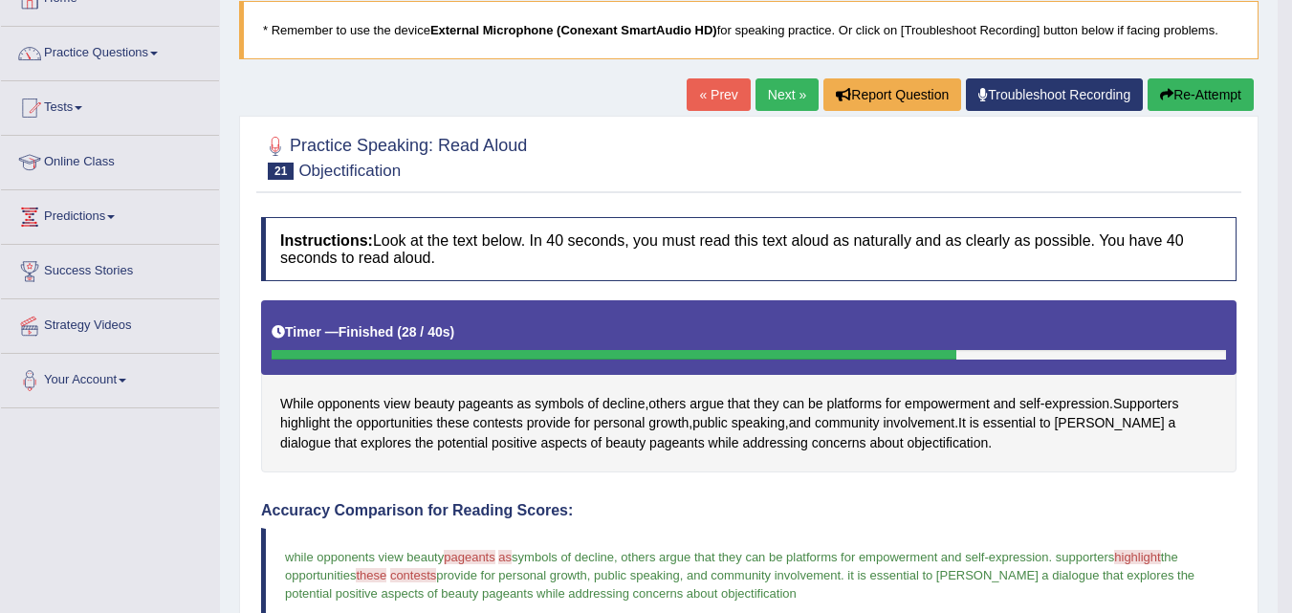
scroll to position [87, 0]
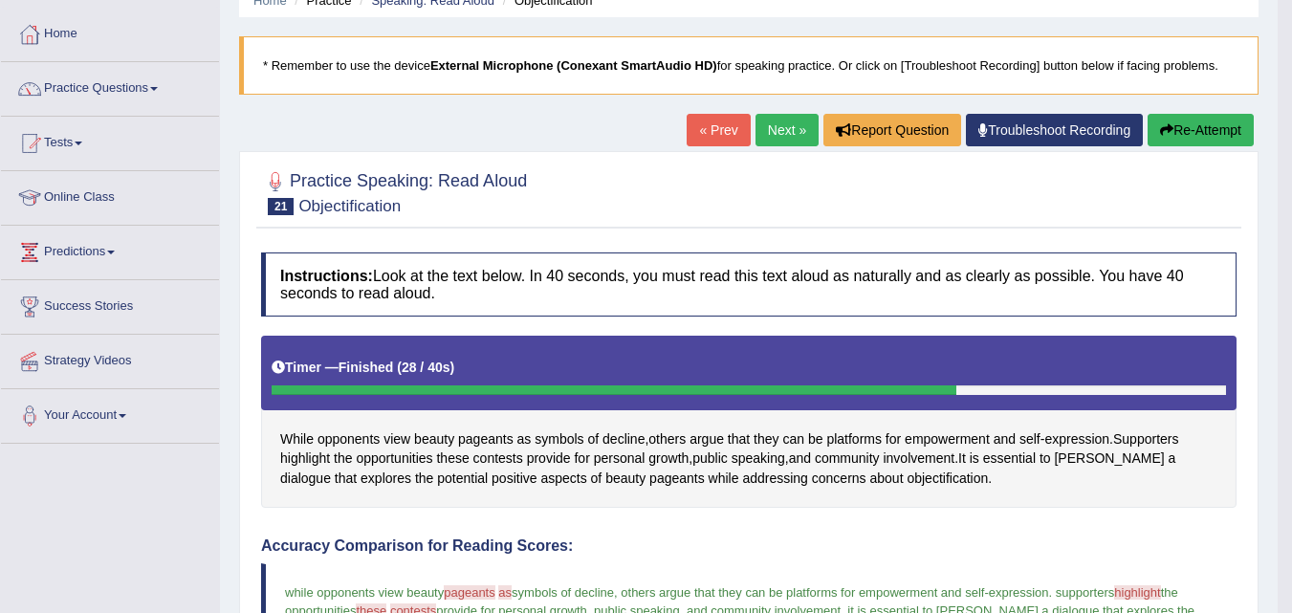
click at [775, 125] on link "Next »" at bounding box center [786, 130] width 63 height 33
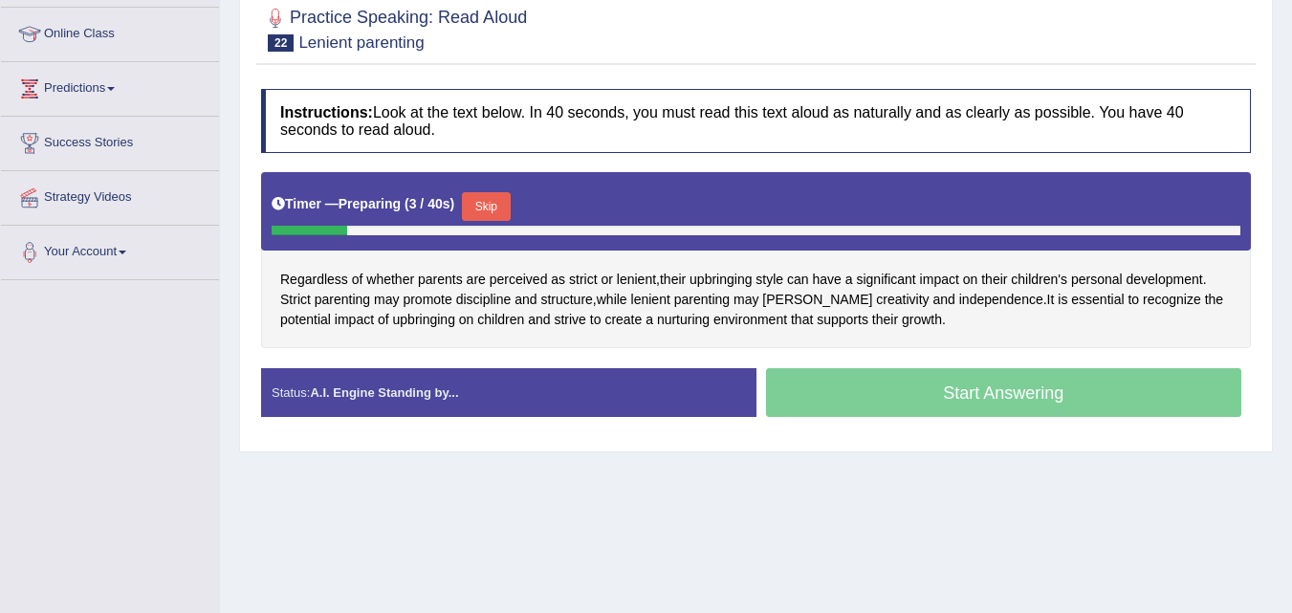
scroll to position [254, 0]
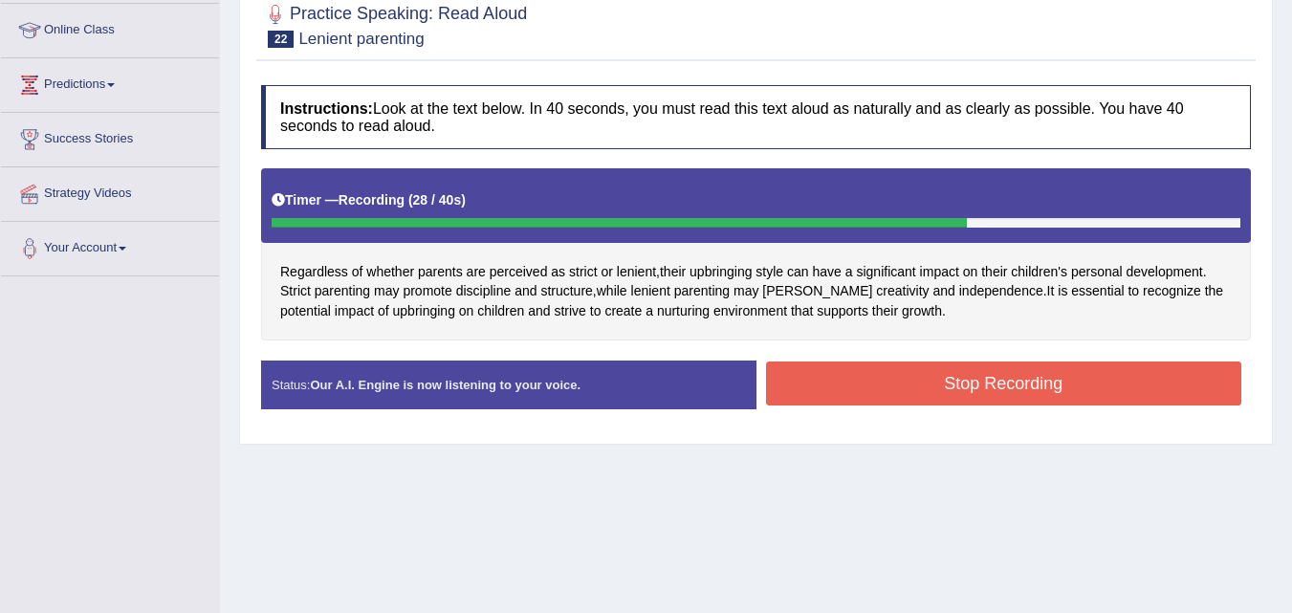
click at [1037, 380] on button "Stop Recording" at bounding box center [1004, 383] width 476 height 44
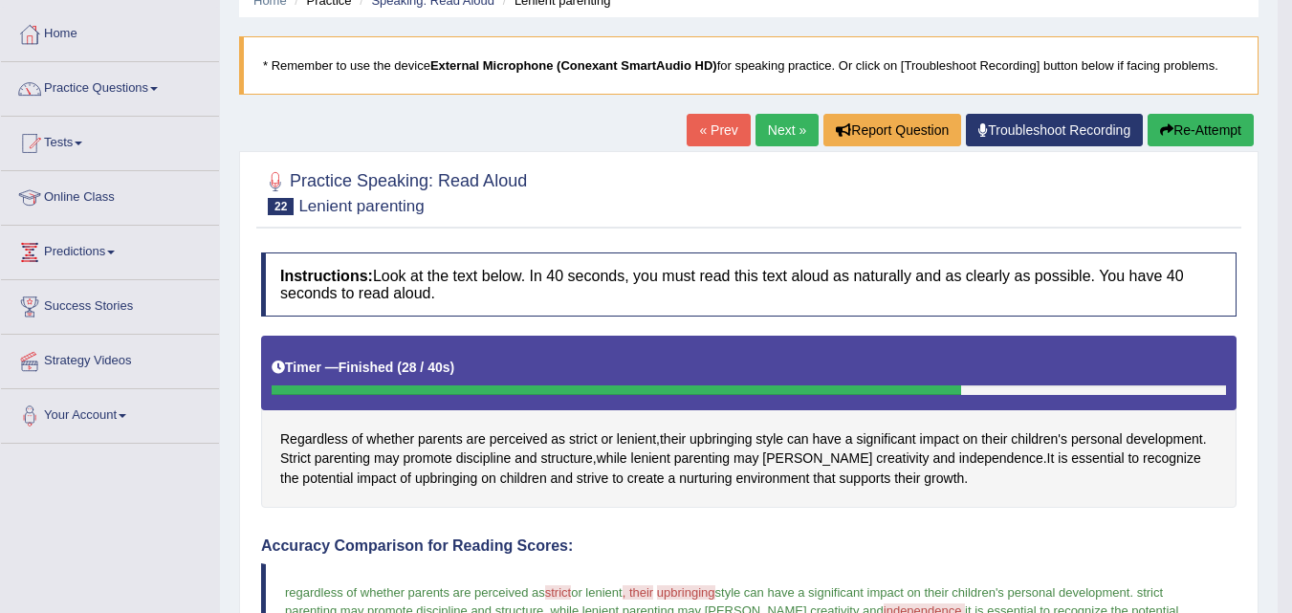
scroll to position [56, 0]
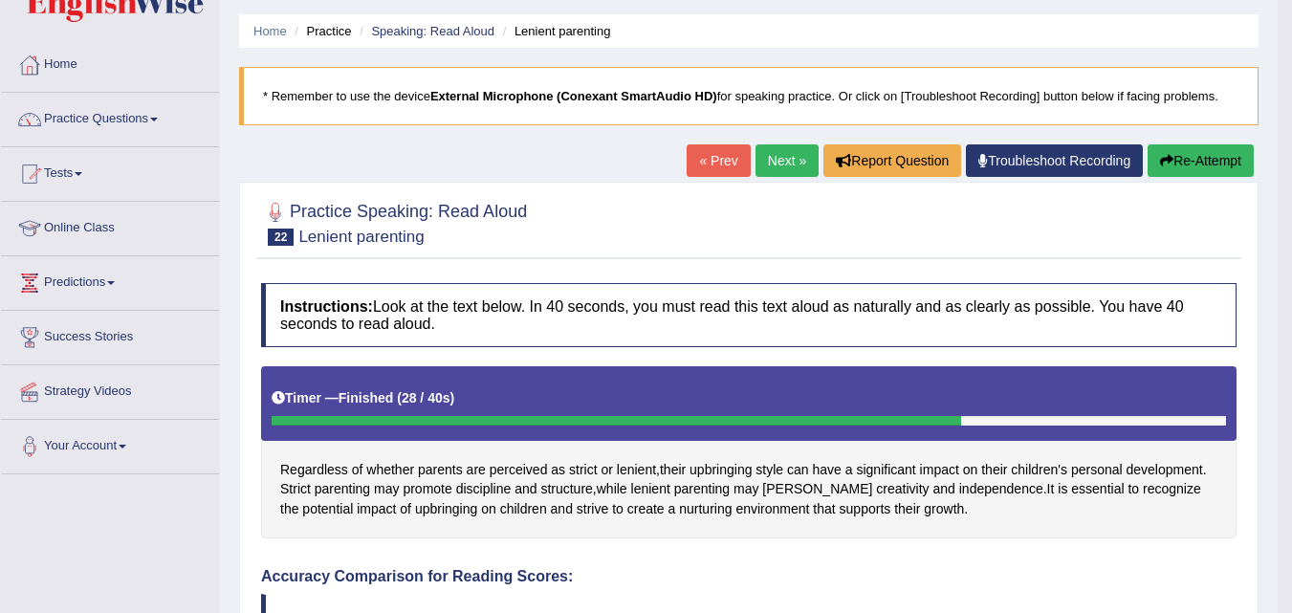
click at [781, 160] on link "Next »" at bounding box center [786, 160] width 63 height 33
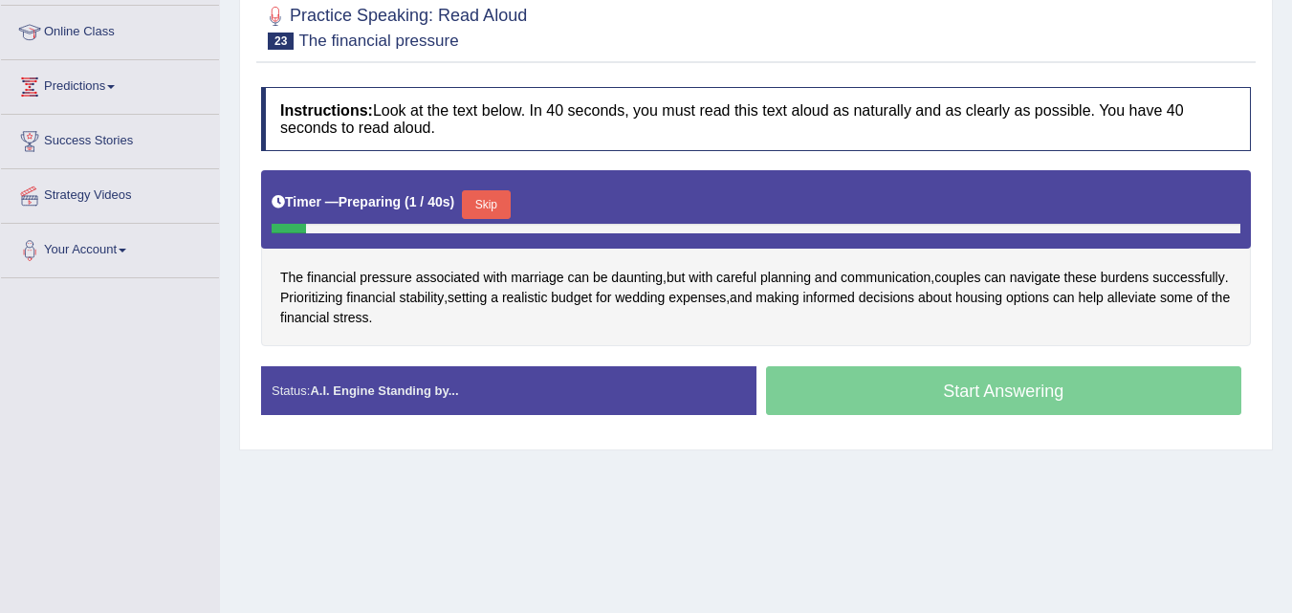
scroll to position [257, 0]
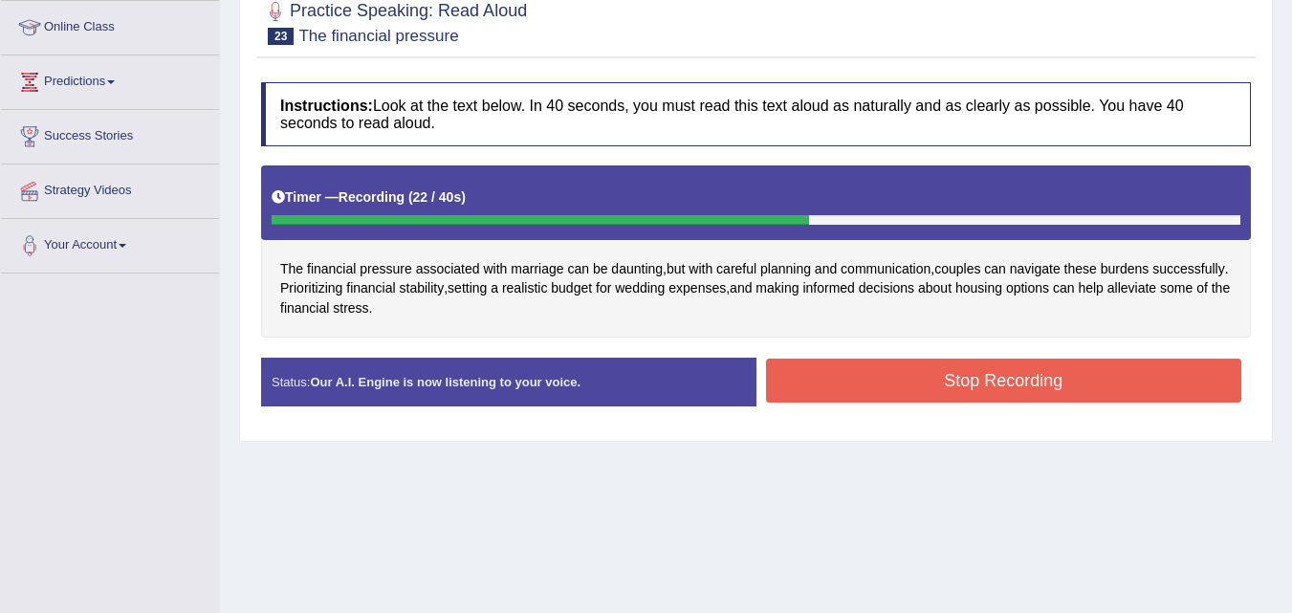
click at [937, 387] on button "Stop Recording" at bounding box center [1004, 381] width 476 height 44
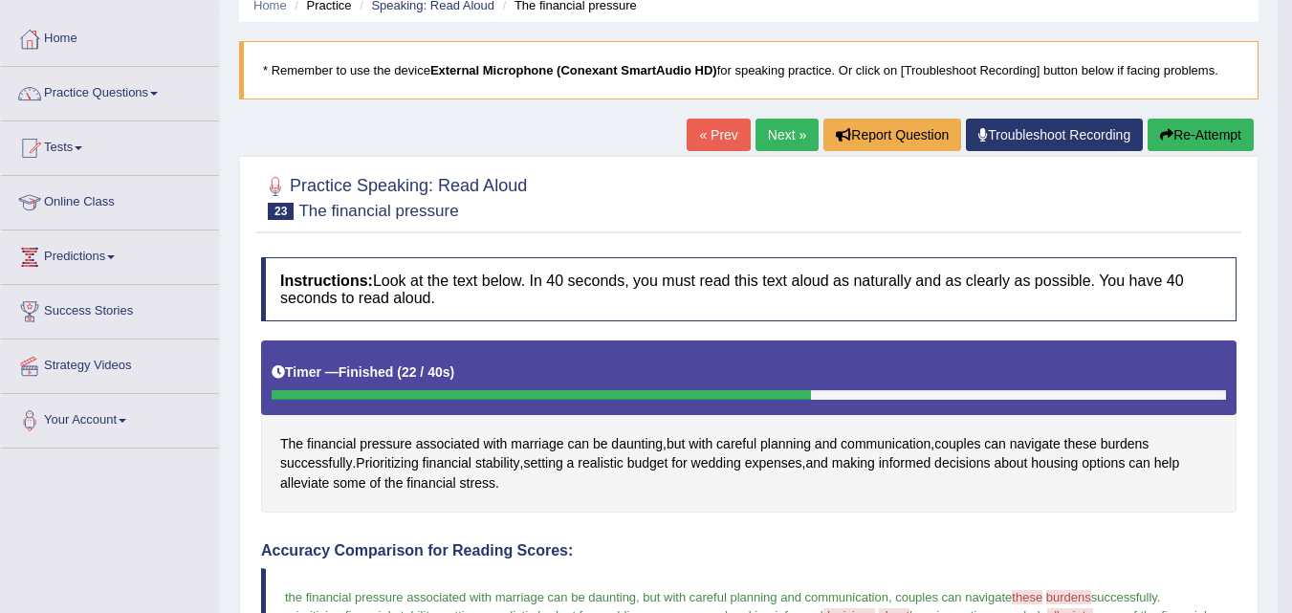
scroll to position [0, 0]
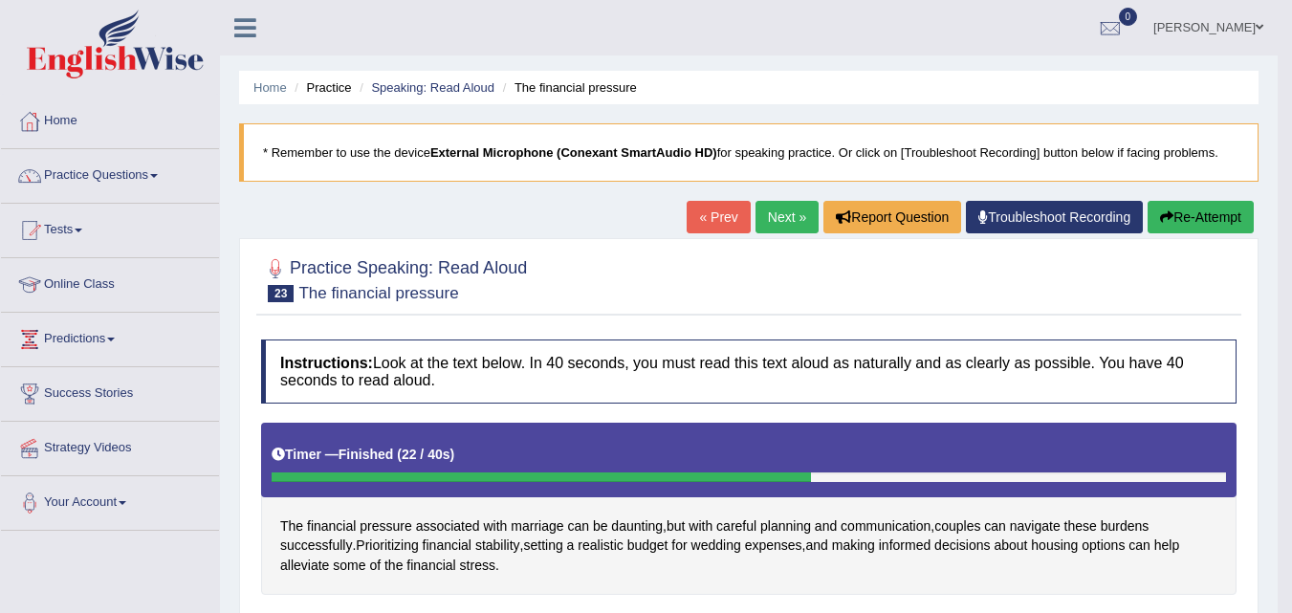
click at [780, 218] on link "Next »" at bounding box center [786, 217] width 63 height 33
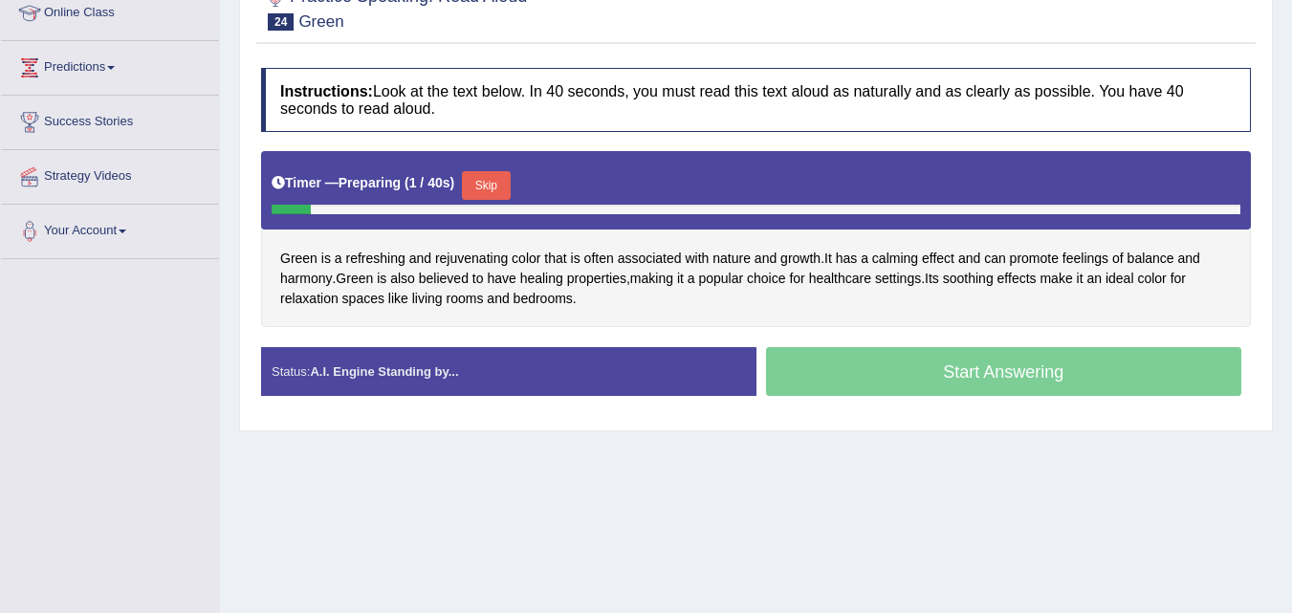
scroll to position [274, 0]
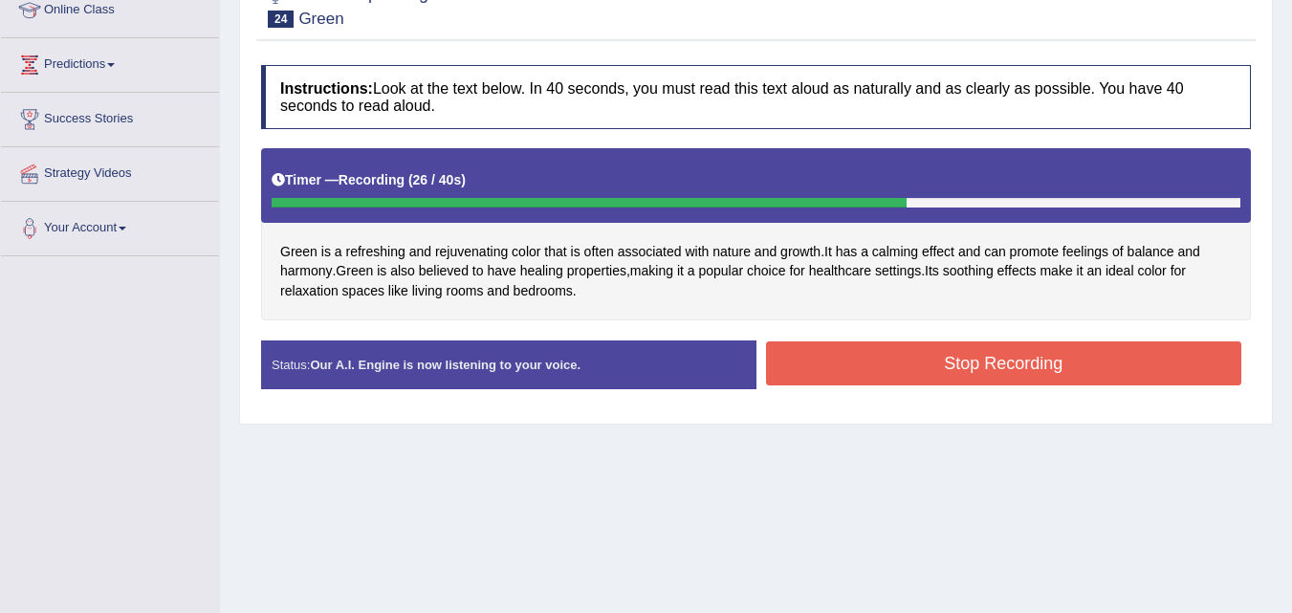
click at [964, 359] on button "Stop Recording" at bounding box center [1004, 363] width 476 height 44
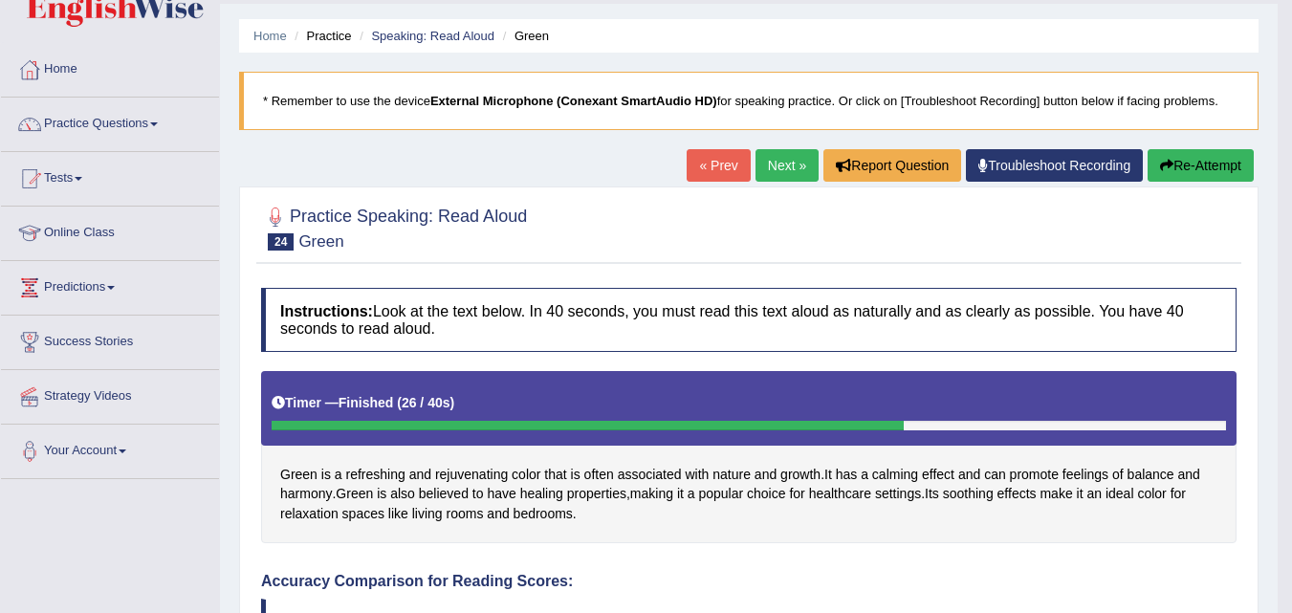
scroll to position [48, 0]
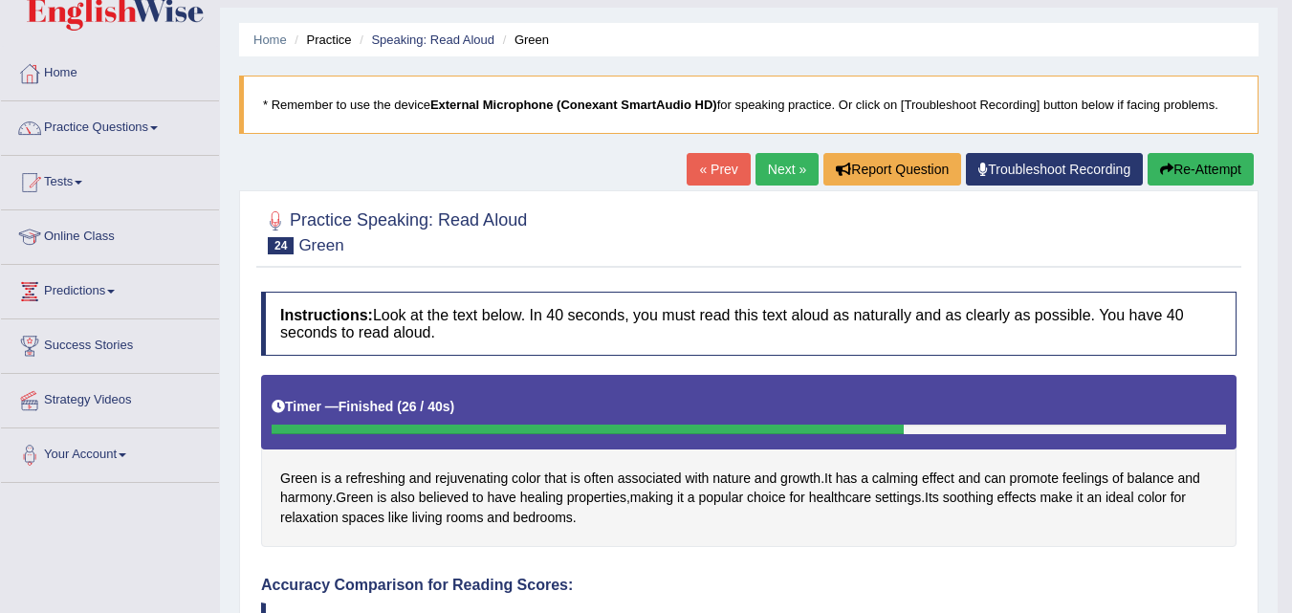
click at [799, 160] on link "Next »" at bounding box center [786, 169] width 63 height 33
click at [773, 176] on link "Next »" at bounding box center [786, 169] width 63 height 33
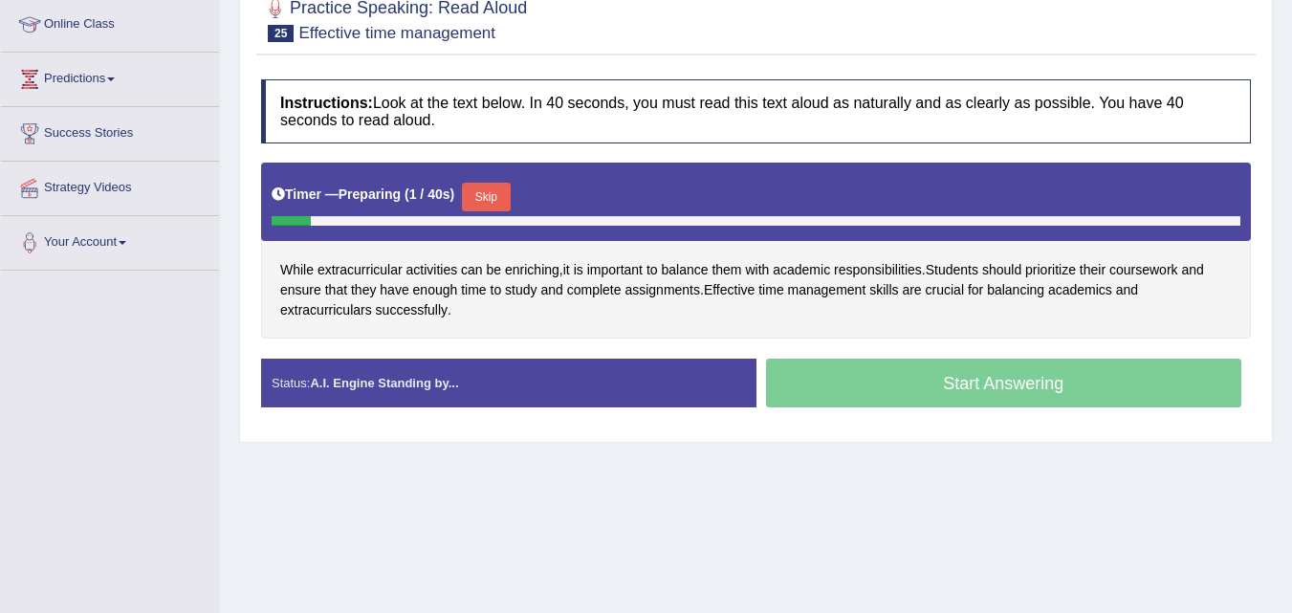
scroll to position [263, 0]
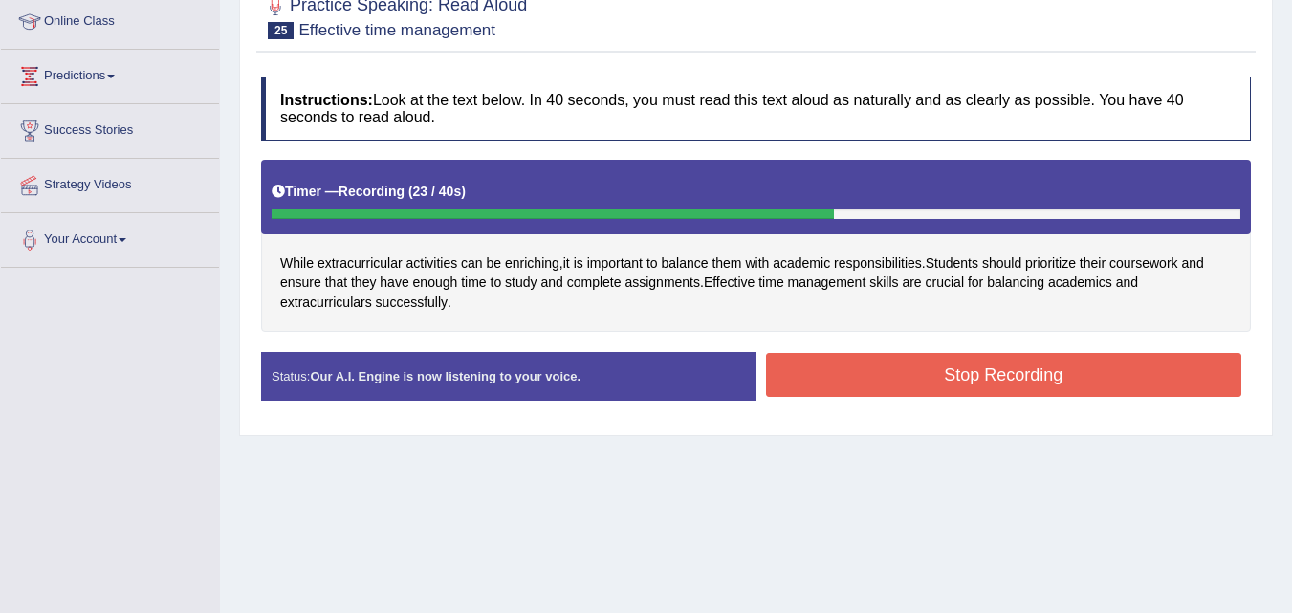
click at [925, 381] on button "Stop Recording" at bounding box center [1004, 375] width 476 height 44
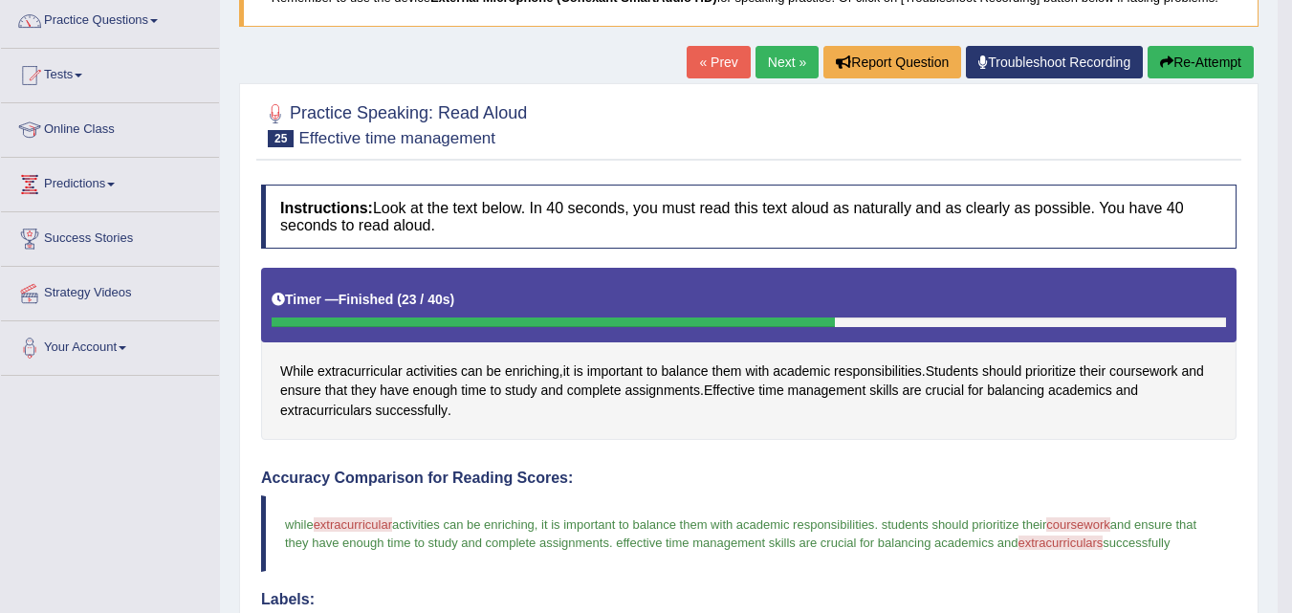
scroll to position [0, 0]
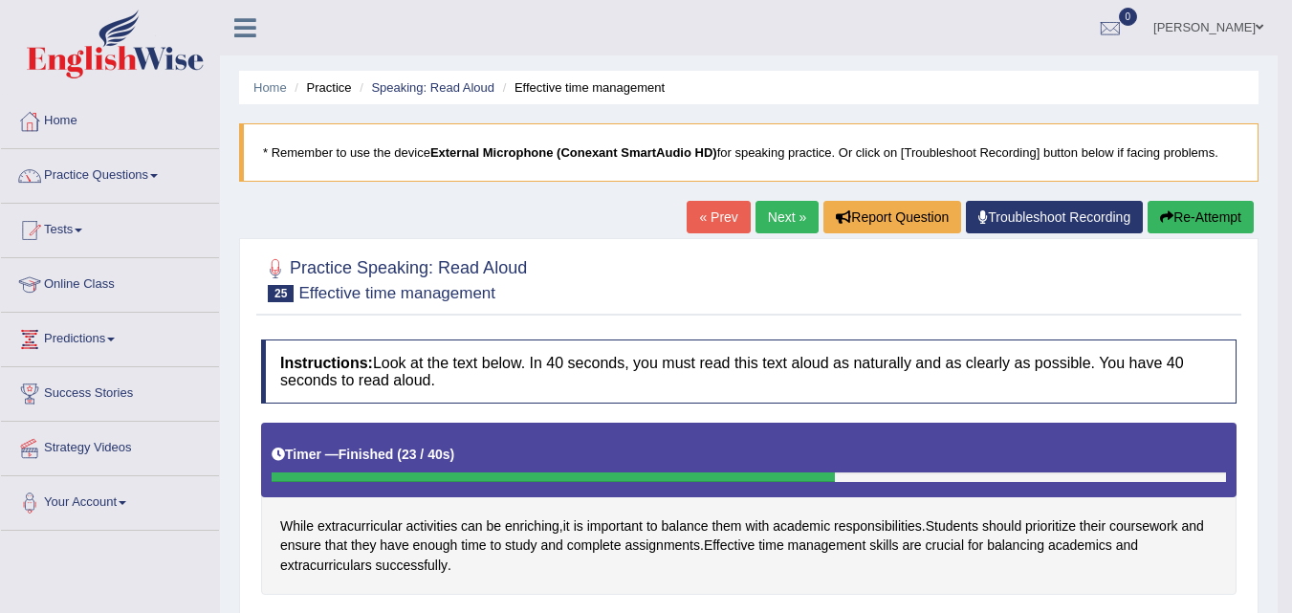
click at [771, 221] on link "Next »" at bounding box center [786, 217] width 63 height 33
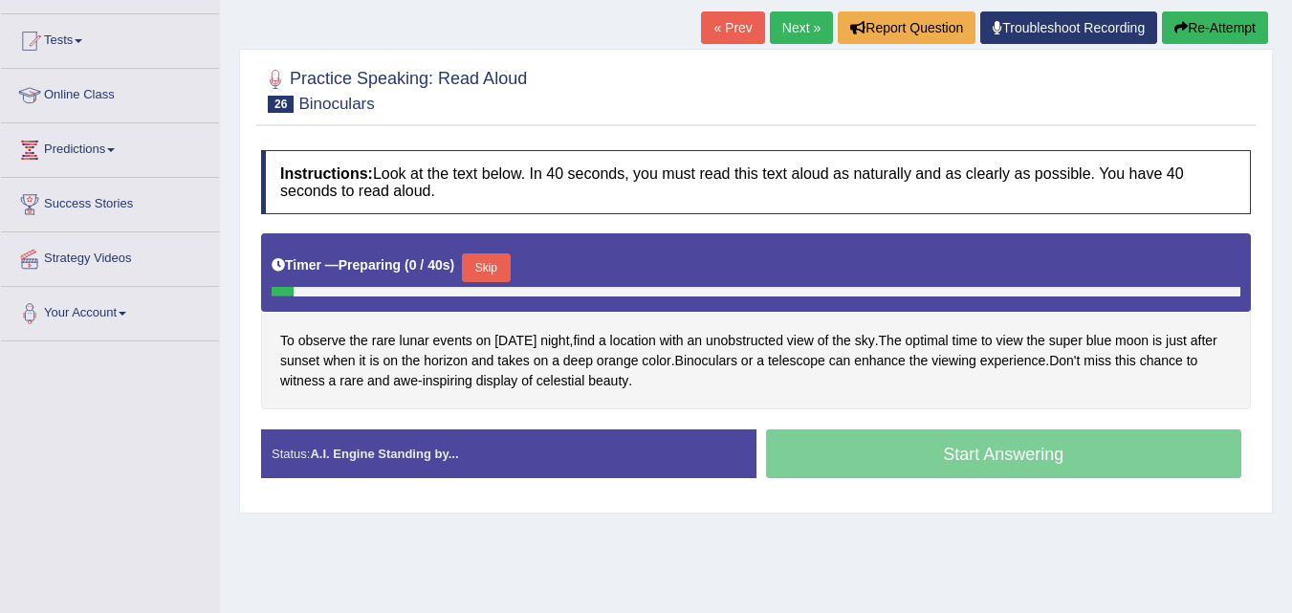
scroll to position [200, 0]
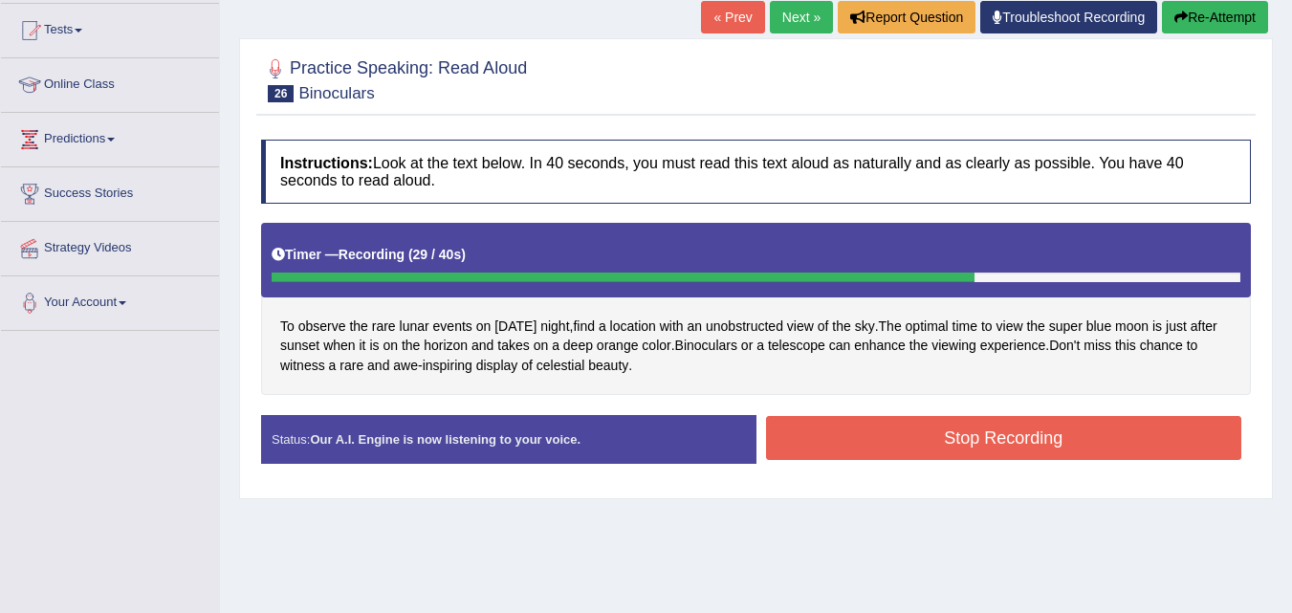
click at [896, 428] on button "Stop Recording" at bounding box center [1004, 438] width 476 height 44
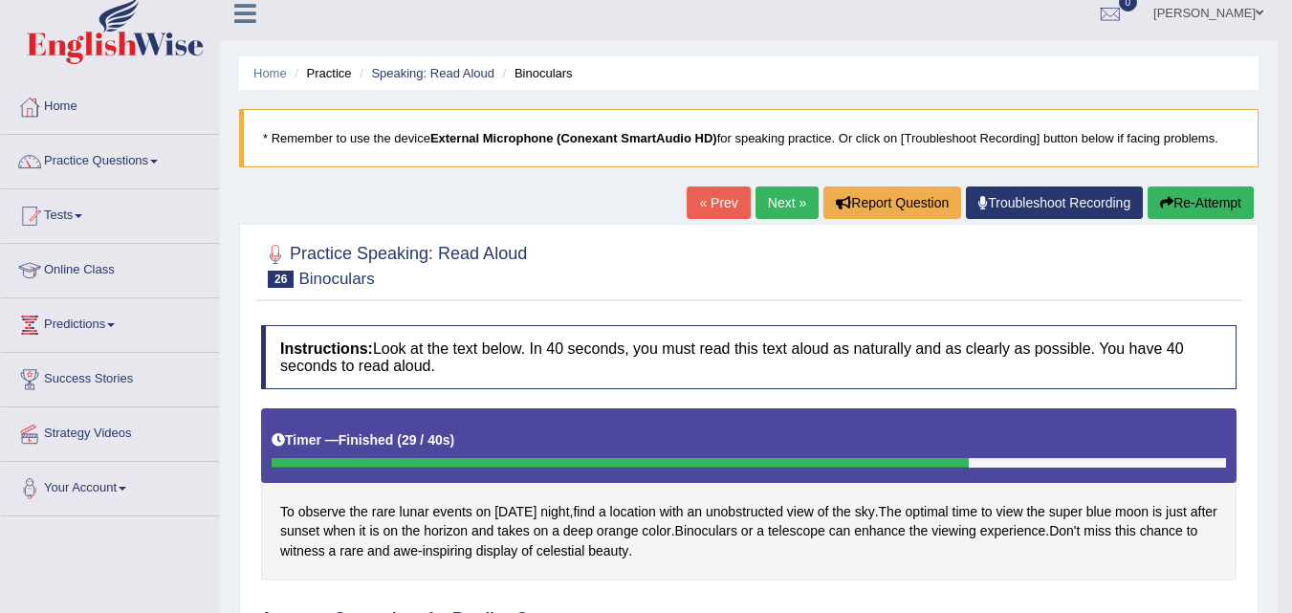
scroll to position [0, 0]
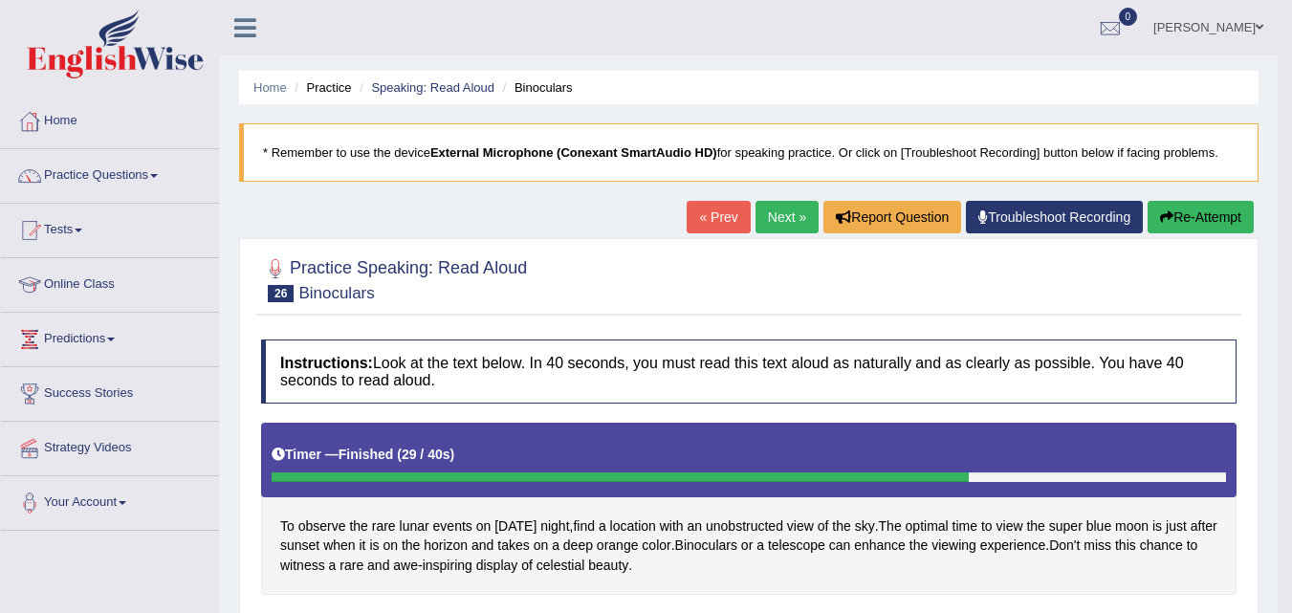
click at [773, 230] on link "Next »" at bounding box center [786, 217] width 63 height 33
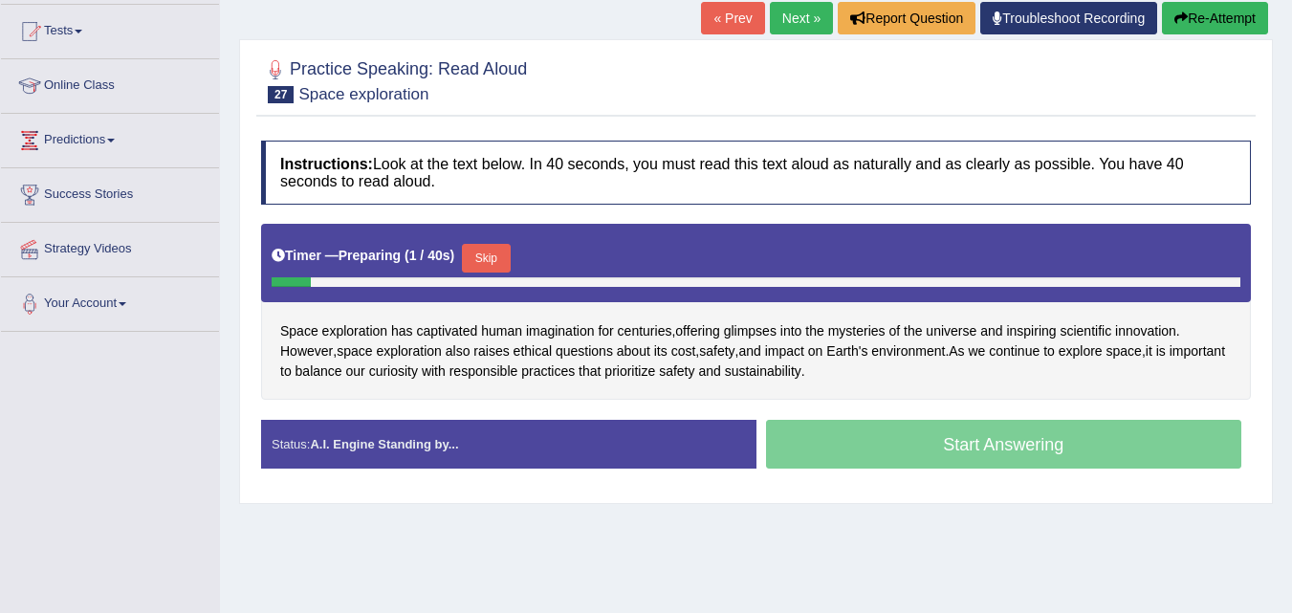
scroll to position [257, 0]
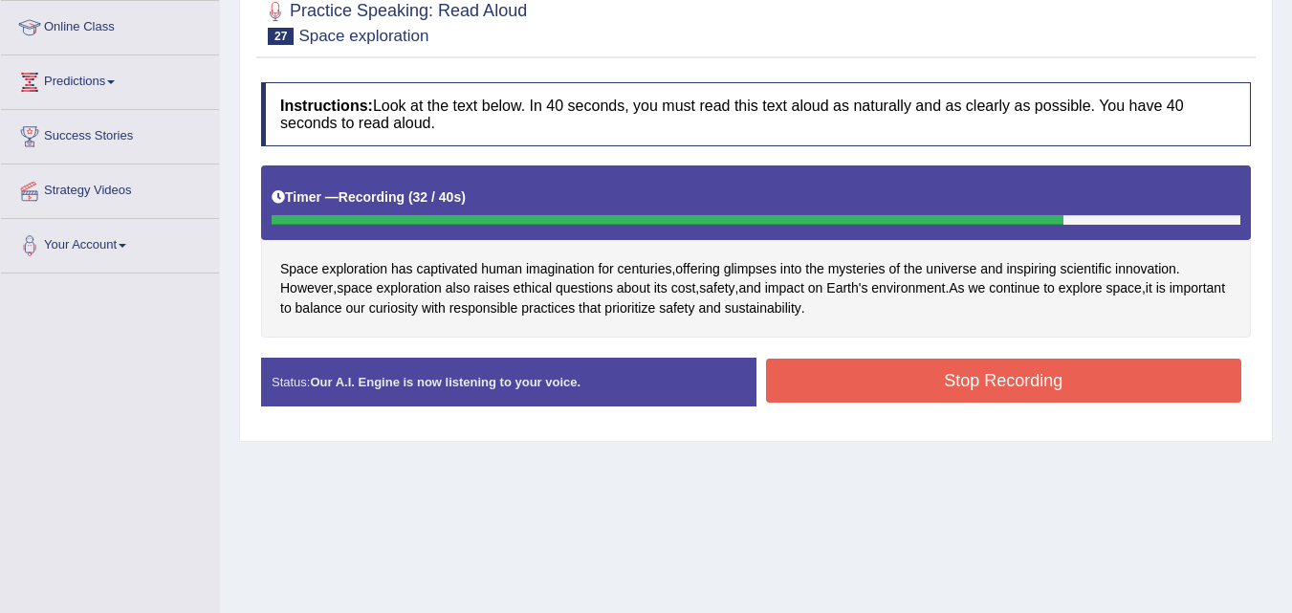
click at [981, 382] on button "Stop Recording" at bounding box center [1004, 381] width 476 height 44
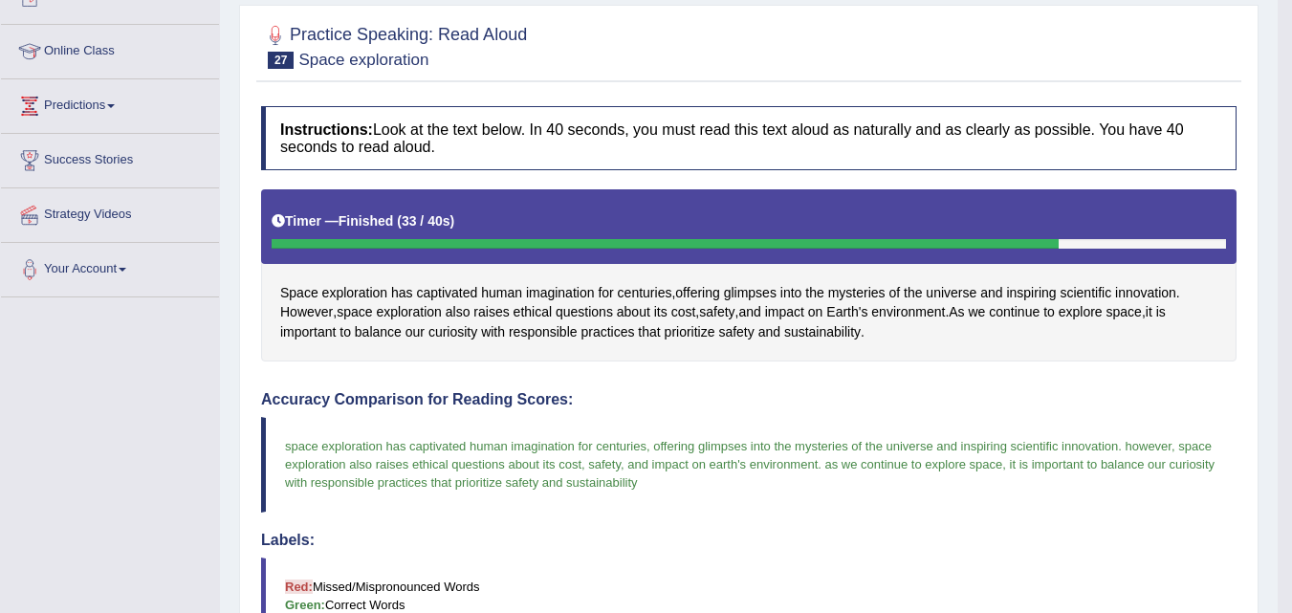
scroll to position [0, 0]
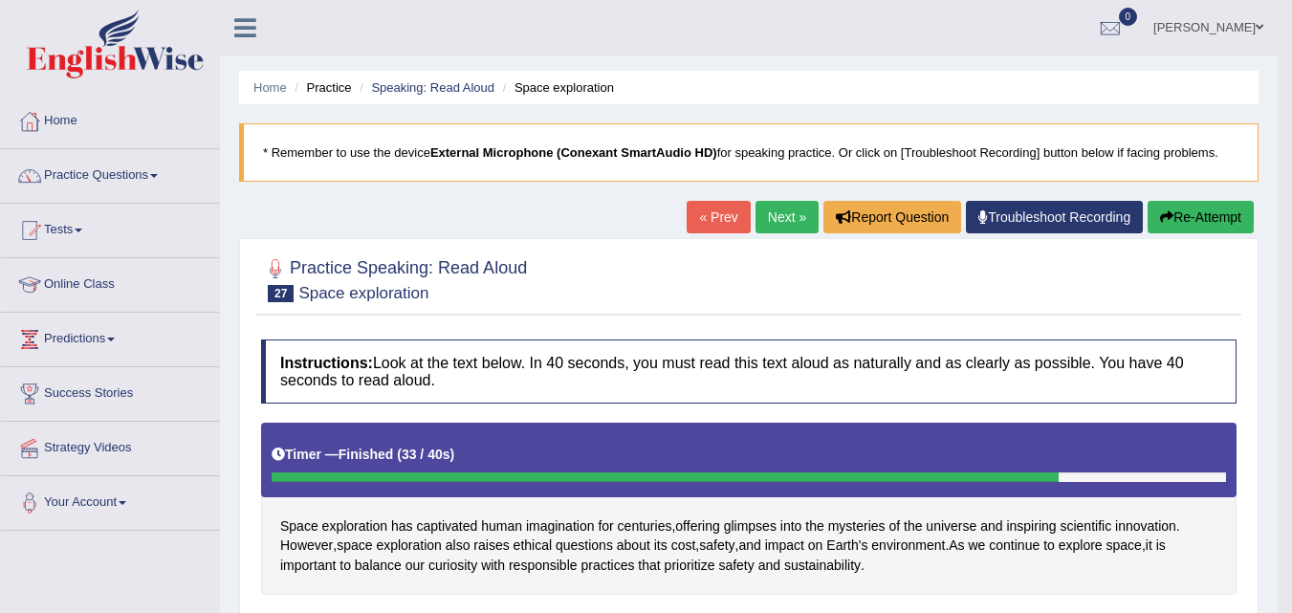
click at [770, 210] on link "Next »" at bounding box center [786, 217] width 63 height 33
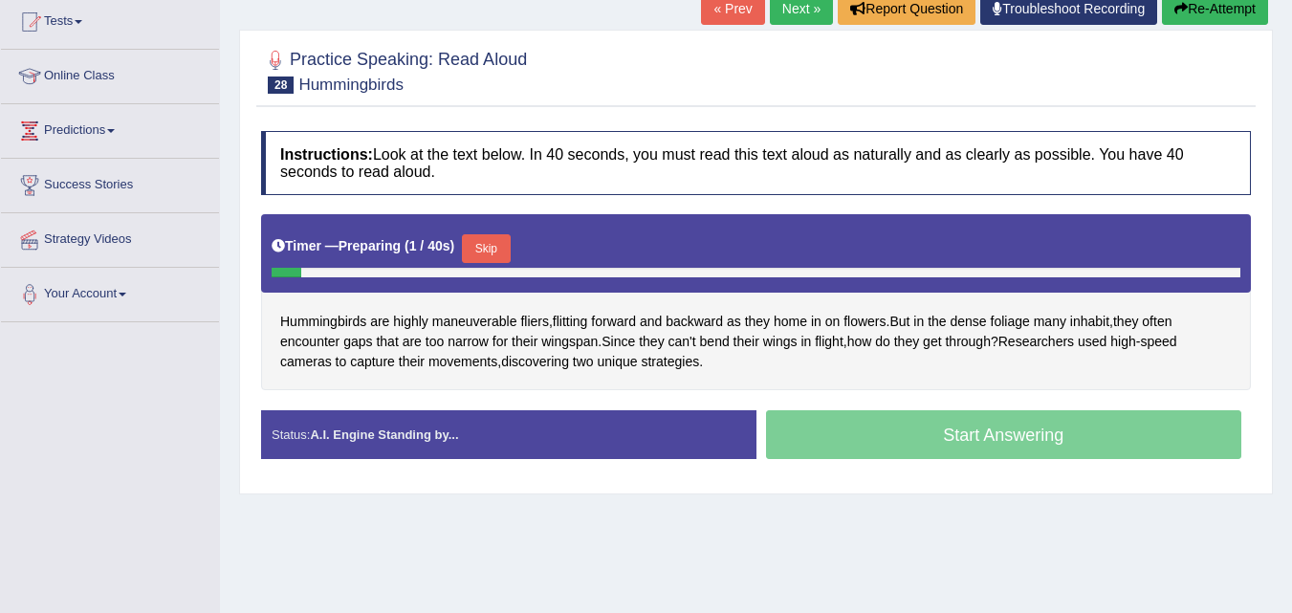
scroll to position [210, 0]
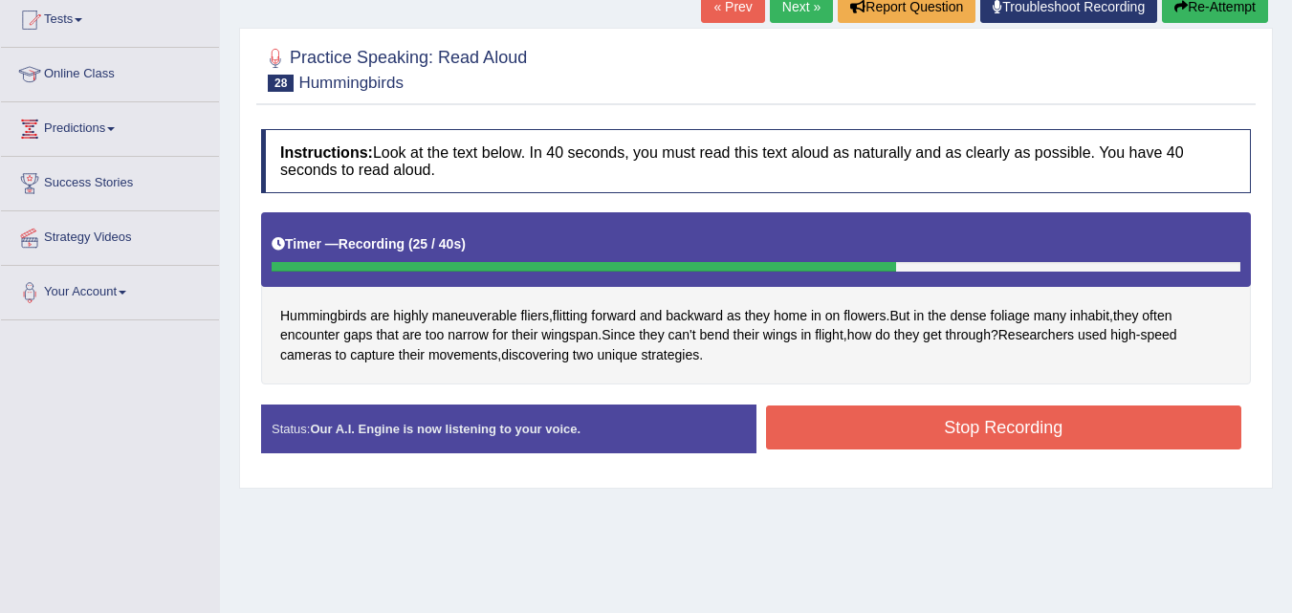
click at [875, 434] on button "Stop Recording" at bounding box center [1004, 427] width 476 height 44
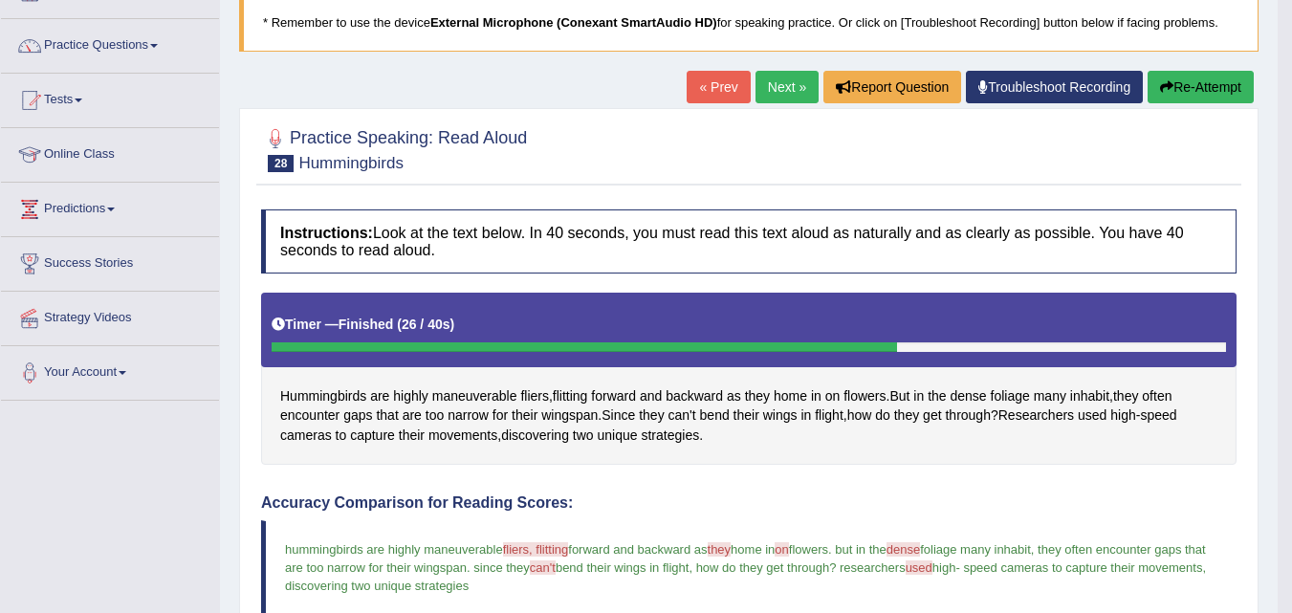
scroll to position [0, 0]
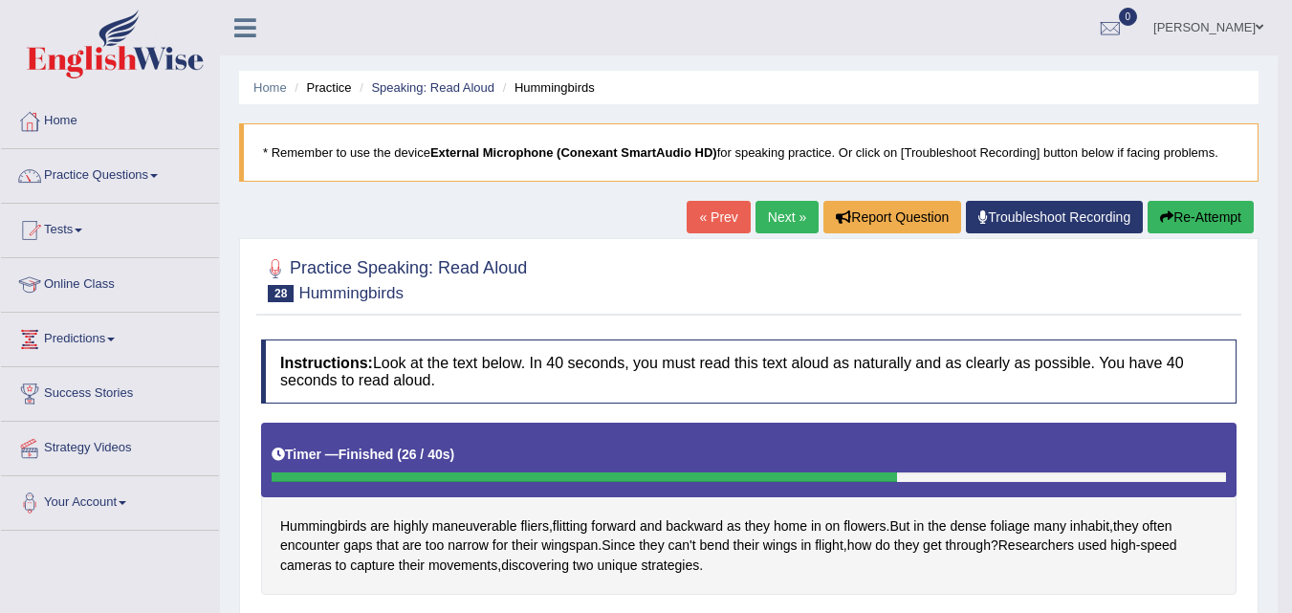
click at [774, 218] on link "Next »" at bounding box center [786, 217] width 63 height 33
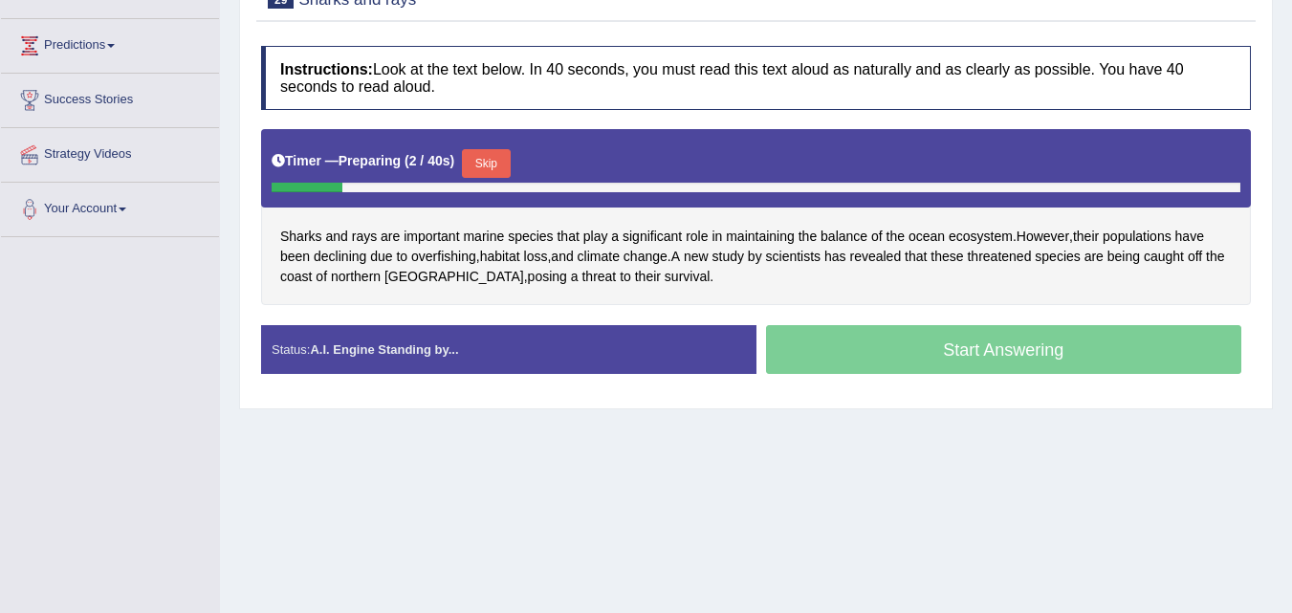
scroll to position [295, 0]
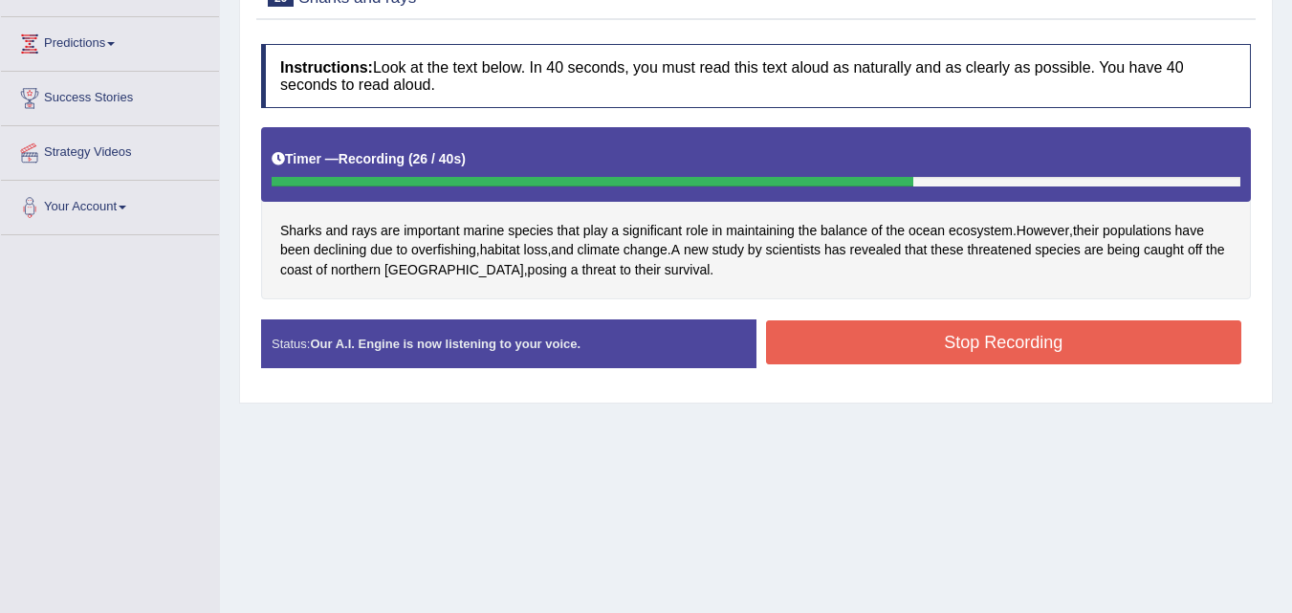
click at [1004, 343] on button "Stop Recording" at bounding box center [1004, 342] width 476 height 44
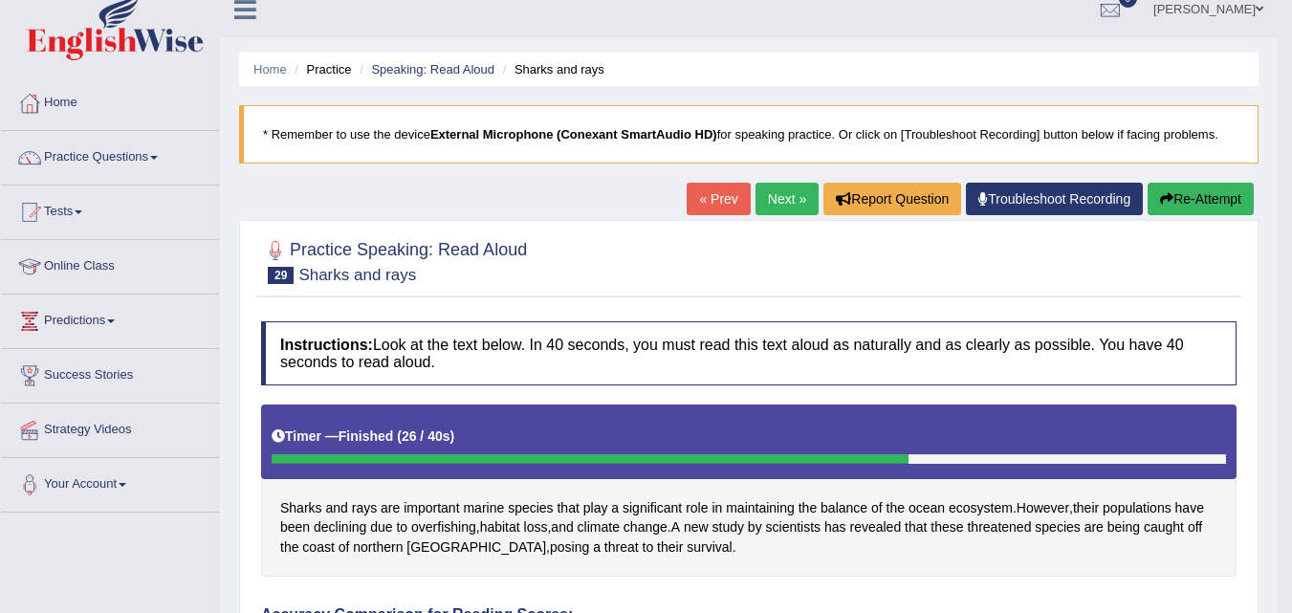
scroll to position [0, 0]
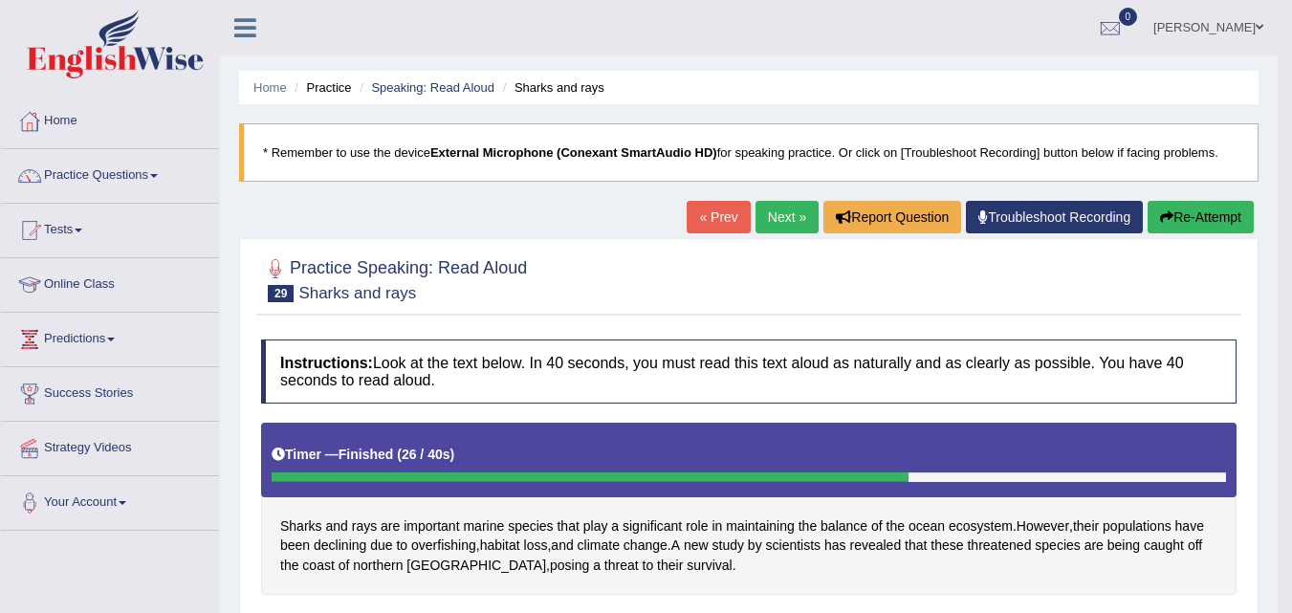
click at [777, 216] on link "Next »" at bounding box center [786, 217] width 63 height 33
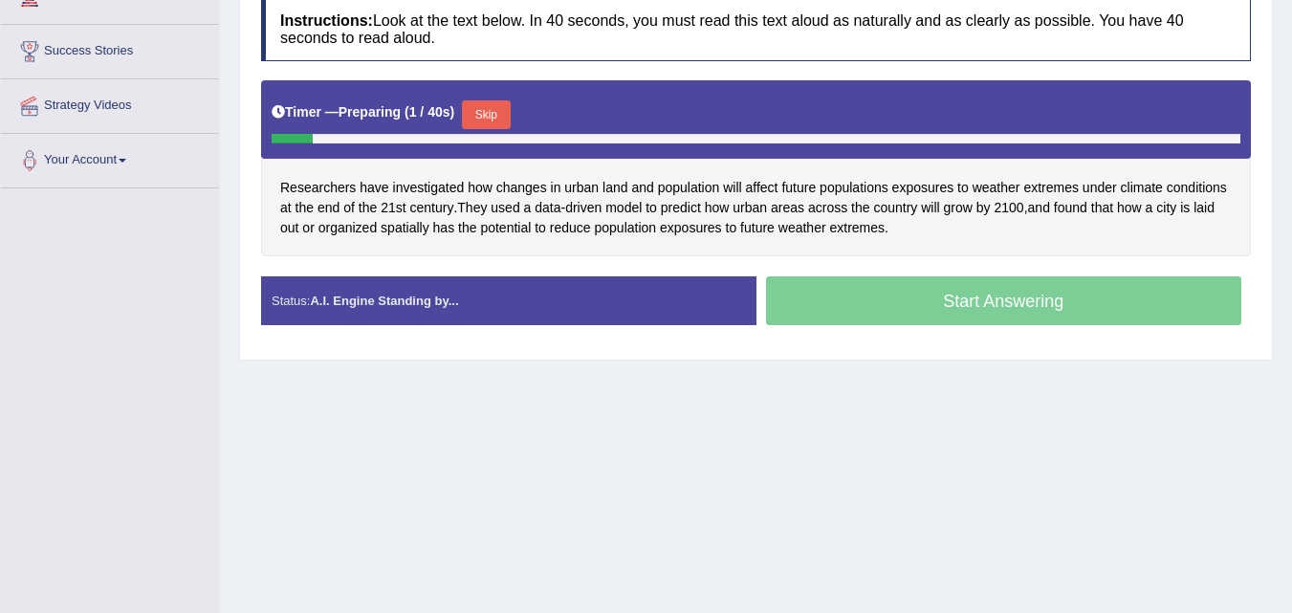
scroll to position [346, 0]
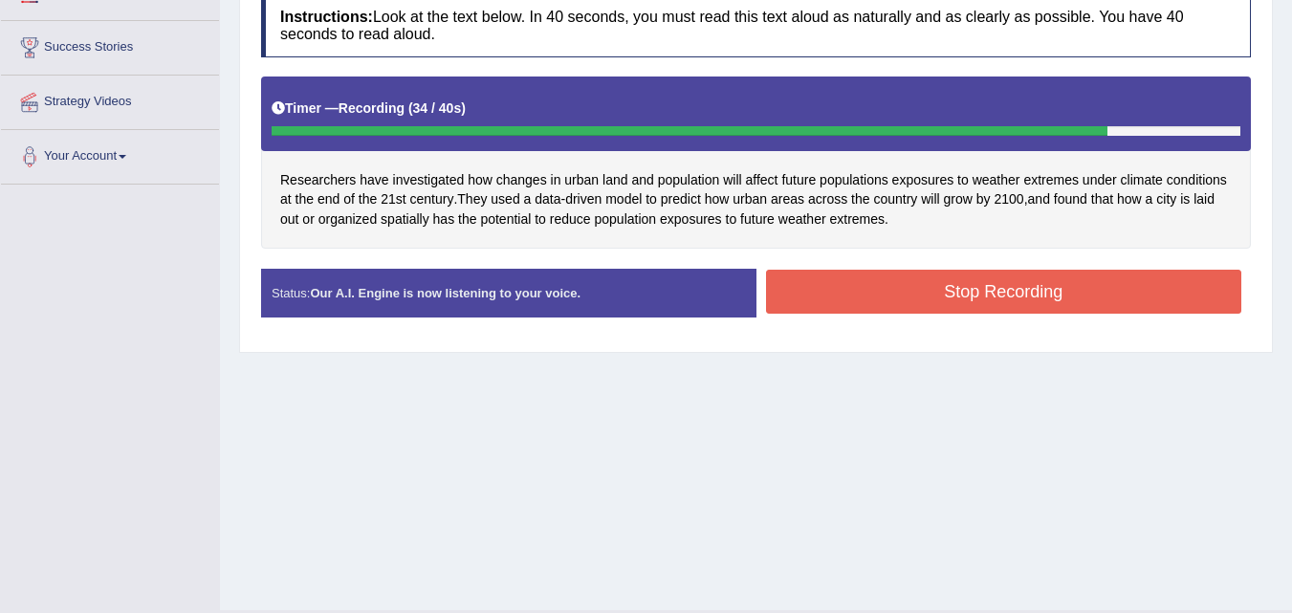
click at [963, 295] on button "Stop Recording" at bounding box center [1004, 292] width 476 height 44
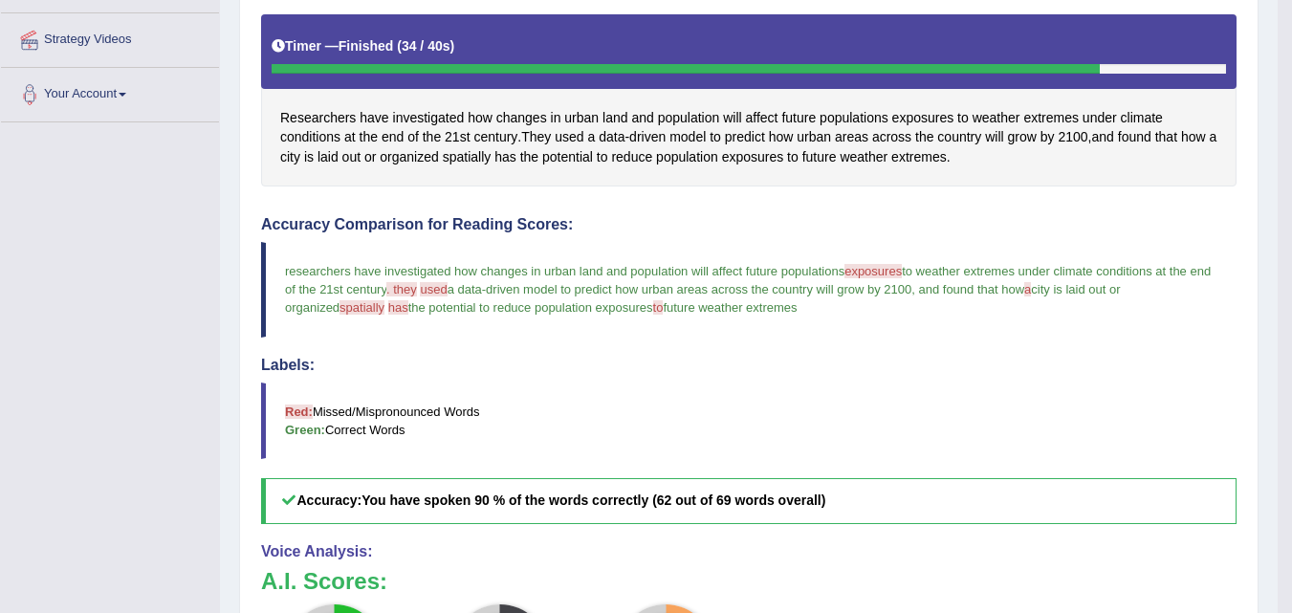
scroll to position [0, 0]
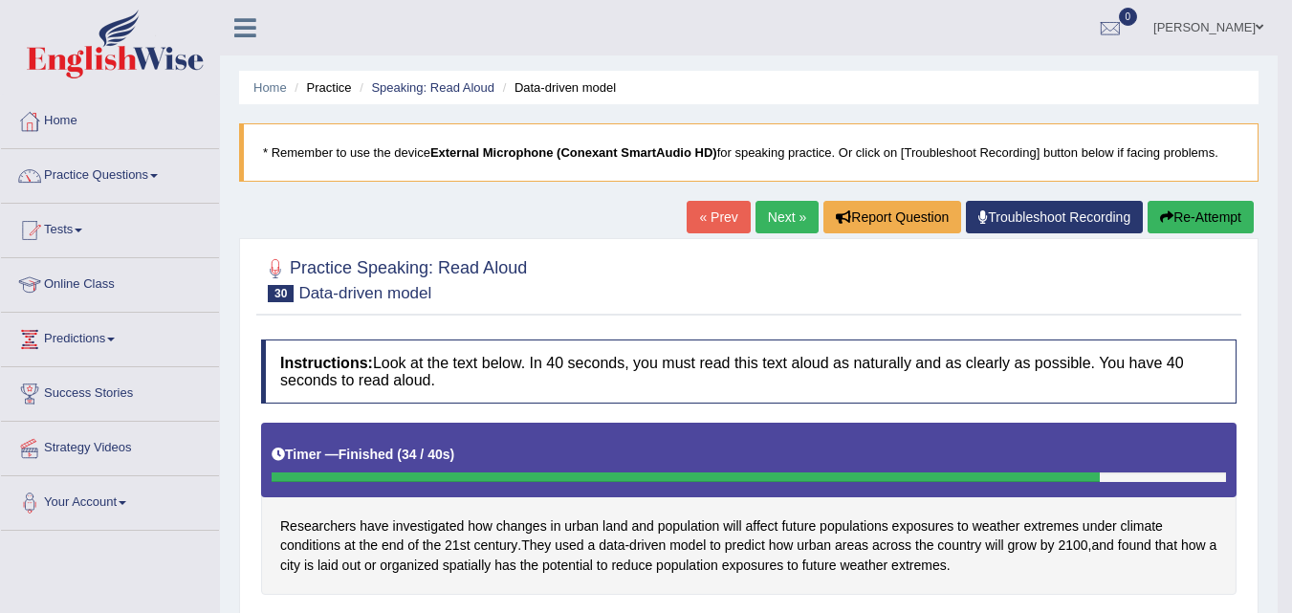
click at [765, 224] on link "Next »" at bounding box center [786, 217] width 63 height 33
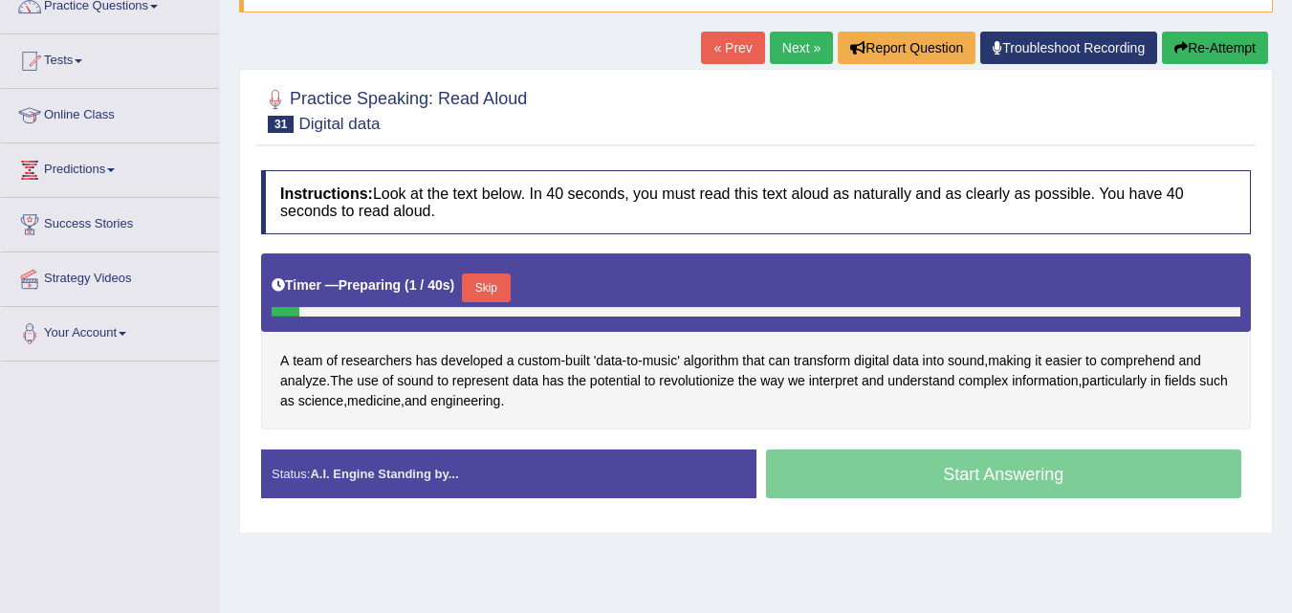
scroll to position [275, 0]
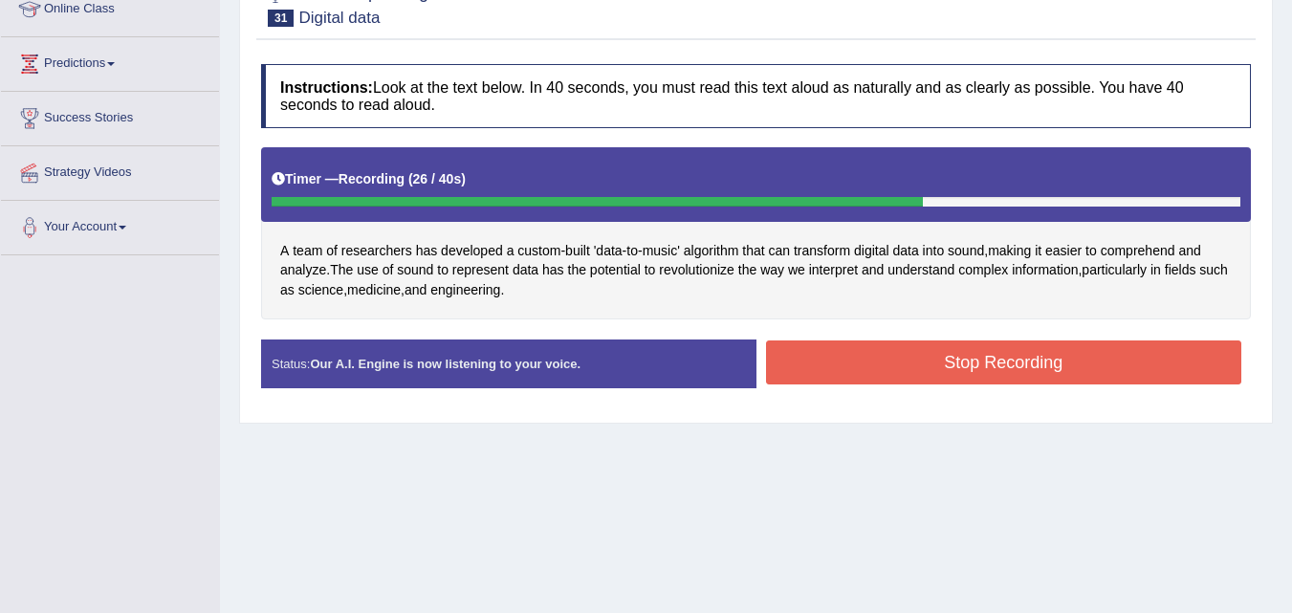
click at [962, 376] on button "Stop Recording" at bounding box center [1004, 362] width 476 height 44
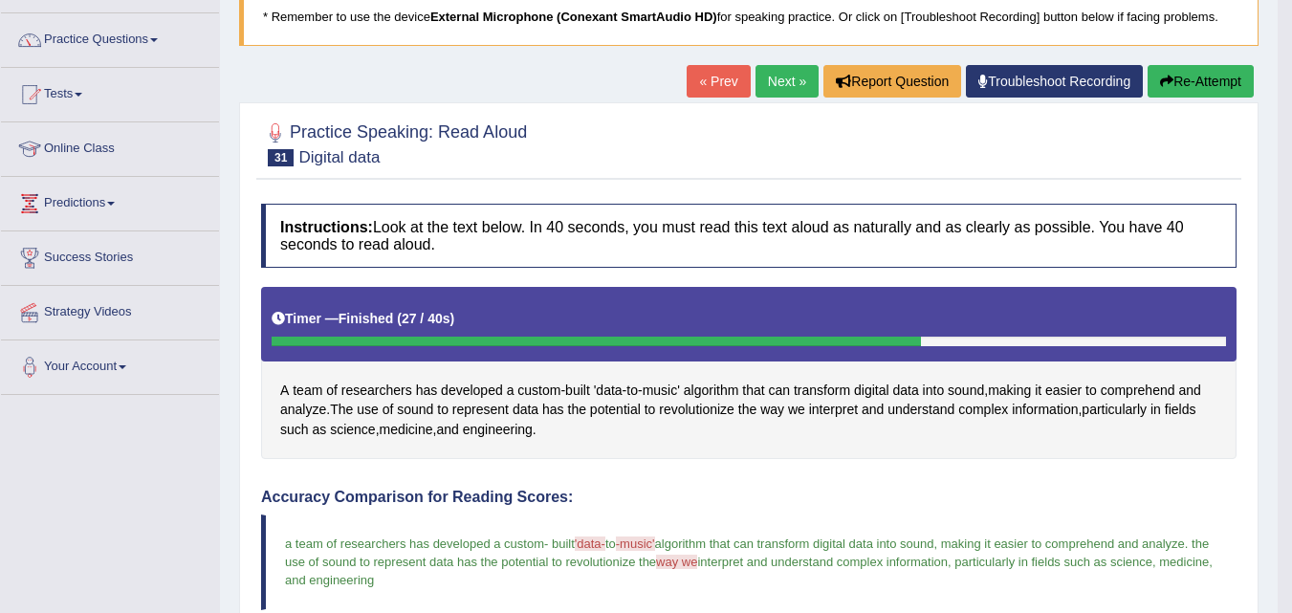
scroll to position [0, 0]
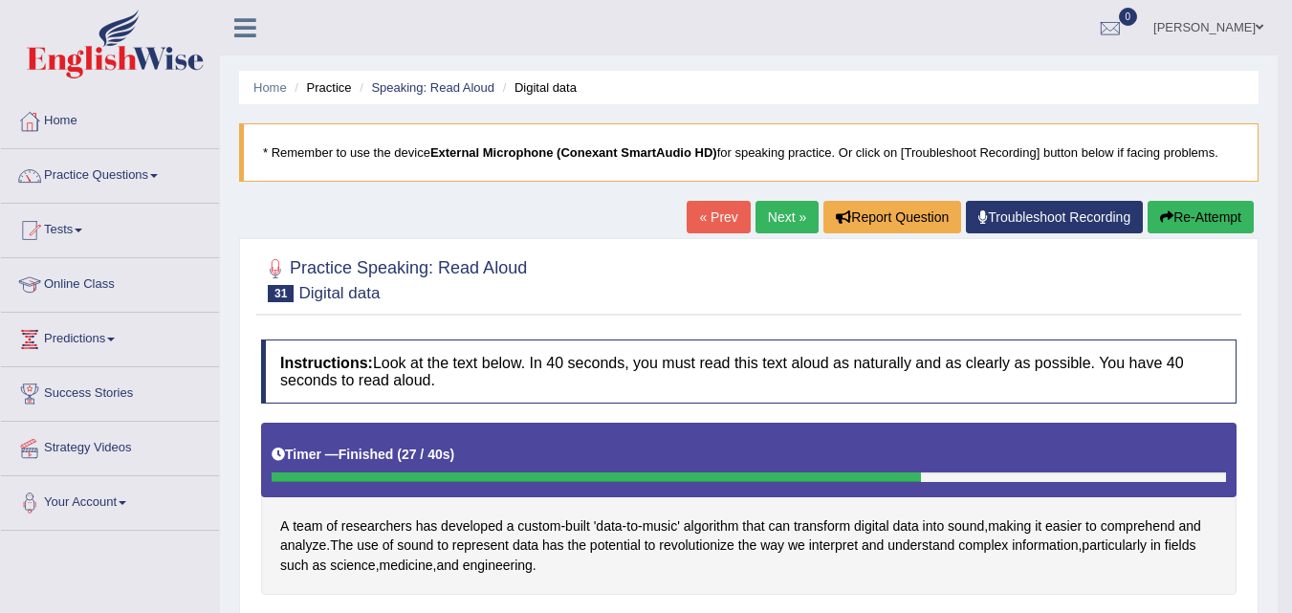
click at [774, 224] on link "Next »" at bounding box center [786, 217] width 63 height 33
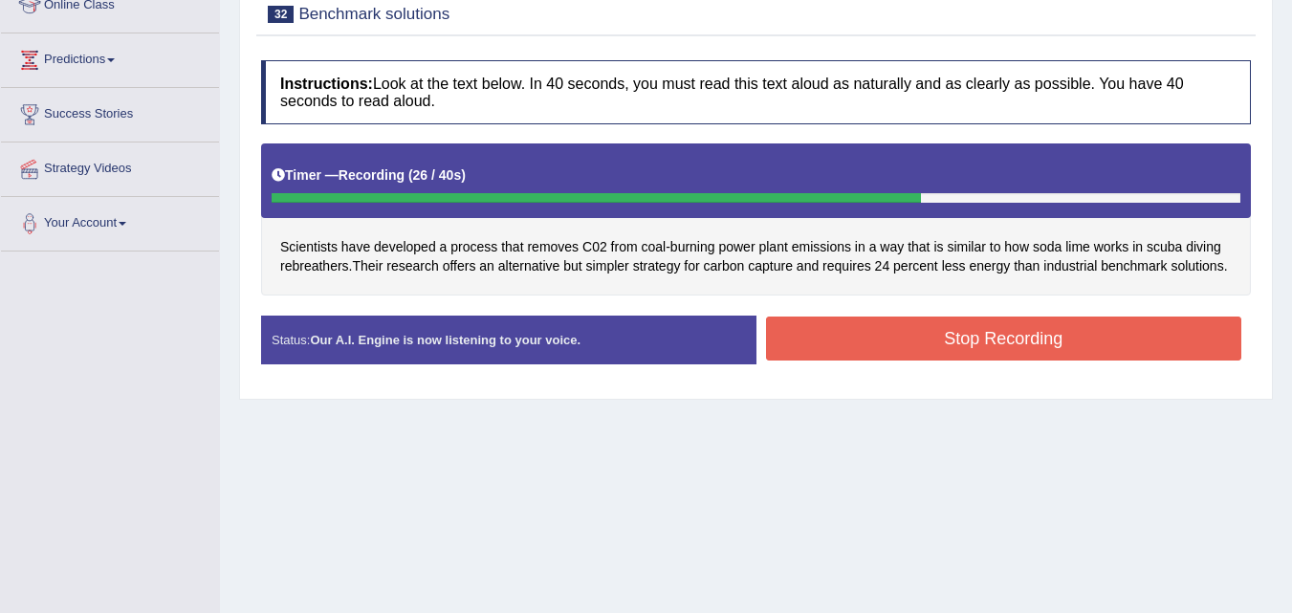
click at [1057, 331] on button "Stop Recording" at bounding box center [1004, 338] width 476 height 44
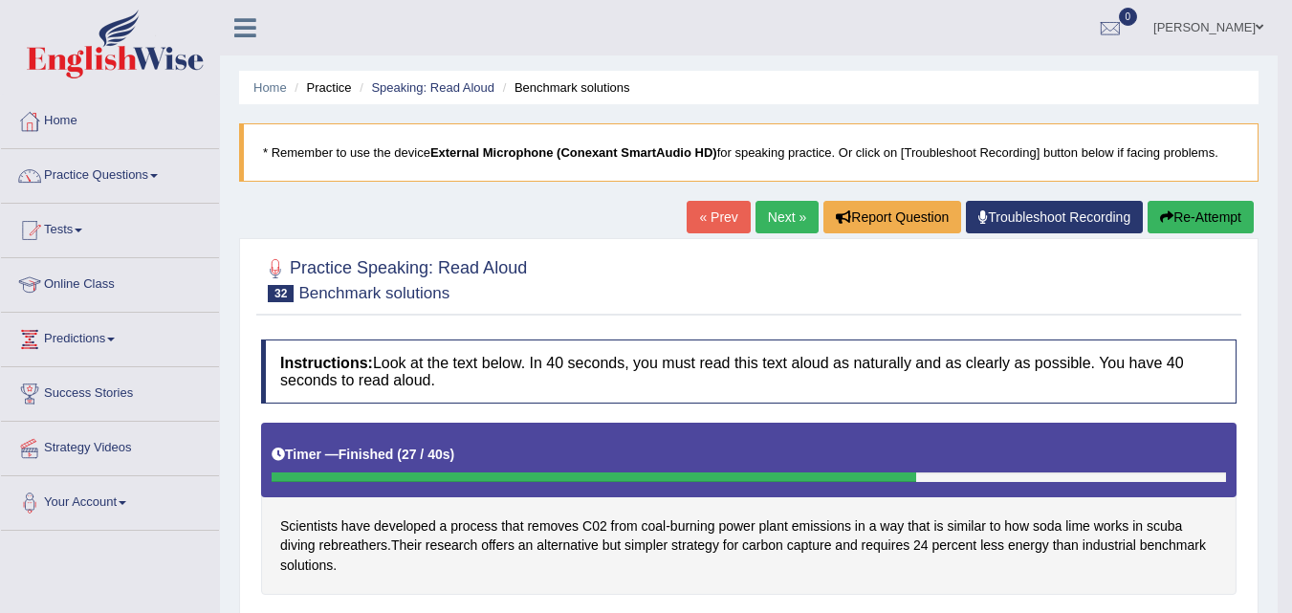
click at [783, 230] on link "Next »" at bounding box center [786, 217] width 63 height 33
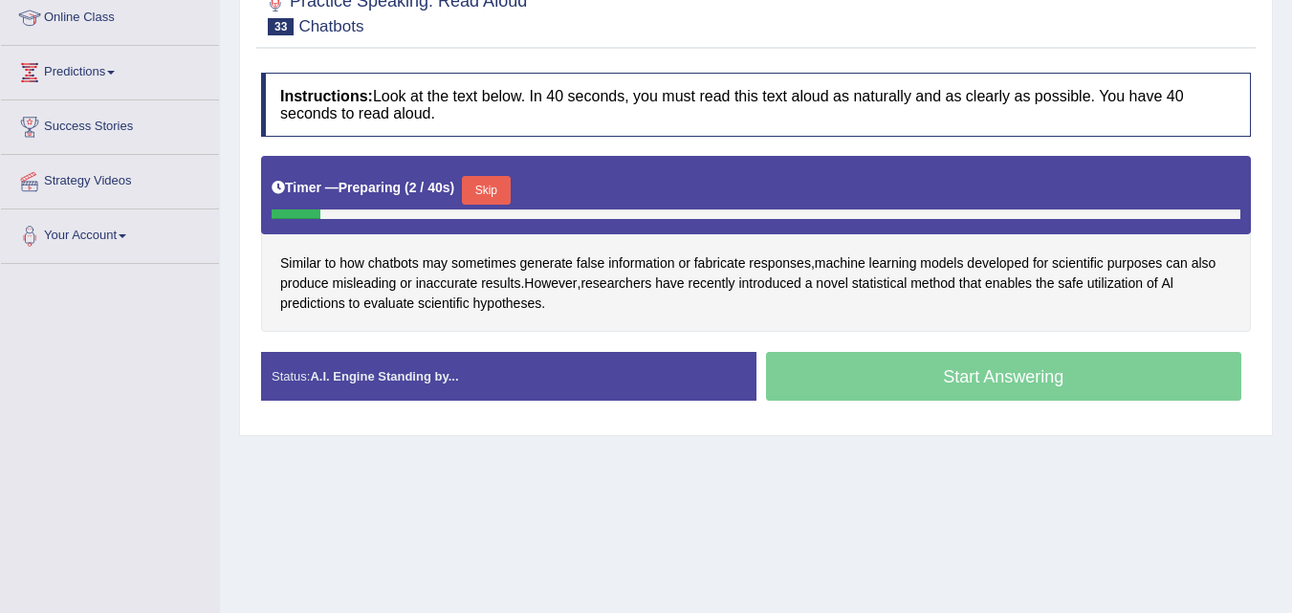
scroll to position [270, 0]
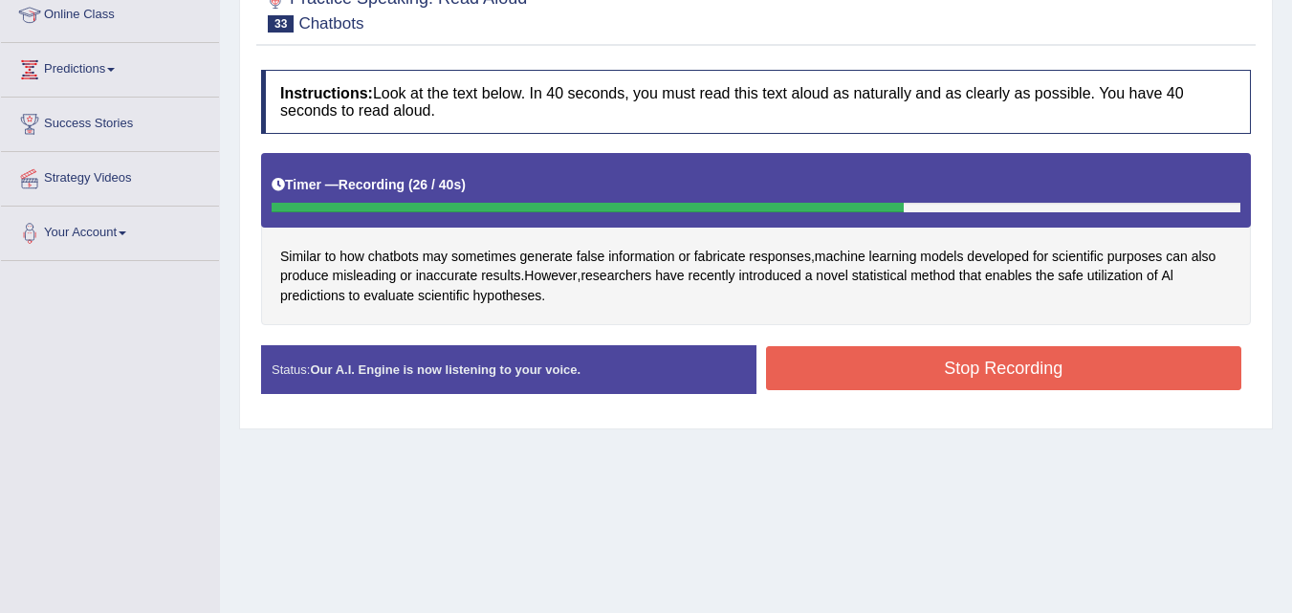
click at [1029, 362] on button "Stop Recording" at bounding box center [1004, 368] width 476 height 44
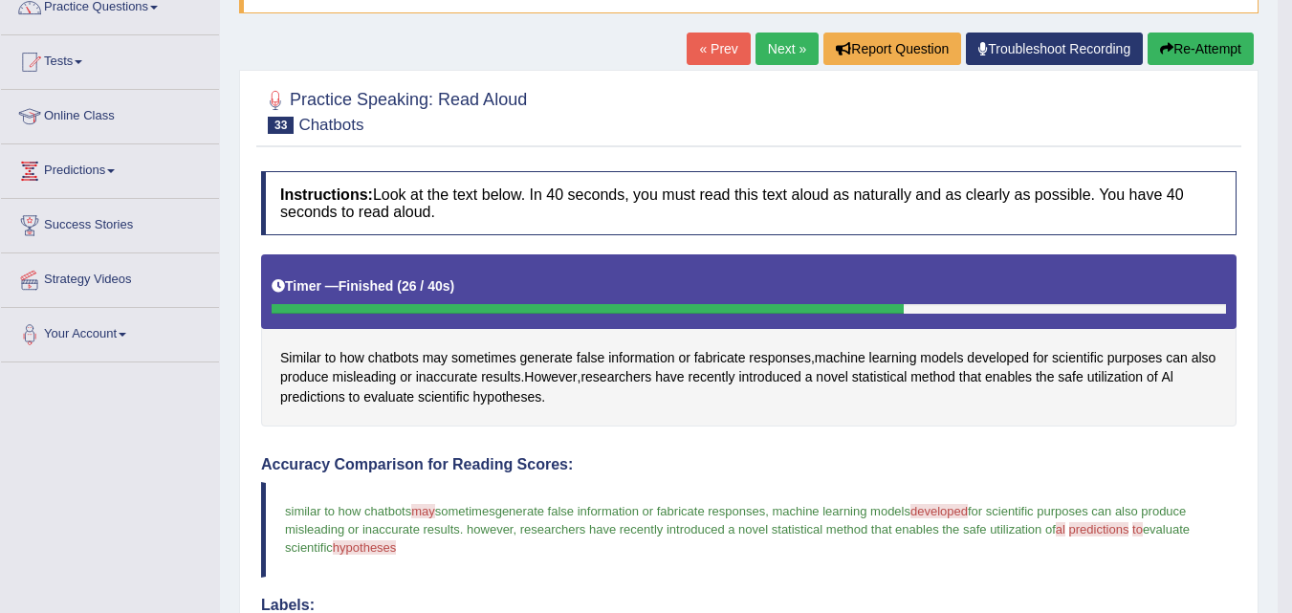
scroll to position [0, 0]
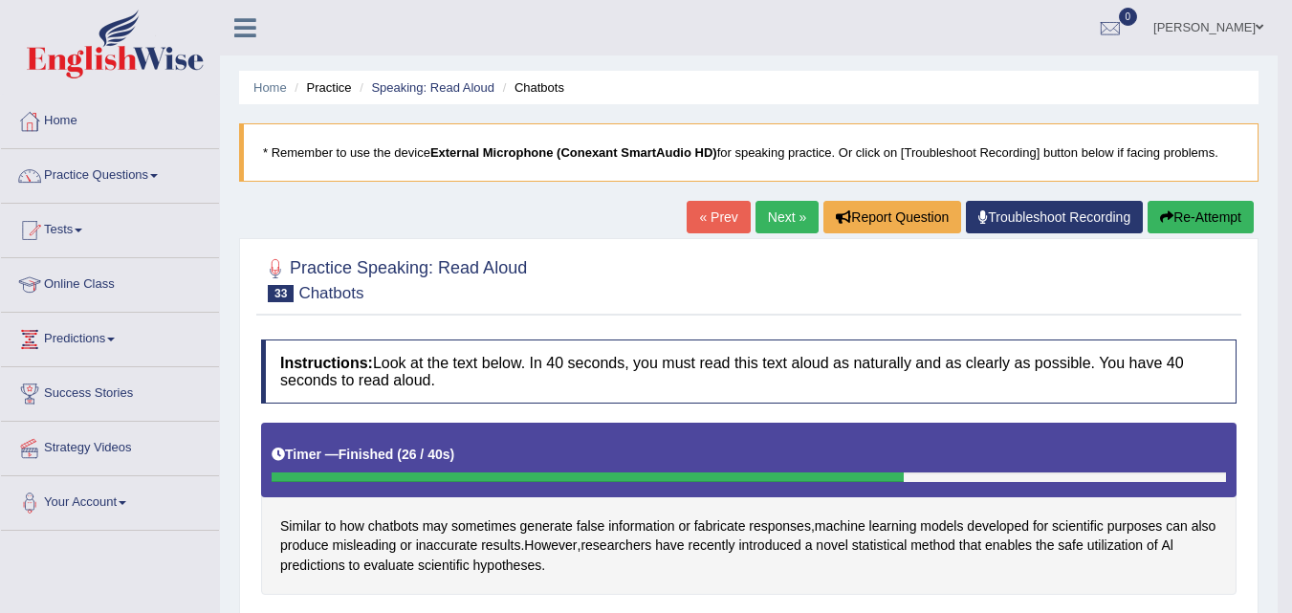
click at [61, 130] on link "Home" at bounding box center [110, 119] width 218 height 48
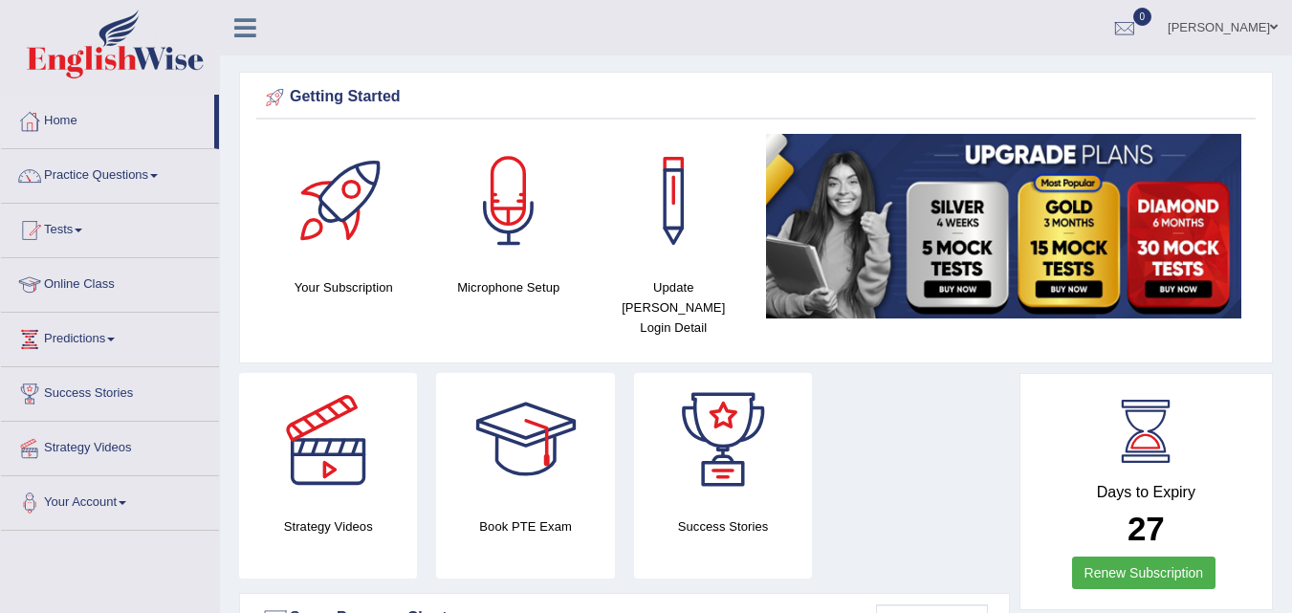
click at [158, 176] on span at bounding box center [154, 176] width 8 height 4
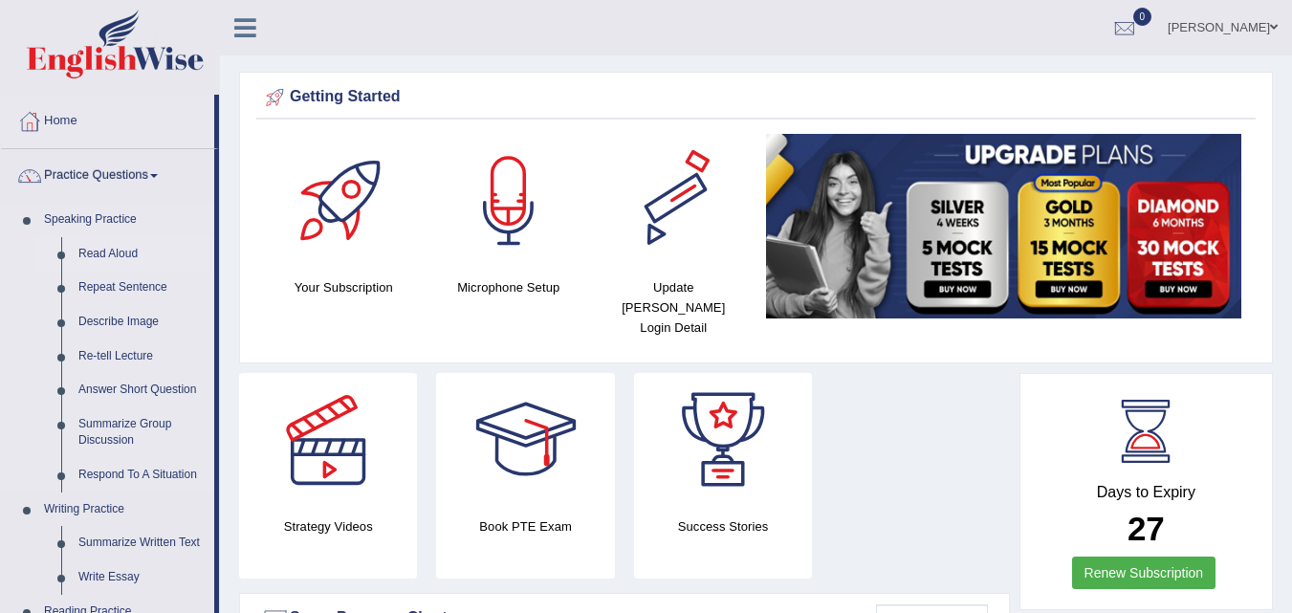
click at [128, 258] on link "Read Aloud" at bounding box center [142, 254] width 144 height 34
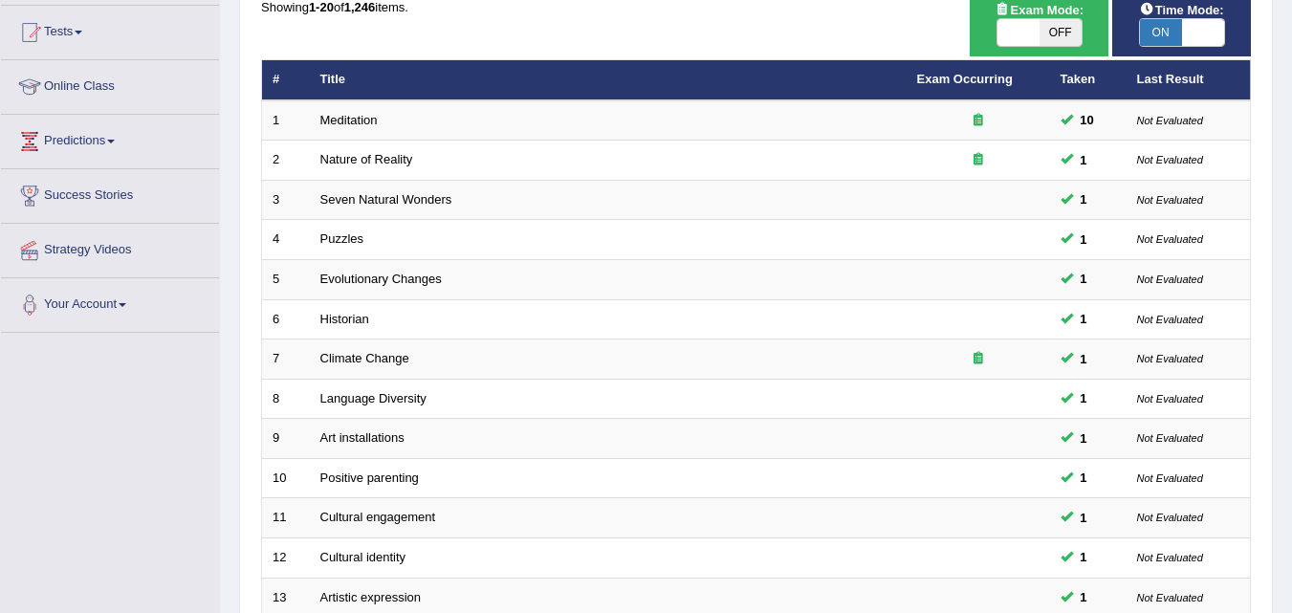
scroll to position [197, 0]
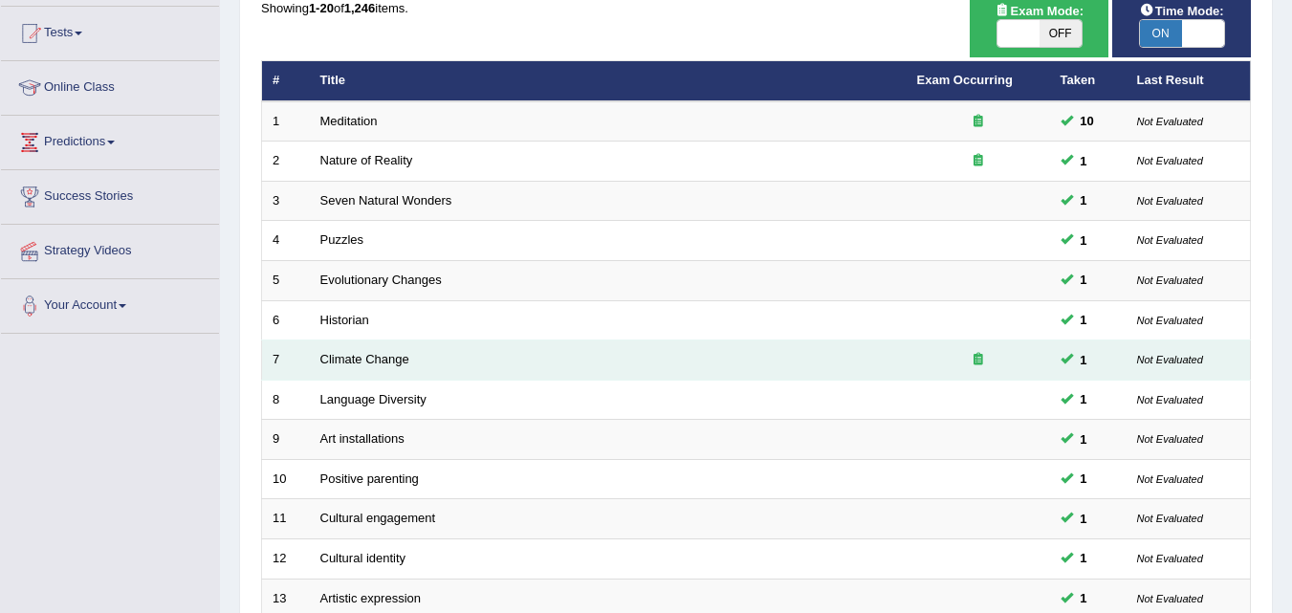
click at [975, 364] on icon at bounding box center [978, 359] width 10 height 12
click at [979, 361] on icon at bounding box center [978, 359] width 10 height 12
click at [975, 361] on icon at bounding box center [978, 359] width 10 height 12
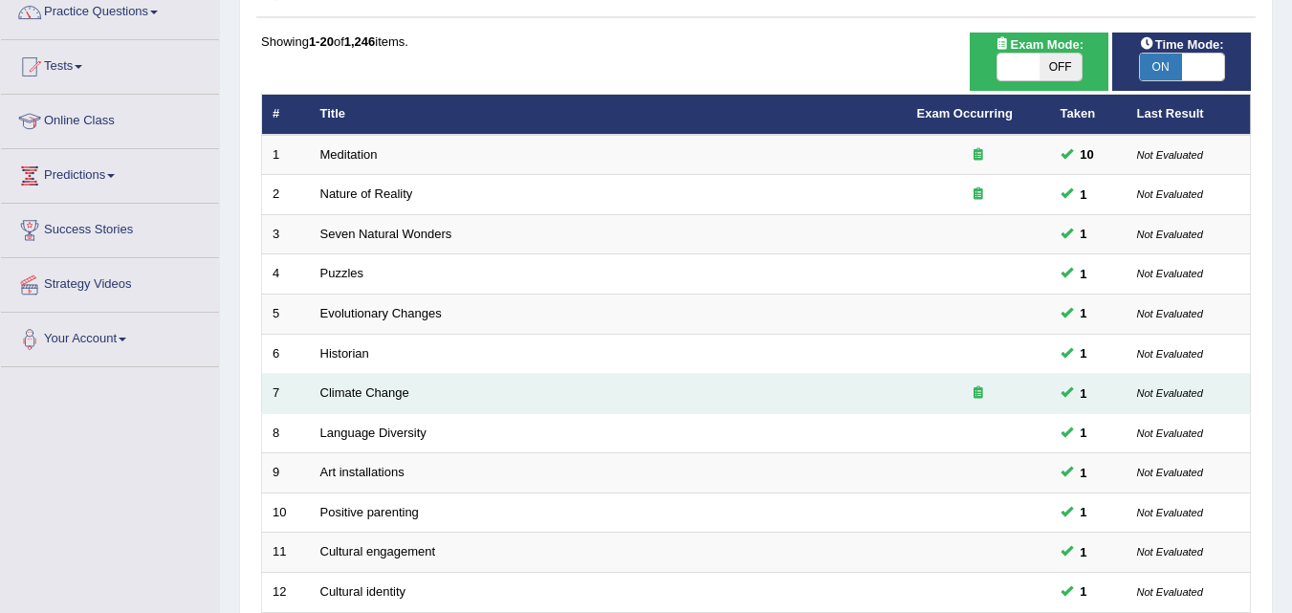
scroll to position [653, 0]
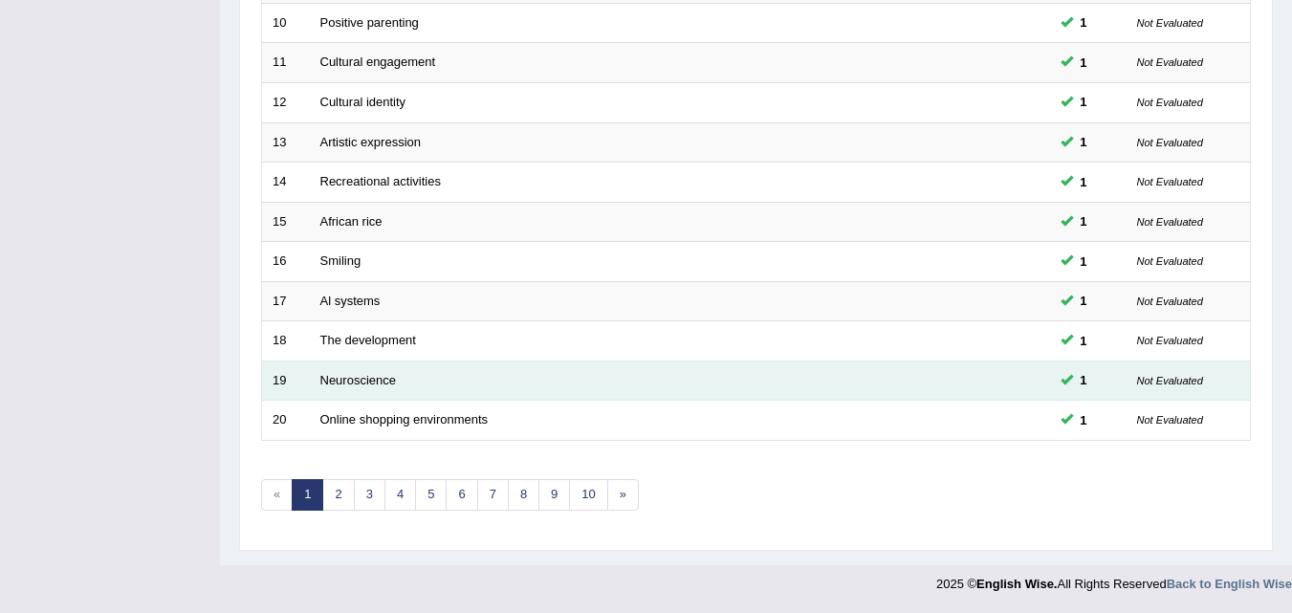
click at [569, 366] on td "Neuroscience" at bounding box center [608, 380] width 597 height 40
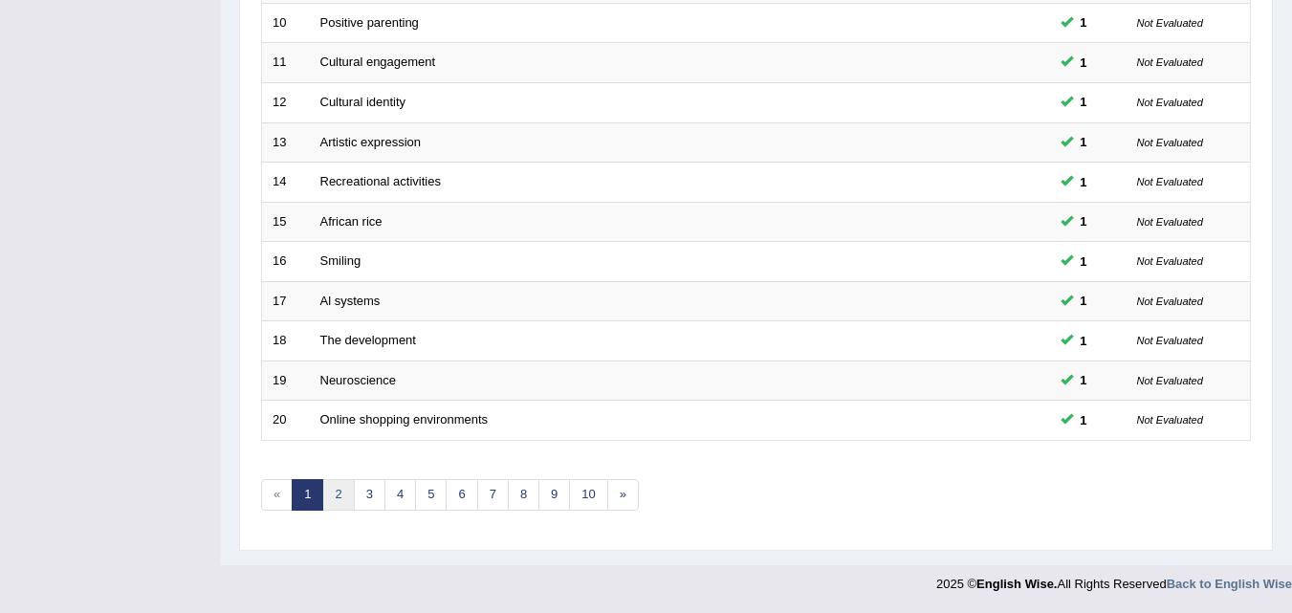
click at [337, 500] on link "2" at bounding box center [338, 495] width 32 height 32
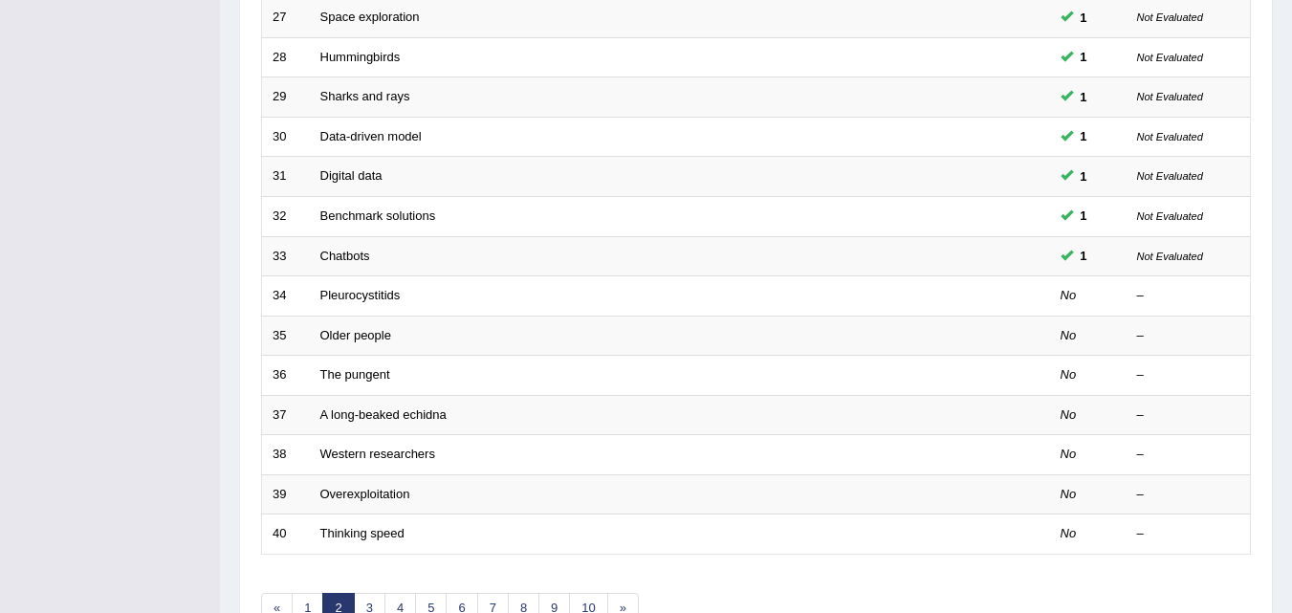
scroll to position [653, 0]
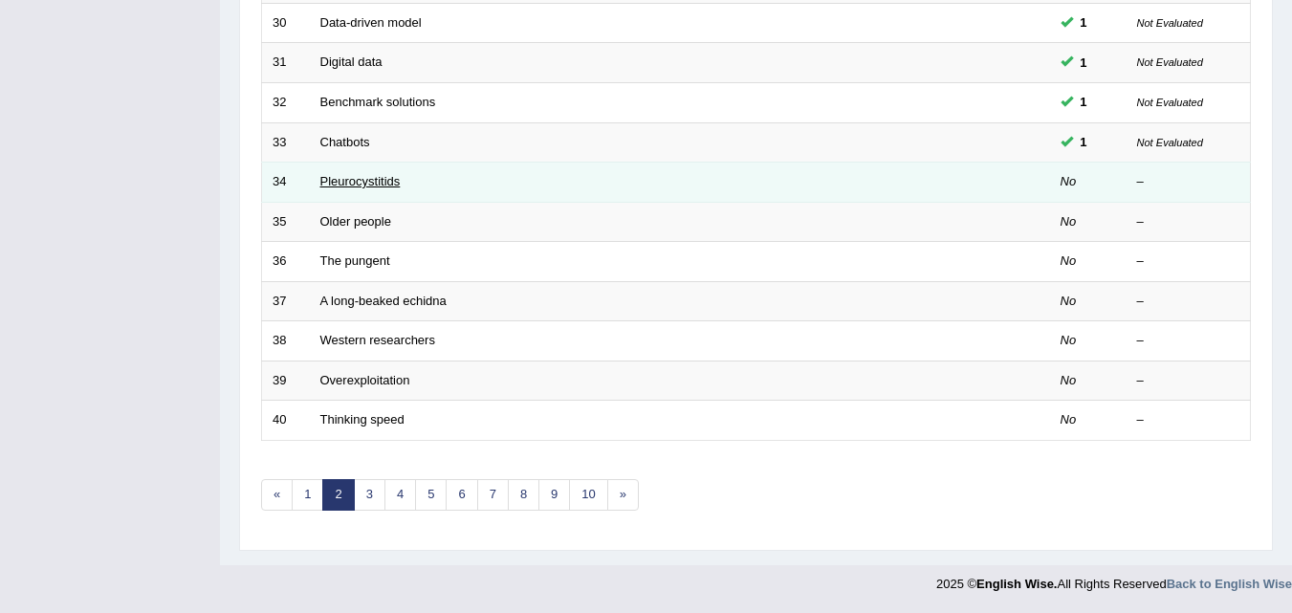
click at [383, 187] on link "Pleurocystitids" at bounding box center [360, 181] width 80 height 14
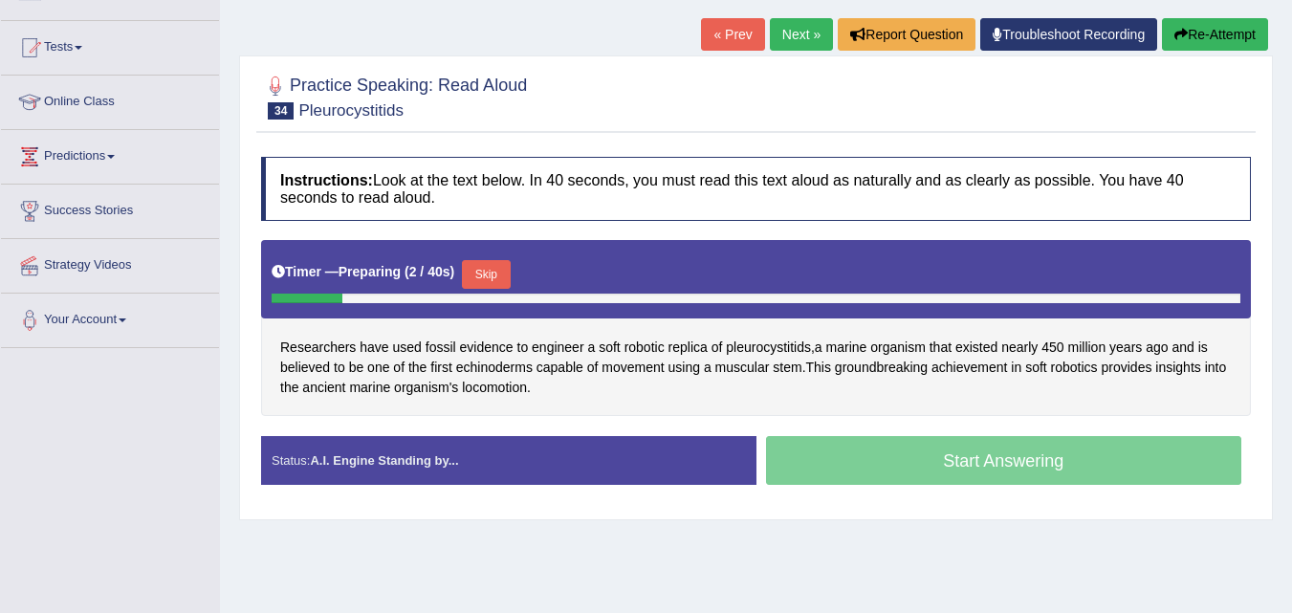
scroll to position [190, 0]
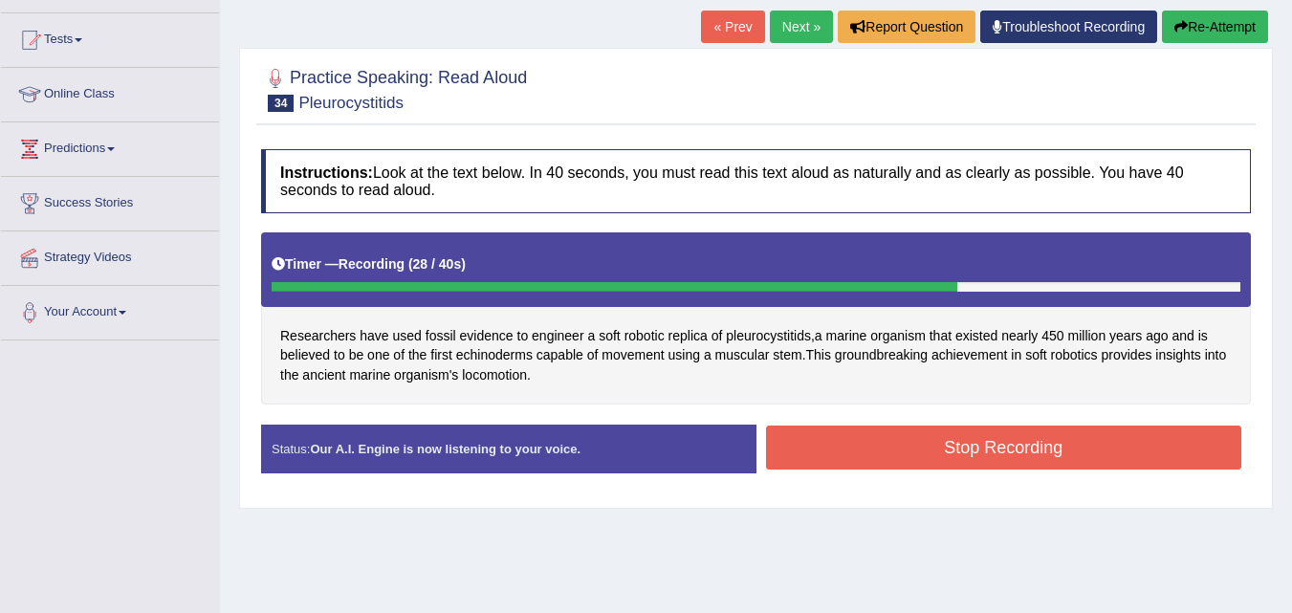
click at [975, 442] on button "Stop Recording" at bounding box center [1004, 447] width 476 height 44
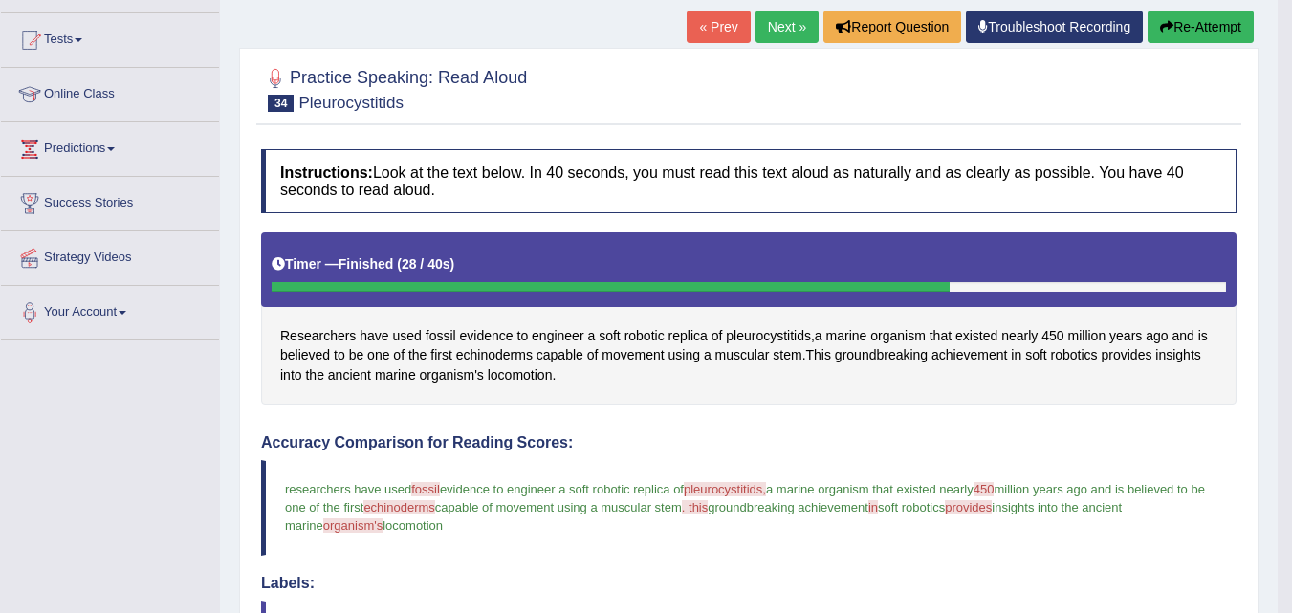
click at [1202, 23] on button "Re-Attempt" at bounding box center [1200, 27] width 106 height 33
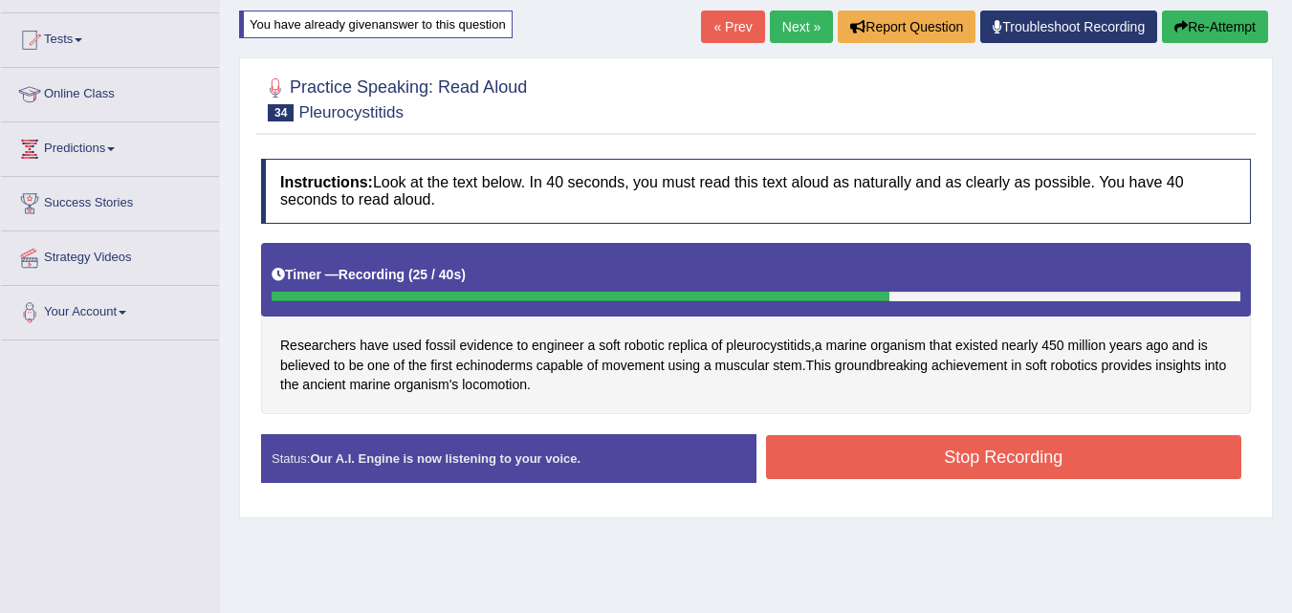
click at [876, 468] on button "Stop Recording" at bounding box center [1004, 457] width 476 height 44
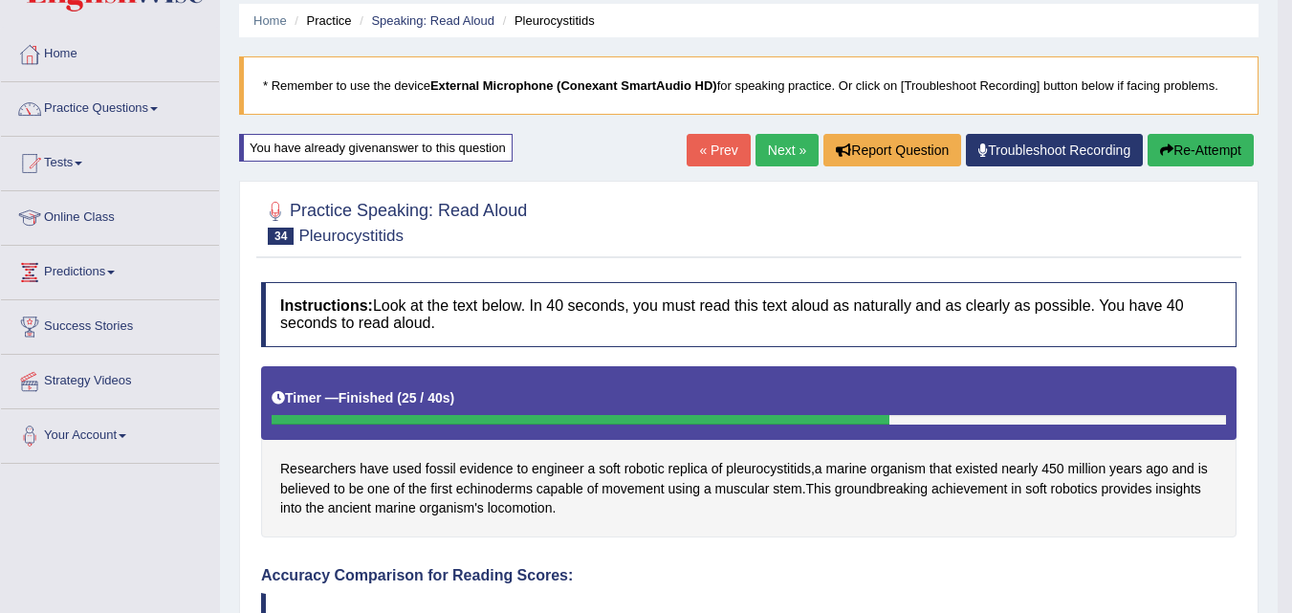
scroll to position [46, 0]
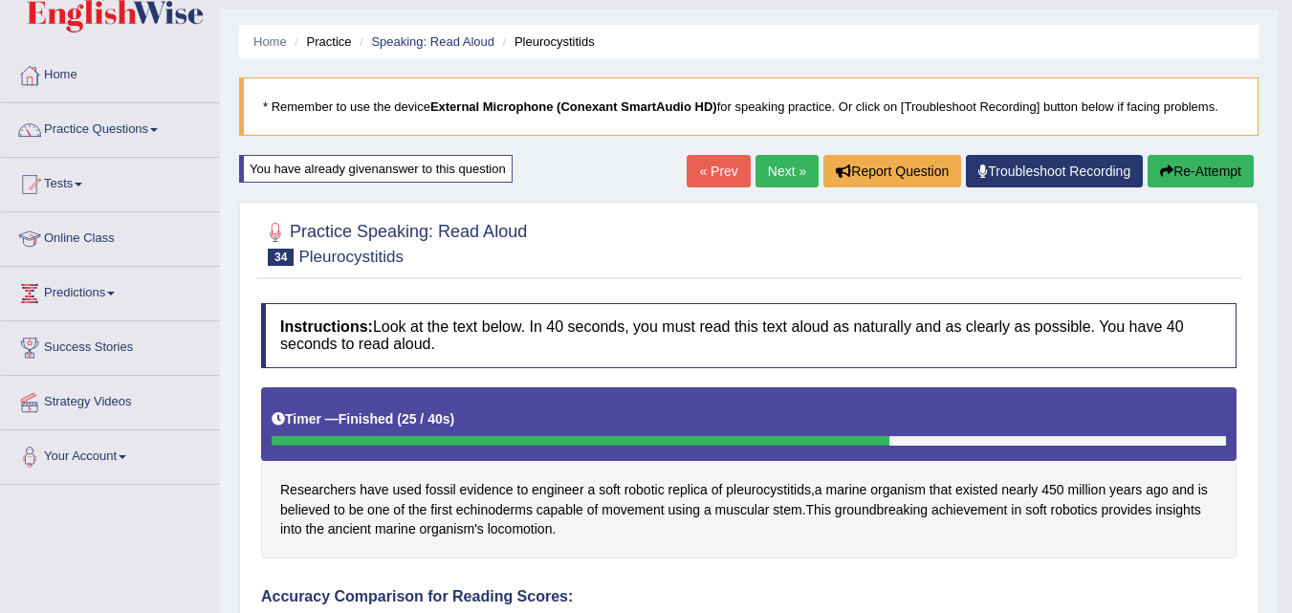
click at [779, 176] on link "Next »" at bounding box center [786, 171] width 63 height 33
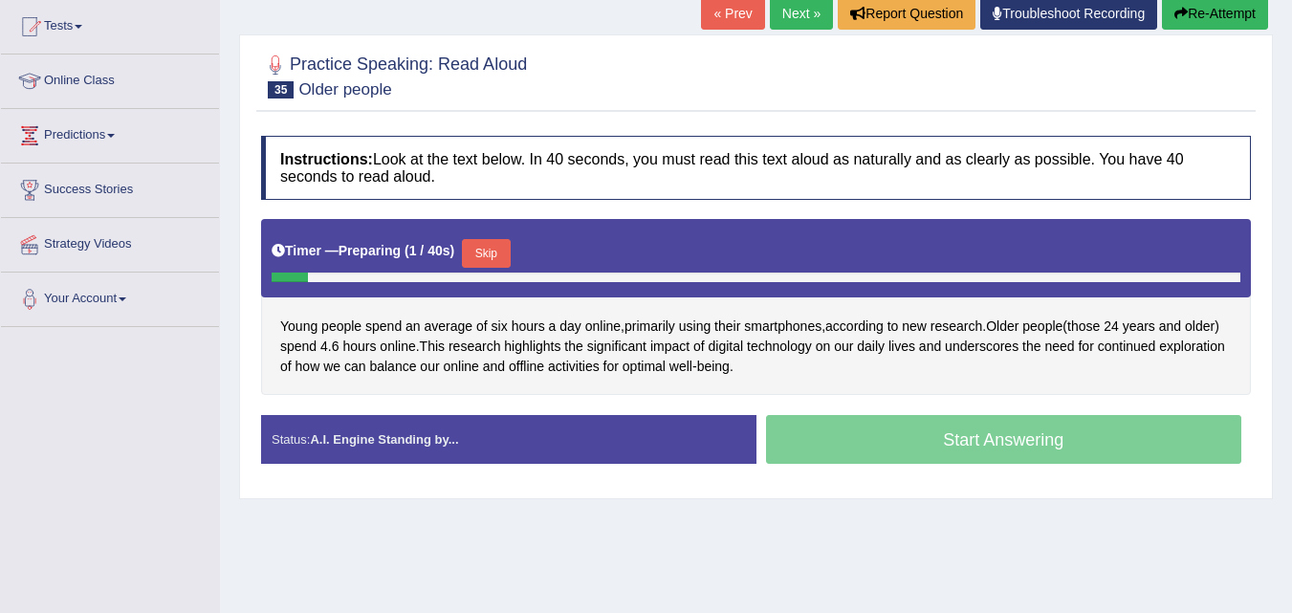
scroll to position [203, 0]
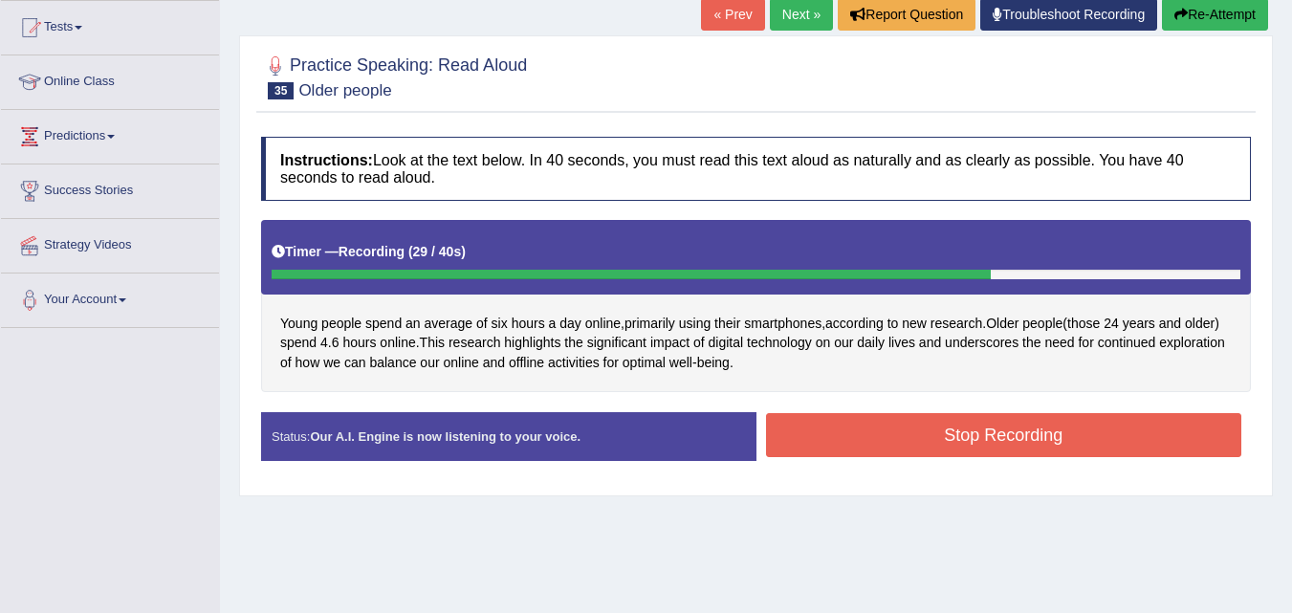
click at [1013, 433] on button "Stop Recording" at bounding box center [1004, 435] width 476 height 44
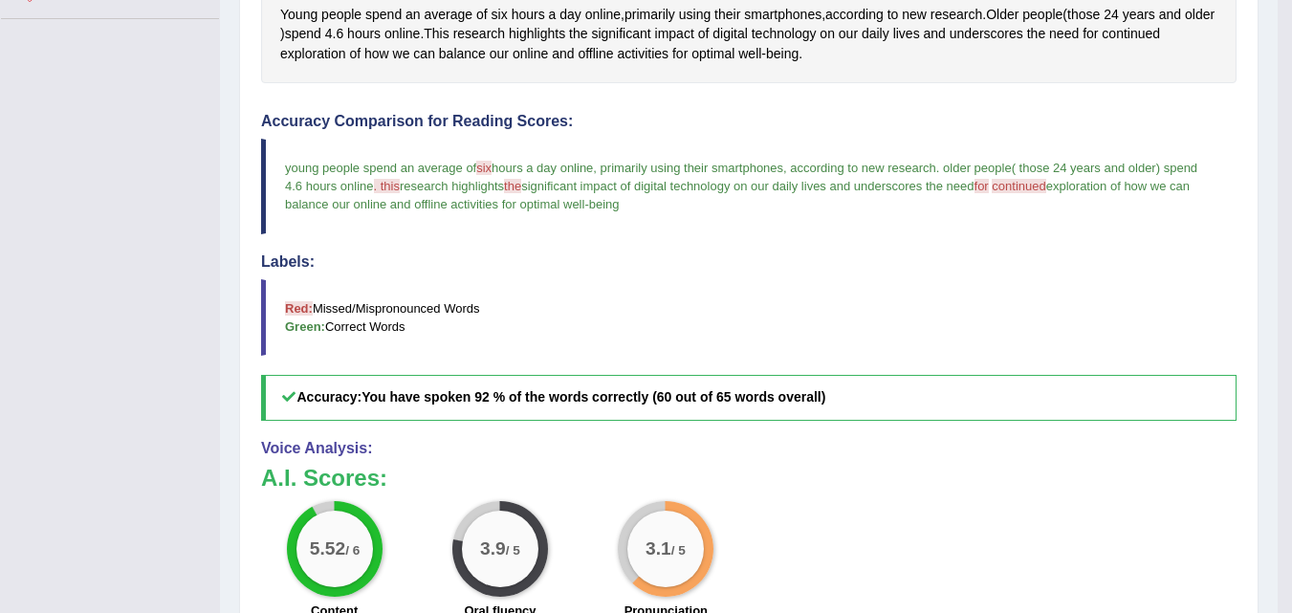
scroll to position [0, 0]
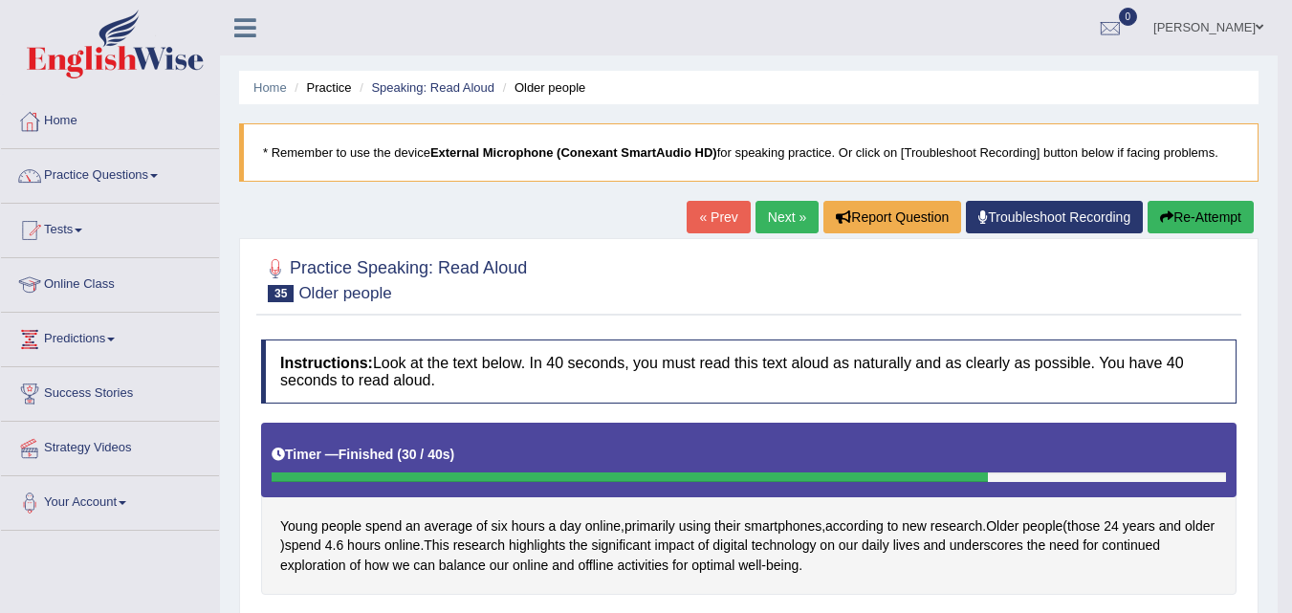
click at [94, 515] on link "Your Account" at bounding box center [110, 500] width 218 height 48
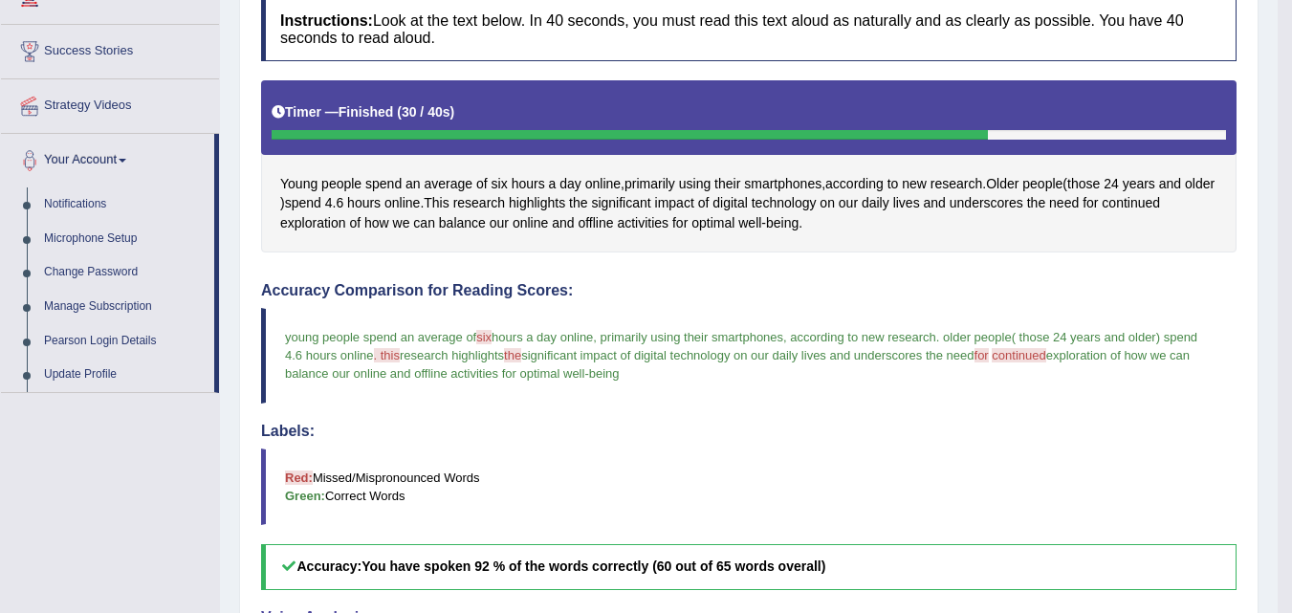
scroll to position [343, 0]
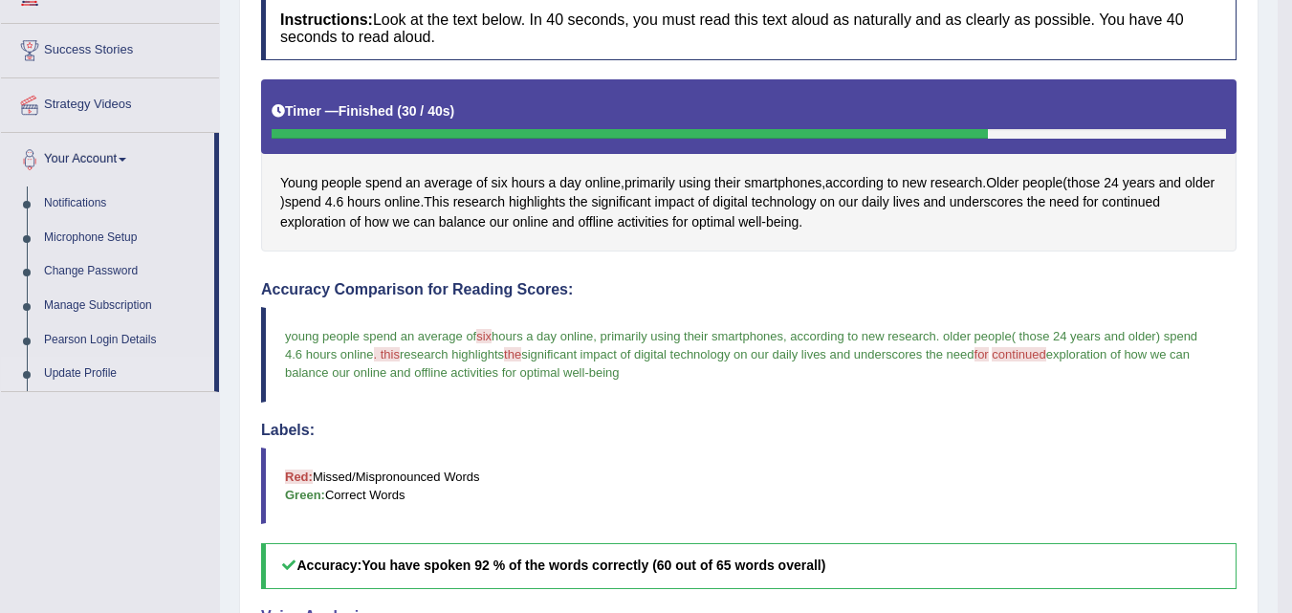
click at [89, 385] on link "Update Profile" at bounding box center [124, 374] width 179 height 34
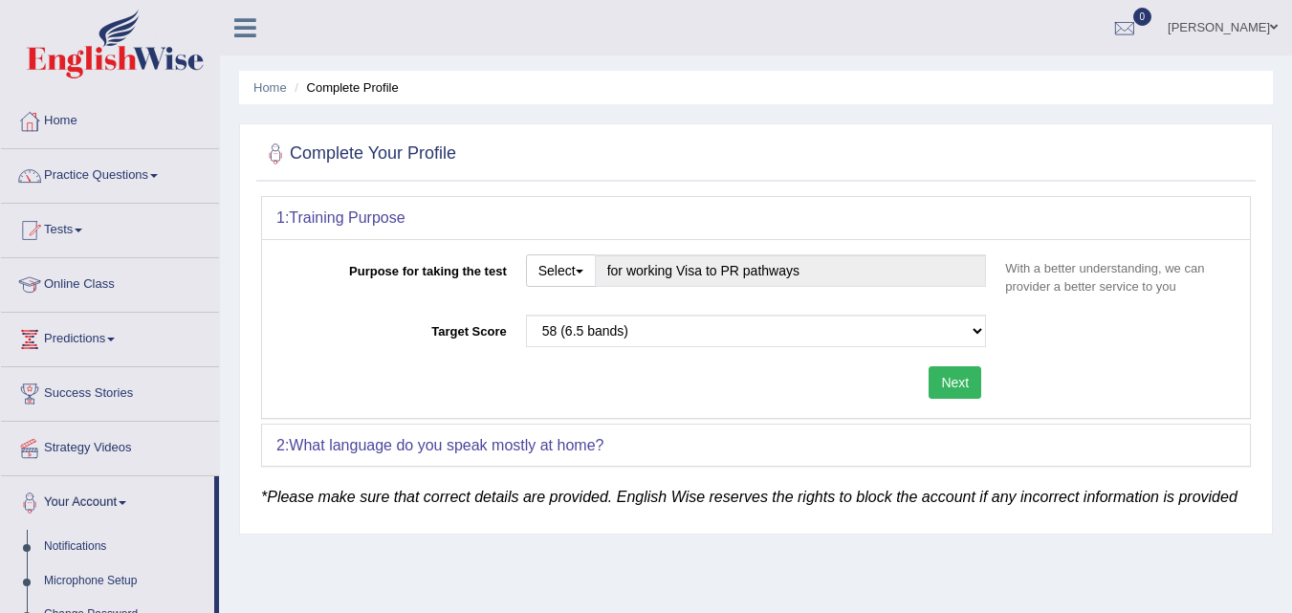
click at [1270, 25] on span at bounding box center [1274, 27] width 8 height 12
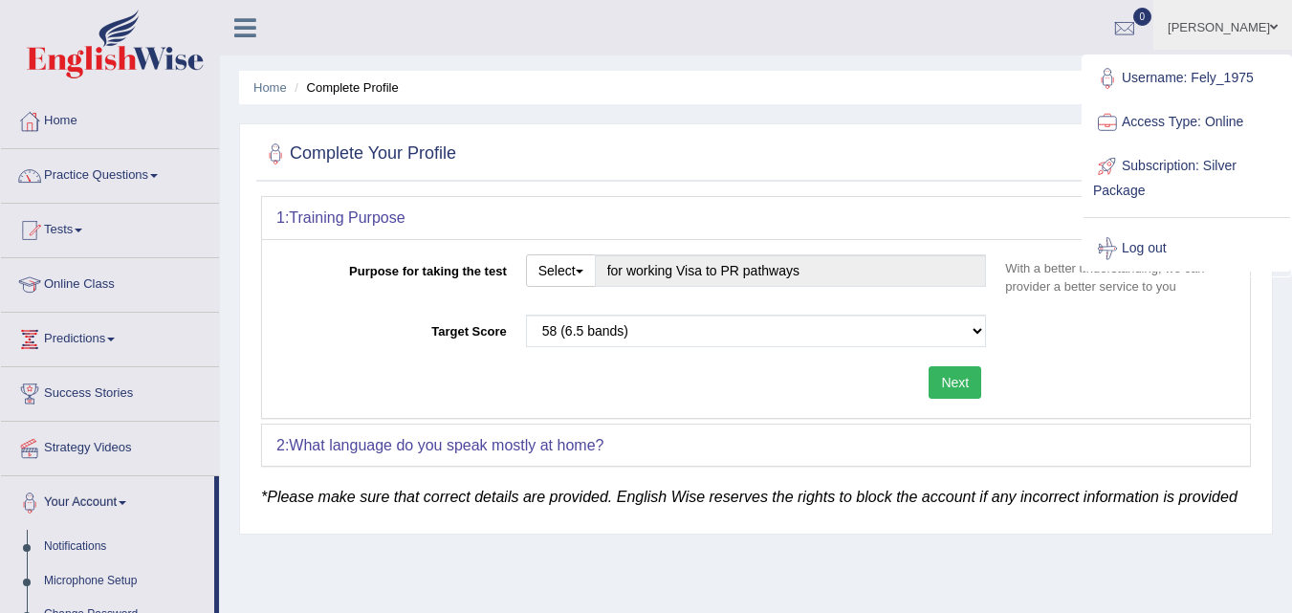
click at [104, 177] on link "Practice Questions" at bounding box center [110, 173] width 218 height 48
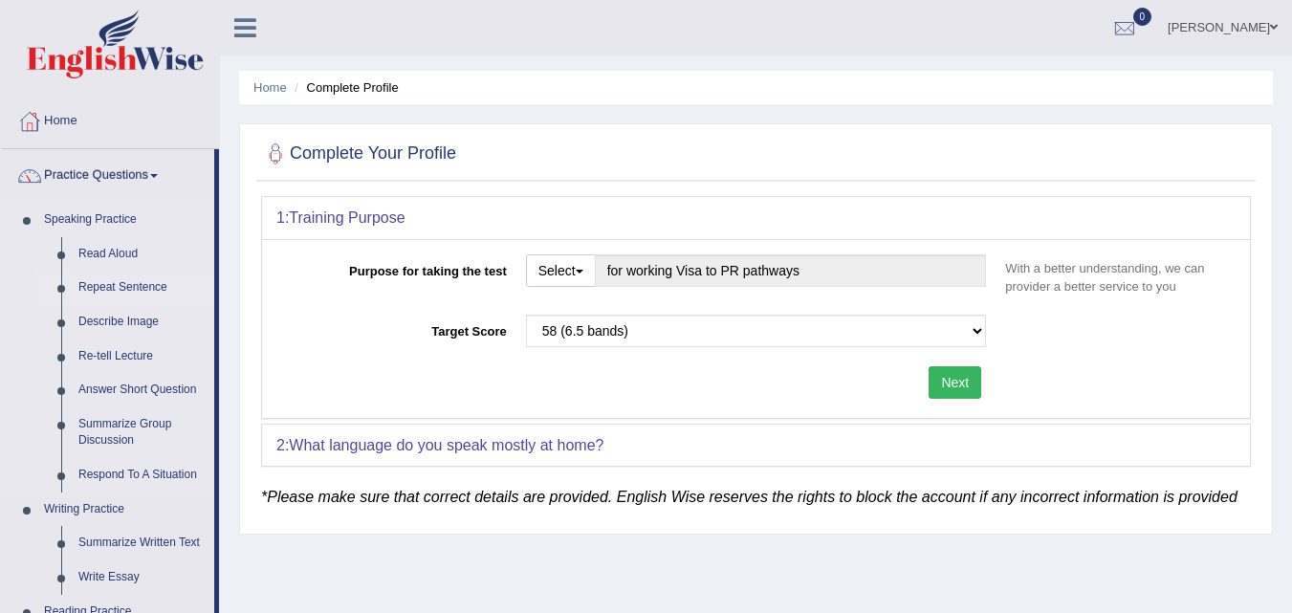
click at [152, 284] on link "Repeat Sentence" at bounding box center [142, 288] width 144 height 34
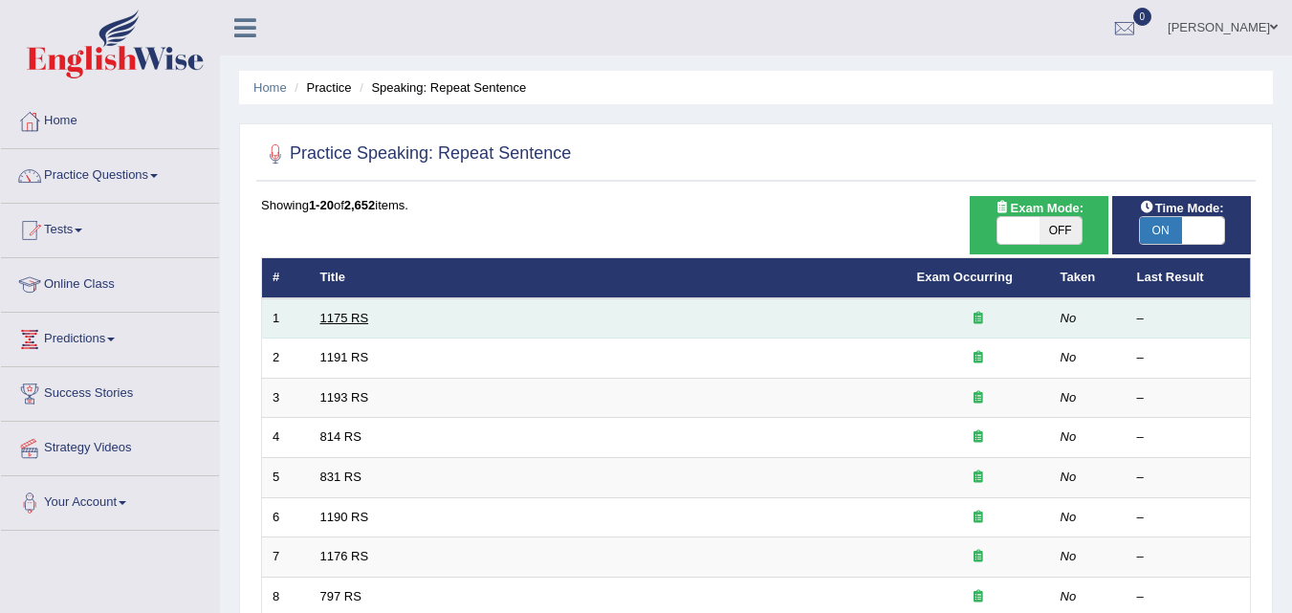
click at [332, 315] on link "1175 RS" at bounding box center [344, 318] width 49 height 14
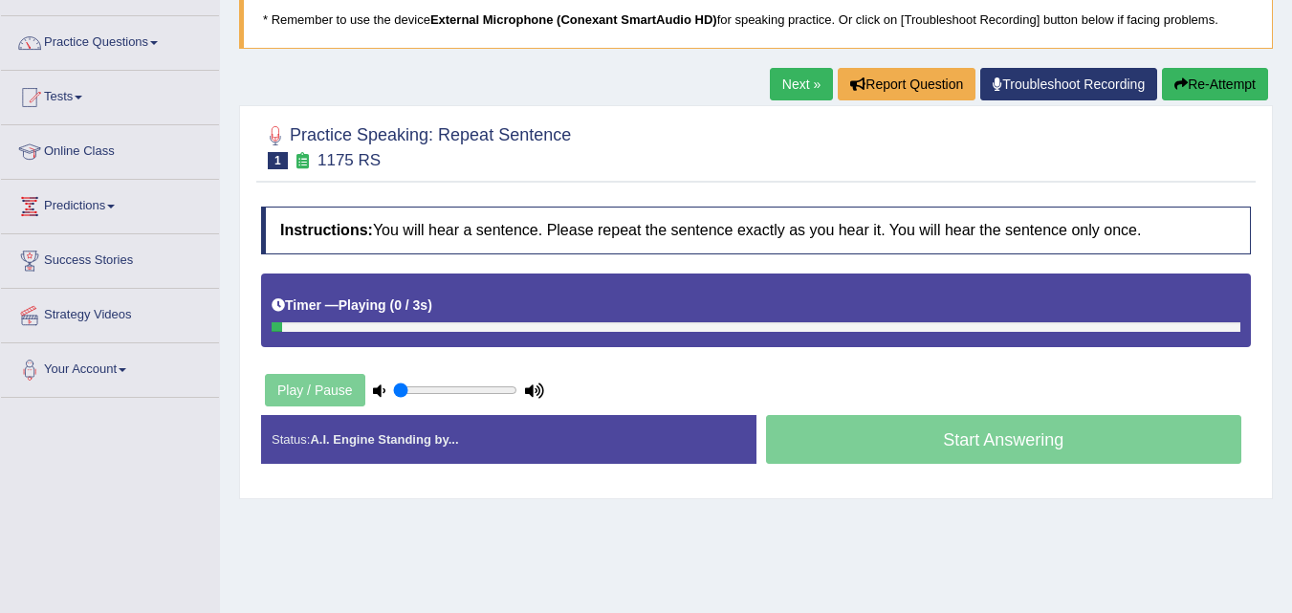
scroll to position [141, 0]
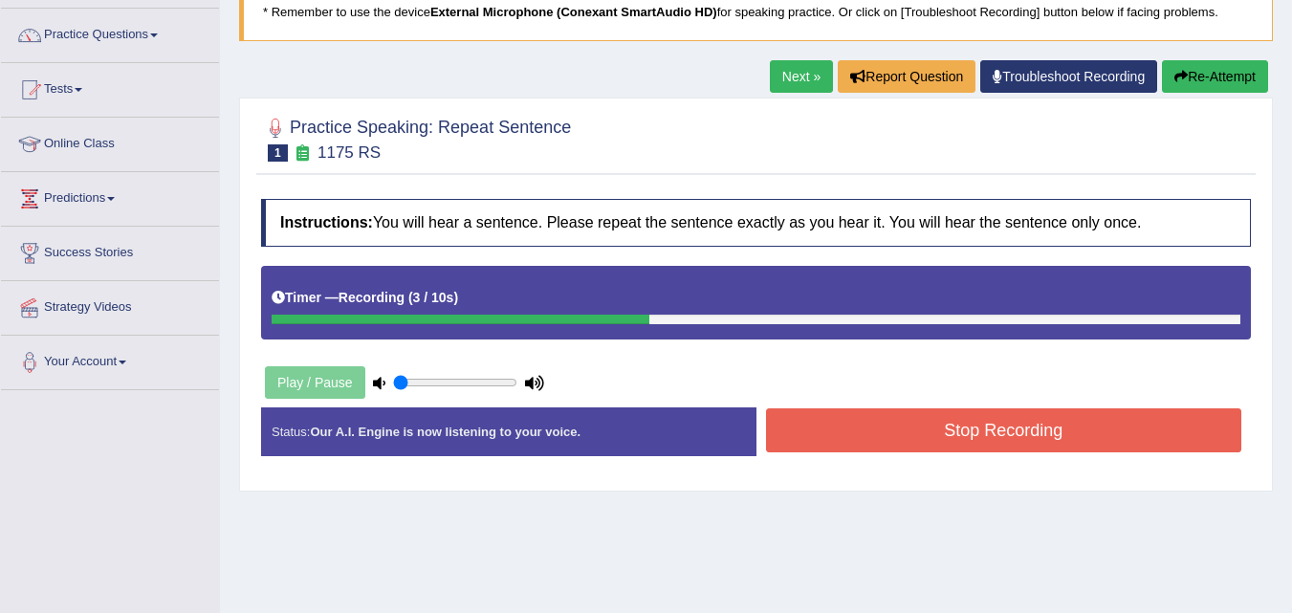
click at [805, 441] on button "Stop Recording" at bounding box center [1004, 430] width 476 height 44
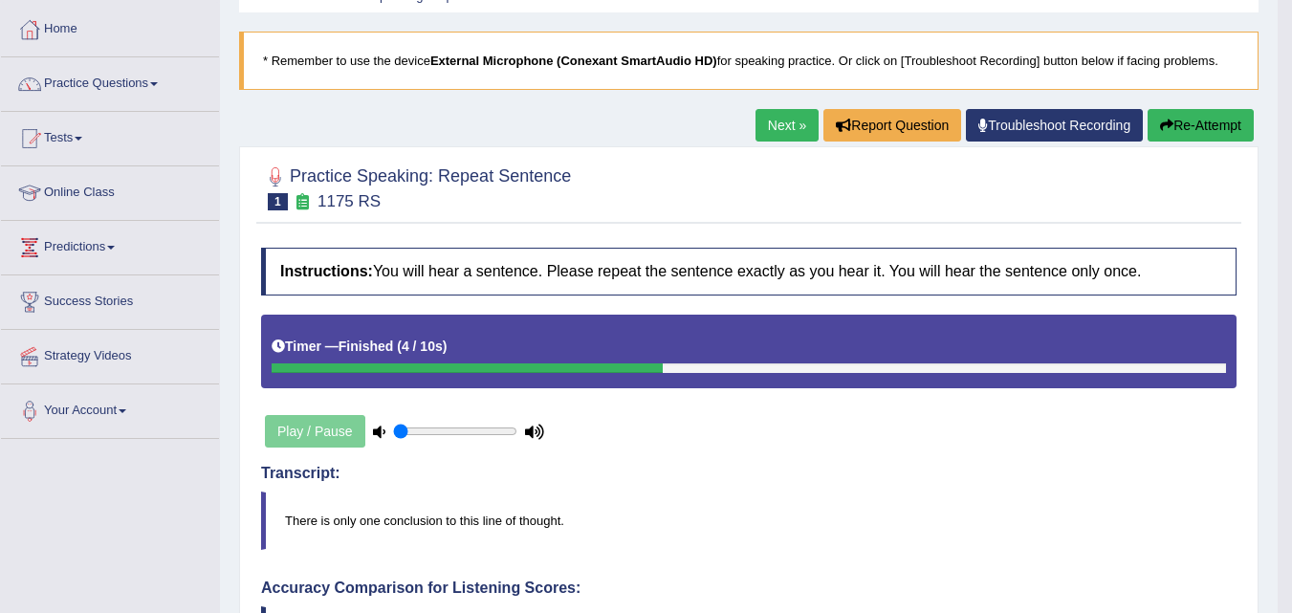
scroll to position [0, 0]
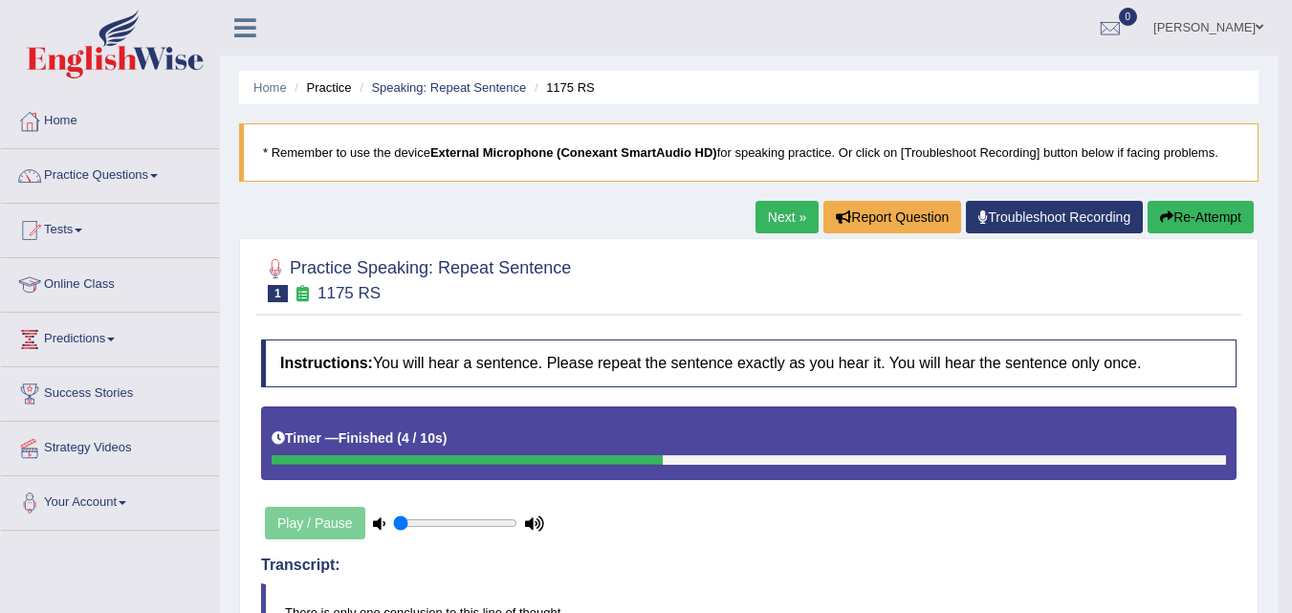
click at [778, 231] on link "Next »" at bounding box center [786, 217] width 63 height 33
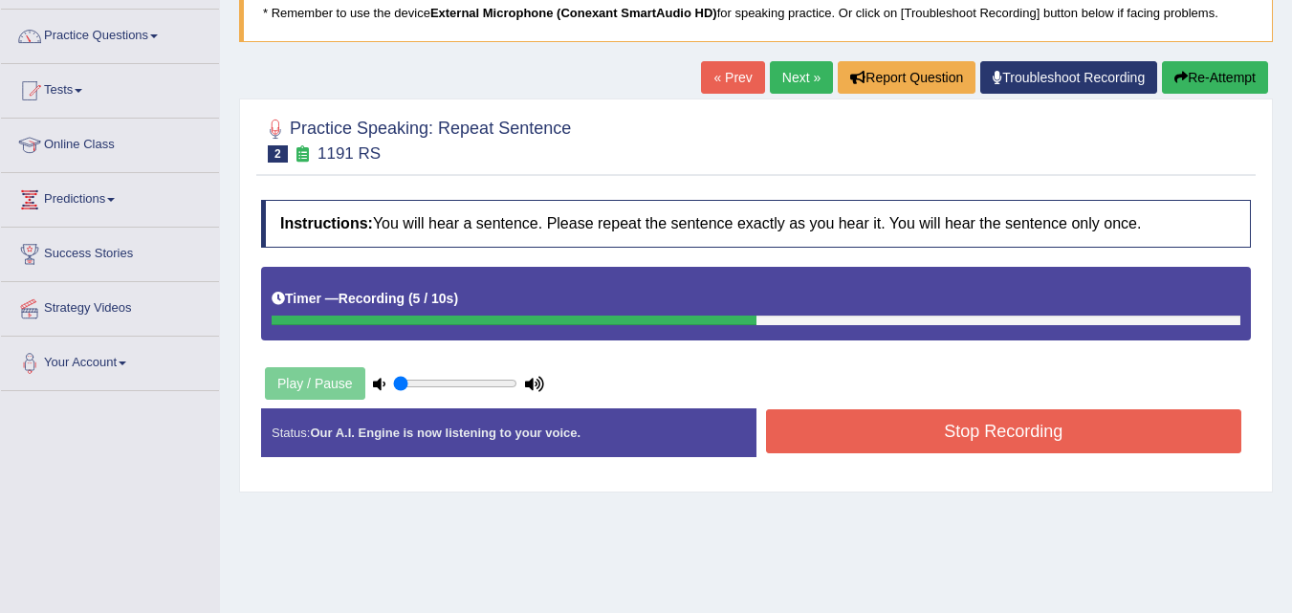
scroll to position [151, 0]
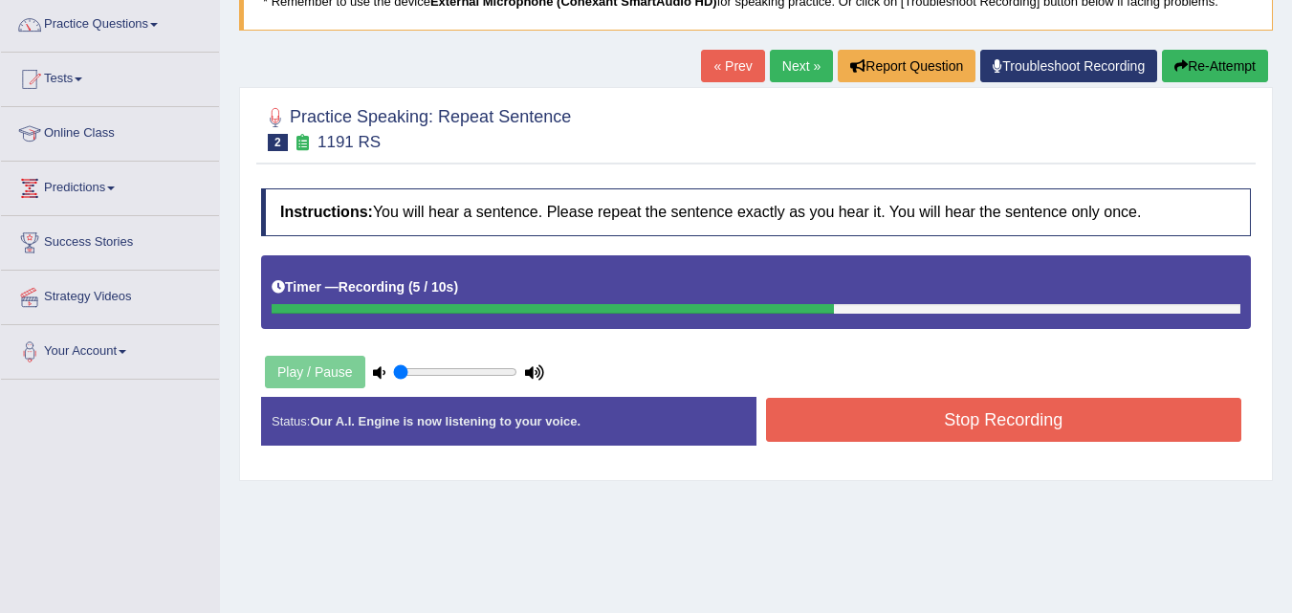
click at [1115, 416] on button "Stop Recording" at bounding box center [1004, 420] width 476 height 44
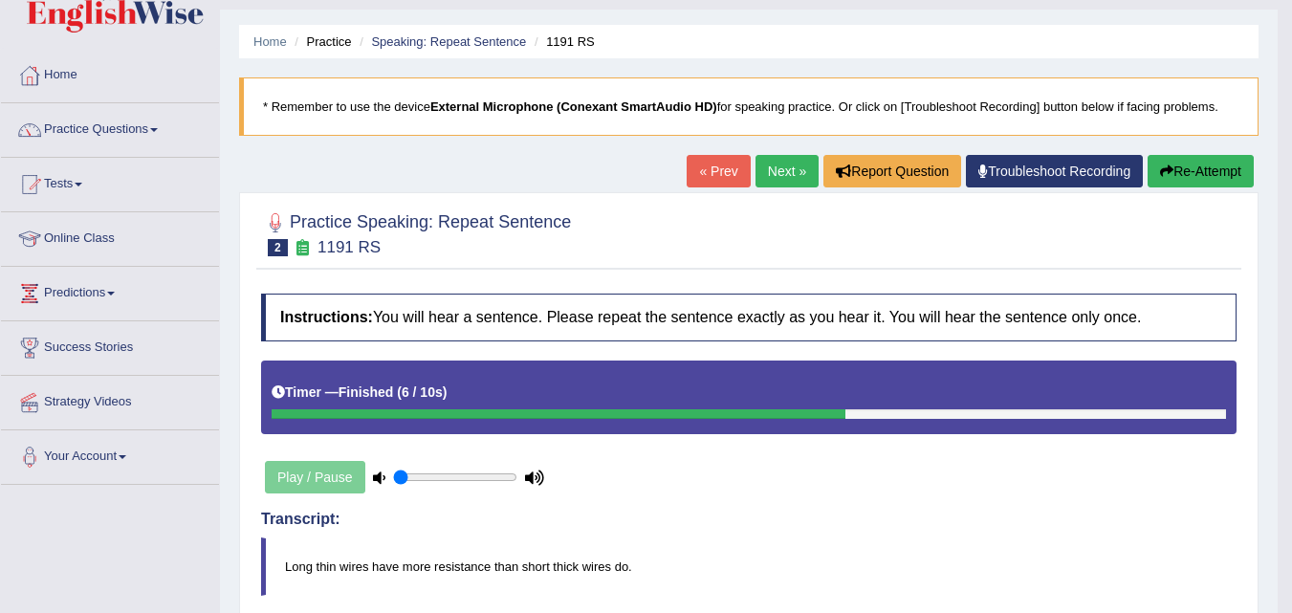
scroll to position [44, 0]
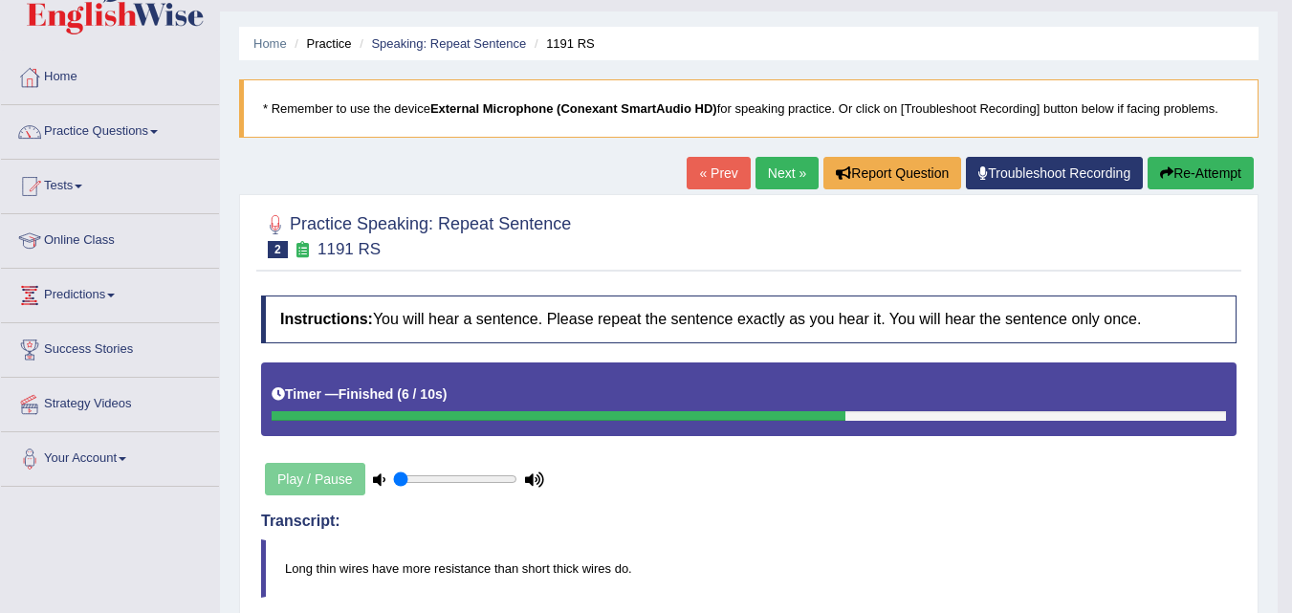
click at [772, 174] on link "Next »" at bounding box center [786, 173] width 63 height 33
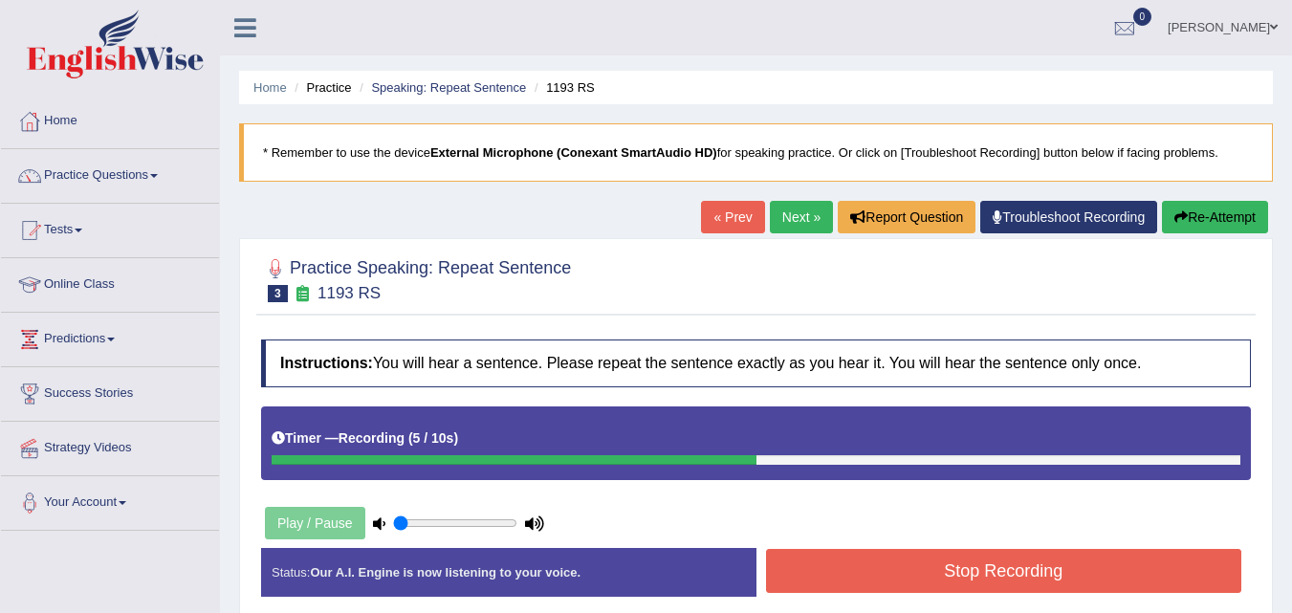
click at [1098, 570] on button "Stop Recording" at bounding box center [1004, 571] width 476 height 44
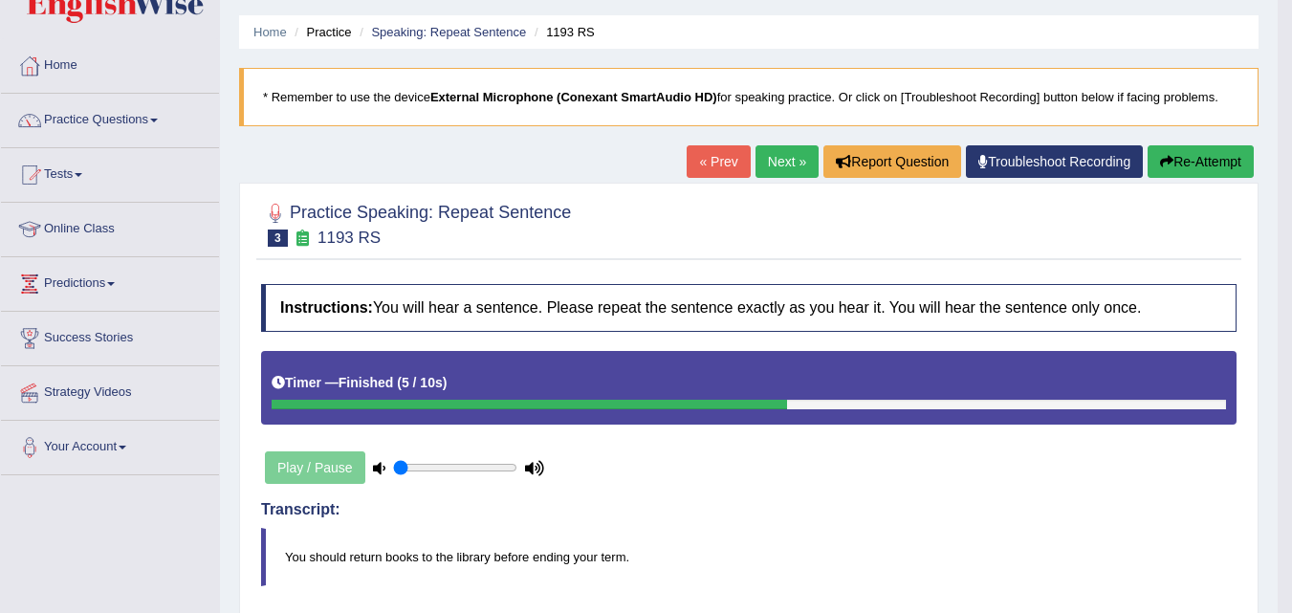
scroll to position [44, 0]
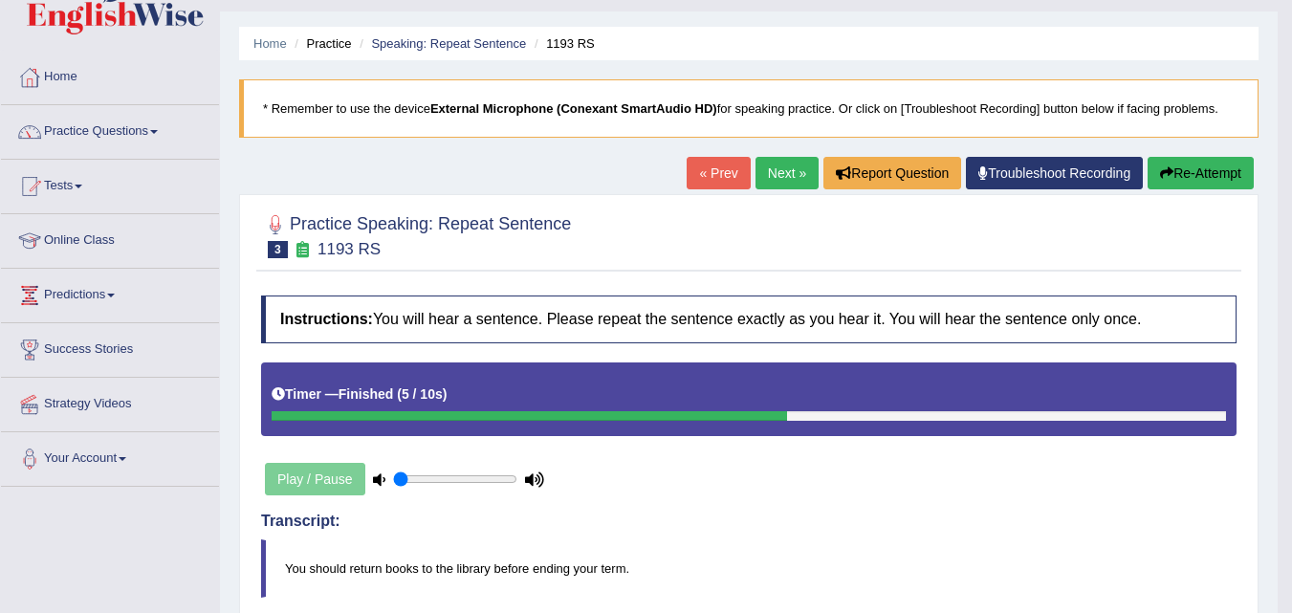
click at [1193, 175] on button "Re-Attempt" at bounding box center [1200, 173] width 106 height 33
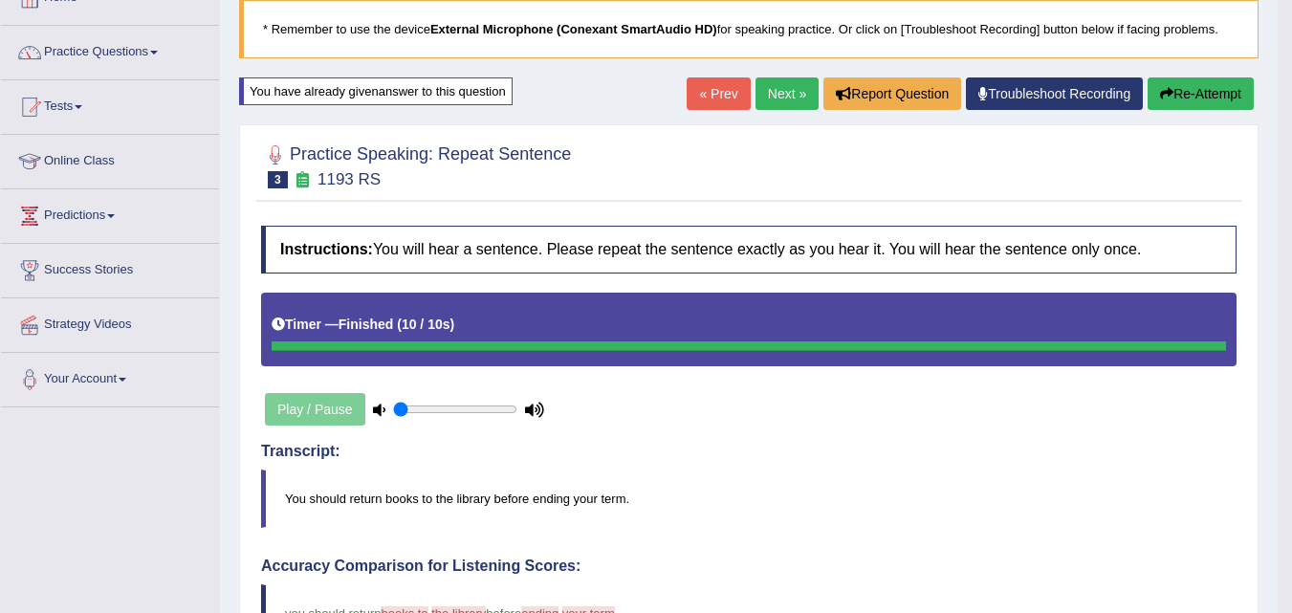
scroll to position [112, 0]
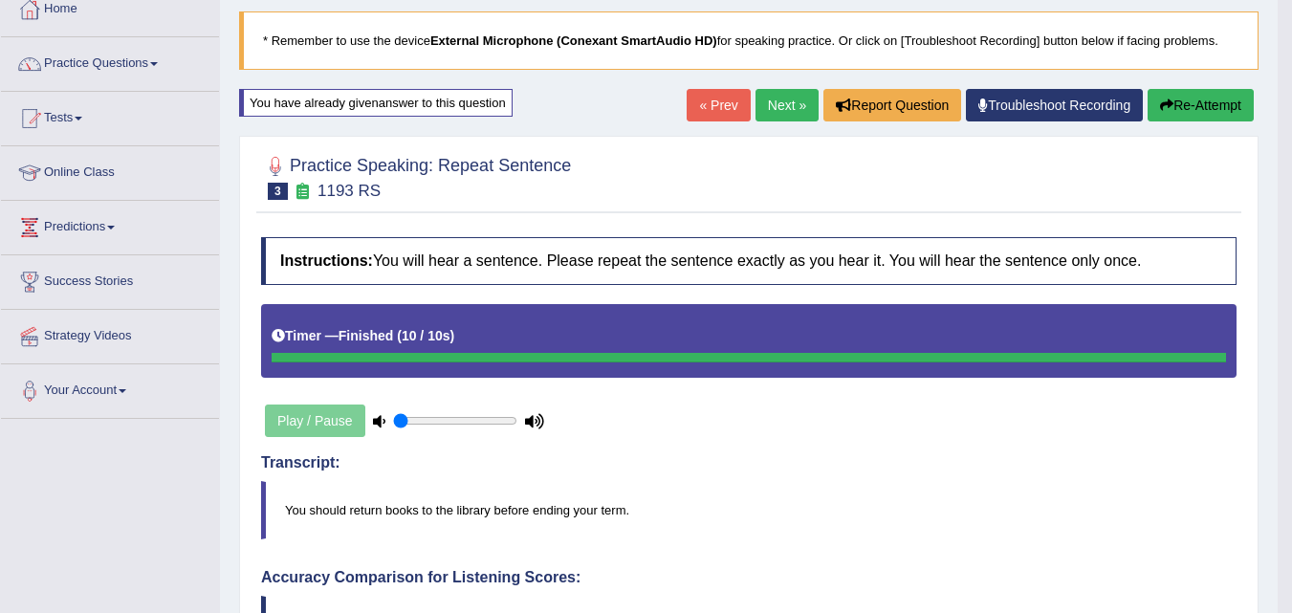
click at [1195, 107] on button "Re-Attempt" at bounding box center [1200, 105] width 106 height 33
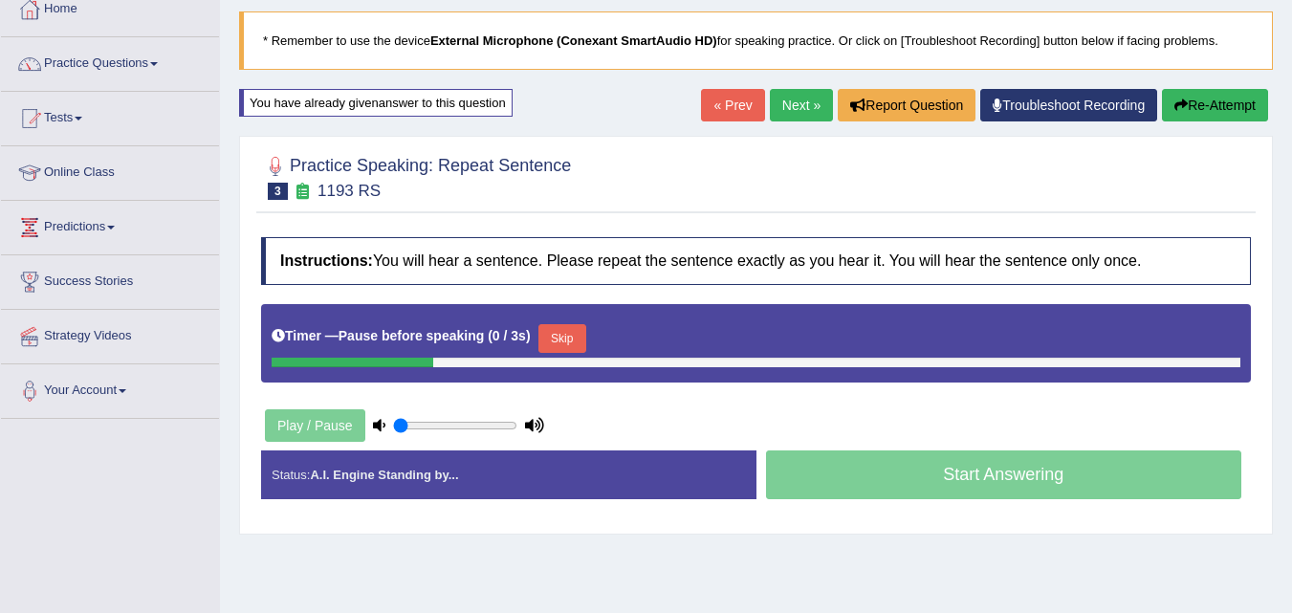
click at [564, 338] on button "Skip" at bounding box center [562, 338] width 48 height 29
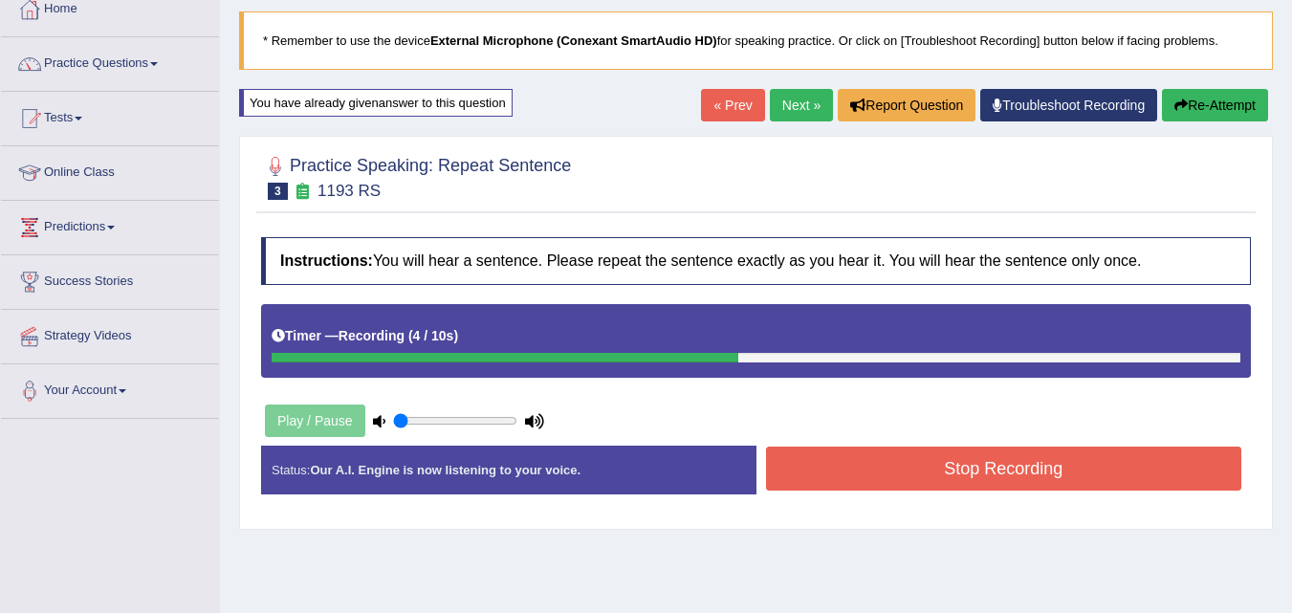
click at [1043, 478] on button "Stop Recording" at bounding box center [1004, 469] width 476 height 44
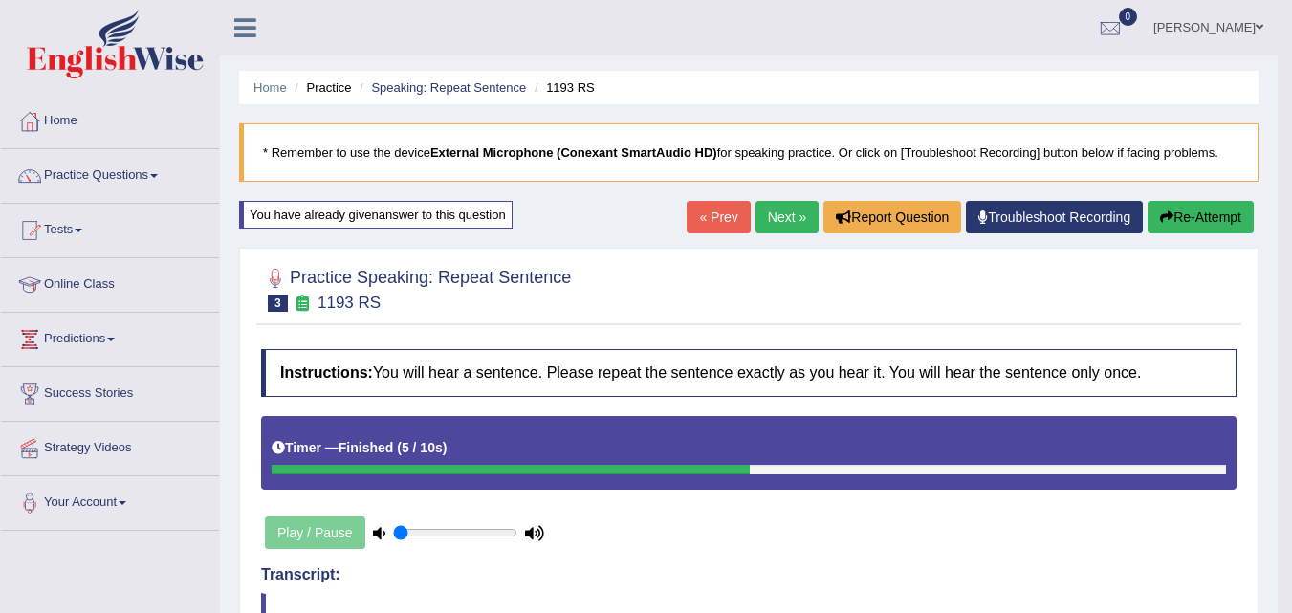
click at [769, 217] on link "Next »" at bounding box center [786, 217] width 63 height 33
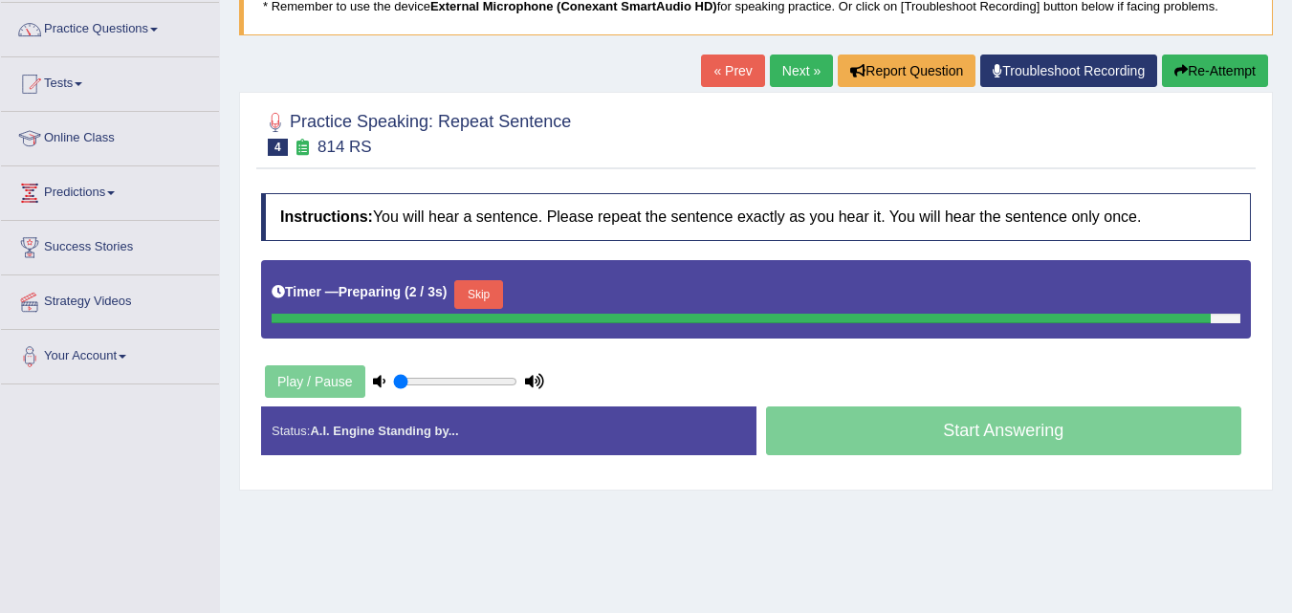
scroll to position [147, 0]
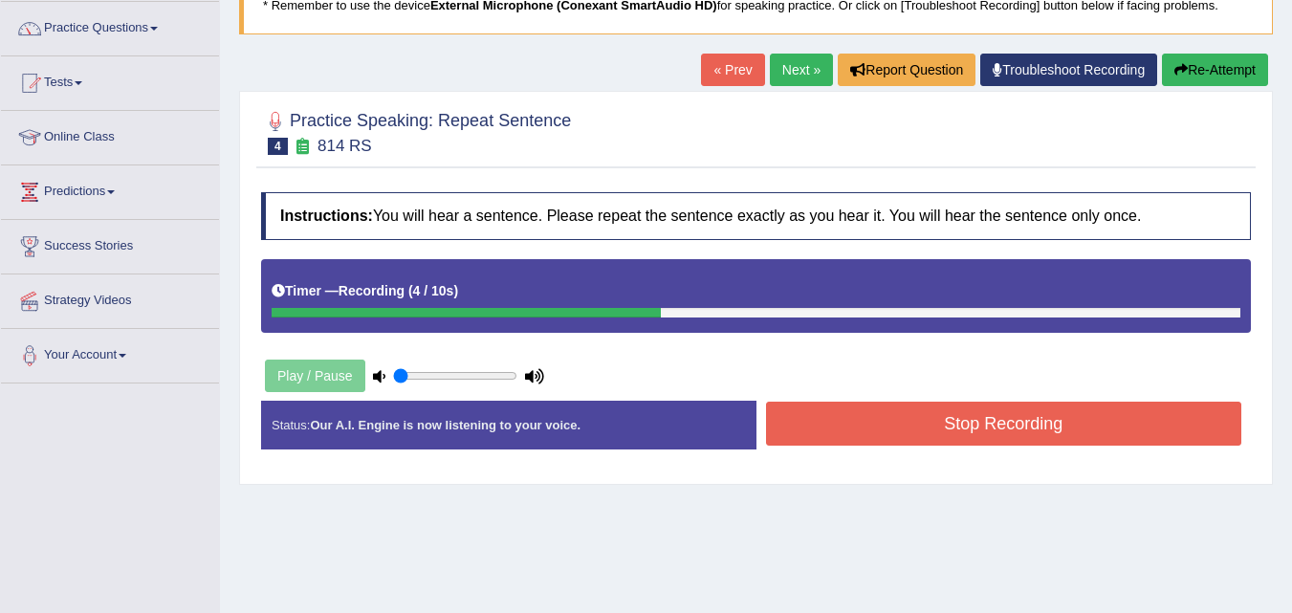
click at [1041, 435] on button "Stop Recording" at bounding box center [1004, 424] width 476 height 44
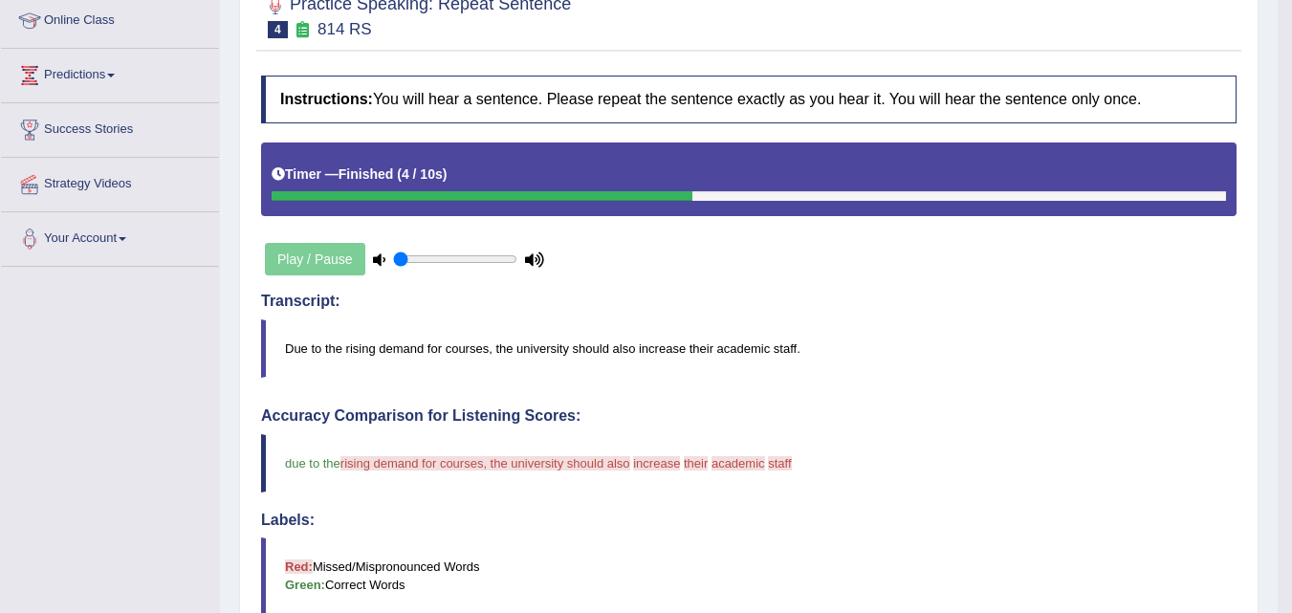
scroll to position [93, 0]
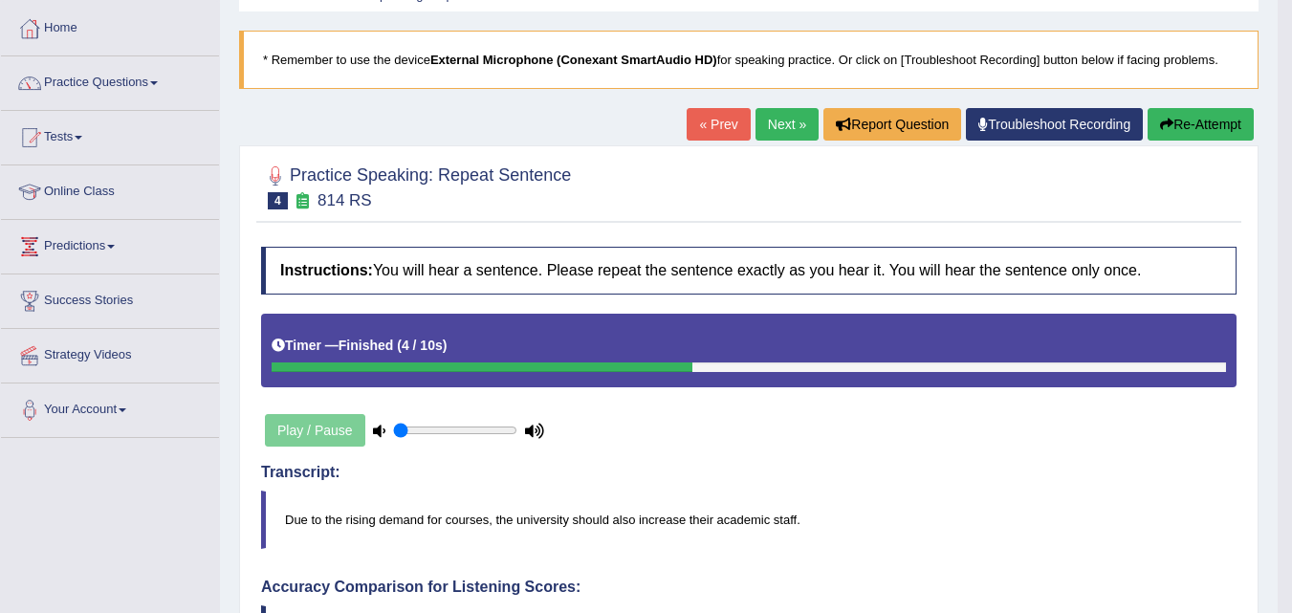
click at [1186, 126] on button "Re-Attempt" at bounding box center [1200, 124] width 106 height 33
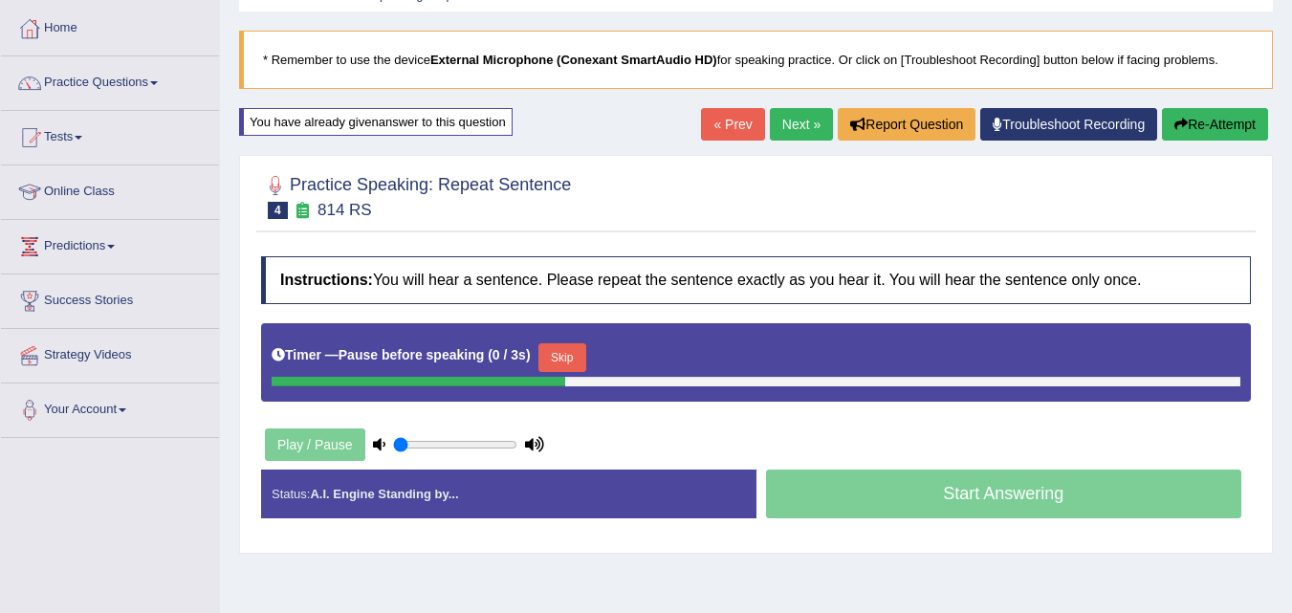
click at [566, 366] on button "Skip" at bounding box center [562, 357] width 48 height 29
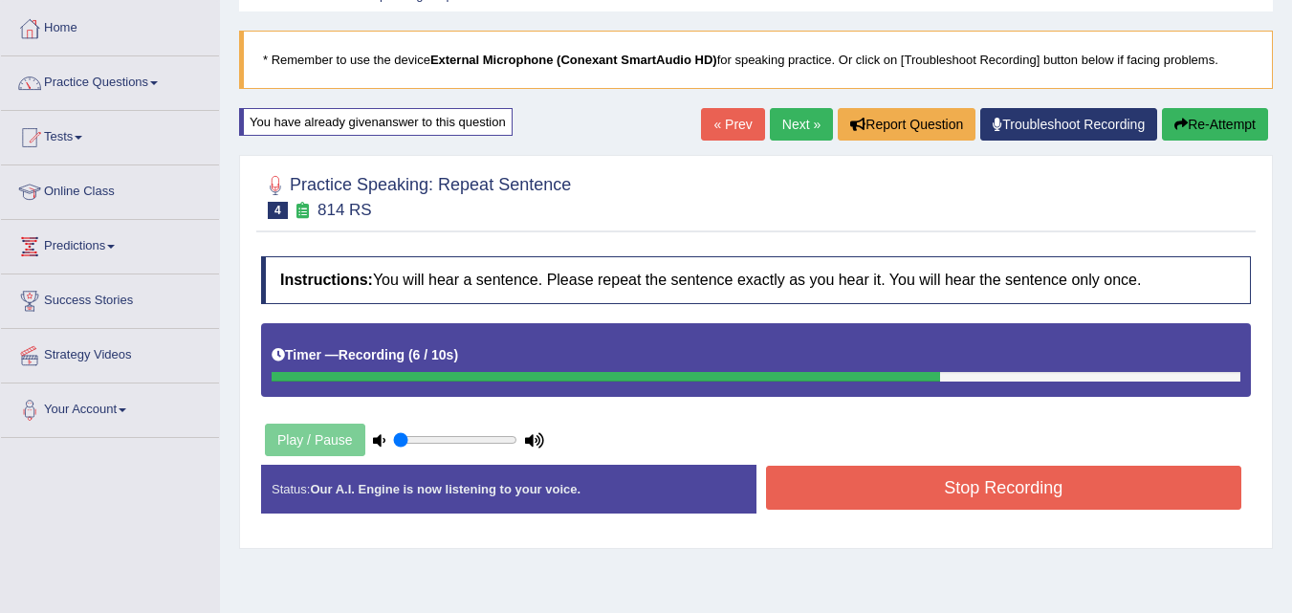
click at [1054, 493] on button "Stop Recording" at bounding box center [1004, 488] width 476 height 44
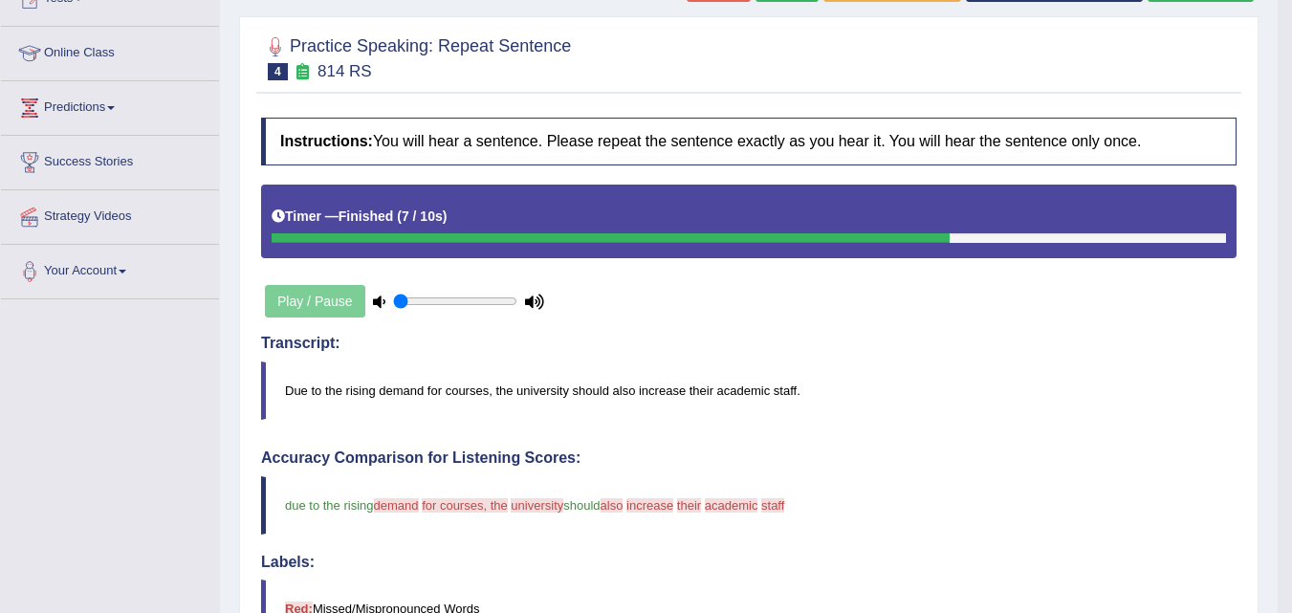
scroll to position [195, 0]
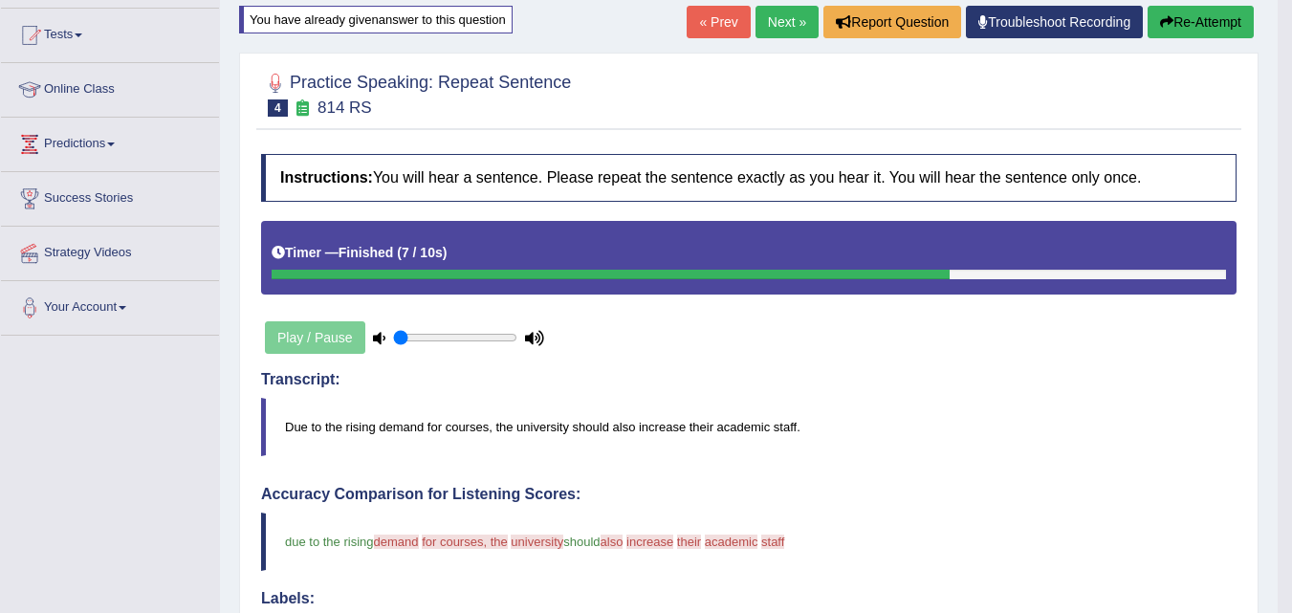
click at [1209, 25] on button "Re-Attempt" at bounding box center [1200, 22] width 106 height 33
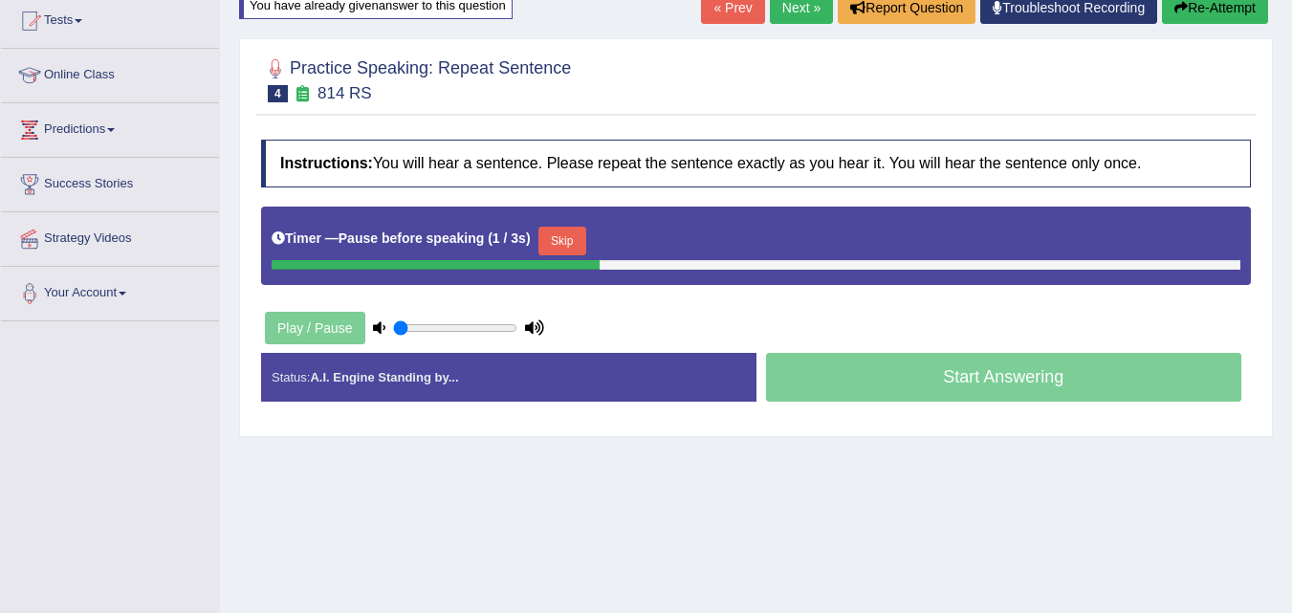
click at [579, 246] on button "Skip" at bounding box center [562, 241] width 48 height 29
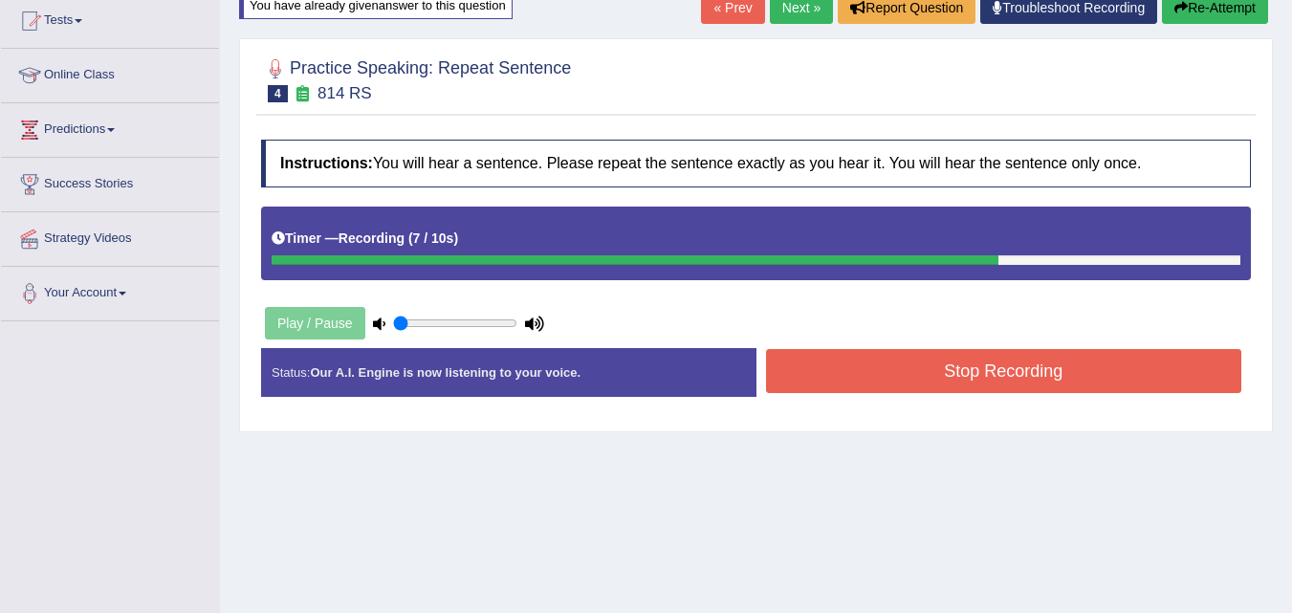
click at [1068, 374] on button "Stop Recording" at bounding box center [1004, 371] width 476 height 44
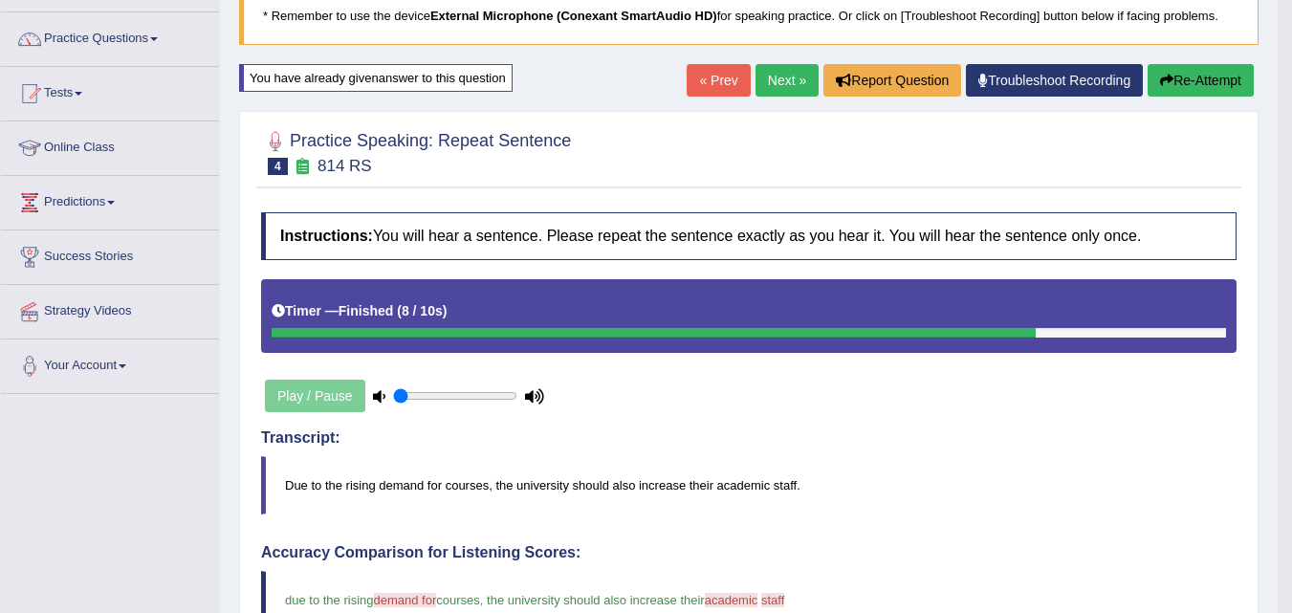
scroll to position [134, 0]
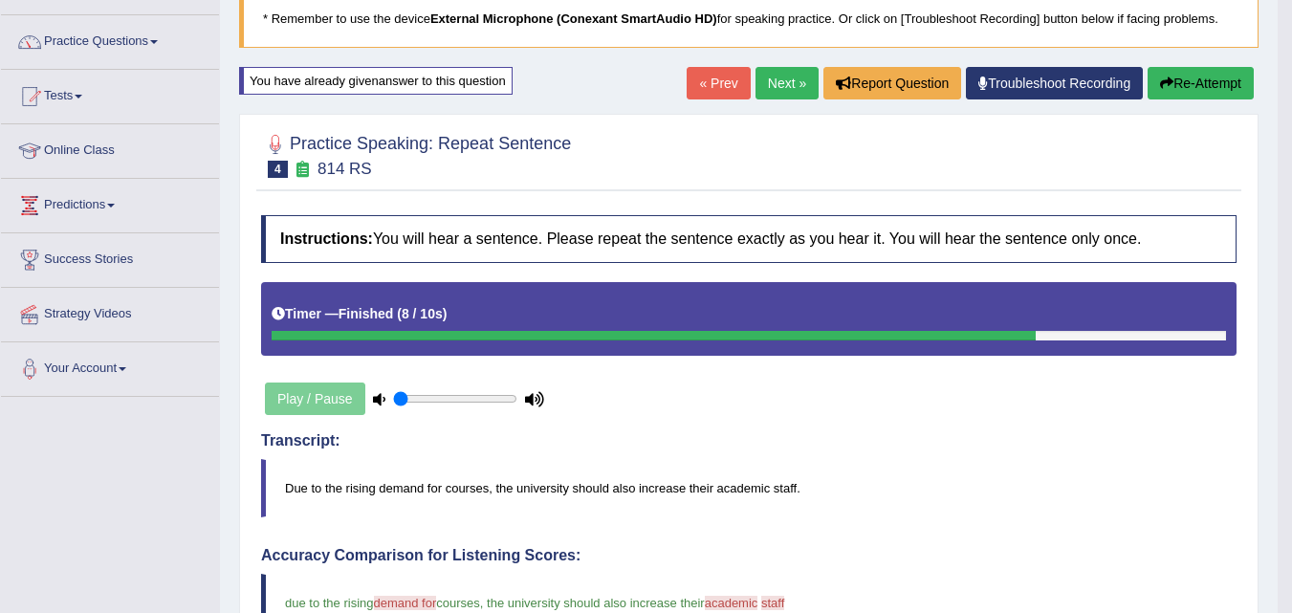
click at [773, 89] on link "Next »" at bounding box center [786, 83] width 63 height 33
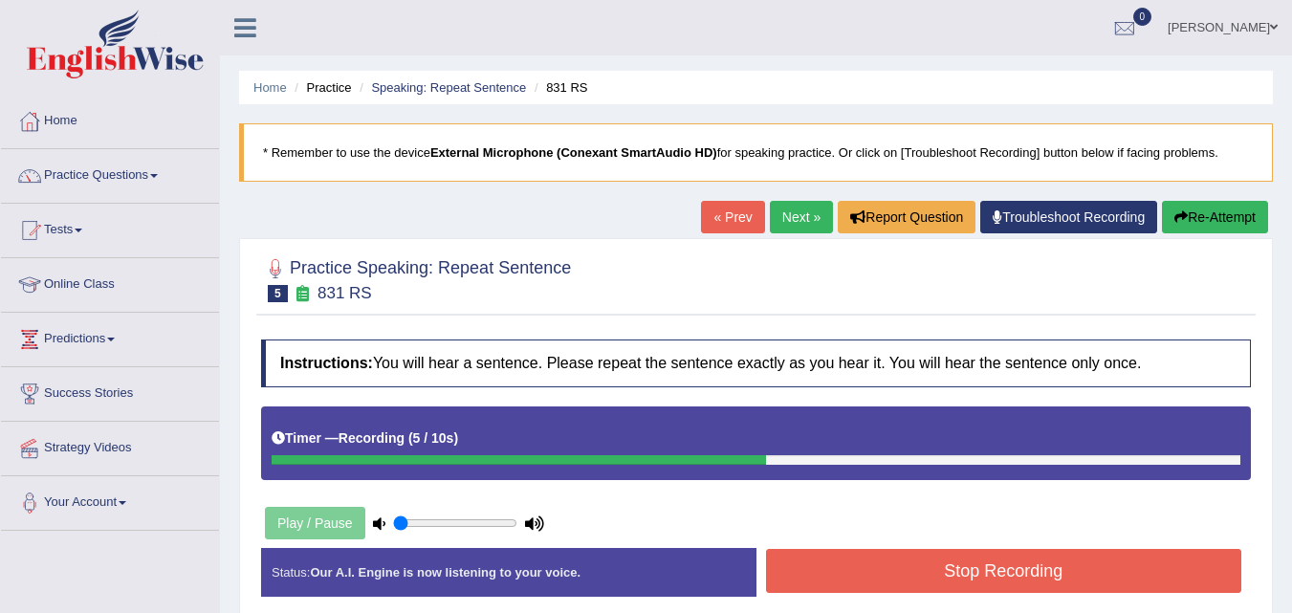
click at [1104, 573] on button "Stop Recording" at bounding box center [1004, 571] width 476 height 44
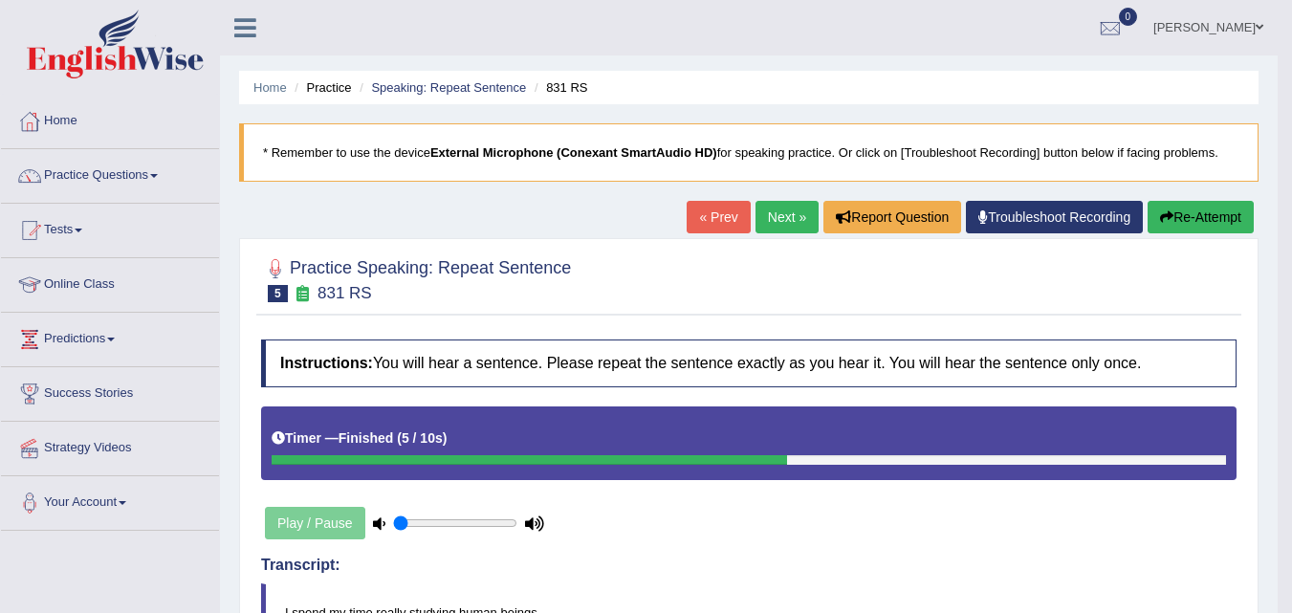
click at [763, 214] on link "Next »" at bounding box center [786, 217] width 63 height 33
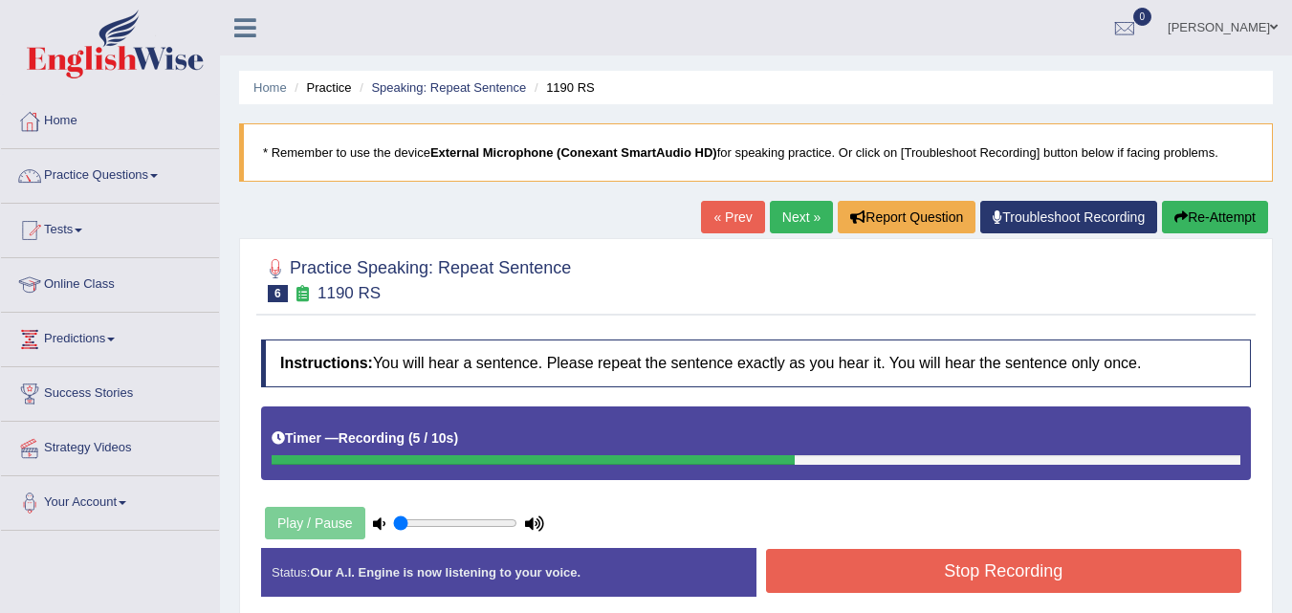
click at [1097, 573] on button "Stop Recording" at bounding box center [1004, 571] width 476 height 44
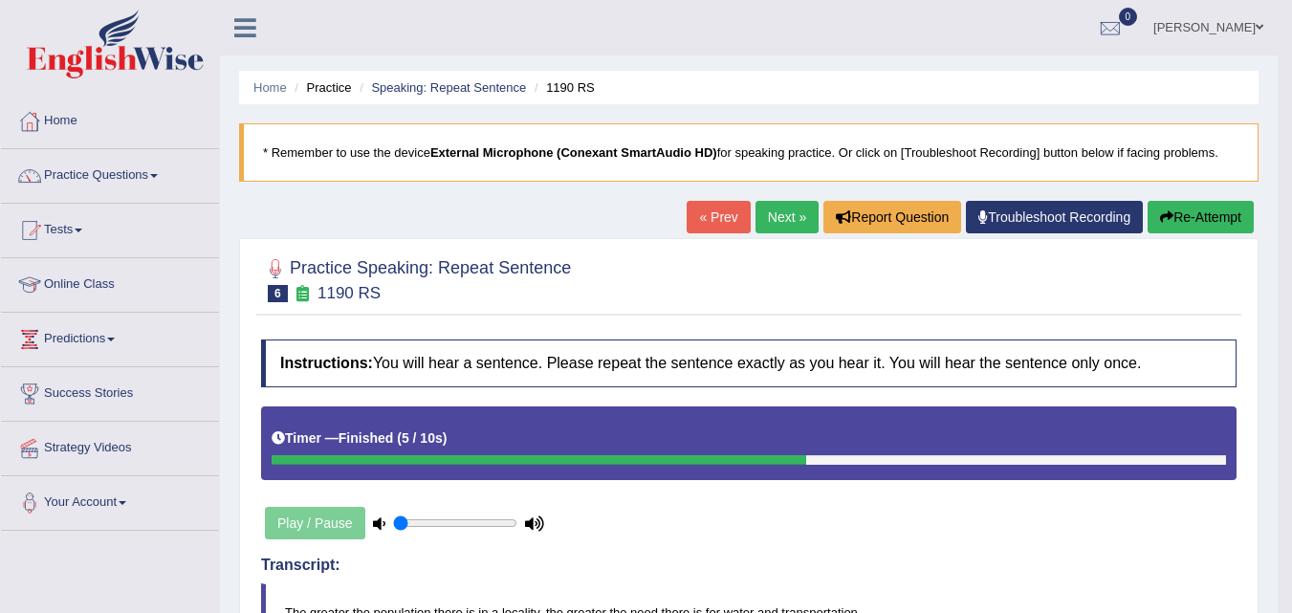
click at [158, 176] on span at bounding box center [154, 176] width 8 height 4
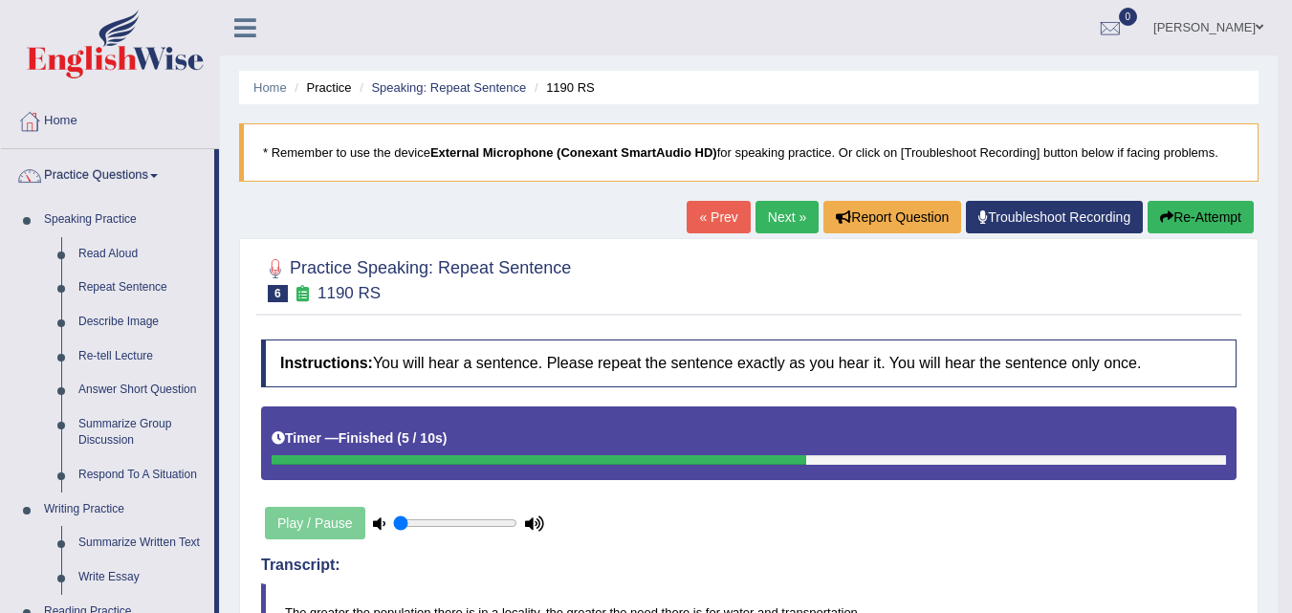
click at [1255, 16] on link "[PERSON_NAME]" at bounding box center [1208, 25] width 139 height 50
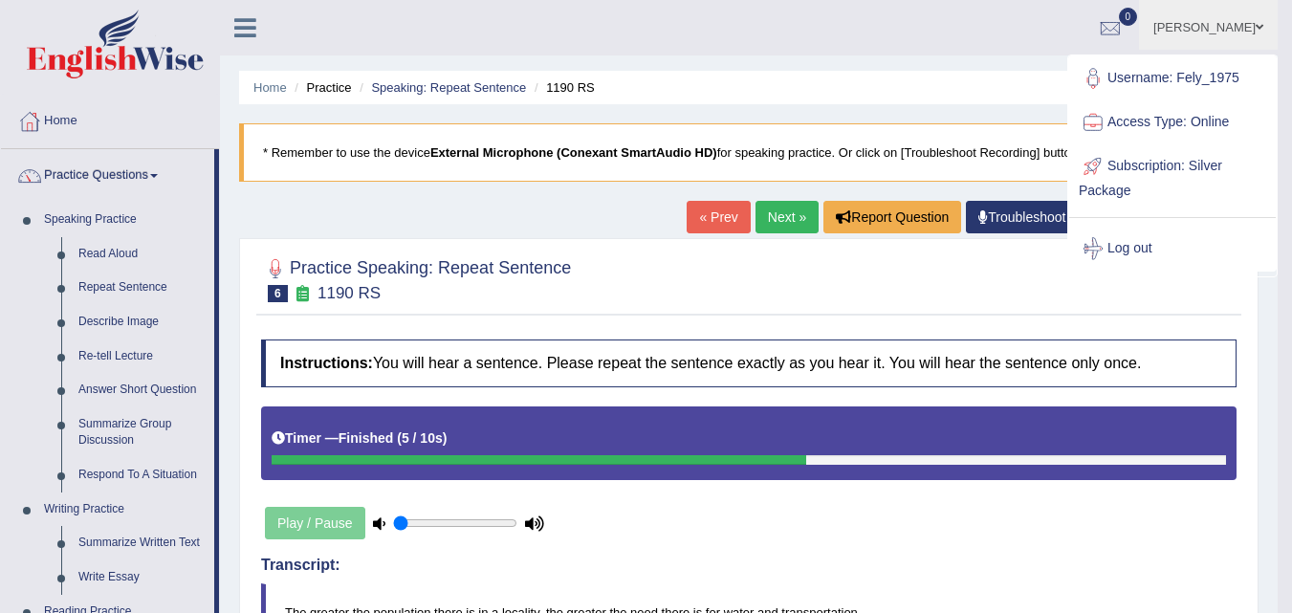
click at [1207, 166] on link "Subscription: Silver Package" at bounding box center [1172, 176] width 207 height 64
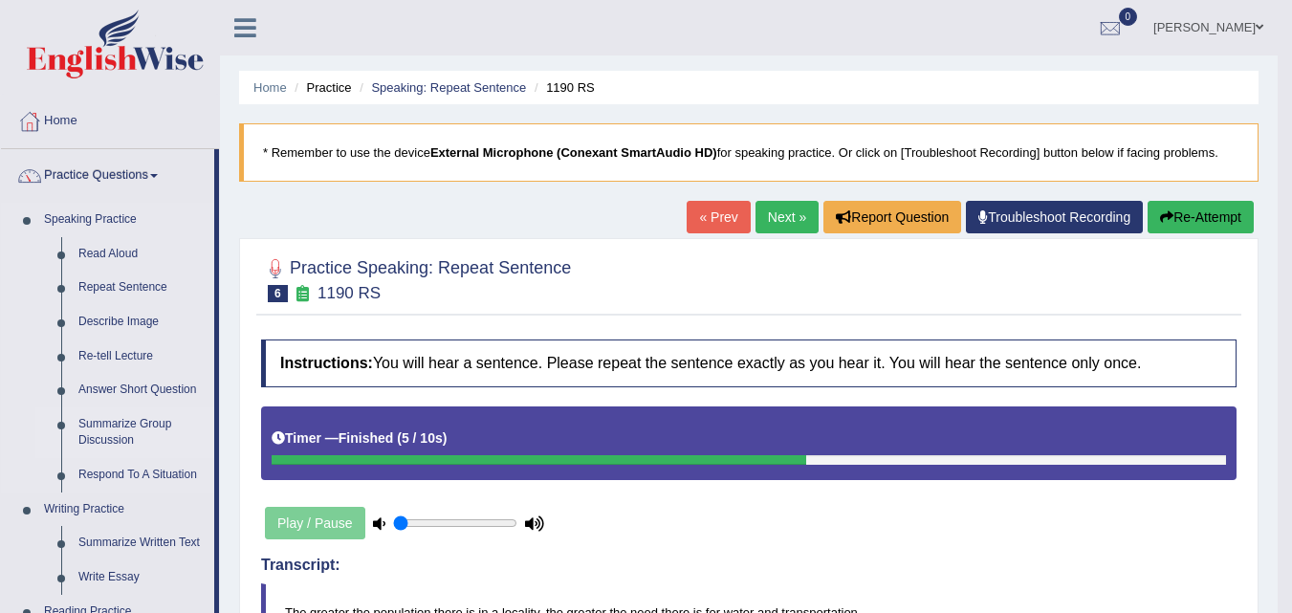
click at [205, 432] on link "Summarize Group Discussion" at bounding box center [142, 432] width 144 height 51
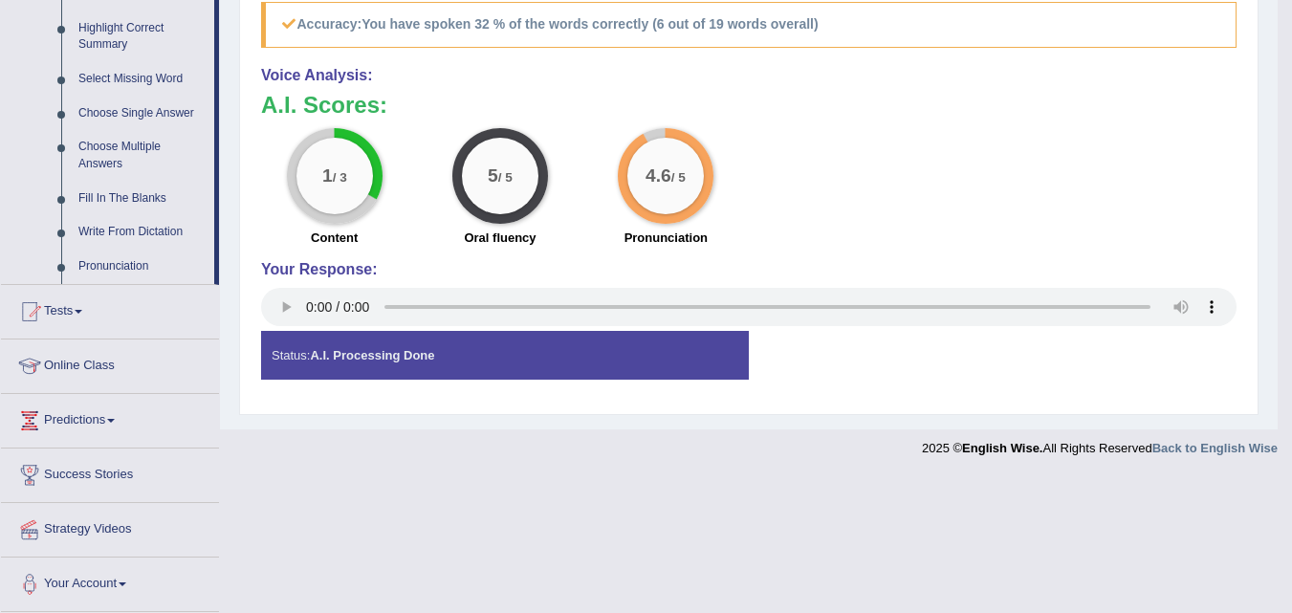
scroll to position [940, 0]
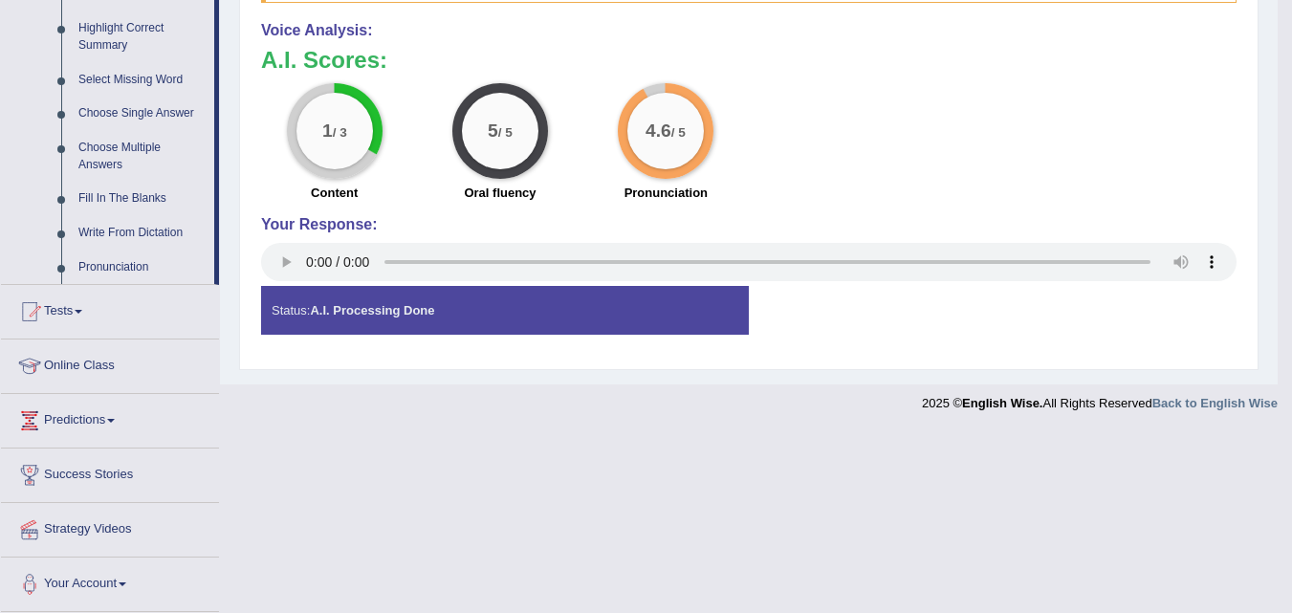
click at [1049, 175] on div "1 / 3 Content 5 / 5 Oral fluency 4.6 / 5 Pronunciation" at bounding box center [748, 144] width 994 height 123
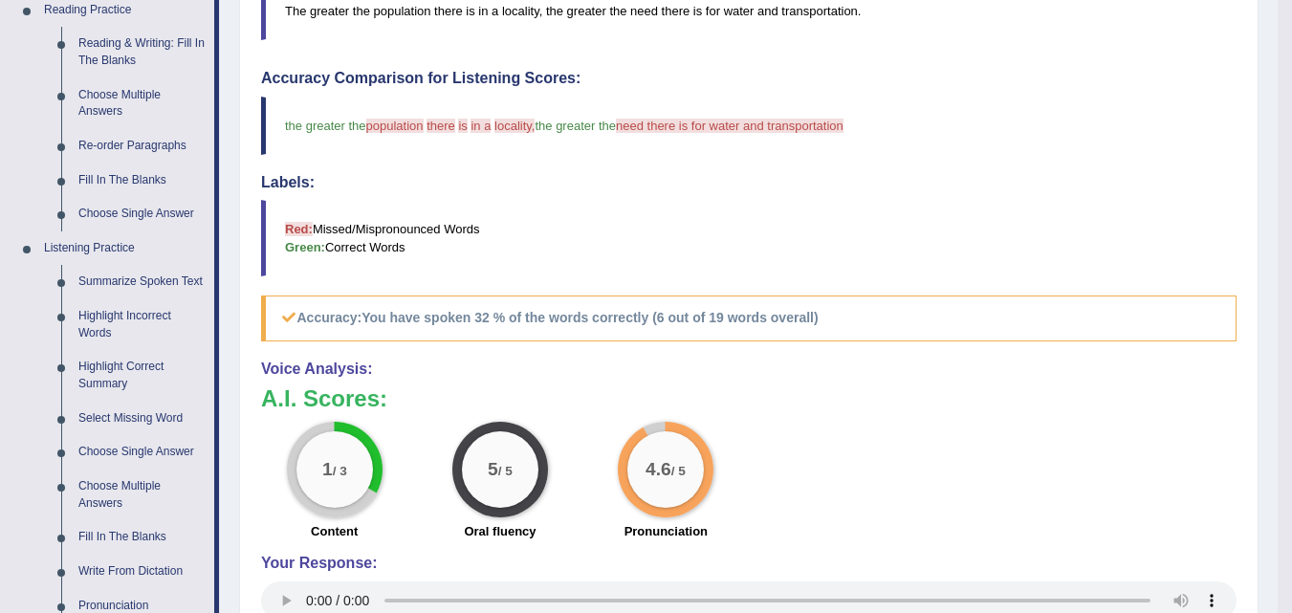
scroll to position [0, 0]
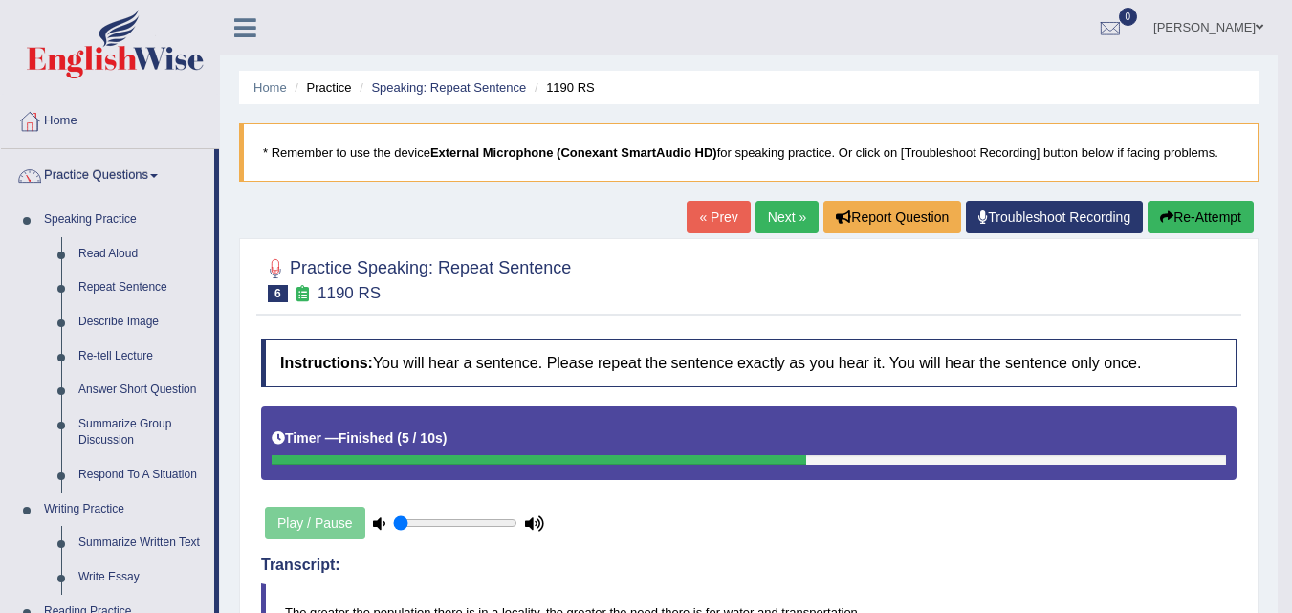
click at [1253, 24] on link "[PERSON_NAME]" at bounding box center [1208, 25] width 139 height 50
